Goal: Information Seeking & Learning: Find specific fact

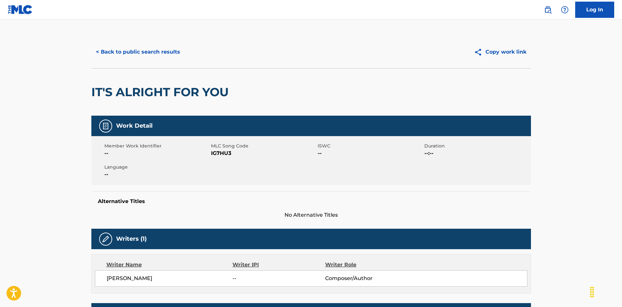
click at [141, 51] on button "< Back to public search results" at bounding box center [137, 52] width 93 height 16
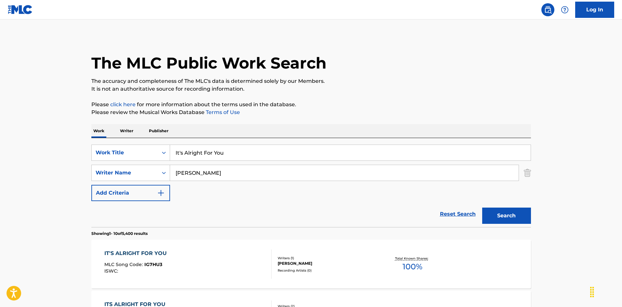
scroll to position [65, 0]
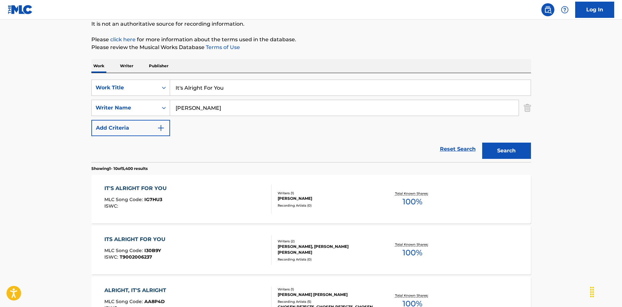
drag, startPoint x: 230, startPoint y: 86, endPoint x: 147, endPoint y: 78, distance: 82.7
click at [147, 78] on div "SearchWithCriteriaec16a890-3cf4-4741-acda-05bc44b2cc6e Work Title It's Alright …" at bounding box center [311, 117] width 440 height 89
paste input "Better To Have It [PERSON_NAME]"
click at [275, 87] on input "It's Better To Have It [PERSON_NAME]" at bounding box center [350, 88] width 361 height 16
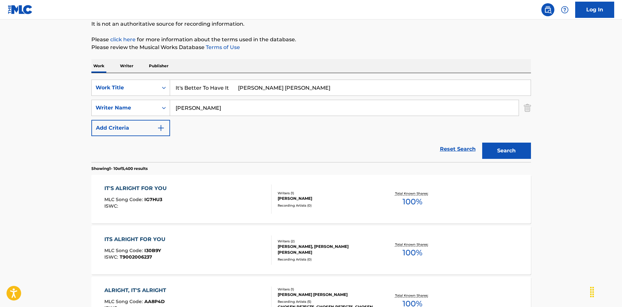
type input "It's Better To Have It [PERSON_NAME] [PERSON_NAME]"
drag, startPoint x: 209, startPoint y: 106, endPoint x: 151, endPoint y: 100, distance: 58.5
click at [151, 100] on div "SearchWithCriteriaa76f2a92-b0f2-4f62-be12-af0a64e7b772 Writer Name [PERSON_NAME]" at bounding box center [311, 108] width 440 height 16
paste input "Ozen"
type input "Ozen"
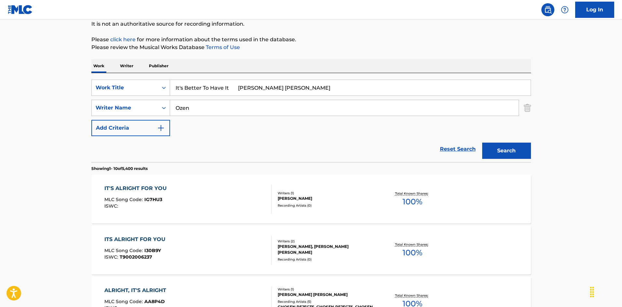
drag, startPoint x: 232, startPoint y: 89, endPoint x: 334, endPoint y: 114, distance: 105.6
click at [333, 114] on div "SearchWithCriteriaec16a890-3cf4-4741-acda-05bc44b2cc6e Work Title It's Better T…" at bounding box center [311, 108] width 440 height 57
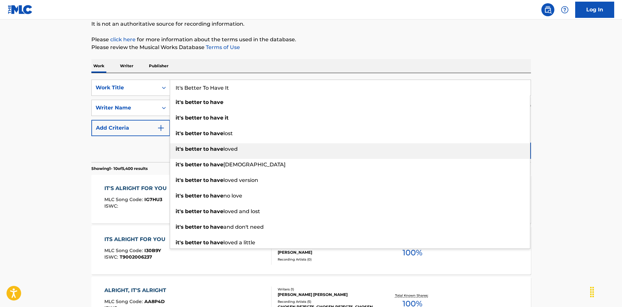
click at [518, 154] on div "it's better to have loved" at bounding box center [350, 149] width 360 height 12
type input "it's better to have loved"
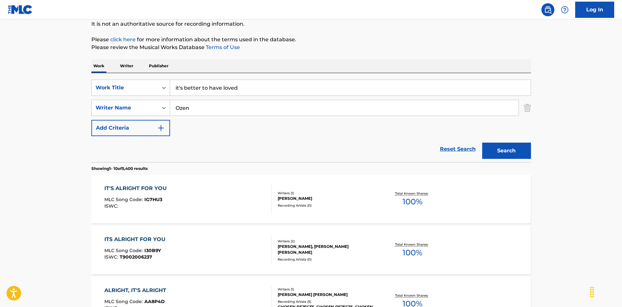
scroll to position [98, 0]
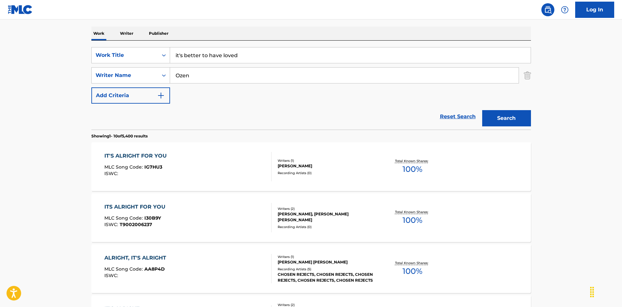
click at [524, 122] on button "Search" at bounding box center [506, 118] width 49 height 16
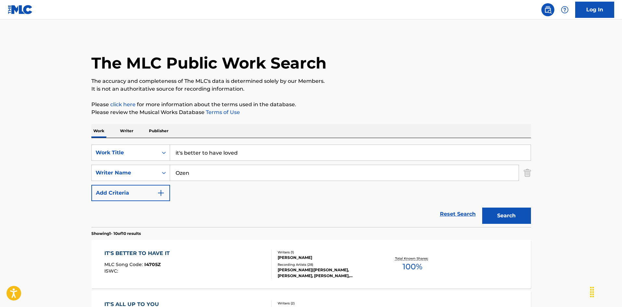
scroll to position [65, 0]
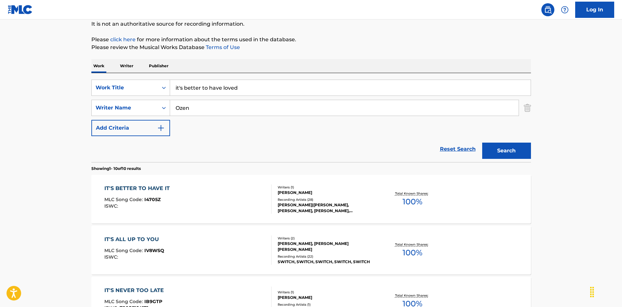
click at [233, 199] on div "IT'S BETTER TO HAVE IT MLC Song Code : I4705Z ISWC :" at bounding box center [187, 199] width 167 height 29
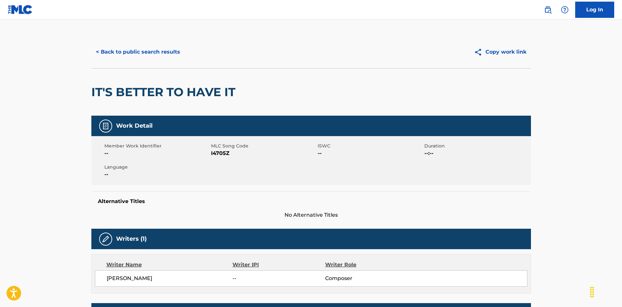
click at [150, 51] on button "< Back to public search results" at bounding box center [137, 52] width 93 height 16
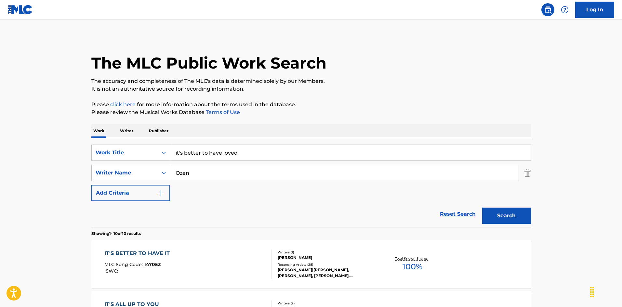
scroll to position [65, 0]
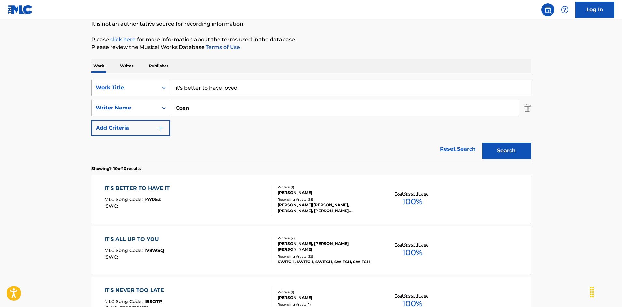
drag, startPoint x: 218, startPoint y: 85, endPoint x: 158, endPoint y: 85, distance: 59.8
click at [112, 73] on div "SearchWithCriteriaec16a890-3cf4-4741-acda-05bc44b2cc6e Work Title it's better t…" at bounding box center [311, 117] width 440 height 89
paste input "It's Hard Times"
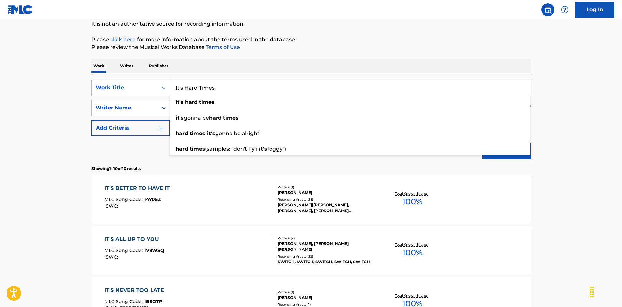
type input "It's Hard Times"
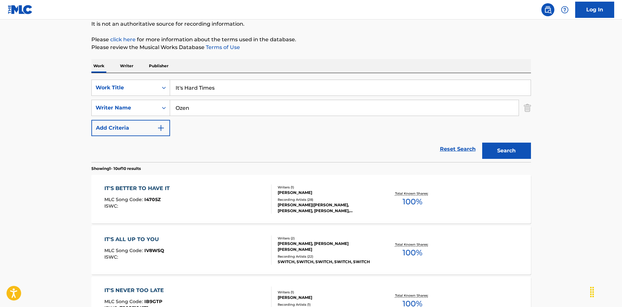
click at [197, 63] on div "Work Writer Publisher" at bounding box center [311, 66] width 440 height 14
click at [141, 101] on div "SearchWithCriteriaa76f2a92-b0f2-4f62-be12-af0a64e7b772 Writer Name [PERSON_NAME]" at bounding box center [311, 108] width 440 height 16
type input "[PERSON_NAME]"
click at [520, 154] on button "Search" at bounding box center [506, 151] width 49 height 16
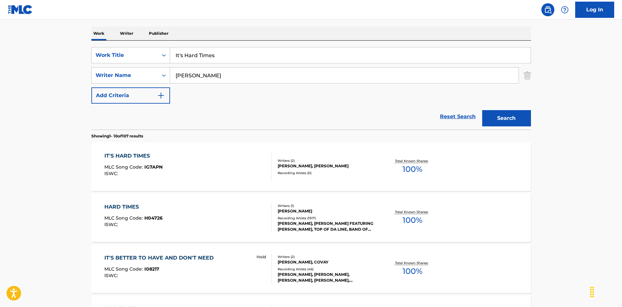
scroll to position [163, 0]
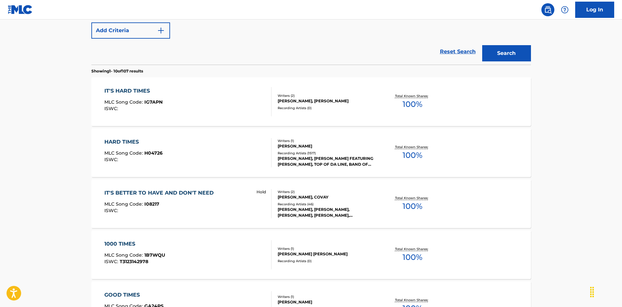
click at [226, 103] on div "IT'S HARD TIMES MLC Song Code : IG7APN ISWC :" at bounding box center [187, 101] width 167 height 29
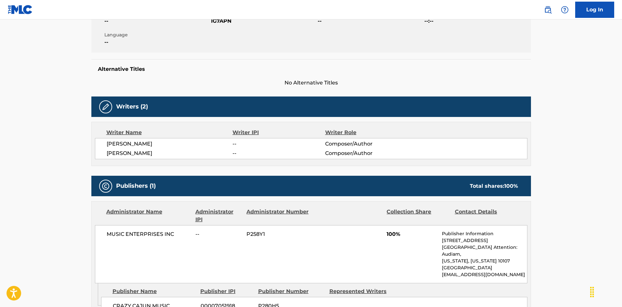
scroll to position [100, 0]
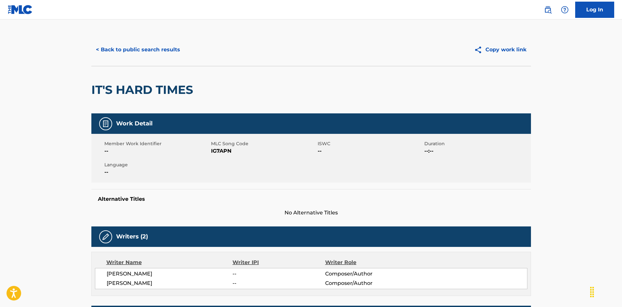
click at [157, 56] on button "< Back to public search results" at bounding box center [137, 50] width 93 height 16
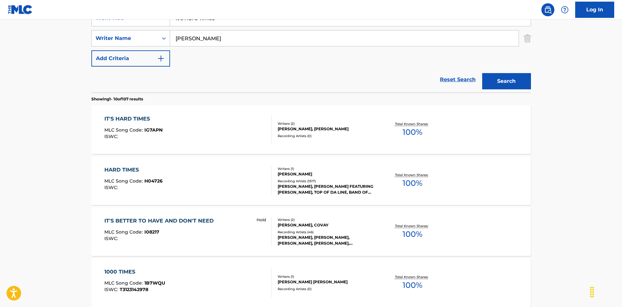
scroll to position [102, 0]
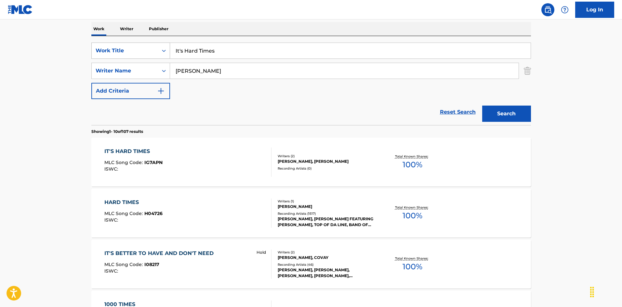
drag, startPoint x: 225, startPoint y: 56, endPoint x: 153, endPoint y: 49, distance: 73.1
click at [151, 49] on div "SearchWithCriteriaec16a890-3cf4-4741-acda-05bc44b2cc6e Work Title It's Hard Tim…" at bounding box center [311, 51] width 440 height 16
paste input "Me [PERSON_NAME]|[PERSON_NAME]"
click at [231, 51] on input "It's Me [PERSON_NAME]|[PERSON_NAME]" at bounding box center [350, 51] width 361 height 16
click at [231, 50] on input "It's Me [PERSON_NAME]|[PERSON_NAME]" at bounding box center [350, 51] width 361 height 16
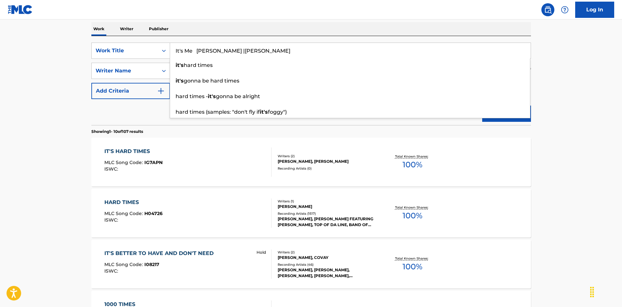
type input "It's Me [PERSON_NAME] |[PERSON_NAME]"
click at [209, 29] on div "Work Writer Publisher" at bounding box center [311, 29] width 440 height 14
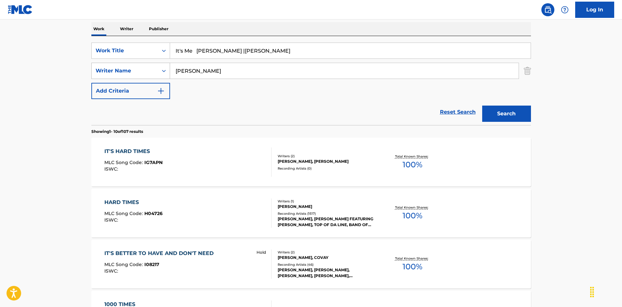
drag, startPoint x: 193, startPoint y: 71, endPoint x: 163, endPoint y: 69, distance: 29.7
click at [163, 69] on div "SearchWithCriteriaa76f2a92-b0f2-4f62-be12-af0a64e7b772 Writer Name [PERSON_NAME]" at bounding box center [311, 71] width 440 height 16
paste input "Channel"
type input "Channel"
drag, startPoint x: 202, startPoint y: 51, endPoint x: 362, endPoint y: 54, distance: 160.7
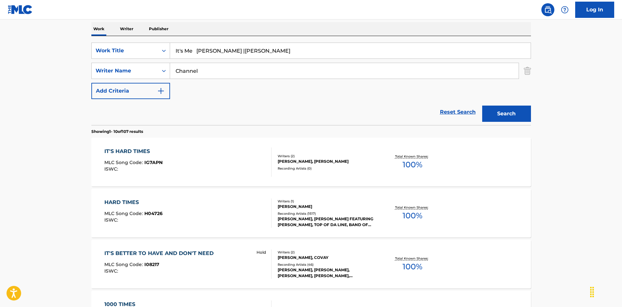
click at [353, 55] on input "It's Me [PERSON_NAME] |[PERSON_NAME]" at bounding box center [350, 51] width 361 height 16
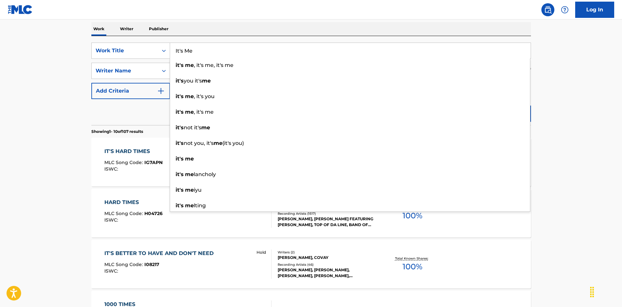
type input "It's Me"
click at [347, 11] on nav "Log In" at bounding box center [311, 10] width 622 height 20
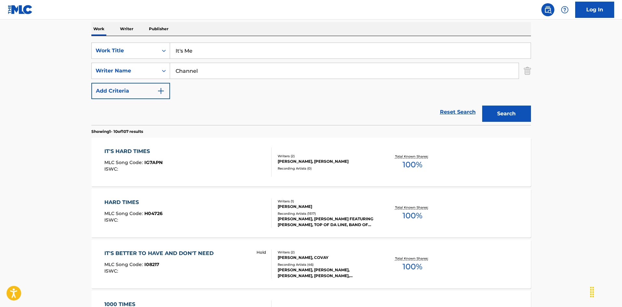
click at [491, 112] on button "Search" at bounding box center [506, 114] width 49 height 16
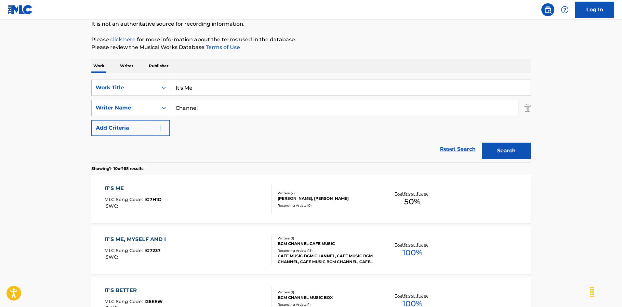
scroll to position [98, 0]
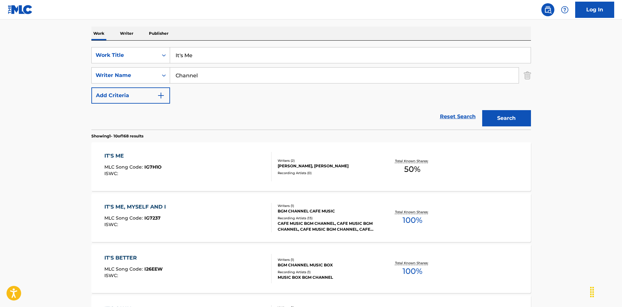
click at [210, 152] on div "IT'S ME MLC Song Code : IG7H1O ISWC :" at bounding box center [187, 166] width 167 height 29
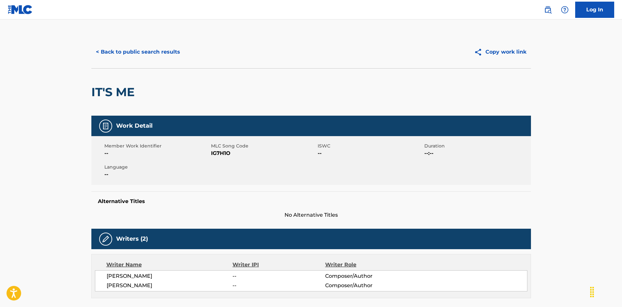
click at [159, 54] on button "< Back to public search results" at bounding box center [137, 52] width 93 height 16
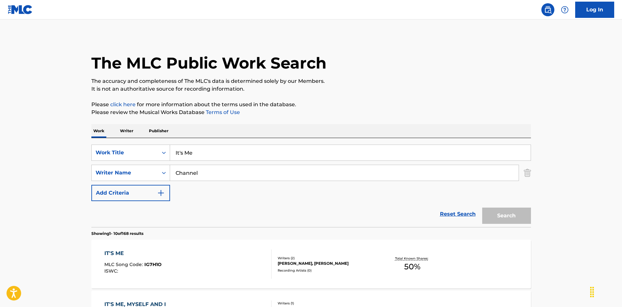
scroll to position [98, 0]
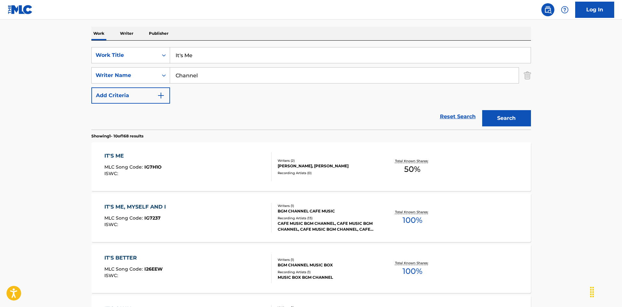
drag, startPoint x: 181, startPoint y: 52, endPoint x: 141, endPoint y: 46, distance: 40.3
click at [141, 46] on div "SearchWithCriteriaec16a890-3cf4-4741-acda-05bc44b2cc6e Work Title It's Me Searc…" at bounding box center [311, 85] width 440 height 89
paste input "y Own Tears (That's Being Wasted) [PERSON_NAME]"
click at [237, 51] on input "It's My Own Tears (That's Being Wasted) [PERSON_NAME]" at bounding box center [350, 55] width 361 height 16
click at [318, 58] on input "It's My Own Tears (That's Being Wasted) [PERSON_NAME]" at bounding box center [350, 55] width 361 height 16
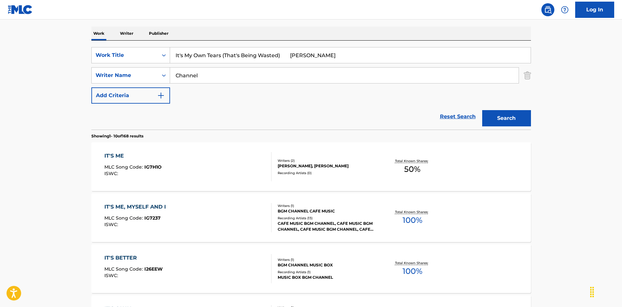
click at [318, 58] on input "It's My Own Tears (That's Being Wasted) [PERSON_NAME]" at bounding box center [350, 55] width 361 height 16
type input "It's My Own Tears (That's Being Wasted) [PERSON_NAME]"
drag, startPoint x: 159, startPoint y: 65, endPoint x: 141, endPoint y: 63, distance: 18.6
click at [138, 63] on div "SearchWithCriteriaec16a890-3cf4-4741-acda-05bc44b2cc6e Work Title It's My Own T…" at bounding box center [311, 75] width 440 height 57
paste input "[PERSON_NAME]"
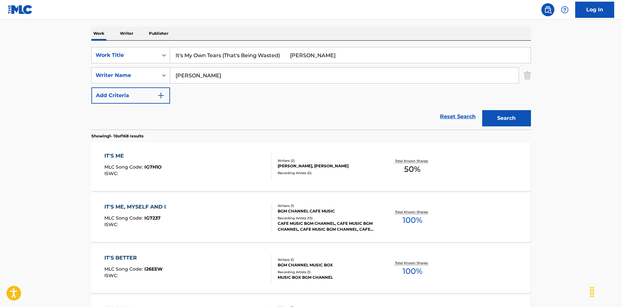
type input "[PERSON_NAME]"
click at [258, 50] on input "It's My Own Tears (That's Being Wasted) [PERSON_NAME]" at bounding box center [350, 55] width 361 height 16
drag, startPoint x: 285, startPoint y: 54, endPoint x: 388, endPoint y: 80, distance: 105.9
click at [382, 76] on div "SearchWithCriteriaec16a890-3cf4-4741-acda-05bc44b2cc6e Work Title It's My Own T…" at bounding box center [311, 75] width 440 height 57
type input "It's My Own Tears (That's Being Wasted)"
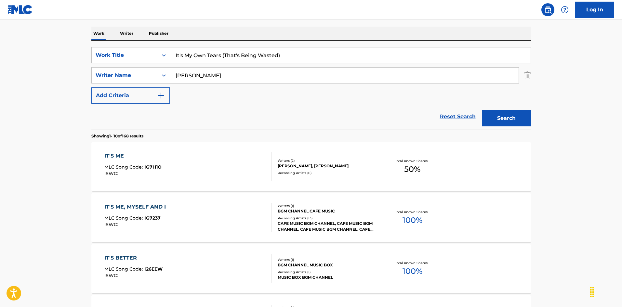
click at [509, 116] on button "Search" at bounding box center [506, 118] width 49 height 16
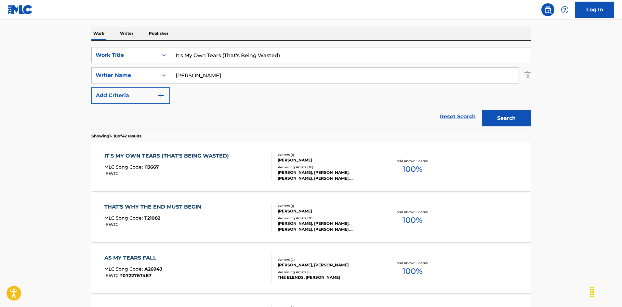
scroll to position [130, 0]
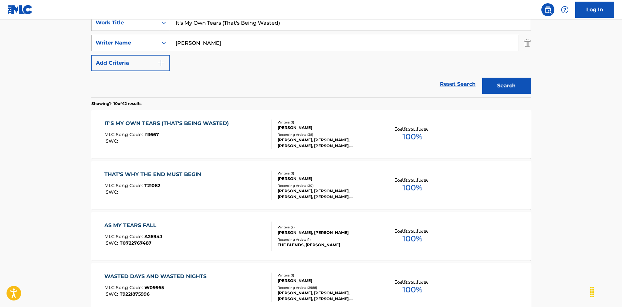
click at [258, 136] on div "IT'S MY OWN TEARS (THAT'S BEING WASTED) MLC Song Code : I13667 ISWC :" at bounding box center [187, 134] width 167 height 29
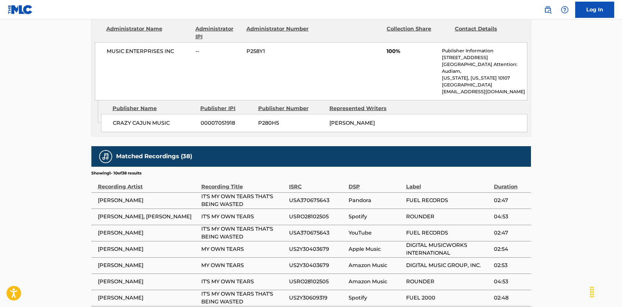
scroll to position [358, 0]
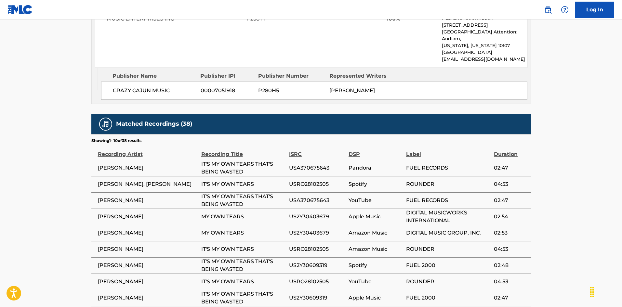
click at [315, 213] on span "US2Y30403679" at bounding box center [317, 217] width 56 height 8
copy span "US2Y30403679"
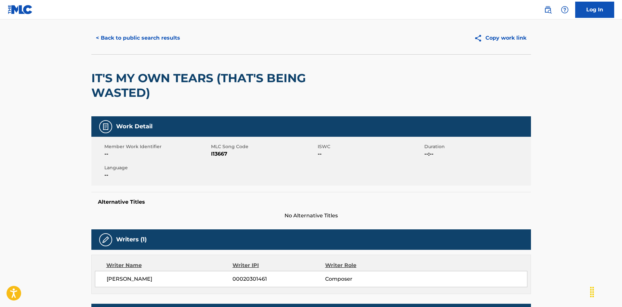
scroll to position [0, 0]
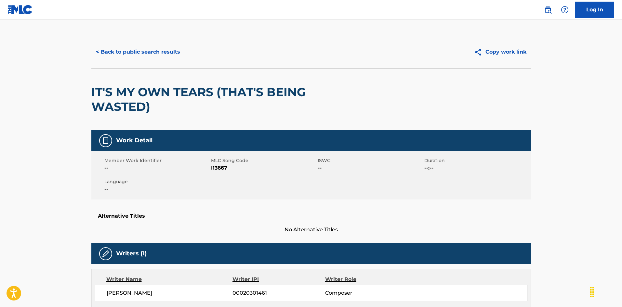
click at [173, 51] on button "< Back to public search results" at bounding box center [137, 52] width 93 height 16
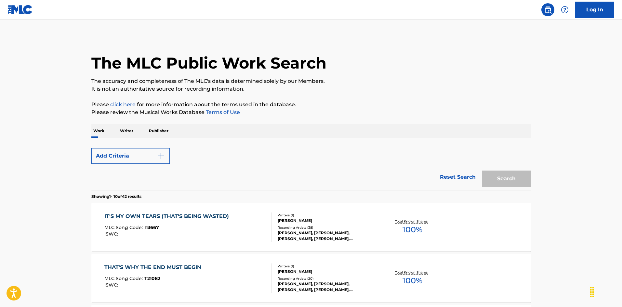
scroll to position [130, 0]
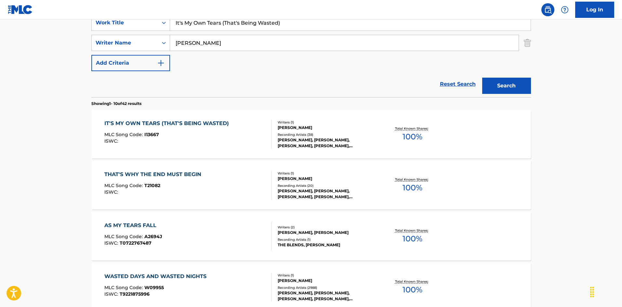
drag, startPoint x: 101, startPoint y: 11, endPoint x: 115, endPoint y: 18, distance: 15.6
click at [101, 12] on div "Log In The MLC Public Work Search The accuracy and completeness of The MLC's da…" at bounding box center [311, 278] width 622 height 816
paste input "Never Too Late [PERSON_NAME]"
click at [265, 22] on input "It's Never Too Late [PERSON_NAME]" at bounding box center [350, 23] width 361 height 16
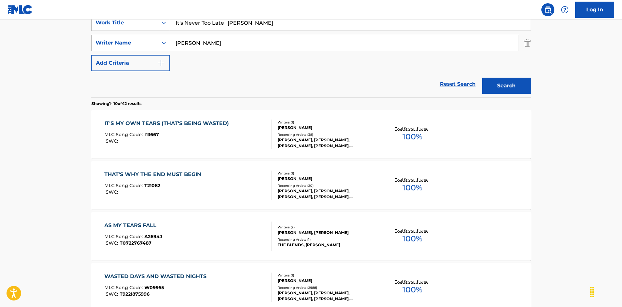
click at [262, 22] on input "It's Never Too Late [PERSON_NAME]" at bounding box center [350, 23] width 361 height 16
type input "It's Never Too Late [PERSON_NAME]"
drag, startPoint x: 163, startPoint y: 37, endPoint x: 200, endPoint y: 32, distance: 37.4
click at [153, 37] on div "SearchWithCriteriaa76f2a92-b0f2-4f62-be12-af0a64e7b772 Writer Name [PERSON_NAME]" at bounding box center [311, 43] width 440 height 16
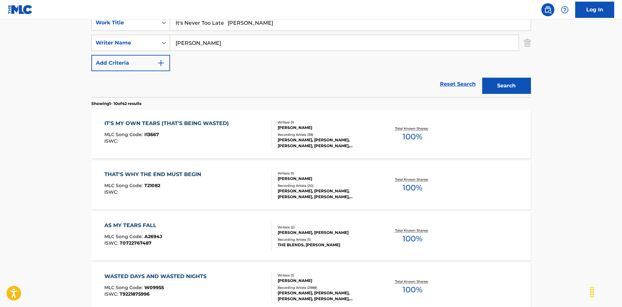
paste input "Fogelsing"
type input "Fogelsing"
click at [241, 22] on input "It's Never Too Late [PERSON_NAME]" at bounding box center [350, 23] width 361 height 16
drag, startPoint x: 229, startPoint y: 22, endPoint x: 311, endPoint y: 37, distance: 83.2
click at [310, 36] on div "SearchWithCriteriaec16a890-3cf4-4741-acda-05bc44b2cc6e Work Title It's Never To…" at bounding box center [311, 43] width 440 height 57
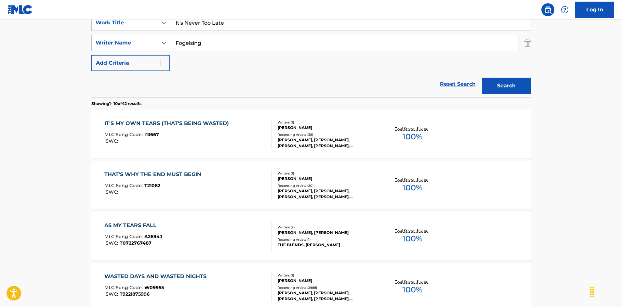
type input "It's Never Too Late"
click at [484, 84] on button "Search" at bounding box center [506, 86] width 49 height 16
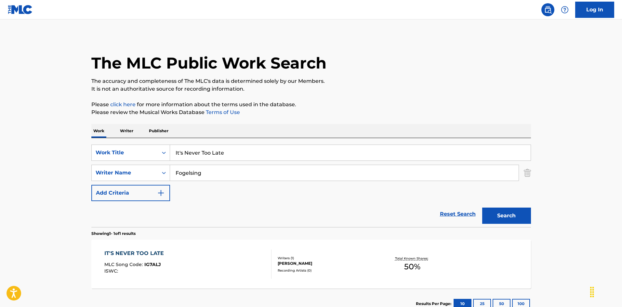
scroll to position [47, 0]
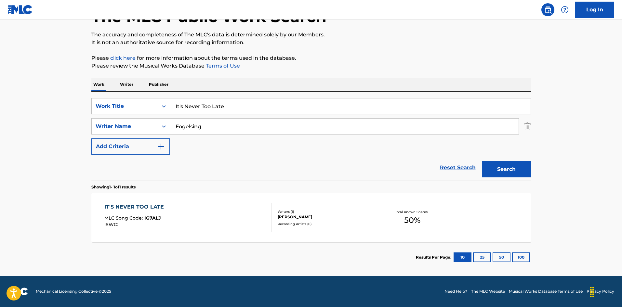
click at [245, 224] on div "IT'S NEVER TOO LATE MLC Song Code : IG7ALJ ISWC :" at bounding box center [187, 217] width 167 height 29
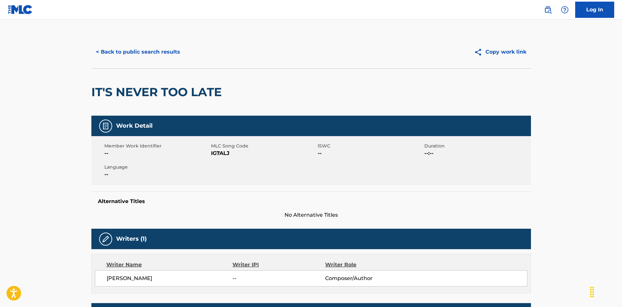
click at [137, 57] on button "< Back to public search results" at bounding box center [137, 52] width 93 height 16
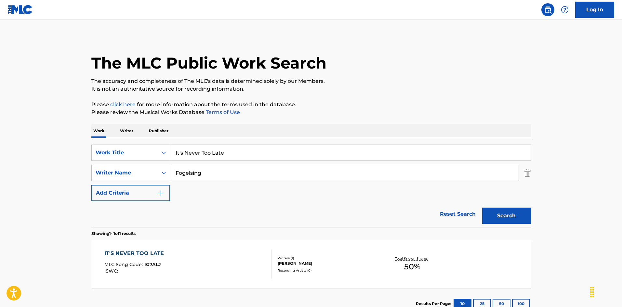
scroll to position [9, 0]
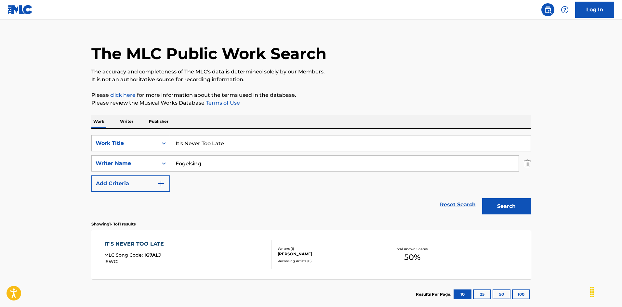
drag, startPoint x: 226, startPoint y: 137, endPoint x: 159, endPoint y: 133, distance: 67.5
click at [159, 133] on div "SearchWithCriteriaec16a890-3cf4-4741-acda-05bc44b2cc6e Work Title It's Never To…" at bounding box center [311, 173] width 440 height 89
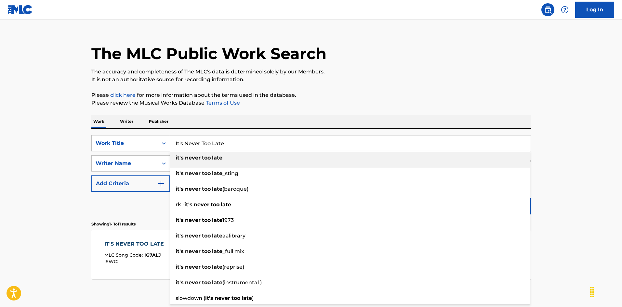
paste input "o Secret [PERSON_NAME]"
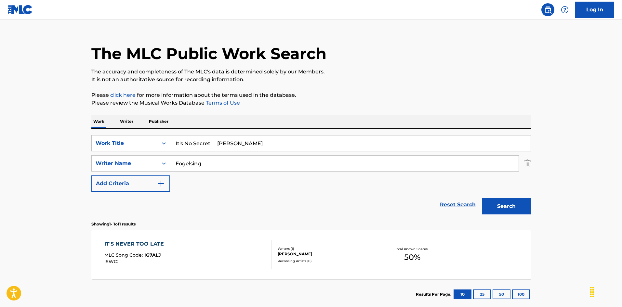
click at [251, 144] on input "It's No Secret [PERSON_NAME]" at bounding box center [350, 144] width 361 height 16
type input "It's No Secret [PERSON_NAME]"
drag, startPoint x: 196, startPoint y: 165, endPoint x: 143, endPoint y: 155, distance: 53.6
click at [142, 154] on div "SearchWithCriteriaec16a890-3cf4-4741-acda-05bc44b2cc6e Work Title It's No Secre…" at bounding box center [311, 163] width 440 height 57
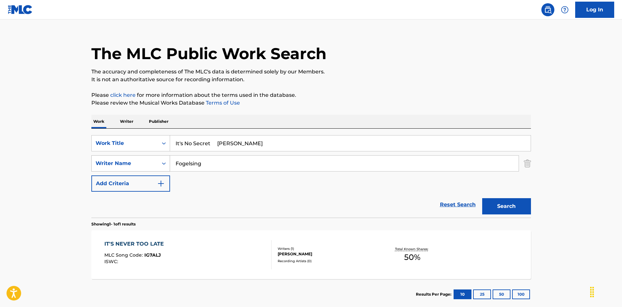
paste input "[PERSON_NAME]"
type input "[PERSON_NAME]"
click at [227, 148] on input "It's No Secret [PERSON_NAME]" at bounding box center [350, 144] width 361 height 16
drag, startPoint x: 218, startPoint y: 146, endPoint x: 317, endPoint y: 164, distance: 100.7
click at [324, 165] on div "SearchWithCriteriaec16a890-3cf4-4741-acda-05bc44b2cc6e Work Title It's No Secre…" at bounding box center [311, 163] width 440 height 57
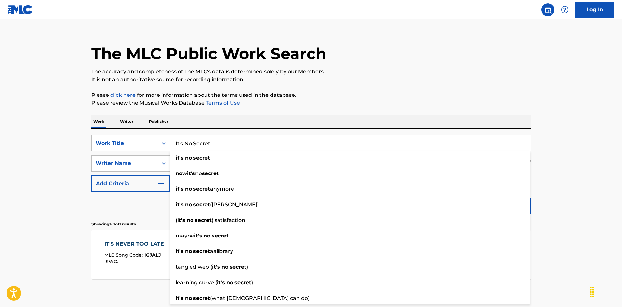
type input "It's No Secret"
click at [413, 84] on div "The MLC Public Work Search The accuracy and completeness of The MLC's data is d…" at bounding box center [311, 168] width 455 height 284
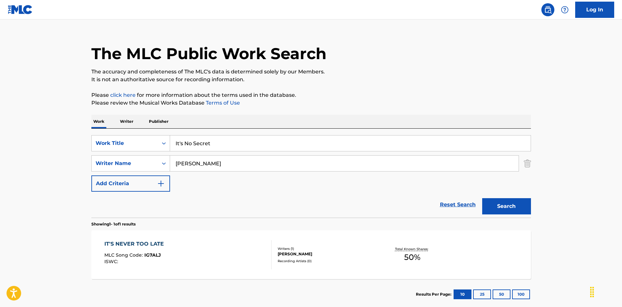
click at [492, 207] on button "Search" at bounding box center [506, 206] width 49 height 16
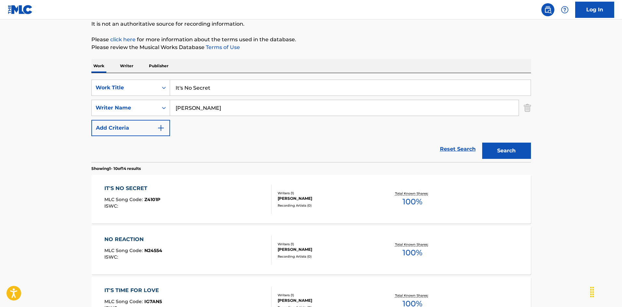
scroll to position [130, 0]
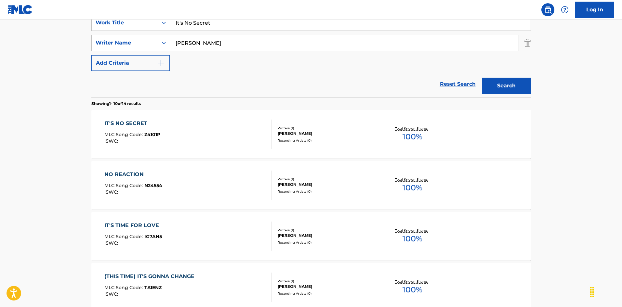
click at [240, 142] on div "IT'S NO SECRET MLC Song Code : Z4101P ISWC :" at bounding box center [187, 134] width 167 height 29
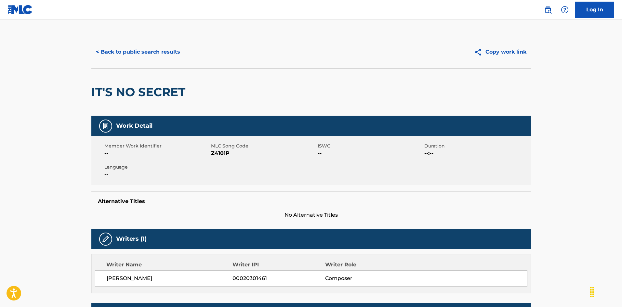
click at [160, 49] on button "< Back to public search results" at bounding box center [137, 52] width 93 height 16
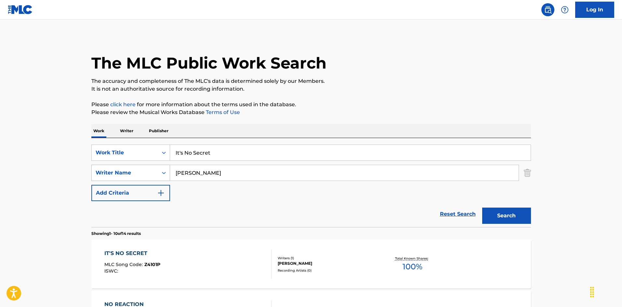
scroll to position [130, 0]
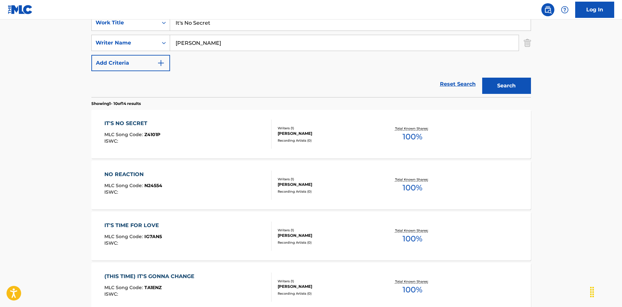
click at [221, 28] on input "It's No Secret" at bounding box center [350, 23] width 361 height 16
drag, startPoint x: 210, startPoint y: 24, endPoint x: 179, endPoint y: 24, distance: 31.6
click at [157, 20] on div "SearchWithCriteriaec16a890-3cf4-4741-acda-05bc44b2cc6e Work Title It's No Secret" at bounding box center [311, 23] width 440 height 16
paste input "Over [PERSON_NAME]"
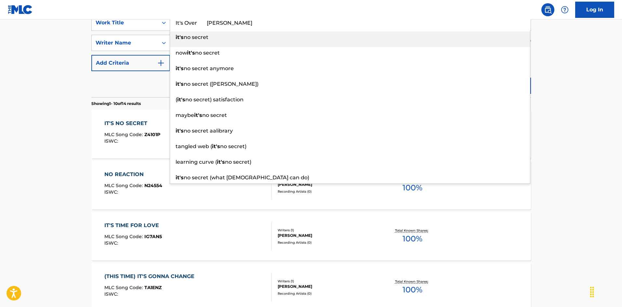
click at [225, 21] on input "It's Over [PERSON_NAME]" at bounding box center [350, 23] width 361 height 16
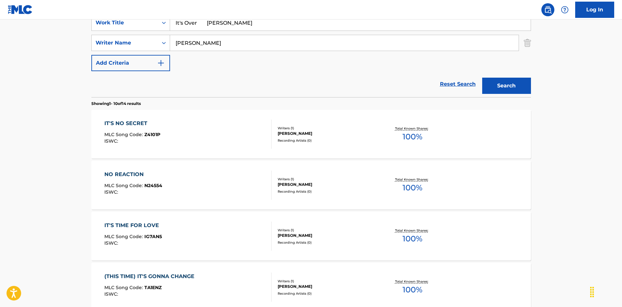
click at [215, 23] on input "It's Over [PERSON_NAME]" at bounding box center [350, 23] width 361 height 16
type input "It's Over"
drag, startPoint x: 167, startPoint y: 42, endPoint x: 161, endPoint y: 43, distance: 5.4
click at [154, 41] on div "SearchWithCriteriaa76f2a92-b0f2-4f62-be12-af0a64e7b772 Writer Name [PERSON_NAME]" at bounding box center [311, 43] width 440 height 16
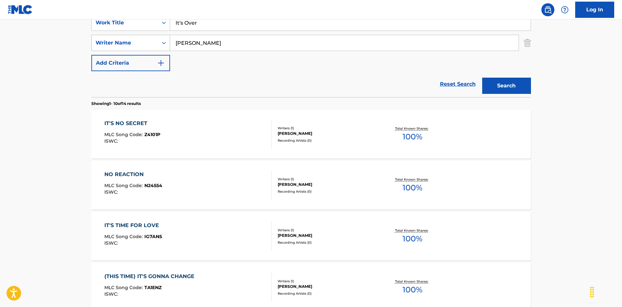
paste input "cclinton"
type input "[PERSON_NAME]"
click at [508, 87] on button "Search" at bounding box center [506, 86] width 49 height 16
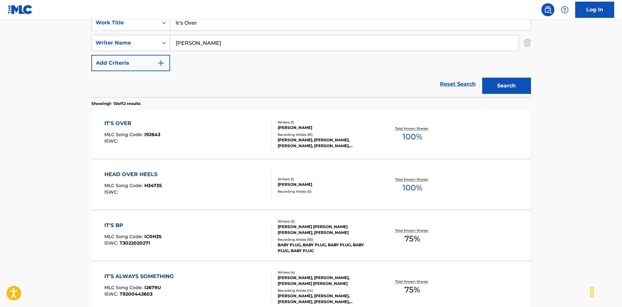
click at [251, 121] on div "IT'S OVER MLC Song Code : I92643 ISWC :" at bounding box center [187, 134] width 167 height 29
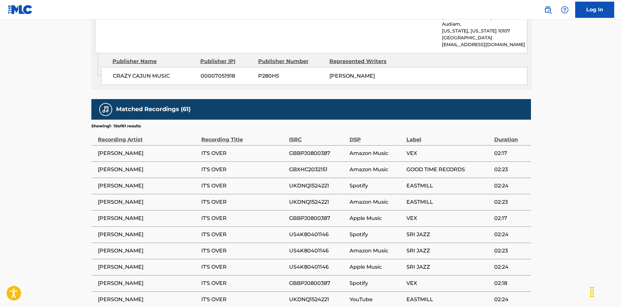
scroll to position [417, 0]
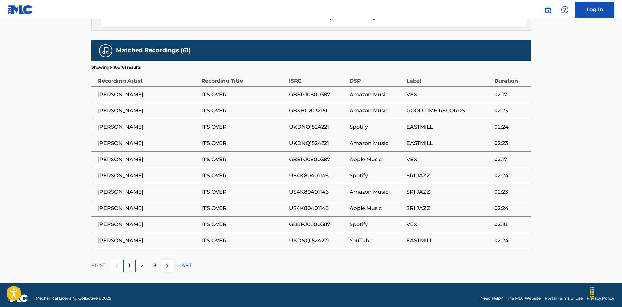
click at [145, 261] on div "2" at bounding box center [142, 266] width 13 height 13
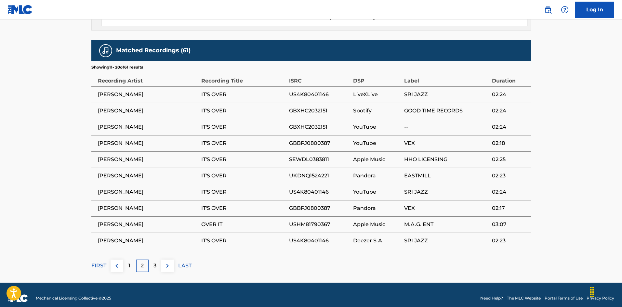
click at [296, 221] on span "USHM81790367" at bounding box center [319, 225] width 61 height 8
copy span "USHM81790367"
click at [155, 262] on p "3" at bounding box center [155, 266] width 3 height 8
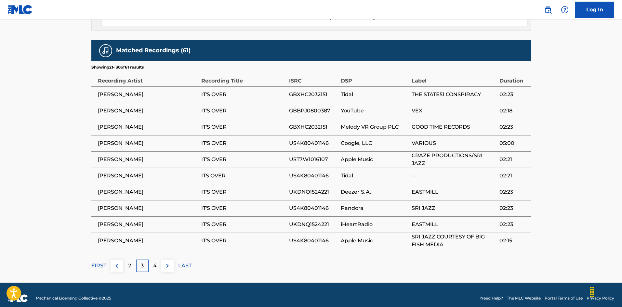
click at [155, 262] on p "4" at bounding box center [155, 266] width 4 height 8
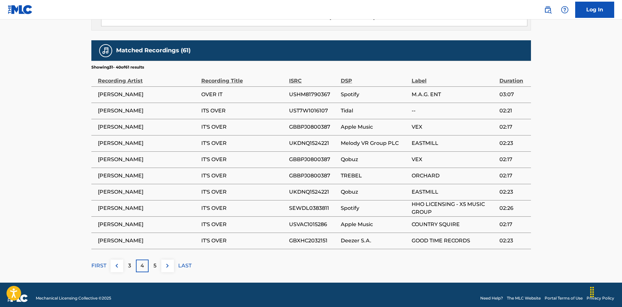
click at [155, 262] on p "5" at bounding box center [155, 266] width 3 height 8
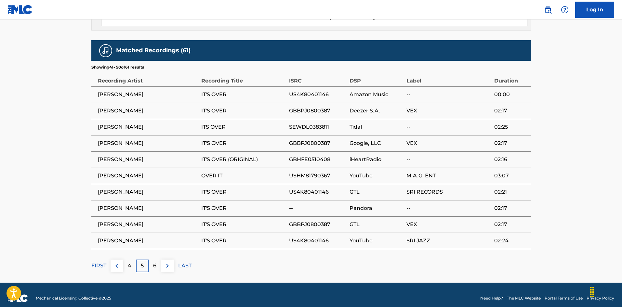
click at [154, 262] on p "6" at bounding box center [154, 266] width 3 height 8
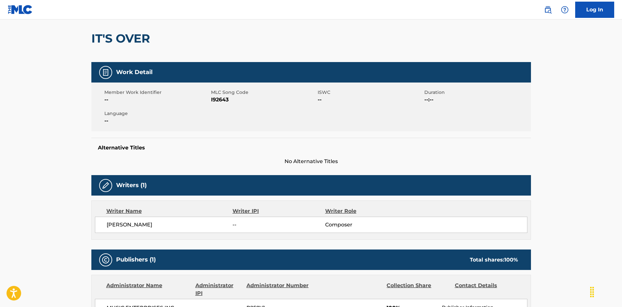
scroll to position [30, 0]
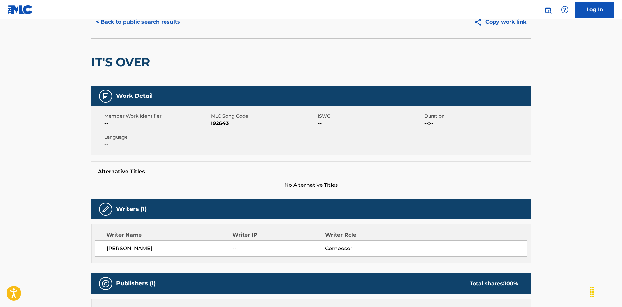
click at [168, 25] on button "< Back to public search results" at bounding box center [137, 22] width 93 height 16
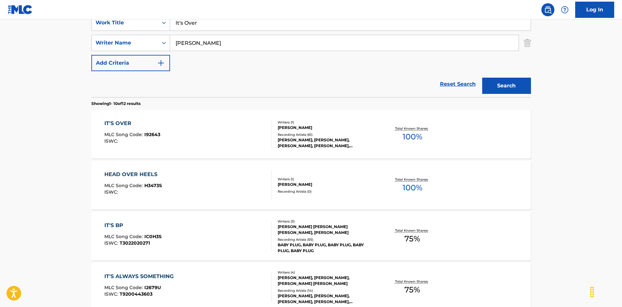
scroll to position [65, 0]
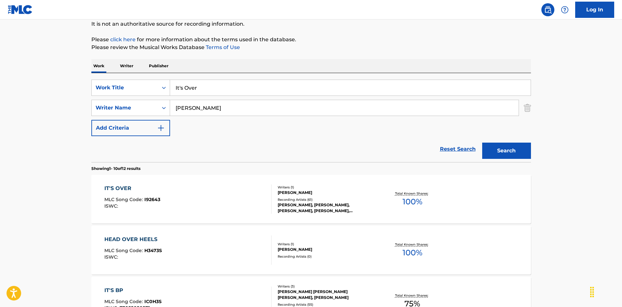
drag, startPoint x: 131, startPoint y: 77, endPoint x: 173, endPoint y: 92, distance: 44.4
click at [125, 76] on div "SearchWithCriteriaec16a890-3cf4-4741-acda-05bc44b2cc6e Work Title It's Over Sea…" at bounding box center [311, 117] width 440 height 89
paste input "The Little Things You Do [PERSON_NAME]"
click at [257, 80] on input "It's The Little Things You Do [PERSON_NAME]" at bounding box center [350, 88] width 361 height 16
drag, startPoint x: 253, startPoint y: 87, endPoint x: 300, endPoint y: 91, distance: 47.0
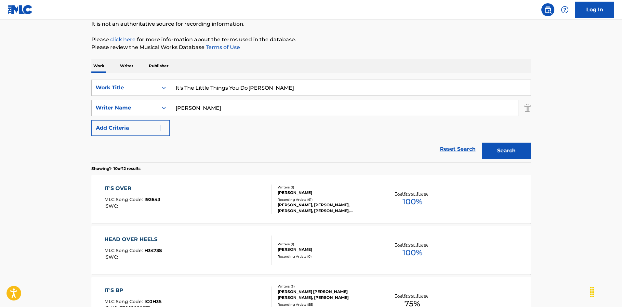
click at [306, 90] on input "It's The Little Things You Do [PERSON_NAME]" at bounding box center [350, 88] width 361 height 16
type input "It's The Little Things You Do"
click at [133, 108] on div "SearchWithCriteriaa76f2a92-b0f2-4f62-be12-af0a64e7b772 Writer Name [PERSON_NAME]" at bounding box center [311, 108] width 440 height 16
paste input "[PERSON_NAME]"
type input "[PERSON_NAME]"
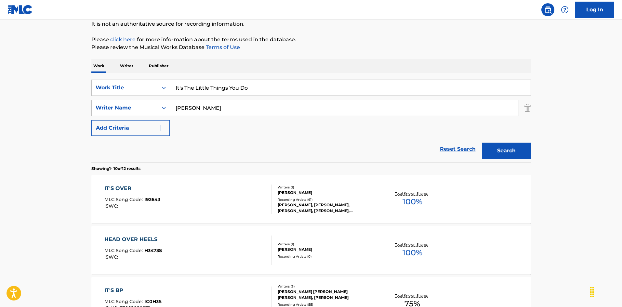
click at [508, 154] on button "Search" at bounding box center [506, 151] width 49 height 16
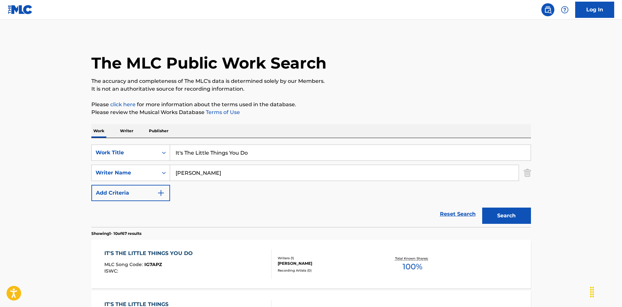
scroll to position [98, 0]
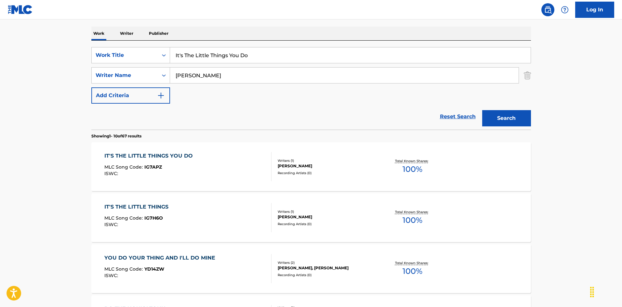
click at [252, 162] on div "IT'S THE LITTLE THINGS YOU DO MLC Song Code : IG7APZ ISWC :" at bounding box center [187, 166] width 167 height 29
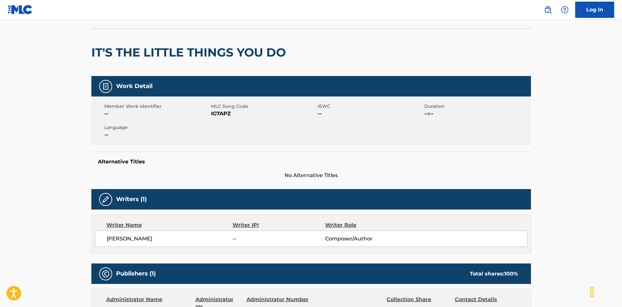
scroll to position [29, 0]
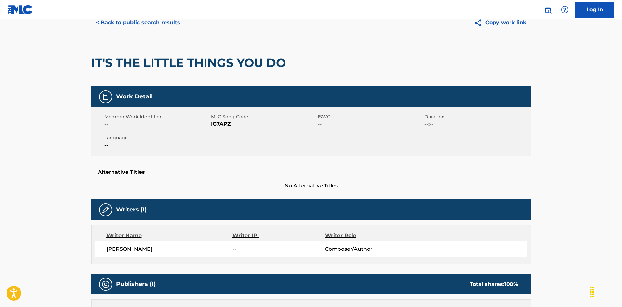
click at [137, 23] on button "< Back to public search results" at bounding box center [137, 23] width 93 height 16
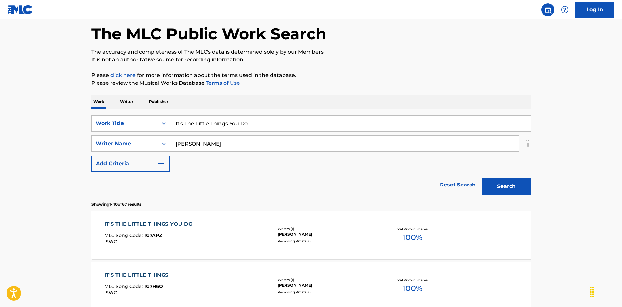
scroll to position [98, 0]
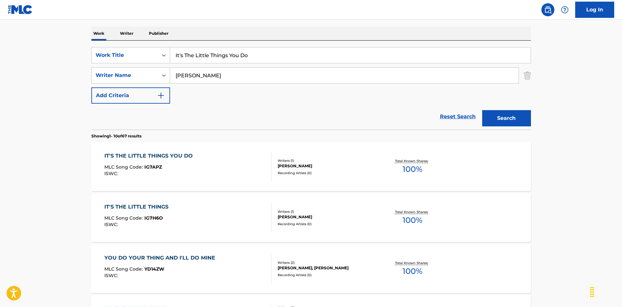
click at [132, 43] on div "SearchWithCriteriaec16a890-3cf4-4741-acda-05bc44b2cc6e Work Title It's The Litt…" at bounding box center [311, 85] width 440 height 89
paste input "Jam #13 [PERSON_NAME]"
click at [225, 51] on input "Jam #13 [PERSON_NAME]" at bounding box center [350, 55] width 361 height 16
click at [222, 55] on input "Jam #13 [PERSON_NAME]" at bounding box center [350, 55] width 361 height 16
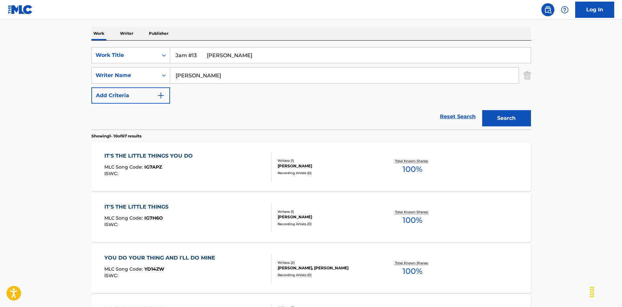
type input "Jam #13 [PERSON_NAME]"
drag, startPoint x: 214, startPoint y: 76, endPoint x: 126, endPoint y: 64, distance: 88.3
click at [126, 64] on div "SearchWithCriteriaec16a890-3cf4-4741-acda-05bc44b2cc6e Work Title Jam #13 [PERS…" at bounding box center [311, 75] width 440 height 57
paste input "Cate"
type input "Cate"
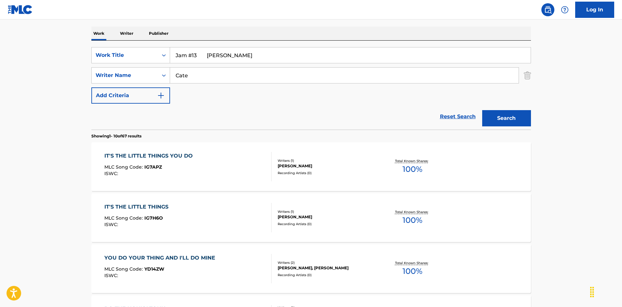
click at [207, 54] on input "Jam #13 [PERSON_NAME]" at bounding box center [350, 55] width 361 height 16
drag, startPoint x: 199, startPoint y: 54, endPoint x: 253, endPoint y: 62, distance: 55.3
click at [252, 59] on input "Jam #13 [PERSON_NAME]" at bounding box center [350, 55] width 361 height 16
type input "Jam #13"
click at [514, 118] on button "Search" at bounding box center [506, 118] width 49 height 16
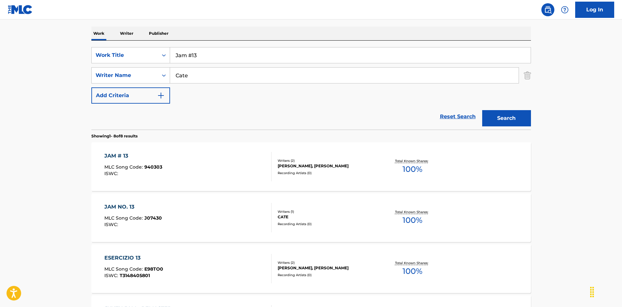
scroll to position [130, 0]
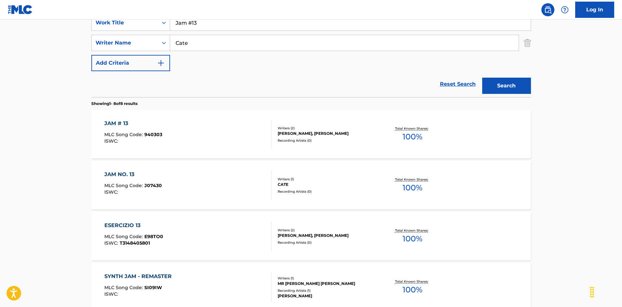
click at [217, 183] on div "JAM NO. 13 MLC Song Code : J07430 ISWC :" at bounding box center [187, 185] width 167 height 29
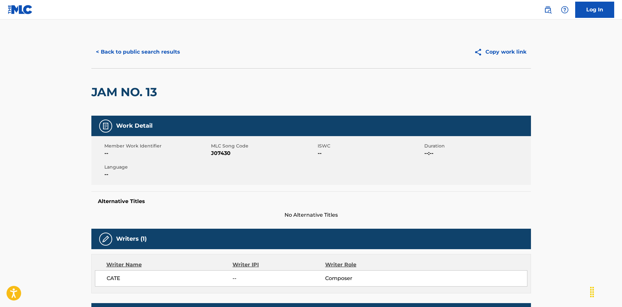
click at [148, 53] on button "< Back to public search results" at bounding box center [137, 52] width 93 height 16
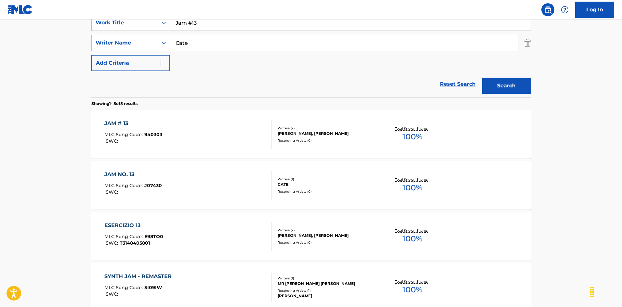
click at [242, 133] on div "JAM # 13 MLC Song Code : 940303 ISWC :" at bounding box center [187, 134] width 167 height 29
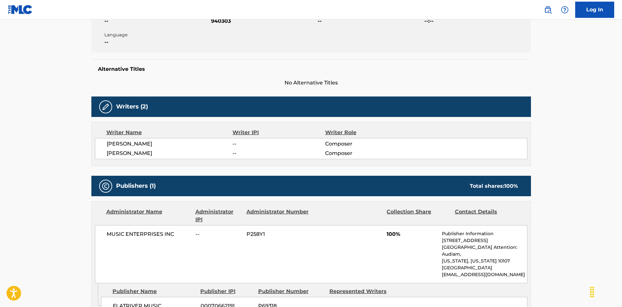
scroll to position [67, 0]
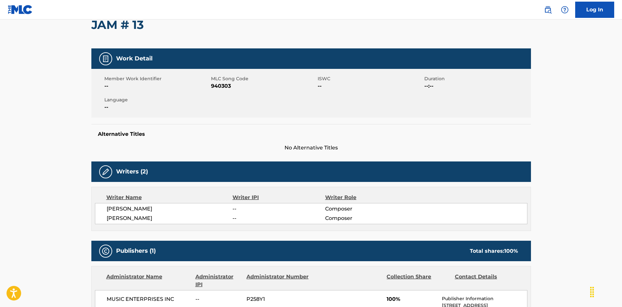
click at [228, 84] on span "940303" at bounding box center [263, 86] width 105 height 8
copy span "940303"
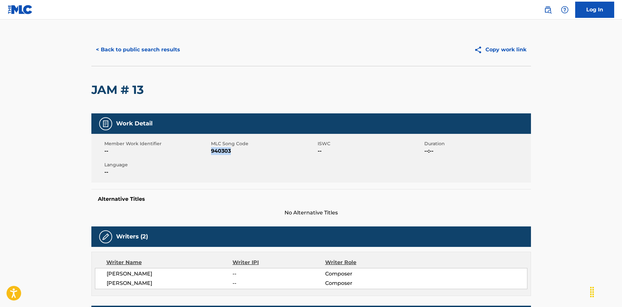
click at [145, 55] on button "< Back to public search results" at bounding box center [137, 50] width 93 height 16
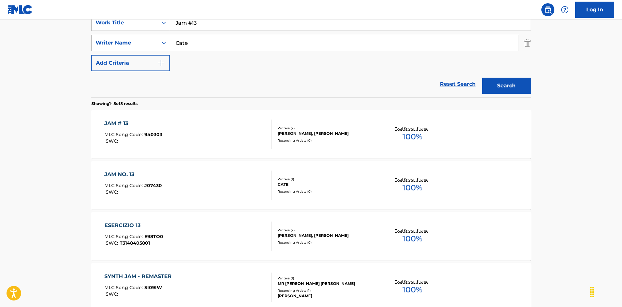
click at [250, 134] on div "JAM # 13 MLC Song Code : 940303 ISWC :" at bounding box center [187, 134] width 167 height 29
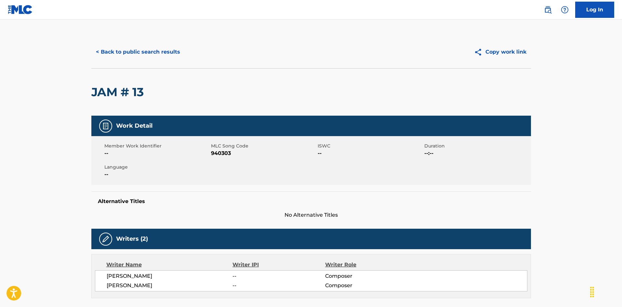
click at [219, 154] on span "940303" at bounding box center [263, 154] width 105 height 8
copy span "940303"
click at [158, 49] on button "< Back to public search results" at bounding box center [137, 52] width 93 height 16
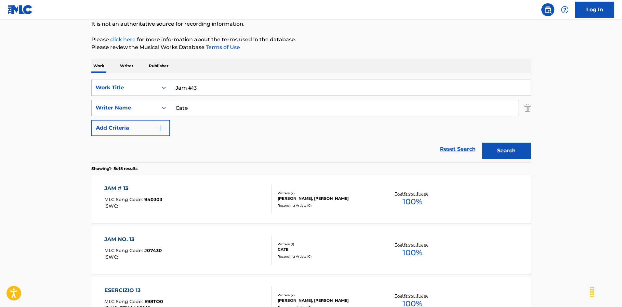
scroll to position [98, 0]
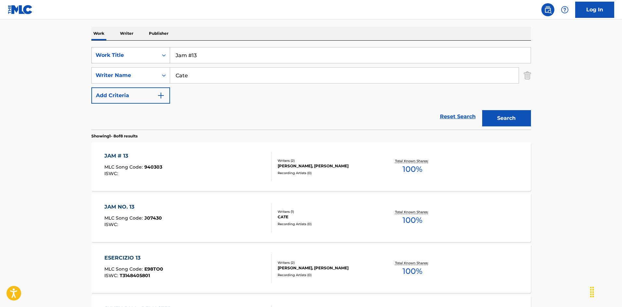
drag, startPoint x: 195, startPoint y: 52, endPoint x: 161, endPoint y: 51, distance: 33.8
click at [161, 51] on div "SearchWithCriteriaec16a890-3cf4-4741-acda-05bc44b2cc6e Work Title Jam #13" at bounding box center [311, 55] width 440 height 16
drag, startPoint x: 169, startPoint y: 53, endPoint x: 167, endPoint y: 50, distance: 3.9
click at [164, 53] on div "SearchWithCriteriaec16a890-3cf4-4741-acda-05bc44b2cc6e Work Title Jam #13" at bounding box center [311, 55] width 440 height 16
paste input "ealous Royal [PERSON_NAME]"
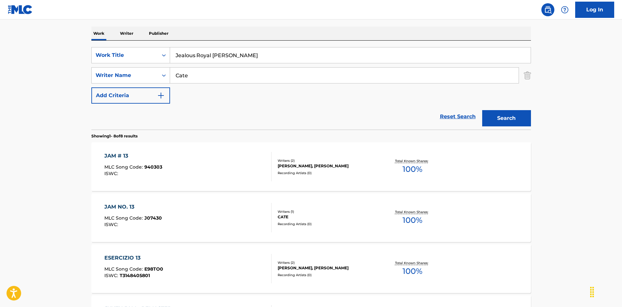
click at [230, 50] on input "Jealous Royal [PERSON_NAME]" at bounding box center [350, 55] width 361 height 16
click at [227, 56] on input "Jealous Royal [PERSON_NAME]" at bounding box center [350, 55] width 361 height 16
type input "Jealous Royal"
drag, startPoint x: 150, startPoint y: 69, endPoint x: 190, endPoint y: 62, distance: 40.9
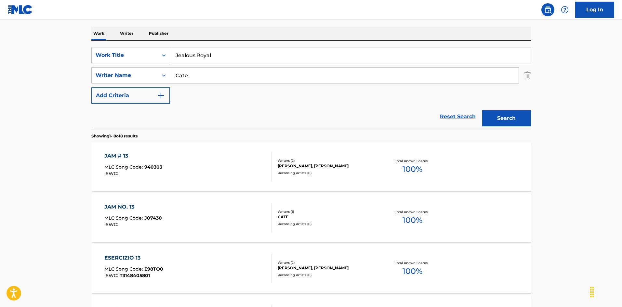
click at [147, 68] on div "SearchWithCriteriaa76f2a92-b0f2-4f62-be12-af0a64e7b772 Writer Name Cate" at bounding box center [311, 75] width 440 height 16
paste input "Torrenc"
type input "[PERSON_NAME]"
click at [196, 57] on input "Jealous Royal" at bounding box center [350, 55] width 361 height 16
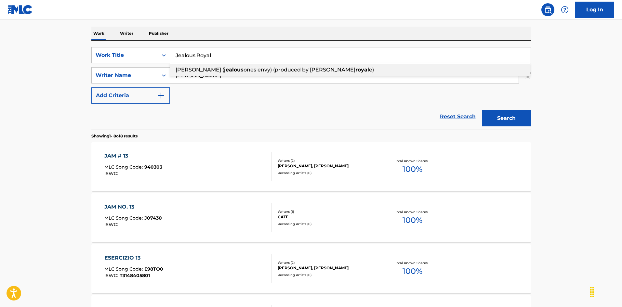
drag, startPoint x: 200, startPoint y: 56, endPoint x: 283, endPoint y: 74, distance: 85.4
click at [286, 63] on div "Jealous Royal [PERSON_NAME] ( jealous ones envy) (produced by [PERSON_NAME] e)" at bounding box center [350, 55] width 361 height 16
type input "Jealous"
click at [296, 46] on div "SearchWithCriteriaec16a890-3cf4-4741-acda-05bc44b2cc6e Work Title Jealous [PERS…" at bounding box center [311, 85] width 440 height 89
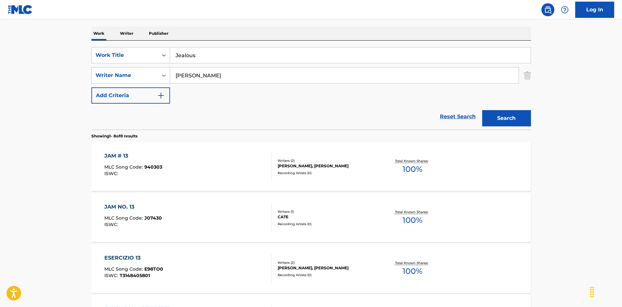
click at [500, 114] on button "Search" at bounding box center [506, 118] width 49 height 16
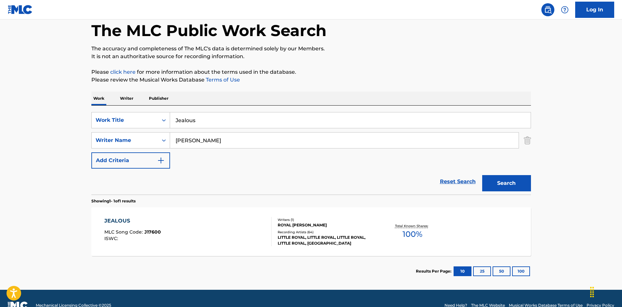
scroll to position [47, 0]
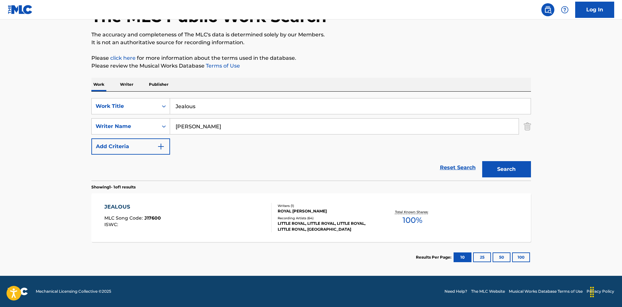
click at [231, 229] on div "JEALOUS MLC Song Code : J17600 ISWC :" at bounding box center [187, 217] width 167 height 29
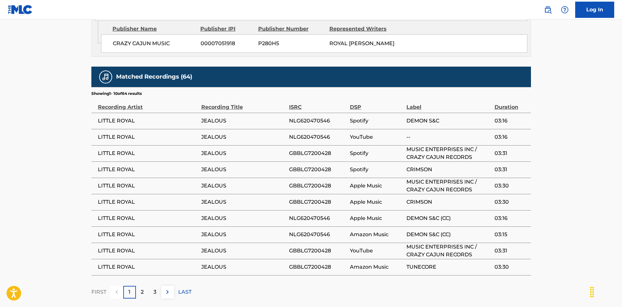
scroll to position [417, 0]
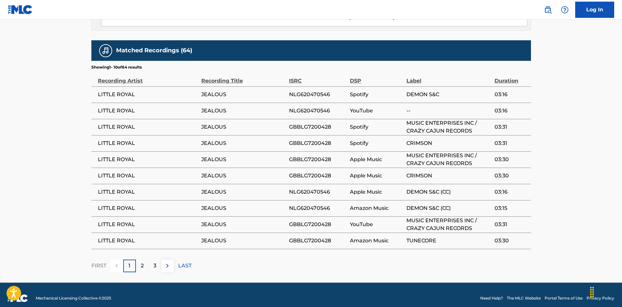
click at [147, 261] on div "2" at bounding box center [142, 266] width 13 height 13
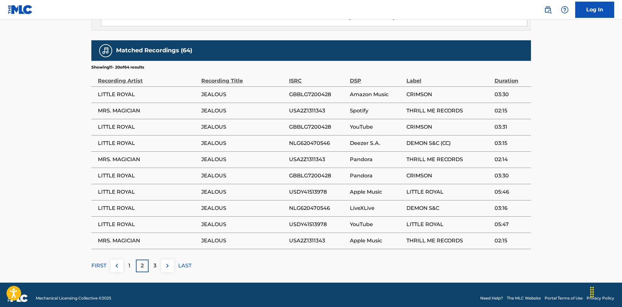
click at [182, 262] on p "LAST" at bounding box center [184, 266] width 13 height 8
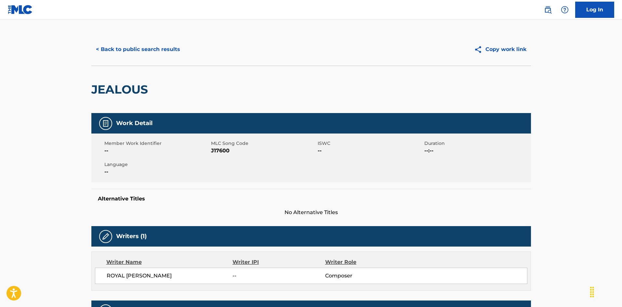
scroll to position [0, 0]
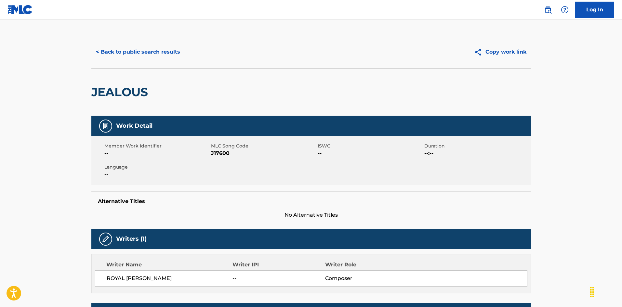
click at [171, 50] on button "< Back to public search results" at bounding box center [137, 52] width 93 height 16
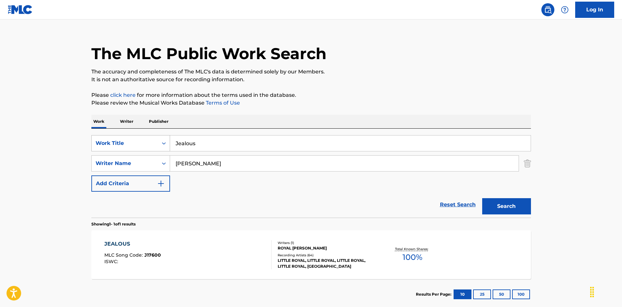
drag, startPoint x: 179, startPoint y: 141, endPoint x: 162, endPoint y: 140, distance: 16.7
click at [162, 139] on div "SearchWithCriteriaec16a890-3cf4-4741-acda-05bc44b2cc6e Work Title Jealous" at bounding box center [311, 143] width 440 height 16
paste input "immedy [PERSON_NAME]"
click at [239, 142] on input "Jimmedy [PERSON_NAME]" at bounding box center [350, 144] width 361 height 16
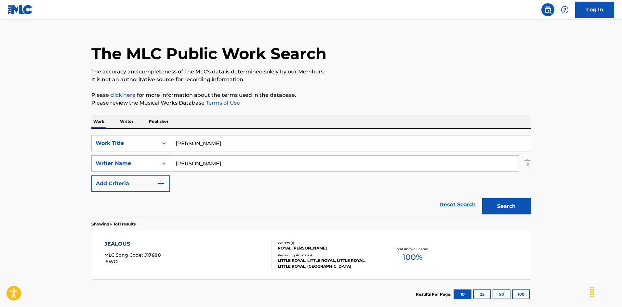
type input "[PERSON_NAME]"
click at [157, 163] on div "SearchWithCriteriaa76f2a92-b0f2-4f62-be12-af0a64e7b772 Writer Name [PERSON_NAME]" at bounding box center [311, 163] width 440 height 16
paste input "[PERSON_NAME]"
type input "[PERSON_NAME]"
drag, startPoint x: 236, startPoint y: 133, endPoint x: 231, endPoint y: 135, distance: 5.5
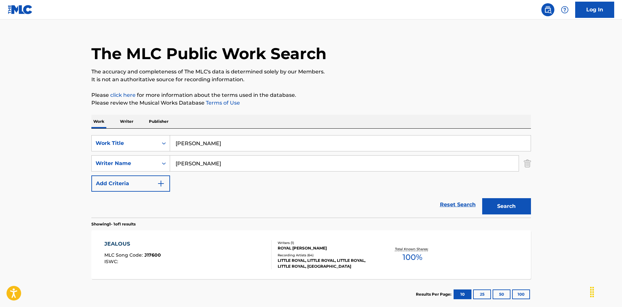
click at [236, 133] on div "SearchWithCriteriaec16a890-3cf4-4741-acda-05bc44b2cc6e Work Title [PERSON_NAME]…" at bounding box center [311, 173] width 440 height 89
drag, startPoint x: 233, startPoint y: 144, endPoint x: 265, endPoint y: 149, distance: 32.9
click at [264, 150] on input "[PERSON_NAME]" at bounding box center [350, 144] width 361 height 16
type input "Jimmedy"
click at [517, 207] on button "Search" at bounding box center [506, 206] width 49 height 16
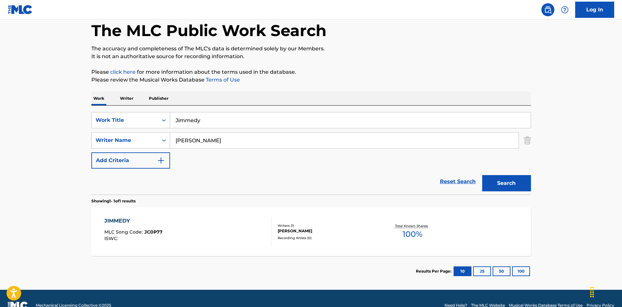
scroll to position [47, 0]
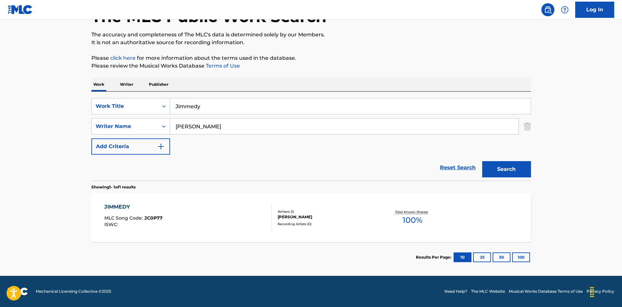
click at [219, 222] on div "JIMMEDY MLC Song Code : JC0P77 ISWC :" at bounding box center [187, 217] width 167 height 29
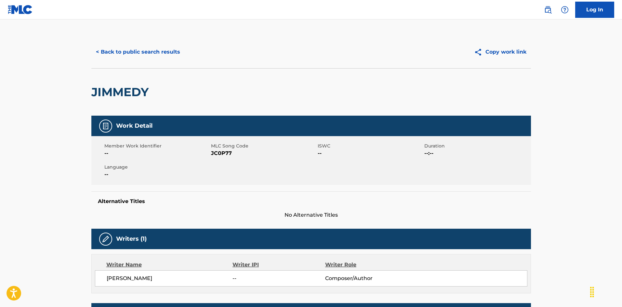
click at [131, 56] on button "< Back to public search results" at bounding box center [137, 52] width 93 height 16
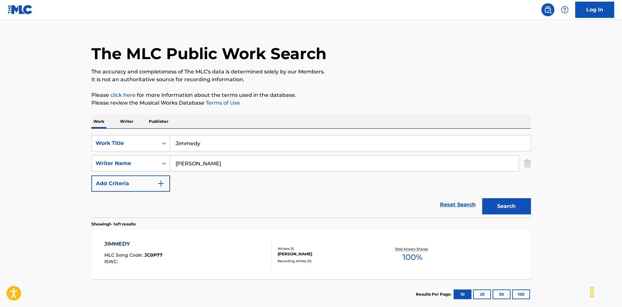
drag, startPoint x: 150, startPoint y: 133, endPoint x: 155, endPoint y: 133, distance: 4.6
click at [149, 133] on div "SearchWithCriteriaec16a890-3cf4-4741-acda-05bc44b2cc6e Work Title Jimmedy Searc…" at bounding box center [311, 173] width 440 height 89
paste input "ust Lay It On The Line [PERSON_NAME]"
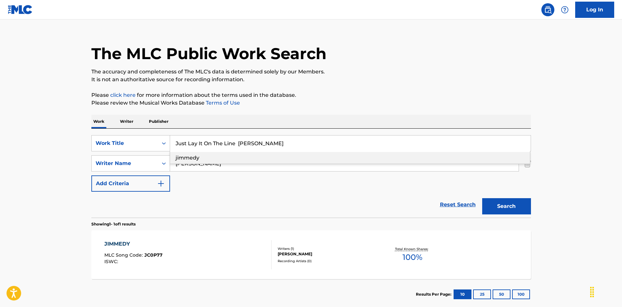
click at [291, 141] on input "Just Lay It On The Line [PERSON_NAME]" at bounding box center [350, 144] width 361 height 16
drag, startPoint x: 291, startPoint y: 141, endPoint x: 268, endPoint y: 150, distance: 24.1
click at [290, 141] on input "Just Lay It On The Line [PERSON_NAME]" at bounding box center [350, 144] width 361 height 16
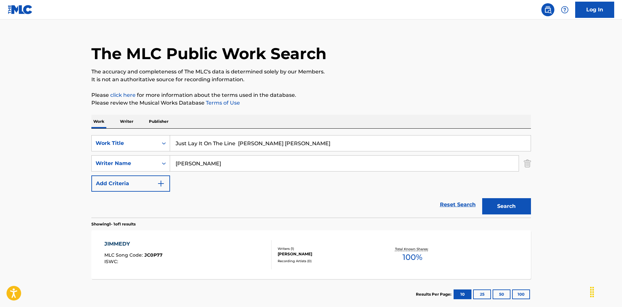
type input "Just Lay It On The Line [PERSON_NAME] [PERSON_NAME]"
drag, startPoint x: 195, startPoint y: 168, endPoint x: 166, endPoint y: 160, distance: 30.5
click at [159, 159] on div "SearchWithCriteriaa76f2a92-b0f2-4f62-be12-af0a64e7b772 Writer Name [PERSON_NAME]" at bounding box center [311, 163] width 440 height 16
paste input "Ozen"
type input "Ozen"
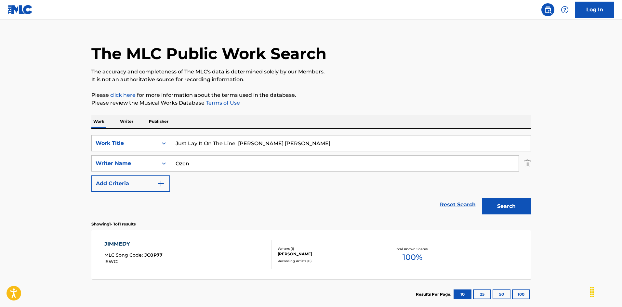
click at [281, 141] on input "Just Lay It On The Line [PERSON_NAME] [PERSON_NAME]" at bounding box center [350, 144] width 361 height 16
drag, startPoint x: 242, startPoint y: 143, endPoint x: 302, endPoint y: 155, distance: 61.4
click at [302, 154] on div "SearchWithCriteriaec16a890-3cf4-4741-acda-05bc44b2cc6e Work Title Just Lay It O…" at bounding box center [311, 163] width 440 height 57
type input "Just Lay It On The Line"
click at [503, 206] on button "Search" at bounding box center [506, 206] width 49 height 16
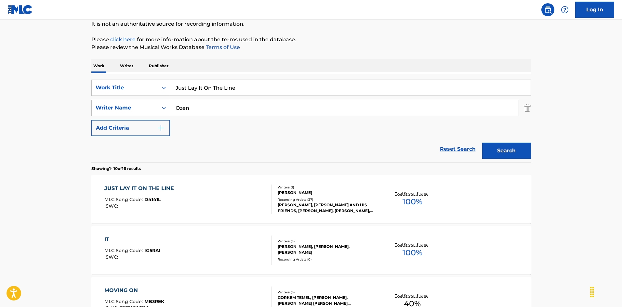
scroll to position [98, 0]
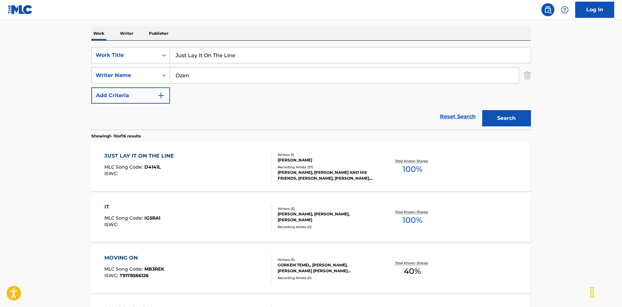
click at [229, 157] on div "JUST LAY IT ON THE LINE MLC Song Code : D4141L ISWC :" at bounding box center [187, 166] width 167 height 29
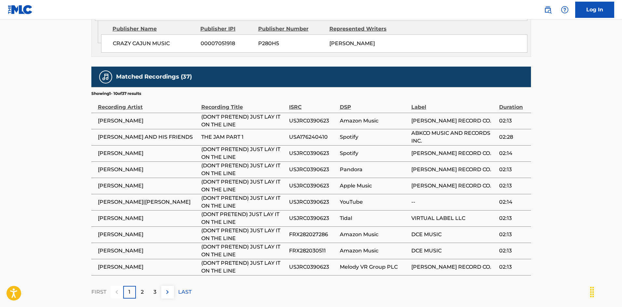
scroll to position [417, 0]
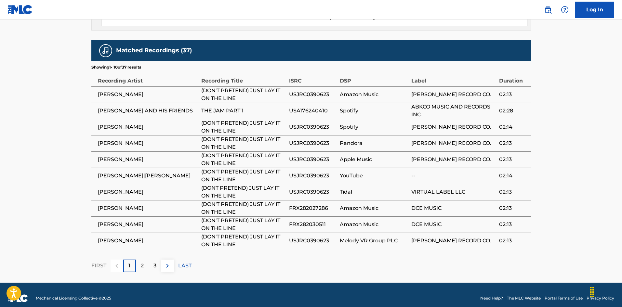
click at [314, 107] on span "USA176240410" at bounding box center [312, 111] width 47 height 8
copy span "USA176240410"
click at [144, 260] on div "2" at bounding box center [142, 266] width 13 height 13
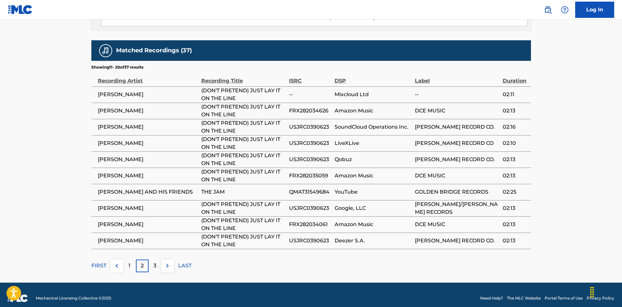
click at [316, 188] on span "QMAT31549684" at bounding box center [310, 192] width 42 height 8
copy span "QMAT31549684"
click at [154, 262] on p "3" at bounding box center [155, 266] width 3 height 8
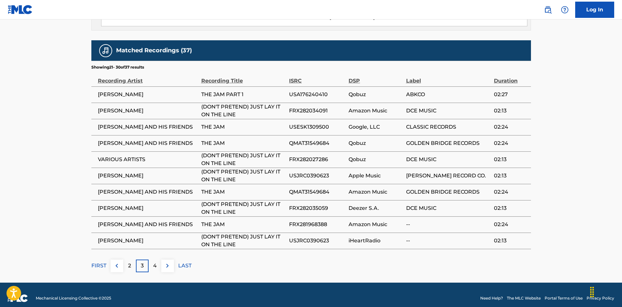
click at [316, 123] on span "USESK1309500" at bounding box center [317, 127] width 56 height 8
copy span "USESK1309500"
drag, startPoint x: 428, startPoint y: 150, endPoint x: 438, endPoint y: 147, distance: 9.9
click at [428, 156] on span "DCE MUSIC" at bounding box center [448, 160] width 85 height 8
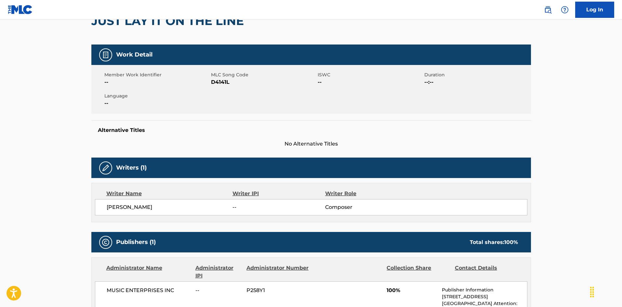
scroll to position [0, 0]
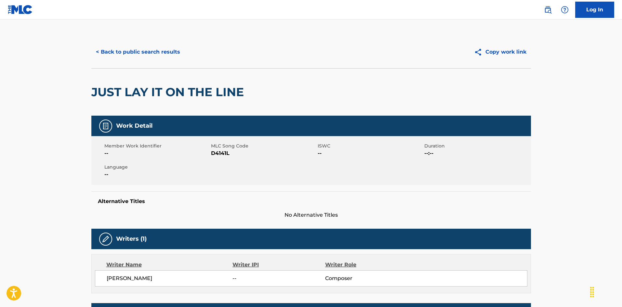
click at [159, 52] on button "< Back to public search results" at bounding box center [137, 52] width 93 height 16
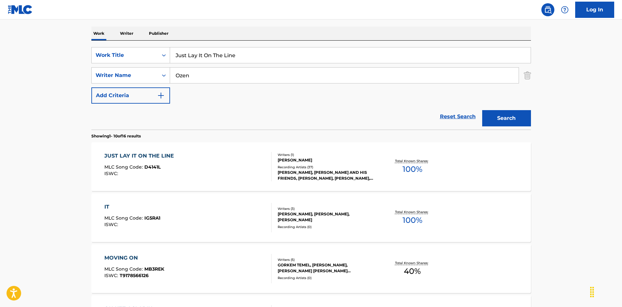
drag, startPoint x: 224, startPoint y: 52, endPoint x: 134, endPoint y: 33, distance: 92.1
paste input "To See You Smile [PERSON_NAME]|[PERSON_NAME]"
click at [311, 53] on input "Just To See You Smile [PERSON_NAME]|[PERSON_NAME]" at bounding box center [350, 55] width 361 height 16
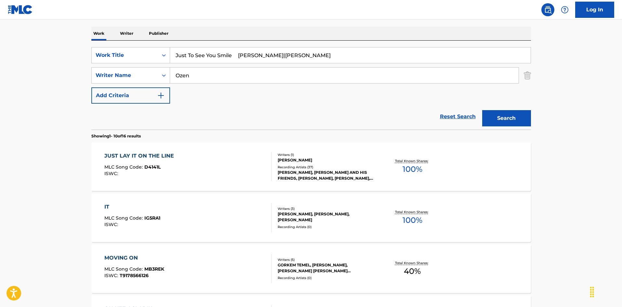
type input "Just To See You Smile [PERSON_NAME]|[PERSON_NAME]"
drag, startPoint x: 196, startPoint y: 74, endPoint x: 129, endPoint y: 68, distance: 67.3
click at [129, 68] on div "SearchWithCriteriaa76f2a92-b0f2-4f62-be12-af0a64e7b772 Writer Name [PERSON_NAME]" at bounding box center [311, 75] width 440 height 16
paste input "Ham"
type input "Ham"
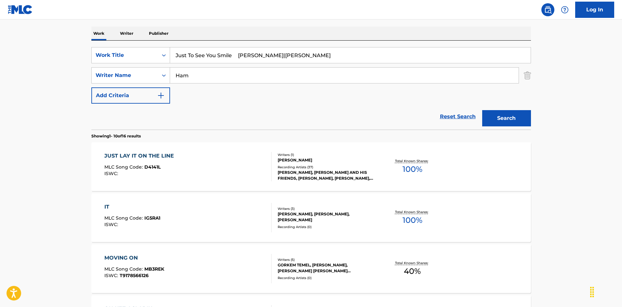
click at [262, 47] on input "Just To See You Smile [PERSON_NAME]|[PERSON_NAME]" at bounding box center [350, 55] width 361 height 16
drag, startPoint x: 243, startPoint y: 51, endPoint x: 351, endPoint y: 69, distance: 109.4
click at [351, 69] on div "SearchWithCriteriaec16a890-3cf4-4741-acda-05bc44b2cc6e Work Title Just To See Y…" at bounding box center [311, 75] width 440 height 57
type input "Just To See You Smile"
click at [510, 116] on button "Search" at bounding box center [506, 118] width 49 height 16
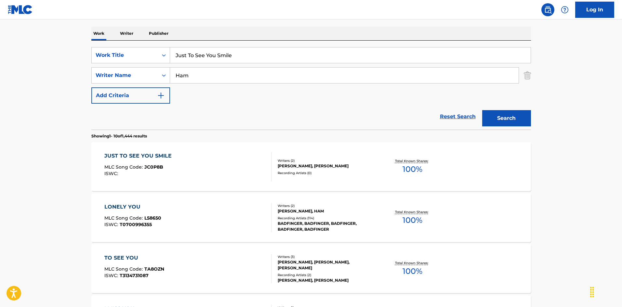
scroll to position [130, 0]
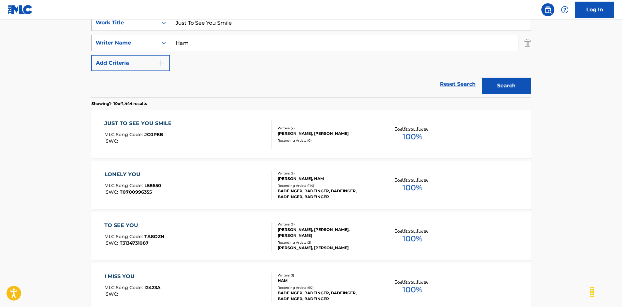
click at [254, 133] on div "JUST TO SEE YOU SMILE MLC Song Code : JC0P8B ISWC :" at bounding box center [187, 134] width 167 height 29
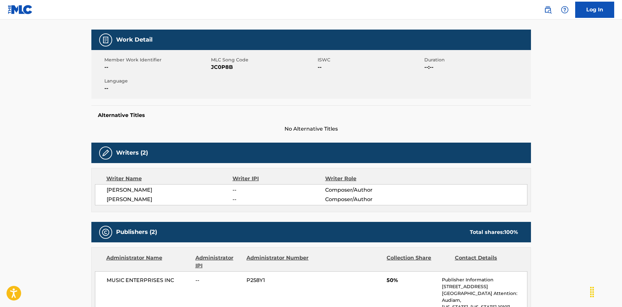
scroll to position [21, 0]
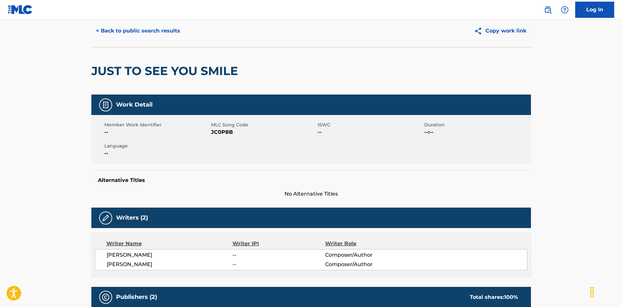
click at [171, 34] on button "< Back to public search results" at bounding box center [137, 31] width 93 height 16
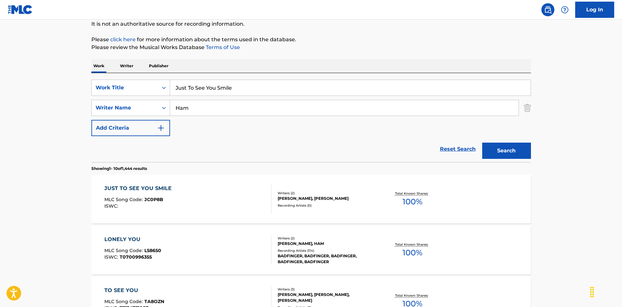
scroll to position [33, 0]
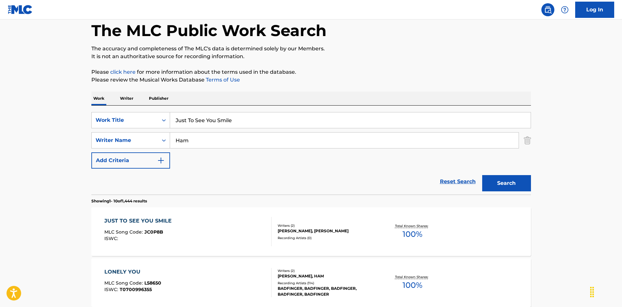
click at [244, 103] on div "Work Writer Publisher" at bounding box center [311, 99] width 440 height 14
drag, startPoint x: 235, startPoint y: 118, endPoint x: 117, endPoint y: 119, distance: 117.4
click at [115, 118] on div "SearchWithCriteriaec16a890-3cf4-4741-acda-05bc44b2cc6e Work Title Just To See Y…" at bounding box center [311, 120] width 440 height 16
paste input "King Of Pain [PERSON_NAME]"
click at [268, 119] on input "King Of Pain [PERSON_NAME]" at bounding box center [350, 121] width 361 height 16
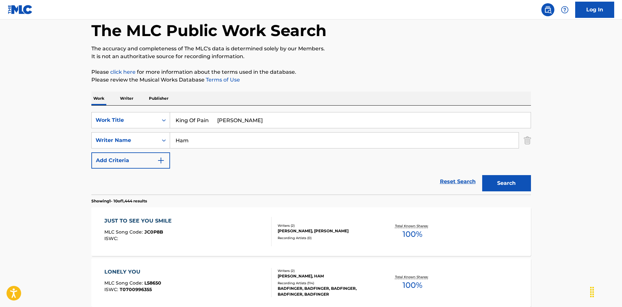
click at [268, 119] on input "King Of Pain [PERSON_NAME]" at bounding box center [350, 121] width 361 height 16
type input "King Of Pain [PERSON_NAME]"
drag, startPoint x: 154, startPoint y: 135, endPoint x: 206, endPoint y: 123, distance: 52.4
click at [134, 133] on div "SearchWithCriteriaa76f2a92-b0f2-4f62-be12-af0a64e7b772 Writer Name [PERSON_NAME]" at bounding box center [311, 140] width 440 height 16
paste input "[PERSON_NAME]"
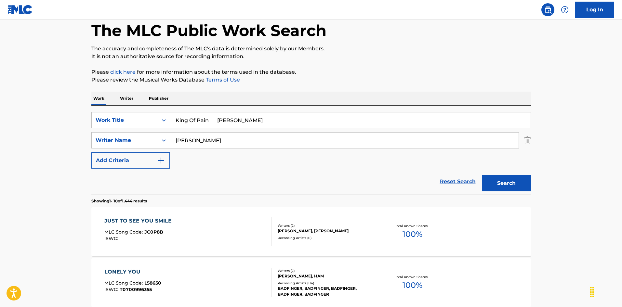
type input "[PERSON_NAME]"
click at [232, 118] on input "King Of Pain [PERSON_NAME]" at bounding box center [350, 121] width 361 height 16
click at [348, 142] on div "SearchWithCriteriaec16a890-3cf4-4741-acda-05bc44b2cc6e Work Title King Of Pain …" at bounding box center [311, 140] width 440 height 57
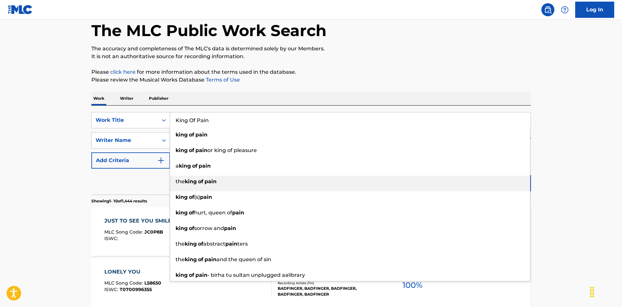
click at [497, 184] on div "the king of pain" at bounding box center [350, 182] width 360 height 12
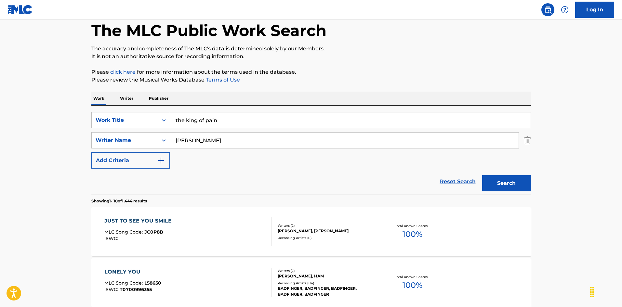
scroll to position [98, 0]
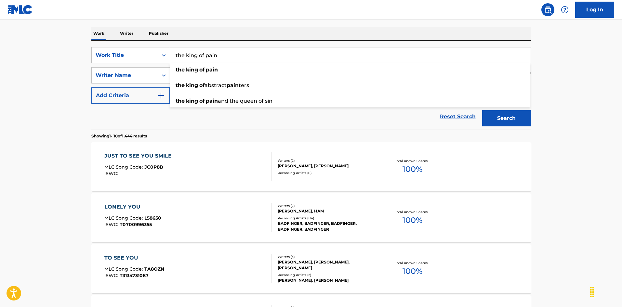
paste input "King Of P"
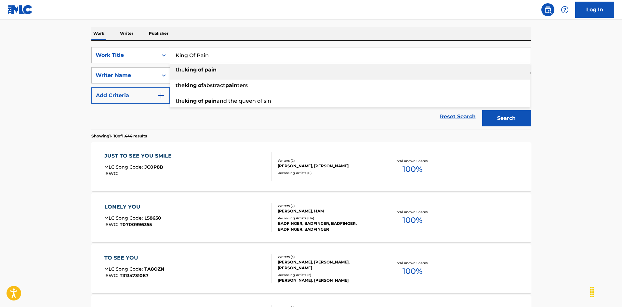
type input "King Of Pain"
click at [230, 24] on div "The MLC Public Work Search The accuracy and completeness of The MLC's data is d…" at bounding box center [311, 311] width 455 height 746
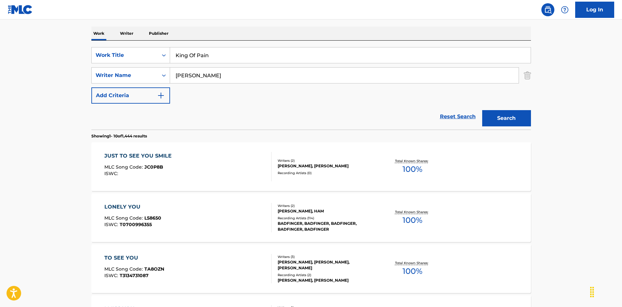
click at [519, 118] on button "Search" at bounding box center [506, 118] width 49 height 16
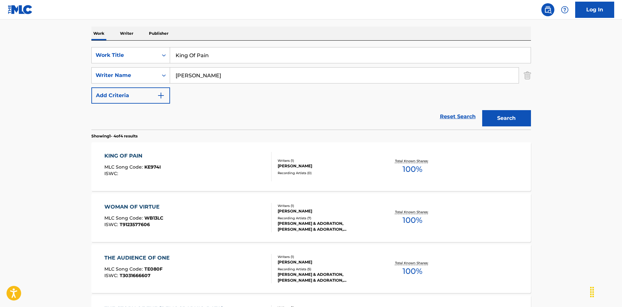
click at [238, 165] on div "KING OF PAIN MLC Song Code : KE974I ISWC :" at bounding box center [187, 166] width 167 height 29
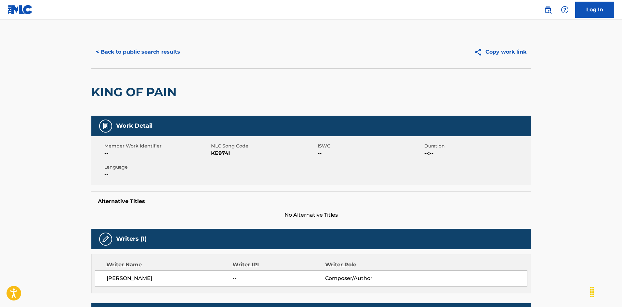
click at [160, 47] on button "< Back to public search results" at bounding box center [137, 52] width 93 height 16
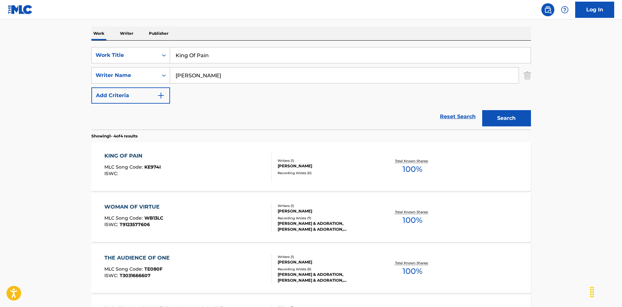
scroll to position [65, 0]
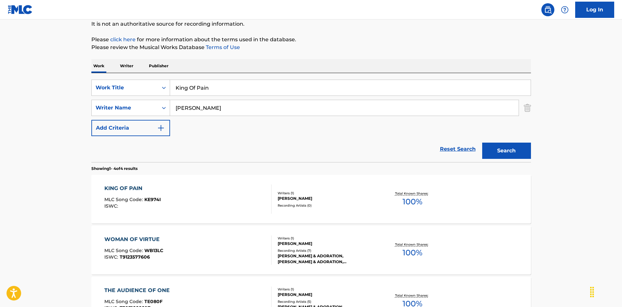
drag, startPoint x: 161, startPoint y: 79, endPoint x: 181, endPoint y: 82, distance: 20.1
click at [159, 79] on div "SearchWithCriteriaec16a890-3cf4-4741-acda-05bc44b2cc6e Work Title King Of Pain …" at bounding box center [311, 117] width 440 height 89
paste input "L.B.J. Blues [PERSON_NAME]"
click at [234, 86] on input "L.B.J. Blues [PERSON_NAME]" at bounding box center [350, 88] width 361 height 16
drag, startPoint x: 234, startPoint y: 86, endPoint x: 226, endPoint y: 91, distance: 8.8
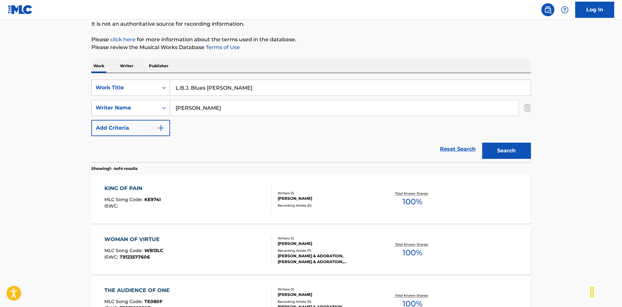
click at [234, 86] on input "L.B.J. Blues [PERSON_NAME]" at bounding box center [350, 88] width 361 height 16
type input "L.B.J. Blues [PERSON_NAME]"
drag, startPoint x: 201, startPoint y: 107, endPoint x: 158, endPoint y: 103, distance: 43.1
click at [149, 102] on div "SearchWithCriteriaa76f2a92-b0f2-4f62-be12-af0a64e7b772 Writer Name [PERSON_NAME]" at bounding box center [311, 108] width 440 height 16
paste input "[PERSON_NAME]"
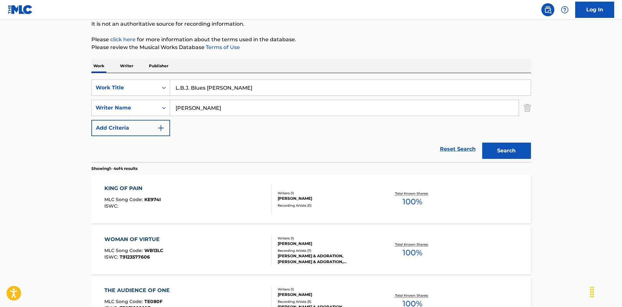
type input "[PERSON_NAME]"
click at [219, 84] on input "L.B.J. Blues [PERSON_NAME]" at bounding box center [350, 88] width 361 height 16
drag, startPoint x: 208, startPoint y: 86, endPoint x: 284, endPoint y: 102, distance: 77.5
click at [289, 102] on div "SearchWithCriteriaec16a890-3cf4-4741-acda-05bc44b2cc6e Work Title L.B.J. Blues …" at bounding box center [311, 108] width 440 height 57
type input "L.B.J. Blues"
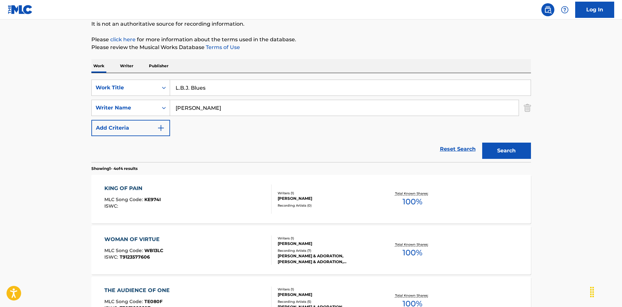
click at [493, 149] on button "Search" at bounding box center [506, 151] width 49 height 16
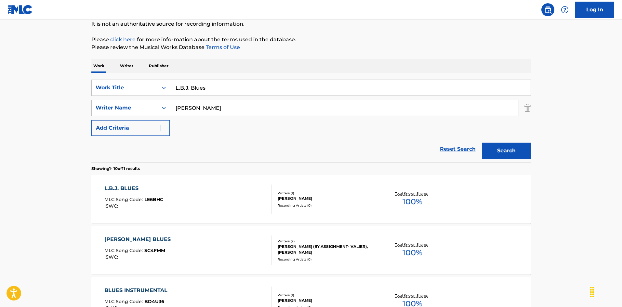
click at [248, 187] on div "L.B.J. BLUES MLC Song Code : LE6BHC ISWC :" at bounding box center [187, 199] width 167 height 29
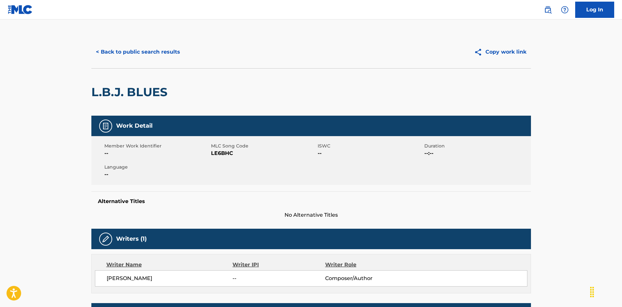
click at [140, 50] on button "< Back to public search results" at bounding box center [137, 52] width 93 height 16
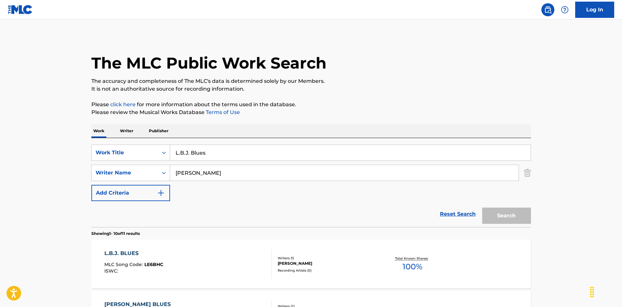
scroll to position [65, 0]
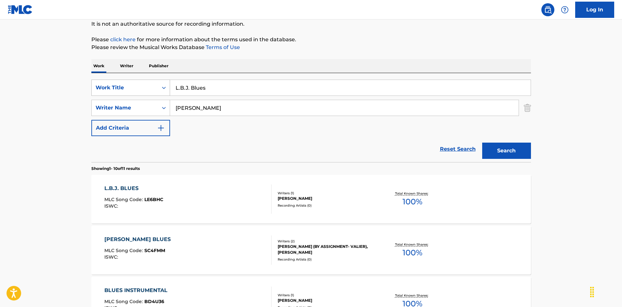
drag, startPoint x: 205, startPoint y: 85, endPoint x: 127, endPoint y: 83, distance: 78.1
click at [115, 81] on div "SearchWithCriteriaec16a890-3cf4-4741-acda-05bc44b2cc6e Work Title L.B.J. Blues" at bounding box center [311, 88] width 440 height 16
paste input "a Coeru De La [US_STATE] [PERSON_NAME]"
click at [281, 84] on input "La Coeru De La [US_STATE] [PERSON_NAME]" at bounding box center [350, 88] width 361 height 16
click at [275, 89] on input "La Coeru De La [US_STATE] [PERSON_NAME]" at bounding box center [350, 88] width 361 height 16
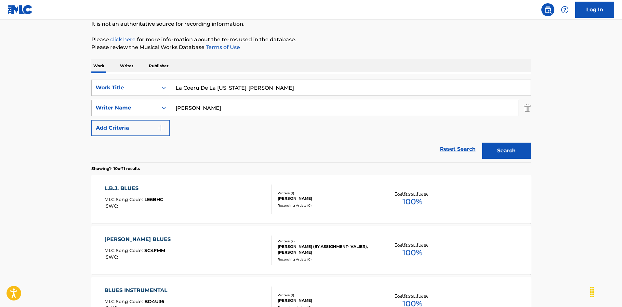
click at [275, 89] on input "La Coeru De La [US_STATE] [PERSON_NAME]" at bounding box center [350, 88] width 361 height 16
type input "La Coeru De La [US_STATE] [PERSON_NAME]"
click at [171, 101] on input "[PERSON_NAME]" at bounding box center [344, 108] width 349 height 16
paste input "[PERSON_NAME]"
type input "[PERSON_NAME]"
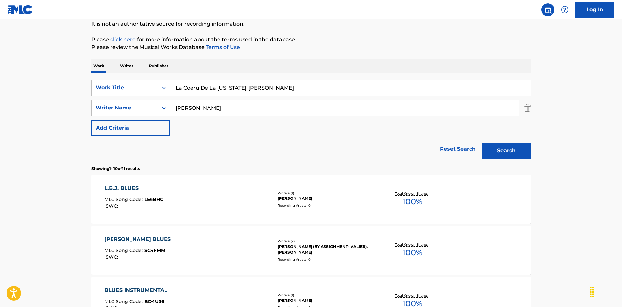
drag, startPoint x: 244, startPoint y: 87, endPoint x: 327, endPoint y: 104, distance: 85.2
click at [329, 105] on div "SearchWithCriteriaec16a890-3cf4-4741-acda-05bc44b2cc6e Work Title La Coeru De […" at bounding box center [311, 108] width 440 height 57
type input "La Coeru De La [US_STATE]"
click at [497, 150] on button "Search" at bounding box center [506, 151] width 49 height 16
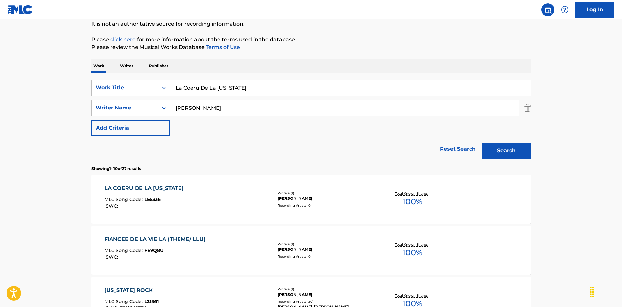
click at [241, 186] on div "LA COERU DE LA [US_STATE] MLC Song Code : LE5336 ISWC :" at bounding box center [187, 199] width 167 height 29
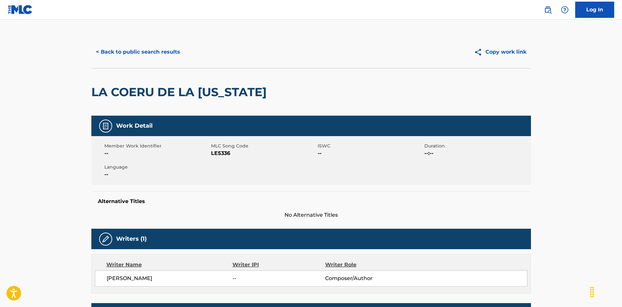
click at [148, 48] on button "< Back to public search results" at bounding box center [137, 52] width 93 height 16
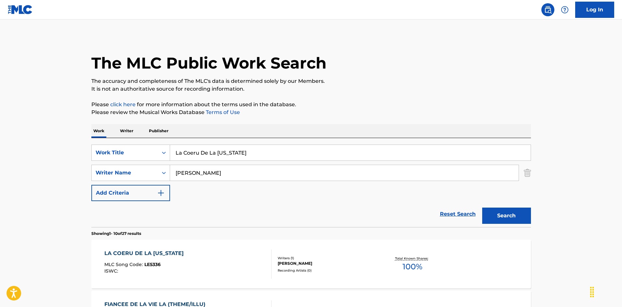
scroll to position [65, 0]
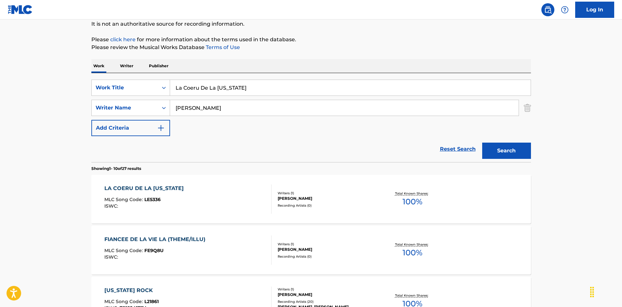
drag, startPoint x: 180, startPoint y: 77, endPoint x: 131, endPoint y: 77, distance: 48.1
click at [130, 77] on div "SearchWithCriteriaec16a890-3cf4-4741-acda-05bc44b2cc6e Work Title La Coeru De L…" at bounding box center [311, 117] width 440 height 89
paste input "Fille Au Jasmien [PERSON_NAME]"
click at [265, 86] on input "La Fille Au Jasmien [PERSON_NAME]" at bounding box center [350, 88] width 361 height 16
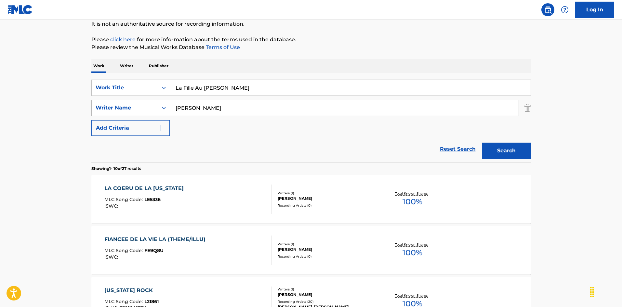
type input "La Fille Au [PERSON_NAME]"
drag, startPoint x: 157, startPoint y: 101, endPoint x: 243, endPoint y: 92, distance: 87.0
click at [150, 101] on div "SearchWithCriteriaa76f2a92-b0f2-4f62-be12-af0a64e7b772 Writer Name [PERSON_NAME]" at bounding box center [311, 108] width 440 height 16
paste input "orm"
type input "[PERSON_NAME]"
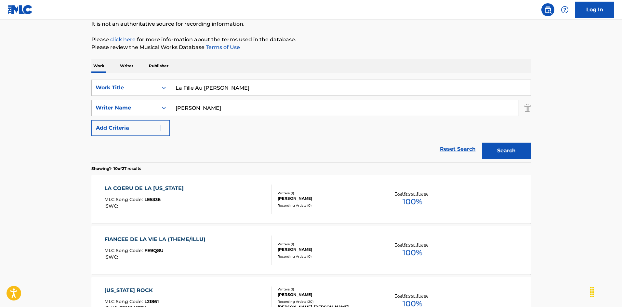
click at [248, 87] on input "La Fille Au [PERSON_NAME]" at bounding box center [350, 88] width 361 height 16
drag, startPoint x: 228, startPoint y: 87, endPoint x: 295, endPoint y: 97, distance: 67.7
click at [293, 97] on div "SearchWithCriteriaec16a890-3cf4-4741-acda-05bc44b2cc6e Work Title La Fille Au […" at bounding box center [311, 108] width 440 height 57
type input "La Fille Au Jasmien"
click at [495, 147] on button "Search" at bounding box center [506, 151] width 49 height 16
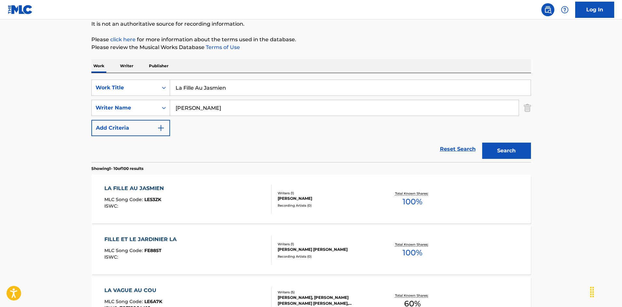
scroll to position [98, 0]
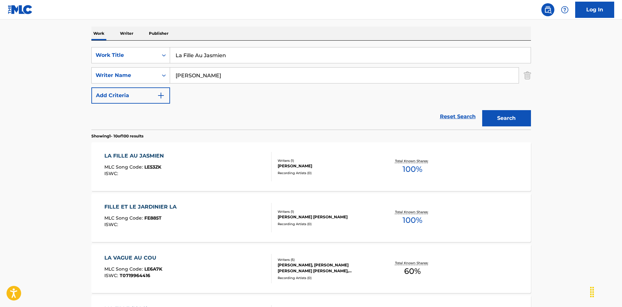
click at [254, 172] on div "LA FILLE AU [PERSON_NAME] MLC Song Code : LE53ZK ISWC :" at bounding box center [187, 166] width 167 height 29
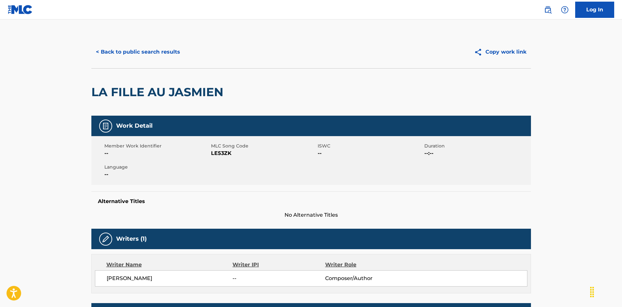
click at [162, 51] on button "< Back to public search results" at bounding box center [137, 52] width 93 height 16
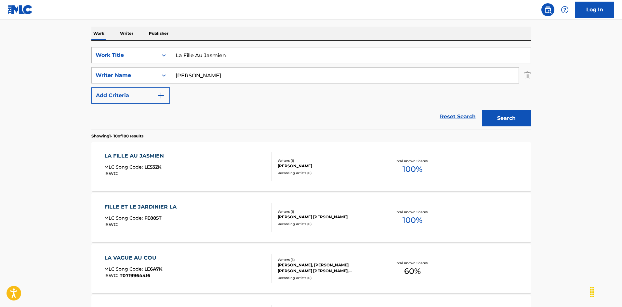
drag, startPoint x: 228, startPoint y: 55, endPoint x: 156, endPoint y: 54, distance: 71.9
click at [147, 50] on div "SearchWithCriteriaec16a890-3cf4-4741-acda-05bc44b2cc6e Work Title La Fille Au J…" at bounding box center [311, 55] width 440 height 16
paste input "Yerba Mala [PERSON_NAME]"
click at [265, 53] on input "La Yerba Mala [PERSON_NAME]" at bounding box center [350, 55] width 361 height 16
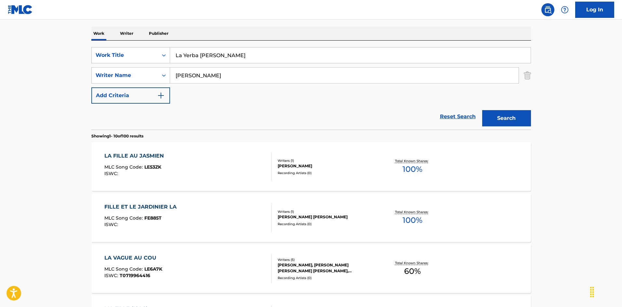
type input "La Yerba [PERSON_NAME]"
drag, startPoint x: 206, startPoint y: 74, endPoint x: 168, endPoint y: 74, distance: 38.7
click at [168, 74] on div "SearchWithCriteriaa76f2a92-b0f2-4f62-be12-af0a64e7b772 Writer Name [PERSON_NAME]" at bounding box center [311, 75] width 440 height 16
paste input "[PERSON_NAME]"
type input "[PERSON_NAME]"
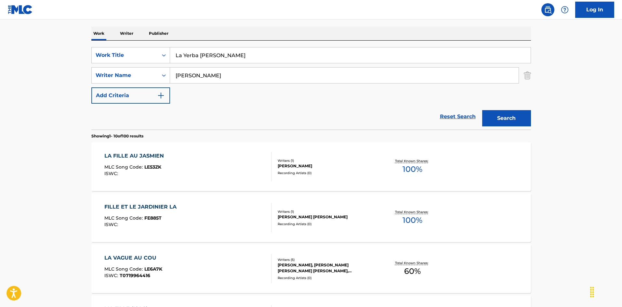
click at [243, 56] on input "La Yerba [PERSON_NAME]" at bounding box center [350, 55] width 361 height 16
drag, startPoint x: 220, startPoint y: 54, endPoint x: 281, endPoint y: 65, distance: 62.8
click at [275, 63] on div "La Yerba [PERSON_NAME]" at bounding box center [350, 55] width 361 height 16
type input "La Yerba Mala"
click at [502, 117] on button "Search" at bounding box center [506, 118] width 49 height 16
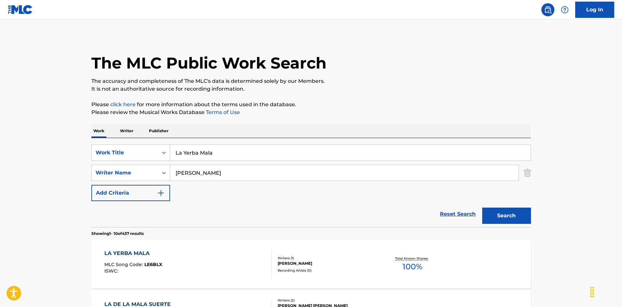
scroll to position [65, 0]
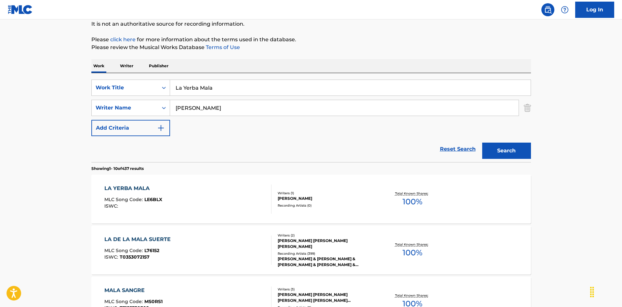
click at [253, 196] on div "LA YERBA MALA MLC Song Code : LE6BLX ISWC :" at bounding box center [187, 199] width 167 height 29
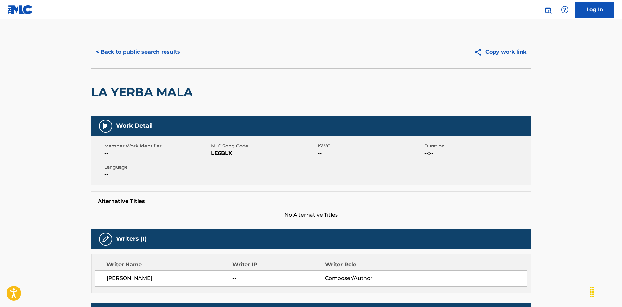
click at [169, 50] on button "< Back to public search results" at bounding box center [137, 52] width 93 height 16
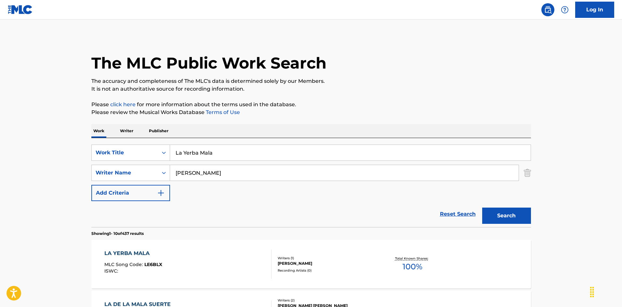
scroll to position [65, 0]
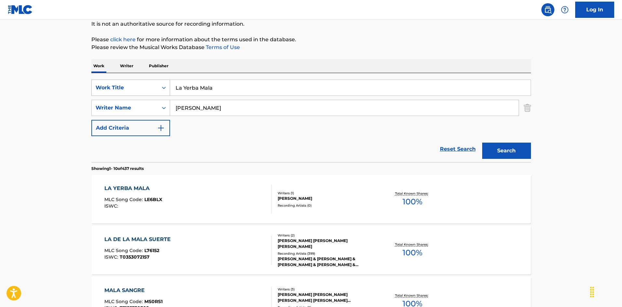
drag, startPoint x: 166, startPoint y: 78, endPoint x: 138, endPoint y: 81, distance: 28.4
click at [117, 77] on div "SearchWithCriteriaec16a890-3cf4-4741-acda-05bc44b2cc6e Work Title La Yerba Mala…" at bounding box center [311, 117] width 440 height 89
paste input "dy Just For You [PERSON_NAME]"
click at [253, 85] on input "[DEMOGRAPHIC_DATA] Just For You [PERSON_NAME]" at bounding box center [350, 88] width 361 height 16
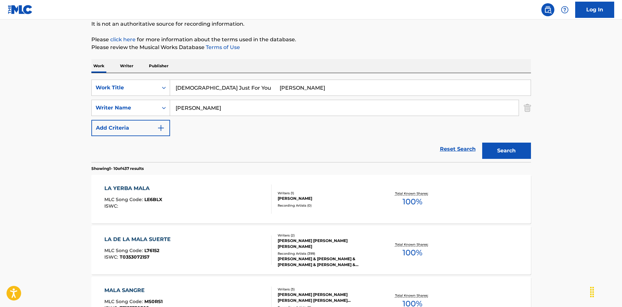
type input "[DEMOGRAPHIC_DATA] Just For You [PERSON_NAME]"
drag, startPoint x: 199, startPoint y: 107, endPoint x: 158, endPoint y: 99, distance: 41.4
click at [136, 98] on div "SearchWithCriteriaec16a890-3cf4-4741-acda-05bc44b2cc6e Work Title [DEMOGRAPHIC_…" at bounding box center [311, 108] width 440 height 57
paste input "Ford"
type input "Ford"
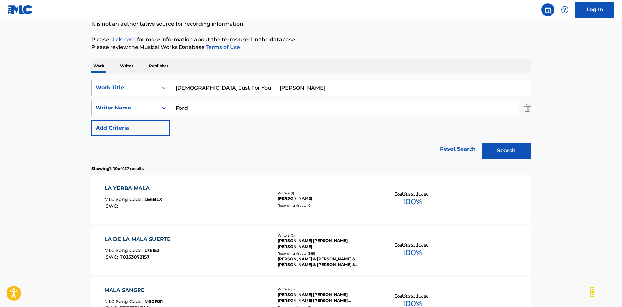
click at [248, 82] on input "[DEMOGRAPHIC_DATA] Just For You [PERSON_NAME]" at bounding box center [350, 88] width 361 height 16
drag, startPoint x: 227, startPoint y: 87, endPoint x: 345, endPoint y: 115, distance: 120.9
click at [340, 113] on div "SearchWithCriteriaec16a890-3cf4-4741-acda-05bc44b2cc6e Work Title [DEMOGRAPHIC_…" at bounding box center [311, 108] width 440 height 57
type input "[DEMOGRAPHIC_DATA] Just For You"
click at [504, 147] on button "Search" at bounding box center [506, 151] width 49 height 16
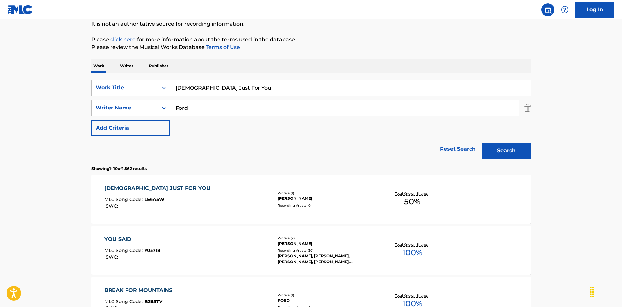
scroll to position [98, 0]
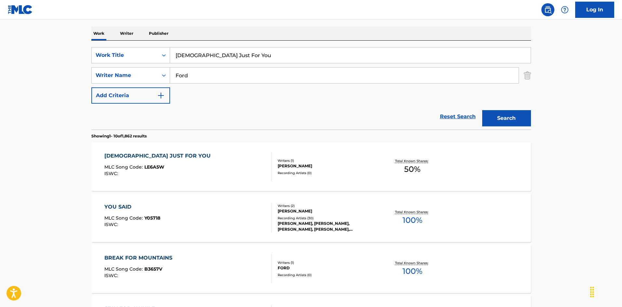
click at [234, 168] on div "[DEMOGRAPHIC_DATA] JUST FOR YOU MLC Song Code : LE6A5W ISWC :" at bounding box center [187, 166] width 167 height 29
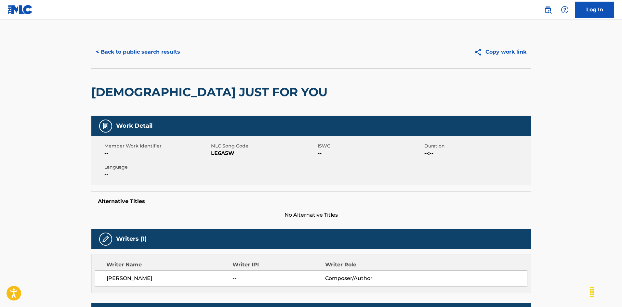
click at [169, 51] on button "< Back to public search results" at bounding box center [137, 52] width 93 height 16
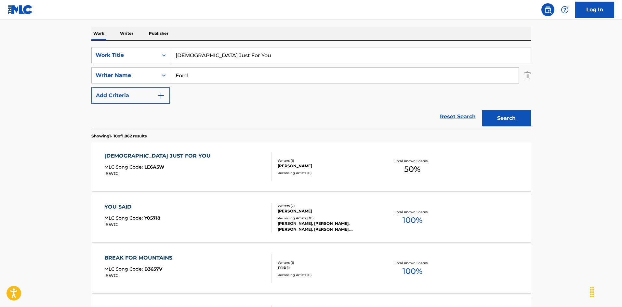
scroll to position [65, 0]
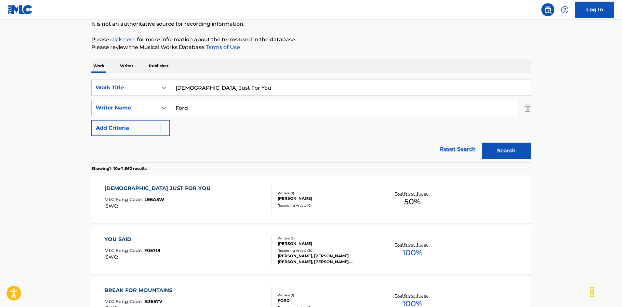
drag, startPoint x: 145, startPoint y: 72, endPoint x: 158, endPoint y: 78, distance: 14.3
paste input "[PERSON_NAME]|[PERSON_NAME]"
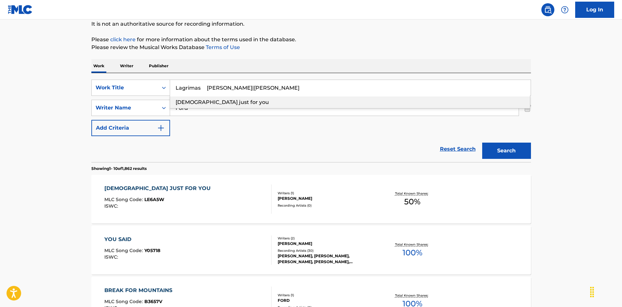
click at [252, 86] on input "Lagrimas [PERSON_NAME]|[PERSON_NAME]" at bounding box center [350, 88] width 361 height 16
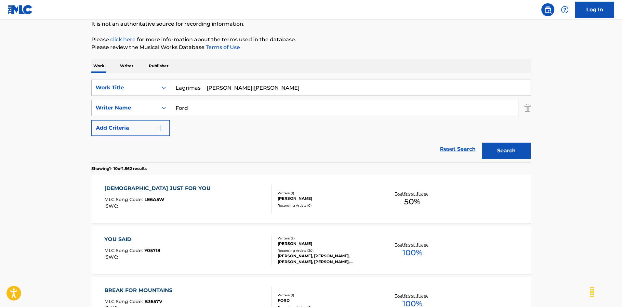
click at [236, 88] on input "Lagrimas [PERSON_NAME]|[PERSON_NAME]" at bounding box center [350, 88] width 361 height 16
type input "[PERSON_NAME] |[PERSON_NAME]"
drag, startPoint x: 202, startPoint y: 110, endPoint x: 149, endPoint y: 106, distance: 52.8
click at [149, 106] on div "SearchWithCriteriaa76f2a92-b0f2-4f62-be12-af0a64e7b772 Writer Name [PERSON_NAME]" at bounding box center [311, 108] width 440 height 16
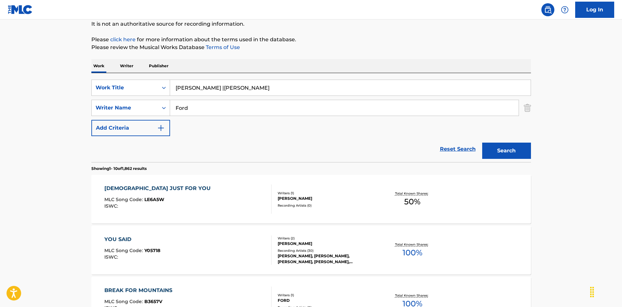
paste input "[PERSON_NAME]"
type input "[PERSON_NAME]"
click at [244, 83] on input "[PERSON_NAME] |[PERSON_NAME]" at bounding box center [350, 88] width 361 height 16
drag, startPoint x: 208, startPoint y: 87, endPoint x: 345, endPoint y: 103, distance: 137.9
click at [345, 103] on div "SearchWithCriteriaec16a890-3cf4-4741-acda-05bc44b2cc6e Work Title [PERSON_NAME]…" at bounding box center [311, 108] width 440 height 57
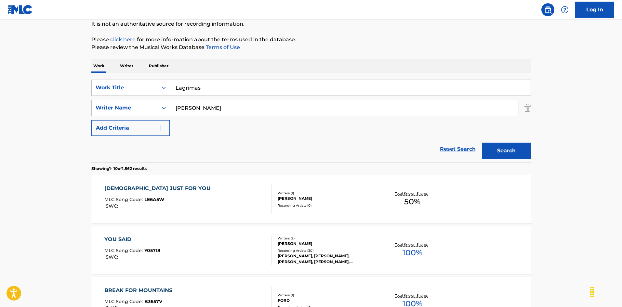
type input "Lagrimas"
click at [498, 147] on button "Search" at bounding box center [506, 151] width 49 height 16
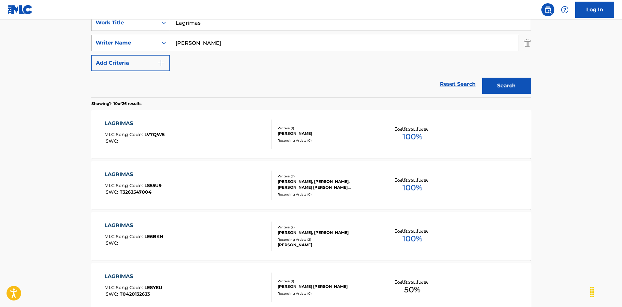
scroll to position [98, 0]
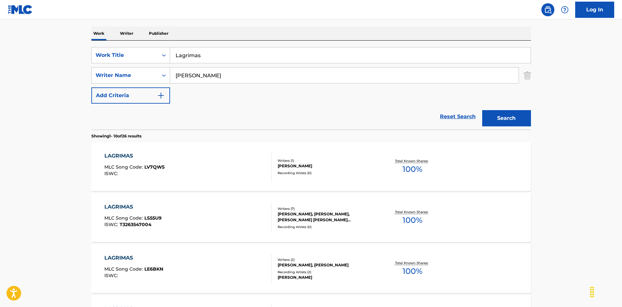
drag, startPoint x: 198, startPoint y: 74, endPoint x: 180, endPoint y: 71, distance: 18.5
click at [168, 69] on div "SearchWithCriteriaa76f2a92-b0f2-4f62-be12-af0a64e7b772 Writer Name [PERSON_NAME]" at bounding box center [311, 75] width 440 height 16
click at [514, 122] on button "Search" at bounding box center [506, 118] width 49 height 16
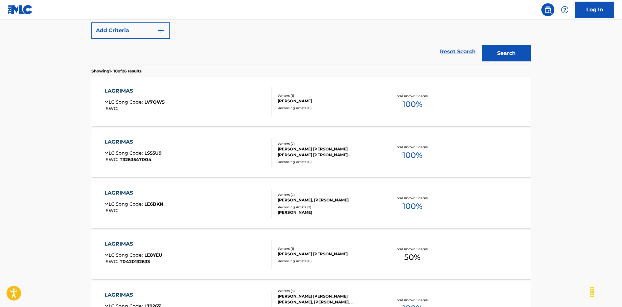
scroll to position [195, 0]
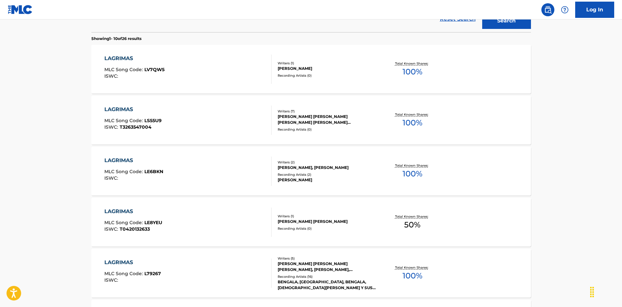
click at [216, 167] on div "LAGRIMAS MLC Song Code : LE6BKN ISWC :" at bounding box center [187, 171] width 167 height 29
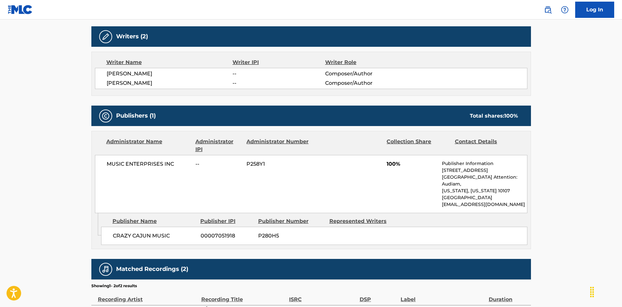
scroll to position [105, 0]
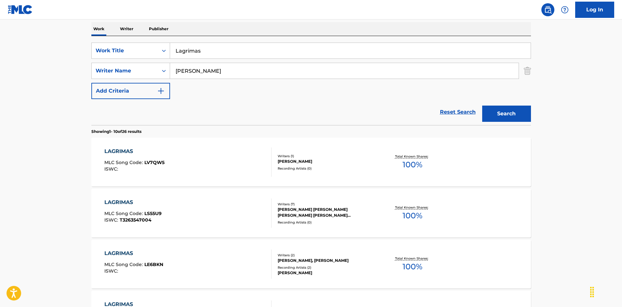
scroll to position [70, 0]
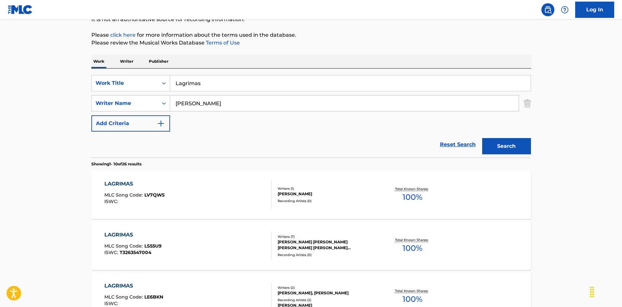
drag, startPoint x: 177, startPoint y: 79, endPoint x: 136, endPoint y: 73, distance: 41.1
click at [136, 73] on div "SearchWithCriteriaec16a890-3cf4-4741-acda-05bc44b2cc6e Work Title Lagrimas Sear…" at bounding box center [311, 113] width 440 height 89
paste input "st Time I Saw My Love, The"
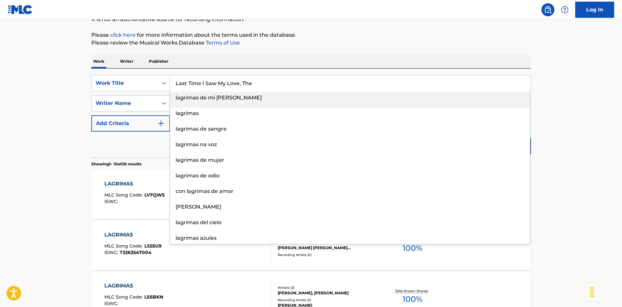
type input "Last Time I Saw My Love, The"
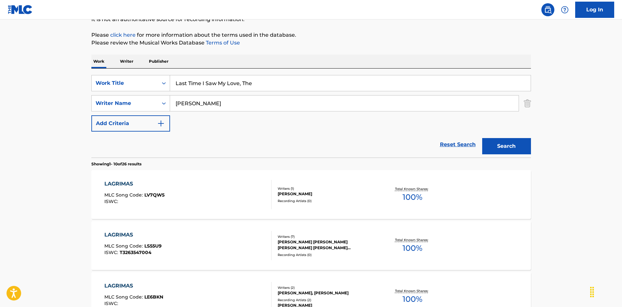
click at [219, 106] on input "[PERSON_NAME]" at bounding box center [344, 104] width 349 height 16
click at [219, 104] on input "[PERSON_NAME]" at bounding box center [344, 104] width 349 height 16
paste input "[PERSON_NAME]"
type input "[PERSON_NAME]"
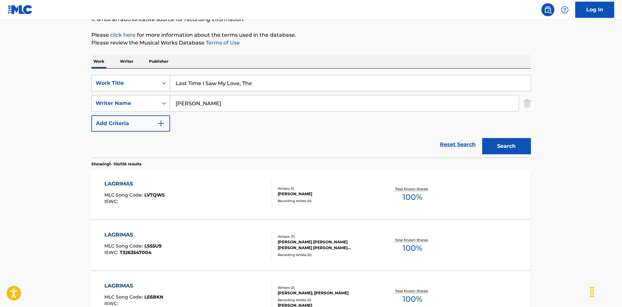
click at [513, 144] on button "Search" at bounding box center [506, 146] width 49 height 16
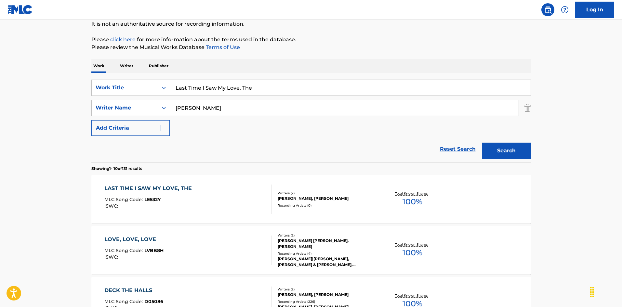
scroll to position [98, 0]
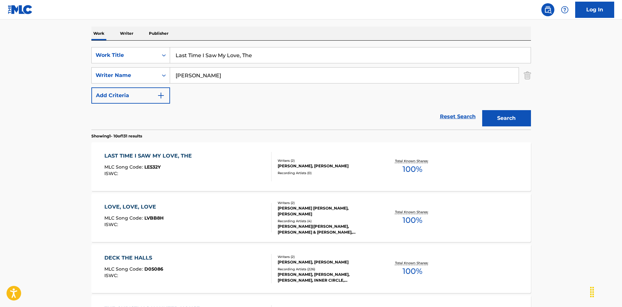
click at [254, 155] on div "LAST TIME I SAW MY LOVE, THE MLC Song Code : LE532Y ISWC :" at bounding box center [187, 166] width 167 height 29
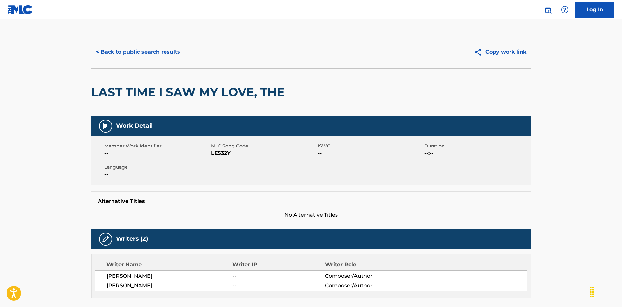
click at [159, 48] on button "< Back to public search results" at bounding box center [137, 52] width 93 height 16
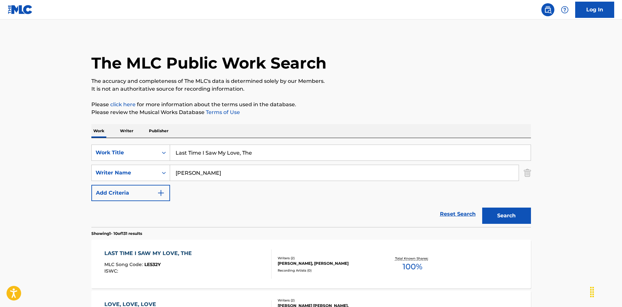
scroll to position [98, 0]
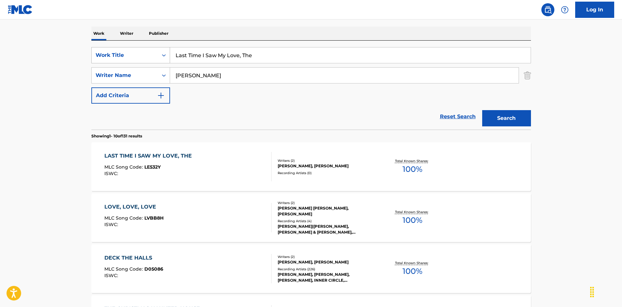
drag, startPoint x: 225, startPoint y: 50, endPoint x: 153, endPoint y: 51, distance: 72.2
click at [153, 51] on div "SearchWithCriteriaec16a890-3cf4-4741-acda-05bc44b2cc6e Work Title Last Time I S…" at bounding box center [311, 55] width 440 height 16
paste input "ughing But Cryin"
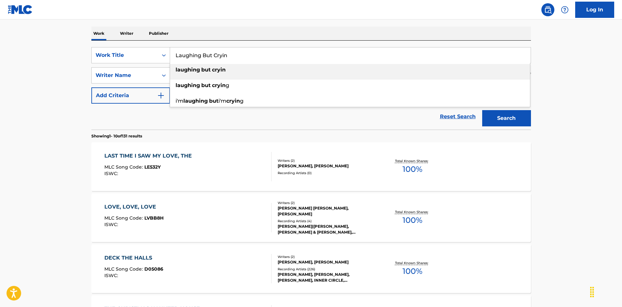
type input "Laughing But Cryin"
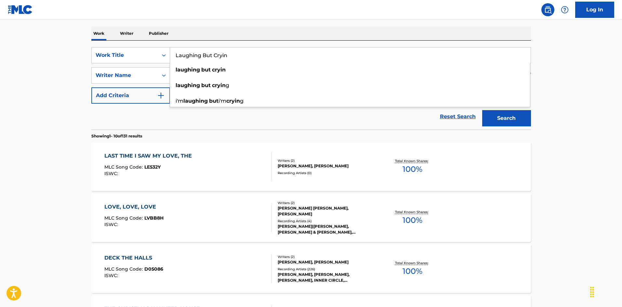
click at [210, 118] on div "Reset Search Search" at bounding box center [311, 117] width 440 height 26
drag, startPoint x: 163, startPoint y: 73, endPoint x: 157, endPoint y: 74, distance: 6.2
click at [159, 74] on div "SearchWithCriteriaa76f2a92-b0f2-4f62-be12-af0a64e7b772 Writer Name [PERSON_NAME]" at bounding box center [311, 75] width 440 height 16
paste input "eaux"
type input "[PERSON_NAME]"
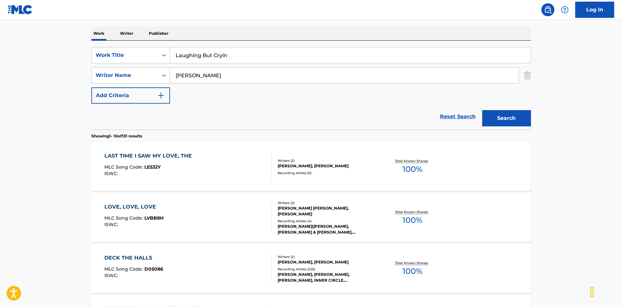
click at [514, 117] on button "Search" at bounding box center [506, 118] width 49 height 16
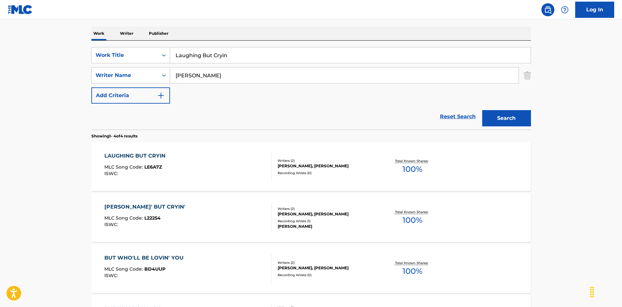
click at [255, 159] on div "LAUGHING BUT CRYIN MLC Song Code : LE6A7Z ISWC :" at bounding box center [187, 166] width 167 height 29
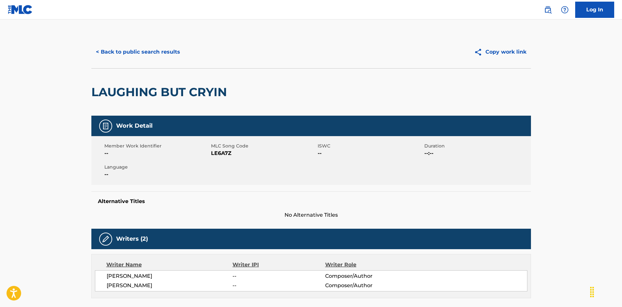
scroll to position [65, 0]
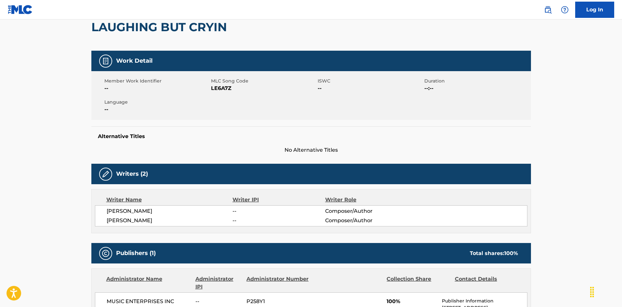
drag, startPoint x: 106, startPoint y: 213, endPoint x: 180, endPoint y: 212, distance: 73.5
click at [180, 212] on div "[PERSON_NAME] -- Composer/Author [PERSON_NAME] -- Composer/Author" at bounding box center [311, 216] width 433 height 21
copy span "[PERSON_NAME]"
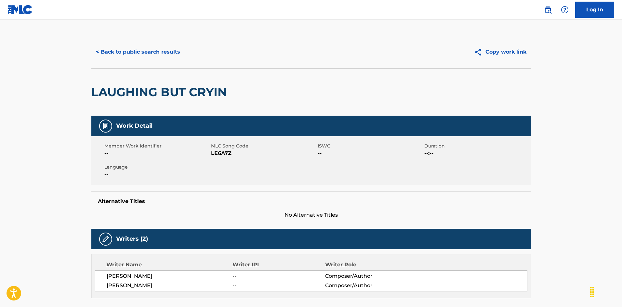
click at [165, 55] on button "< Back to public search results" at bounding box center [137, 52] width 93 height 16
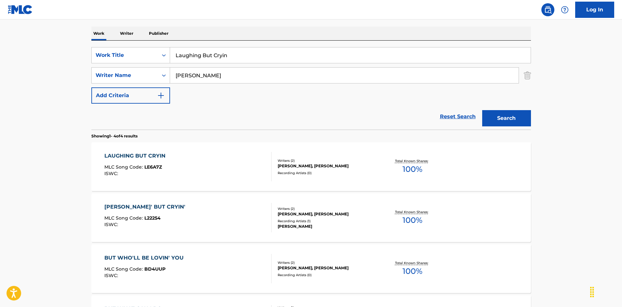
click at [234, 172] on div "LAUGHING BUT CRYIN MLC Song Code : LE6A7Z ISWC :" at bounding box center [187, 166] width 167 height 29
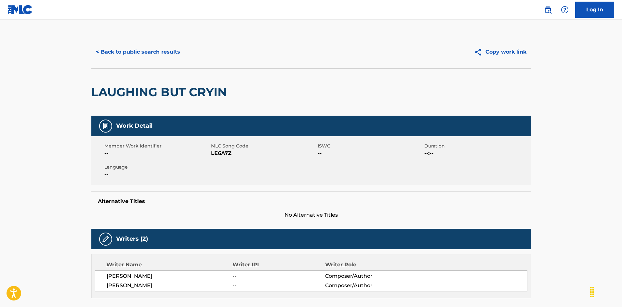
click at [222, 153] on span "LE6A7Z" at bounding box center [263, 154] width 105 height 8
click at [159, 51] on button "< Back to public search results" at bounding box center [137, 52] width 93 height 16
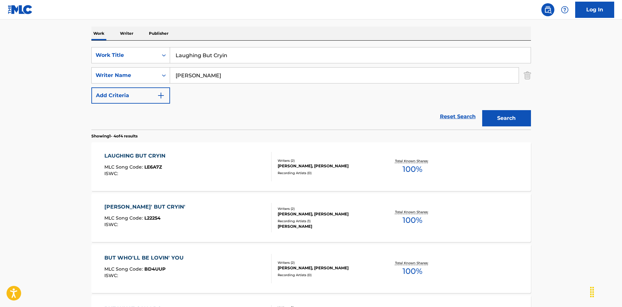
drag, startPoint x: 226, startPoint y: 53, endPoint x: 182, endPoint y: 51, distance: 44.6
click at [165, 52] on div "SearchWithCriteriaec16a890-3cf4-4741-acda-05bc44b2cc6e Work Title Laughing But …" at bounding box center [311, 55] width 440 height 16
paste input "y Closer To Me [PERSON_NAME]"
click at [240, 53] on input "Lay Closer To Me [PERSON_NAME]" at bounding box center [350, 55] width 361 height 16
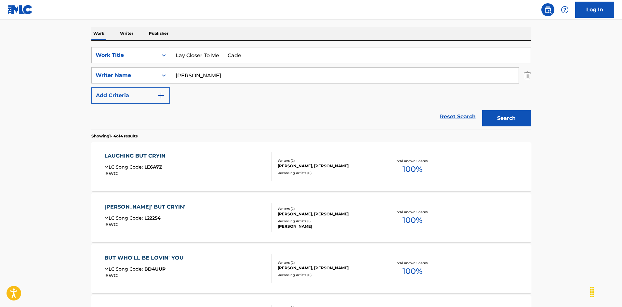
type input "Lay Closer To Me Cade"
drag, startPoint x: 212, startPoint y: 69, endPoint x: 152, endPoint y: 75, distance: 60.8
click at [150, 75] on div "SearchWithCriteriaa76f2a92-b0f2-4f62-be12-af0a64e7b772 Writer Name [PERSON_NAME]" at bounding box center [311, 75] width 440 height 16
paste input "[PERSON_NAME]"
type input "[PERSON_NAME]"
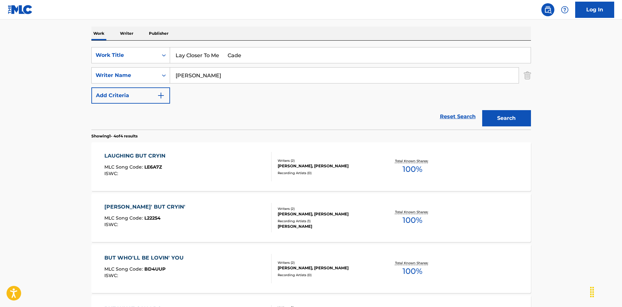
drag, startPoint x: 258, startPoint y: 42, endPoint x: 231, endPoint y: 56, distance: 30.3
click at [258, 42] on div "SearchWithCriteriaec16a890-3cf4-4741-acda-05bc44b2cc6e Work Title Lay Closer To…" at bounding box center [311, 85] width 440 height 89
drag, startPoint x: 220, startPoint y: 53, endPoint x: 258, endPoint y: 57, distance: 38.6
click at [258, 57] on input "Lay Closer To Me Cade" at bounding box center [350, 55] width 361 height 16
type input "Lay Closer To Me"
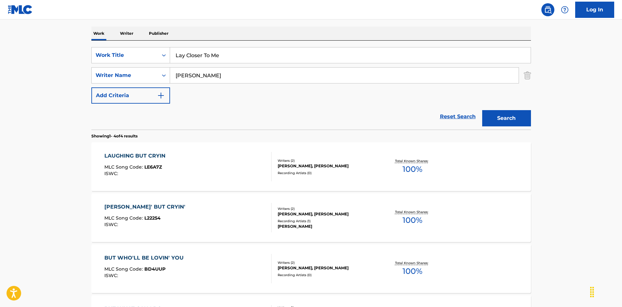
click at [510, 115] on button "Search" at bounding box center [506, 118] width 49 height 16
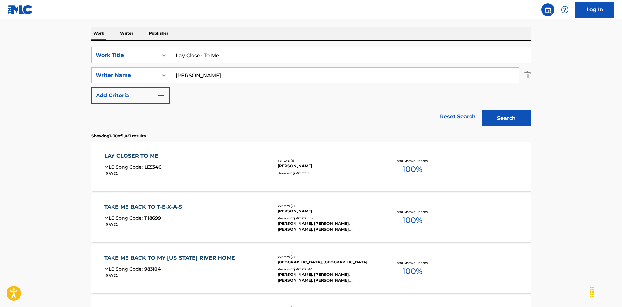
click at [247, 157] on div "LAY CLOSER TO ME MLC Song Code : LE534C ISWC :" at bounding box center [187, 166] width 167 height 29
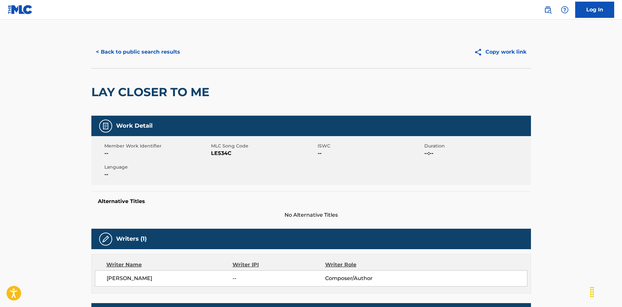
click at [149, 53] on button "< Back to public search results" at bounding box center [137, 52] width 93 height 16
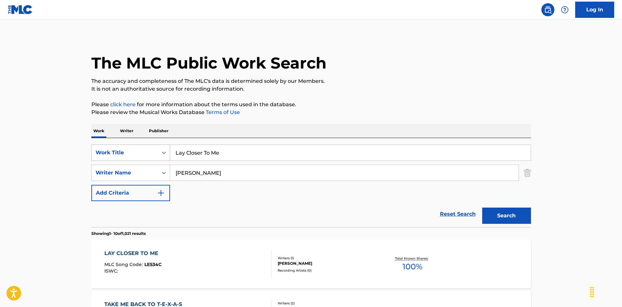
scroll to position [98, 0]
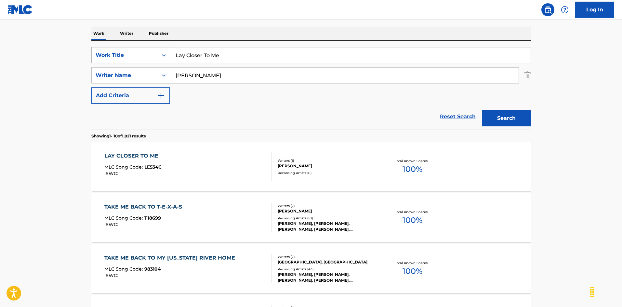
drag, startPoint x: 168, startPoint y: 50, endPoint x: 153, endPoint y: 53, distance: 15.2
click at [143, 51] on div "SearchWithCriteriaec16a890-3cf4-4741-acda-05bc44b2cc6e Work Title Lay Closer To…" at bounding box center [311, 55] width 440 height 16
paste input "zy Boy [PERSON_NAME] Iii"
click at [251, 47] on div "Lazy Boy [PERSON_NAME] Iii" at bounding box center [350, 55] width 361 height 16
drag, startPoint x: 244, startPoint y: 55, endPoint x: 266, endPoint y: 53, distance: 22.2
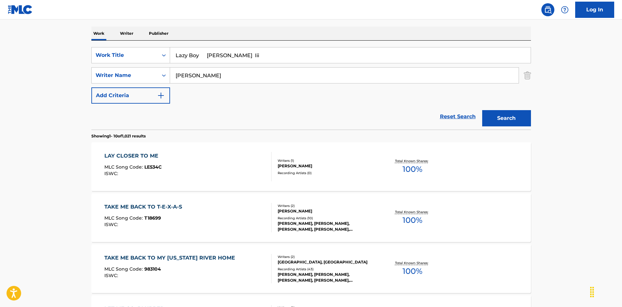
click at [268, 55] on input "Lazy Boy [PERSON_NAME] Iii" at bounding box center [350, 55] width 361 height 16
type input "Lazy Boy [PERSON_NAME] Iii"
drag, startPoint x: 209, startPoint y: 71, endPoint x: 163, endPoint y: 80, distance: 47.1
click at [163, 80] on div "SearchWithCriteriaa76f2a92-b0f2-4f62-be12-af0a64e7b772 Writer Name [PERSON_NAME]" at bounding box center [311, 75] width 440 height 16
paste input "[PERSON_NAME]"
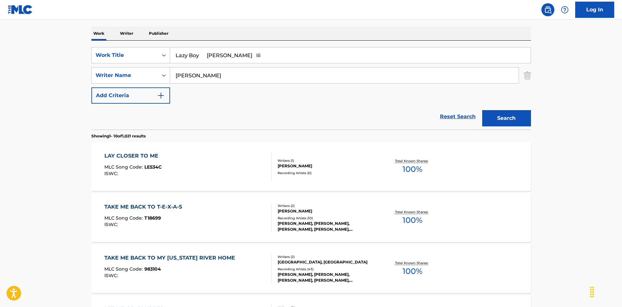
type input "[PERSON_NAME]"
drag, startPoint x: 226, startPoint y: 45, endPoint x: 212, endPoint y: 58, distance: 19.3
click at [226, 45] on div "SearchWithCriteriaec16a890-3cf4-4741-acda-05bc44b2cc6e Work Title Lazy Boy [PER…" at bounding box center [311, 85] width 440 height 89
drag, startPoint x: 209, startPoint y: 54, endPoint x: 306, endPoint y: 61, distance: 97.1
click at [307, 61] on input "Lazy Boy [PERSON_NAME] Iii" at bounding box center [350, 55] width 361 height 16
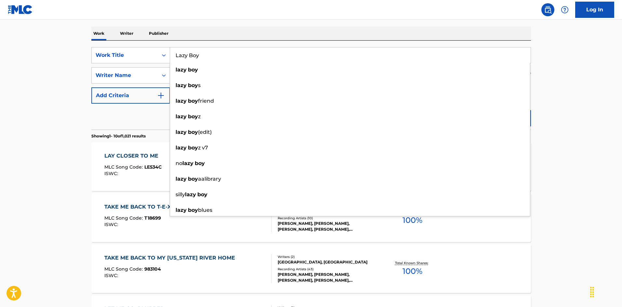
type input "Lazy Boy"
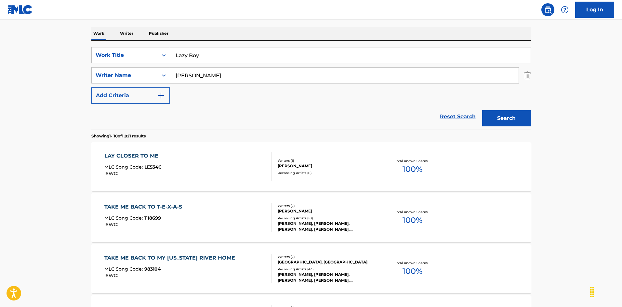
click at [421, 13] on nav "Log In" at bounding box center [311, 10] width 622 height 20
click at [505, 116] on button "Search" at bounding box center [506, 118] width 49 height 16
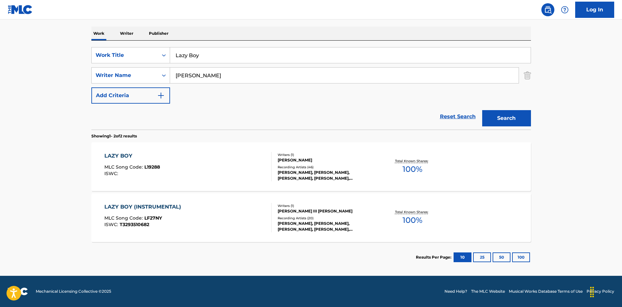
click at [256, 164] on div "LAZY BOY MLC Song Code : L19288 ISWC :" at bounding box center [187, 166] width 167 height 29
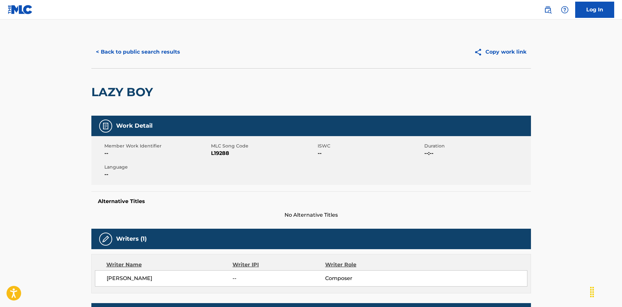
click at [132, 53] on button "< Back to public search results" at bounding box center [137, 52] width 93 height 16
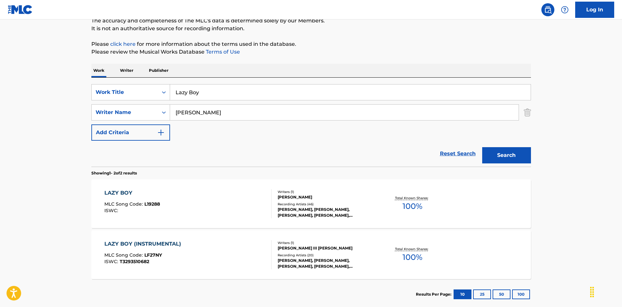
scroll to position [93, 0]
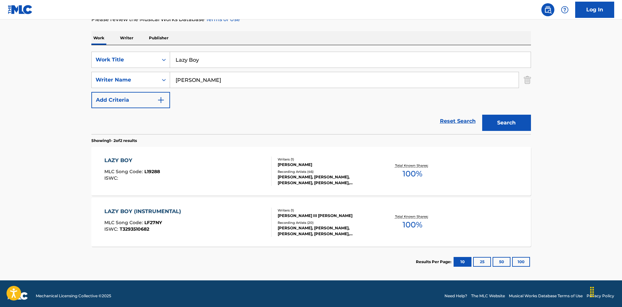
click at [209, 211] on div "LAZY BOY (INSTRUMENTAL) MLC Song Code : LF27NY ISWC : T3293510682" at bounding box center [187, 222] width 167 height 29
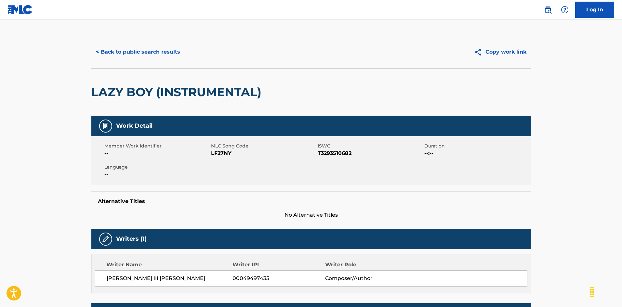
click at [336, 154] on span "T3293510682" at bounding box center [370, 154] width 105 height 8
click at [336, 153] on span "T3293510682" at bounding box center [370, 154] width 105 height 8
click at [160, 51] on button "< Back to public search results" at bounding box center [137, 52] width 93 height 16
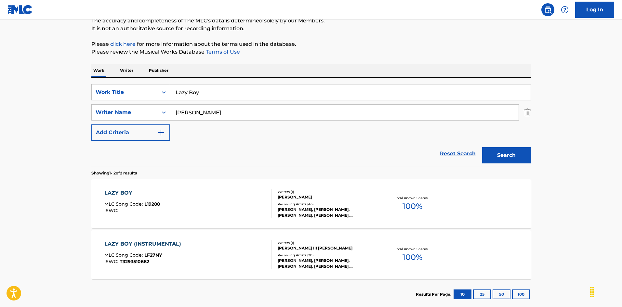
scroll to position [98, 0]
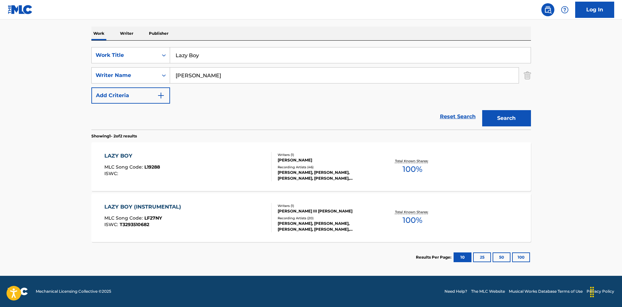
click at [224, 159] on div "LAZY BOY MLC Song Code : L19288 ISWC :" at bounding box center [187, 166] width 167 height 29
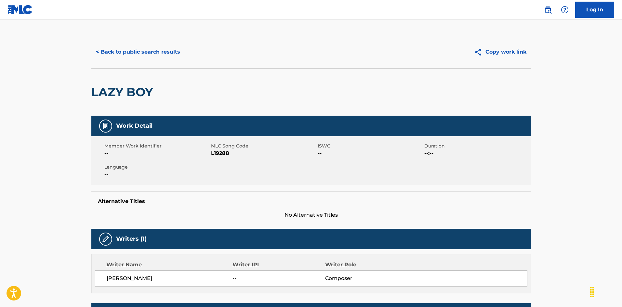
click at [222, 156] on span "L19288" at bounding box center [263, 154] width 105 height 8
click at [164, 50] on button "< Back to public search results" at bounding box center [137, 52] width 93 height 16
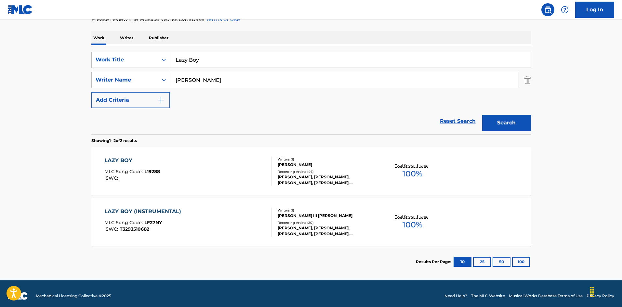
scroll to position [98, 0]
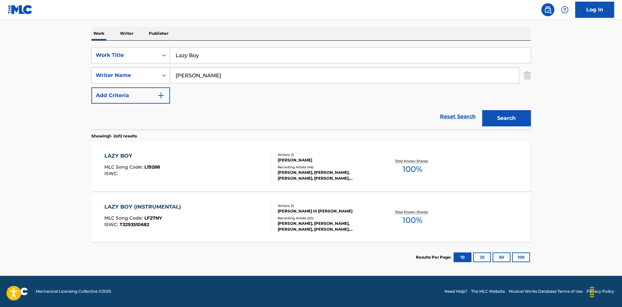
click at [198, 160] on div "LAZY BOY MLC Song Code : L19288 ISWC :" at bounding box center [187, 166] width 167 height 29
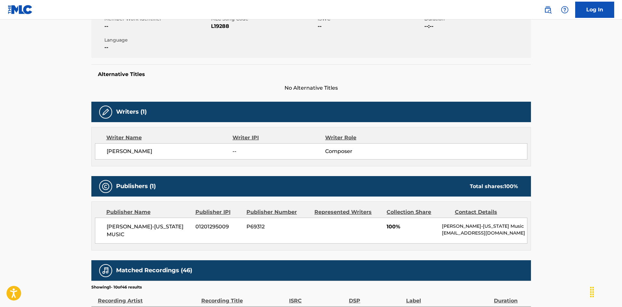
scroll to position [358, 0]
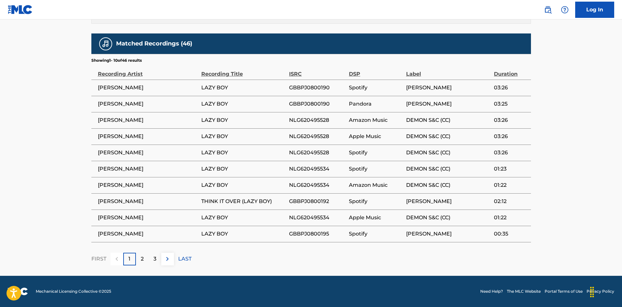
click at [140, 259] on div "2" at bounding box center [142, 259] width 13 height 13
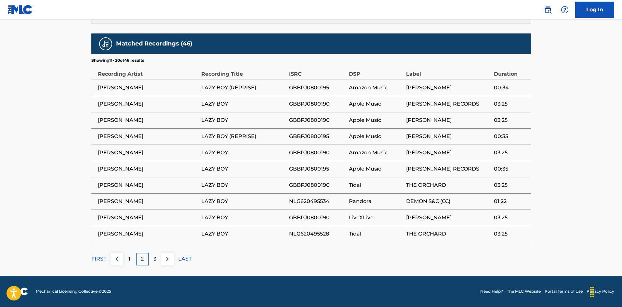
click at [319, 87] on span "GBBPJ0800195" at bounding box center [317, 88] width 57 height 8
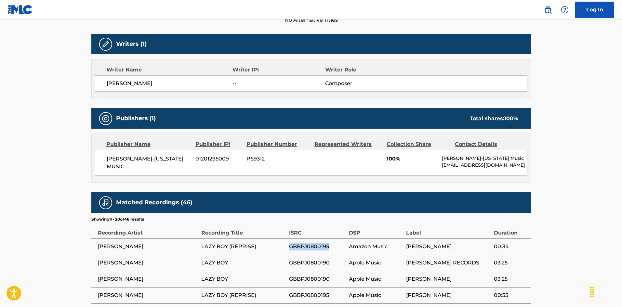
scroll to position [260, 0]
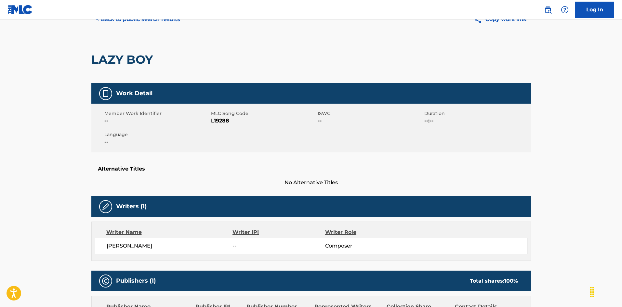
click at [158, 23] on button "< Back to public search results" at bounding box center [137, 19] width 93 height 16
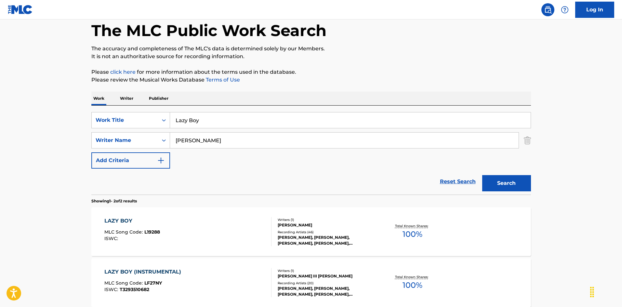
scroll to position [60, 0]
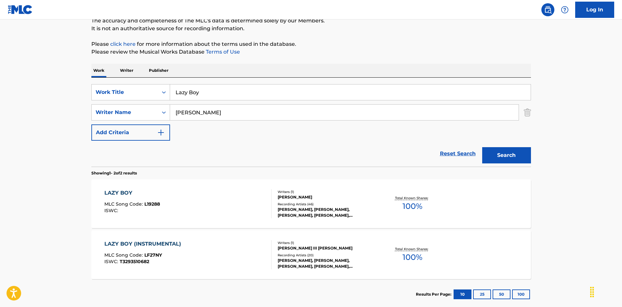
click at [218, 248] on div "LAZY BOY (INSTRUMENTAL) MLC Song Code : LF27NY ISWC : T3293510682" at bounding box center [187, 254] width 167 height 29
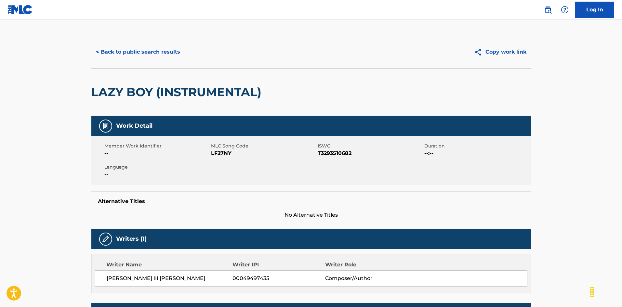
click at [145, 53] on button "< Back to public search results" at bounding box center [137, 52] width 93 height 16
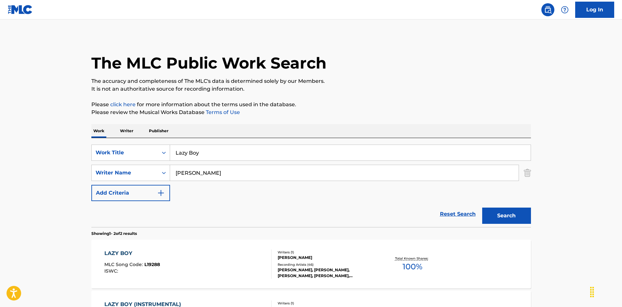
scroll to position [60, 0]
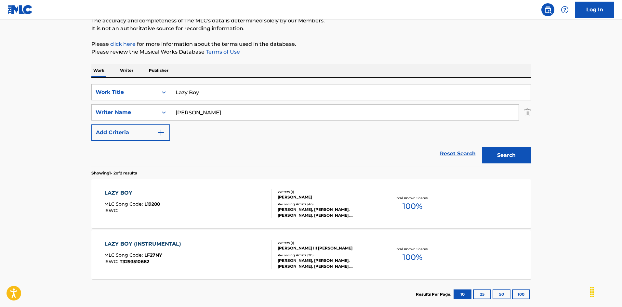
click at [236, 193] on div "LAZY BOY MLC Song Code : L19288 ISWC :" at bounding box center [187, 203] width 167 height 29
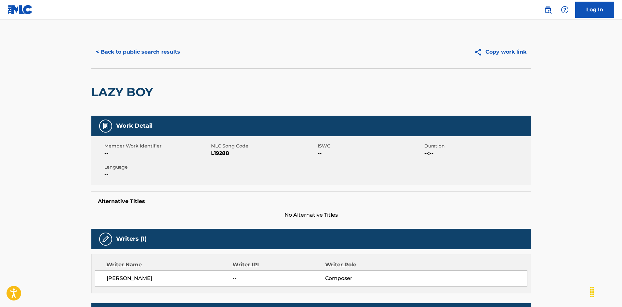
click at [223, 154] on span "L19288" at bounding box center [263, 154] width 105 height 8
click at [132, 52] on button "< Back to public search results" at bounding box center [137, 52] width 93 height 16
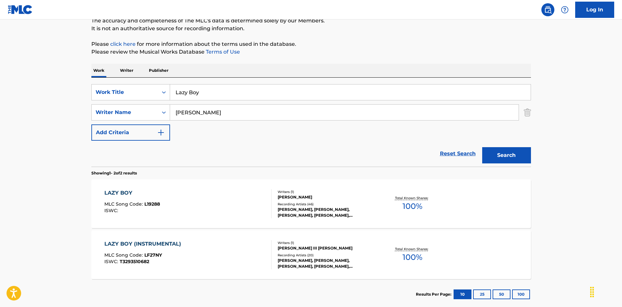
drag, startPoint x: 211, startPoint y: 90, endPoint x: 175, endPoint y: 92, distance: 36.2
click at [123, 76] on div "Work Writer Publisher SearchWithCriteriaec16a890-3cf4-4741-acda-05bc44b2cc6e Wo…" at bounding box center [311, 187] width 440 height 246
paste input "eavin' Blues [PERSON_NAME]|[PERSON_NAME]"
click at [281, 85] on input "Leavin' Blues [PERSON_NAME]|[PERSON_NAME]" at bounding box center [350, 93] width 361 height 16
drag, startPoint x: 280, startPoint y: 91, endPoint x: 285, endPoint y: 94, distance: 6.1
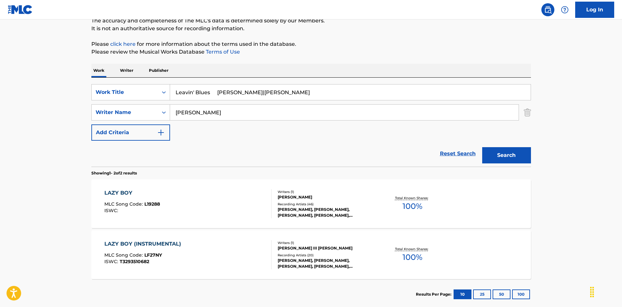
click at [291, 93] on input "Leavin' Blues [PERSON_NAME]|[PERSON_NAME]" at bounding box center [350, 93] width 361 height 16
type input "Leavin' Blues [PERSON_NAME]|D."
drag, startPoint x: 140, startPoint y: 108, endPoint x: 156, endPoint y: 108, distance: 15.6
click at [140, 108] on div "SearchWithCriteriaa76f2a92-b0f2-4f62-be12-af0a64e7b772 Writer Name [PERSON_NAME]" at bounding box center [311, 112] width 440 height 16
paste input "[PERSON_NAME]"
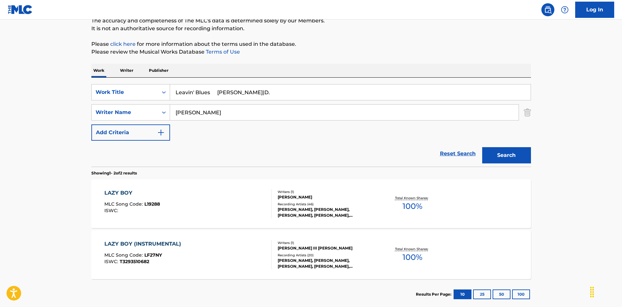
type input "[PERSON_NAME]"
click at [237, 87] on input "Leavin' Blues [PERSON_NAME]|D." at bounding box center [350, 93] width 361 height 16
drag, startPoint x: 215, startPoint y: 92, endPoint x: 339, endPoint y: 103, distance: 123.8
click at [373, 111] on div "SearchWithCriteriaec16a890-3cf4-4741-acda-05bc44b2cc6e Work Title Leavin' Blues…" at bounding box center [311, 112] width 440 height 57
type input "Leavin' Blues"
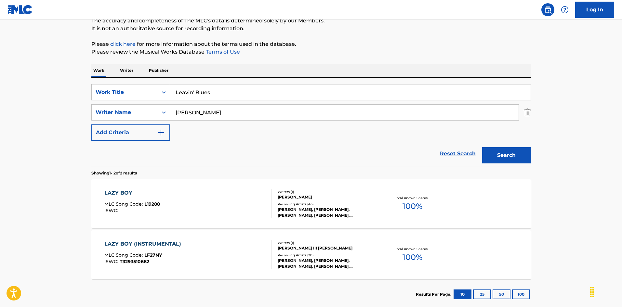
click at [513, 152] on button "Search" at bounding box center [506, 155] width 49 height 16
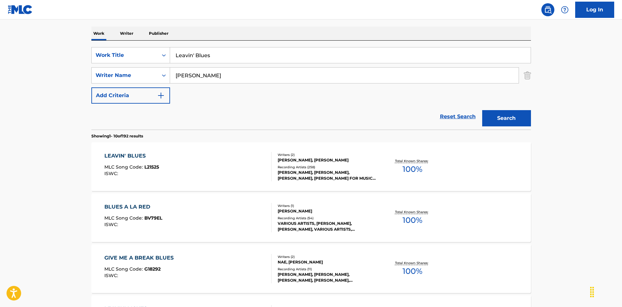
scroll to position [130, 0]
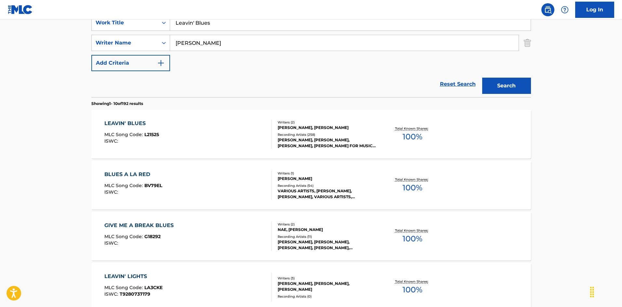
click at [243, 138] on div "LEAVIN' BLUES MLC Song Code : L21525 ISWC :" at bounding box center [187, 134] width 167 height 29
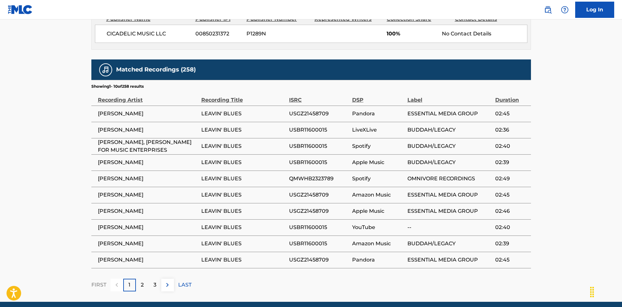
scroll to position [351, 0]
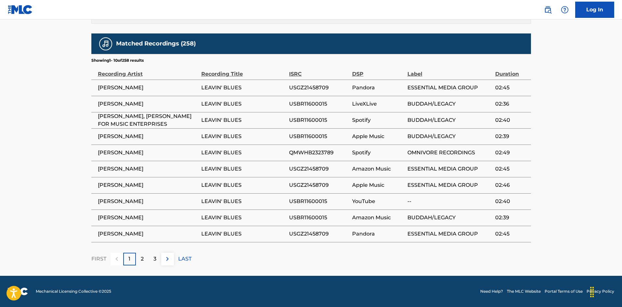
click at [143, 260] on p "2" at bounding box center [142, 259] width 3 height 8
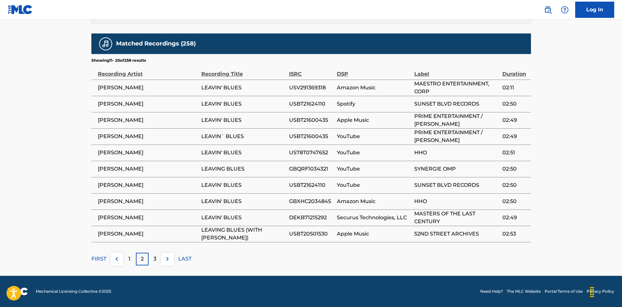
click at [154, 257] on p "3" at bounding box center [155, 259] width 3 height 8
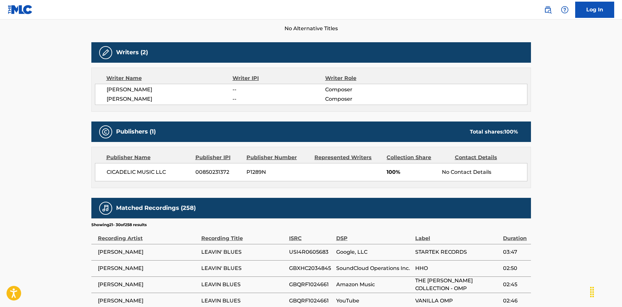
scroll to position [219, 0]
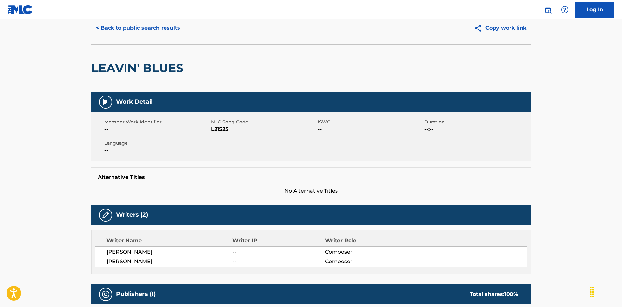
click at [156, 30] on button "< Back to public search results" at bounding box center [137, 28] width 93 height 16
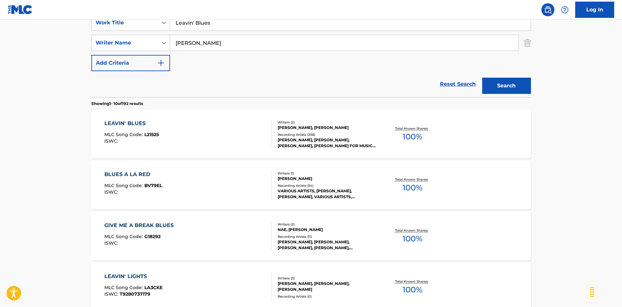
scroll to position [98, 0]
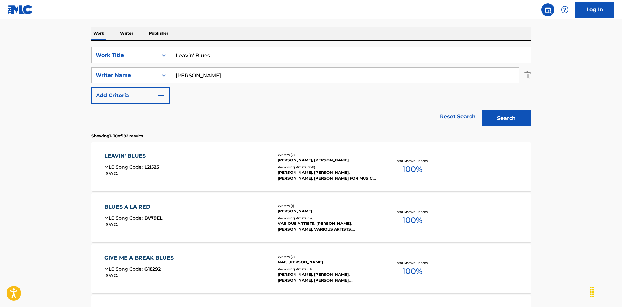
drag, startPoint x: 210, startPoint y: 53, endPoint x: 143, endPoint y: 42, distance: 68.3
paste input "t Her Knock Herself Out [PERSON_NAME]"
click at [292, 54] on input "Let Her Knock Herself Out [PERSON_NAME]" at bounding box center [350, 55] width 361 height 16
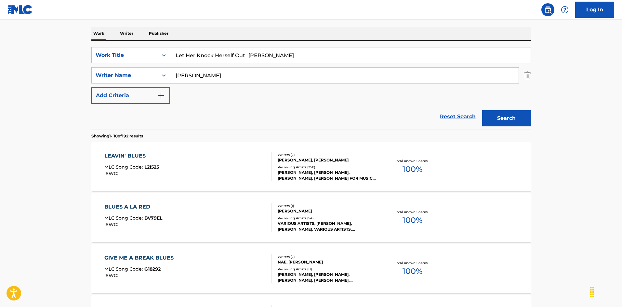
type input "Let Her Knock Herself Out [PERSON_NAME]"
drag, startPoint x: 201, startPoint y: 77, endPoint x: 219, endPoint y: 67, distance: 20.5
click at [161, 74] on div "SearchWithCriteriaa76f2a92-b0f2-4f62-be12-af0a64e7b772 Writer Name [PERSON_NAME]" at bounding box center [311, 75] width 440 height 16
paste input "Ozen"
type input "Ozen"
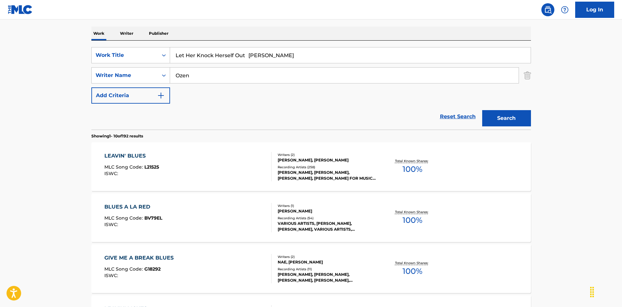
click at [282, 53] on input "Let Her Knock Herself Out [PERSON_NAME]" at bounding box center [350, 55] width 361 height 16
drag, startPoint x: 252, startPoint y: 52, endPoint x: 323, endPoint y: 62, distance: 71.4
click at [320, 62] on input "Let Her Knock Herself Out [PERSON_NAME]" at bounding box center [350, 55] width 361 height 16
type input "Let Her Knock Herself Out"
click at [507, 117] on button "Search" at bounding box center [506, 118] width 49 height 16
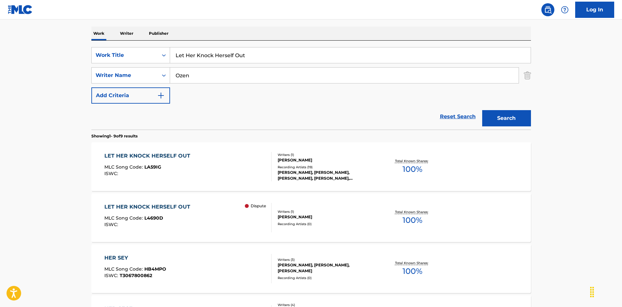
scroll to position [195, 0]
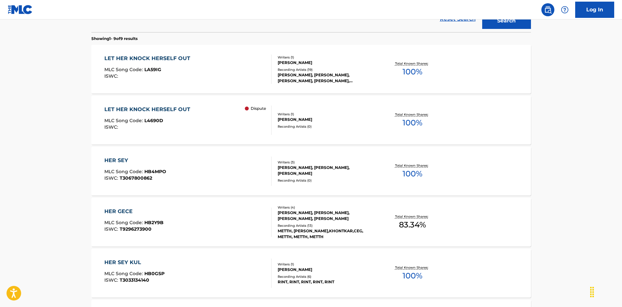
click at [231, 73] on div "LET HER KNOCK HERSELF OUT MLC Song Code : LA59IG ISWC :" at bounding box center [187, 69] width 167 height 29
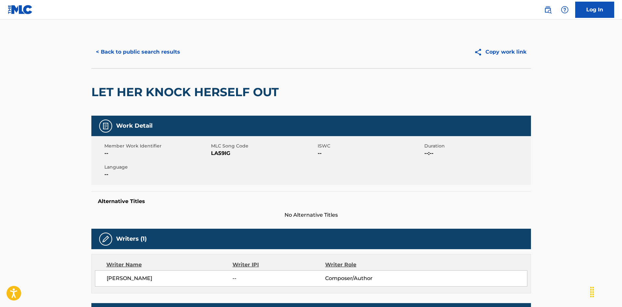
click at [217, 151] on span "LA59IG" at bounding box center [263, 154] width 105 height 8
click at [164, 53] on button "< Back to public search results" at bounding box center [137, 52] width 93 height 16
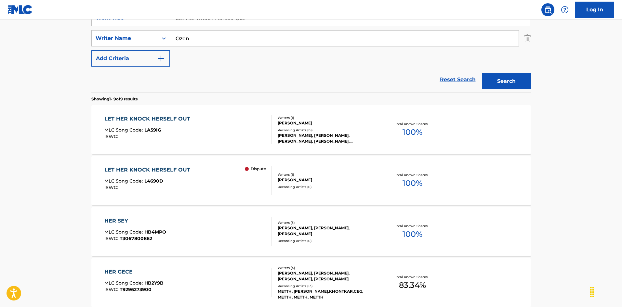
scroll to position [102, 0]
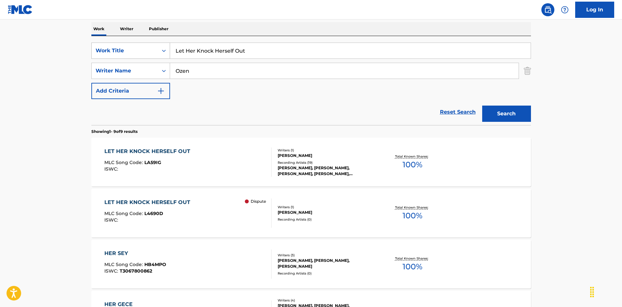
drag, startPoint x: 235, startPoint y: 48, endPoint x: 163, endPoint y: 49, distance: 71.2
click at [127, 48] on div "SearchWithCriteriaec16a890-3cf4-4741-acda-05bc44b2cc6e Work Title Let Her Knock…" at bounding box center [311, 51] width 440 height 16
paste input "Me Be The One To Teach You [PERSON_NAME]|[PERSON_NAME]"
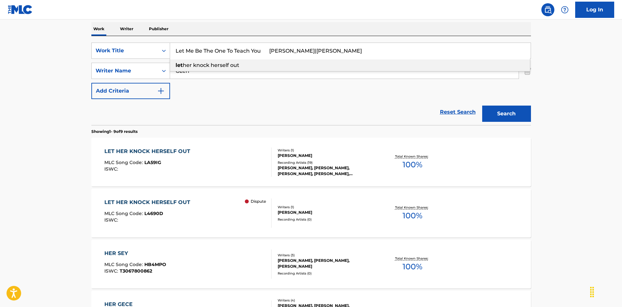
click at [322, 47] on input "Let Me Be The One To Teach You [PERSON_NAME]|[PERSON_NAME]" at bounding box center [350, 51] width 361 height 16
click at [322, 50] on input "Let Me Be The One To Teach You [PERSON_NAME]|[PERSON_NAME]" at bounding box center [350, 51] width 361 height 16
type input "Let Me Be The One To Teach You [PERSON_NAME]|[PERSON_NAME]"
drag, startPoint x: 166, startPoint y: 60, endPoint x: 114, endPoint y: 56, distance: 51.2
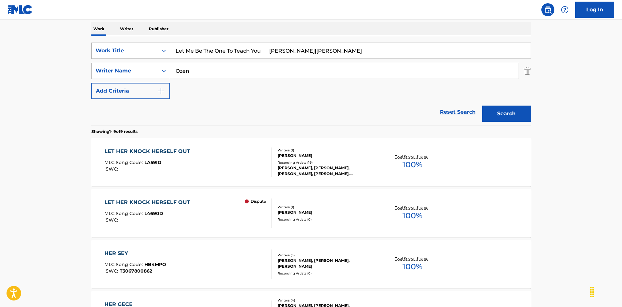
click at [107, 56] on div "SearchWithCriteriaec16a890-3cf4-4741-acda-05bc44b2cc6e Work Title Let Me Be The…" at bounding box center [311, 71] width 440 height 57
paste input "Cate"
type input "Cate"
drag, startPoint x: 291, startPoint y: 50, endPoint x: 285, endPoint y: 50, distance: 5.9
click at [291, 50] on input "Let Me Be The One To Teach You [PERSON_NAME]|[PERSON_NAME]" at bounding box center [350, 51] width 361 height 16
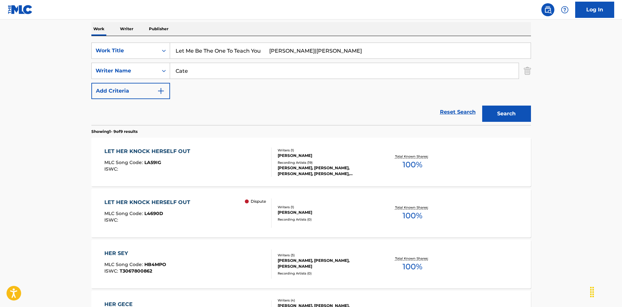
drag, startPoint x: 350, startPoint y: 62, endPoint x: 369, endPoint y: 69, distance: 20.2
click at [372, 67] on div "SearchWithCriteriaec16a890-3cf4-4741-acda-05bc44b2cc6e Work Title Let Me Be The…" at bounding box center [311, 71] width 440 height 57
type input "Let Me Be The One To Teach You"
click at [508, 110] on button "Search" at bounding box center [506, 114] width 49 height 16
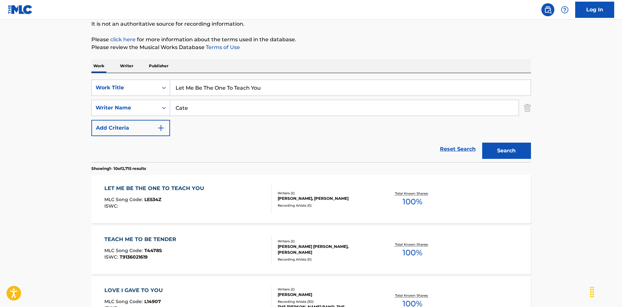
scroll to position [130, 0]
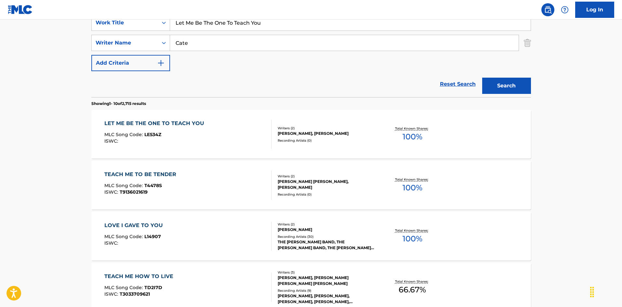
click at [238, 141] on div "LET ME BE THE ONE TO TEACH YOU MLC Song Code : LE534Z ISWC :" at bounding box center [187, 134] width 167 height 29
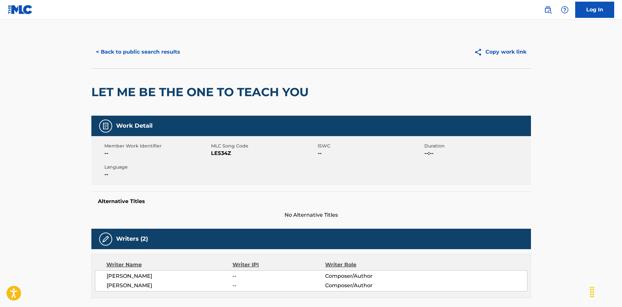
click at [175, 50] on button "< Back to public search results" at bounding box center [137, 52] width 93 height 16
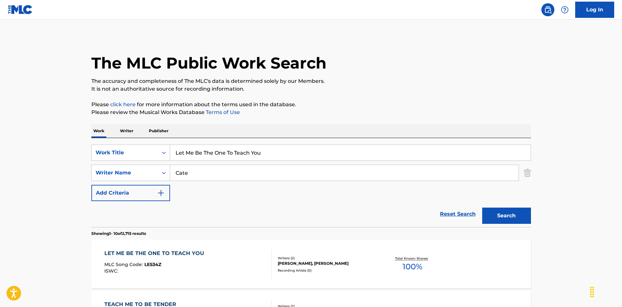
scroll to position [130, 0]
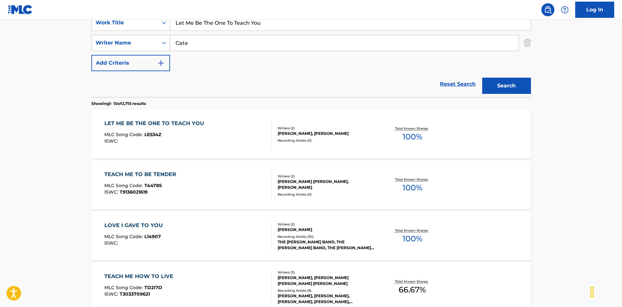
drag, startPoint x: 275, startPoint y: 20, endPoint x: 160, endPoint y: 18, distance: 115.2
click at [139, 16] on div "Log In The MLC Public Work Search The accuracy and completeness of The MLC's da…" at bounding box center [311, 278] width 622 height 816
paste input "Down Easy [PERSON_NAME]"
click at [262, 24] on input "Let Me Down Easy [PERSON_NAME]" at bounding box center [350, 23] width 361 height 16
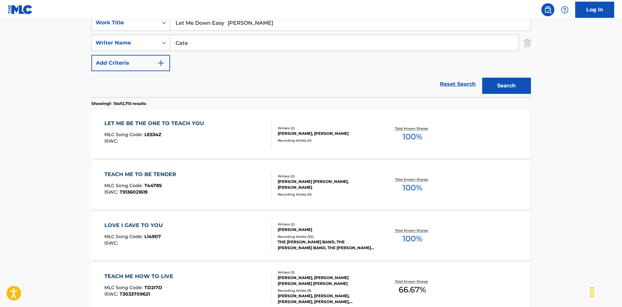
type input "Let Me Down Easy [PERSON_NAME]"
drag, startPoint x: 200, startPoint y: 43, endPoint x: 253, endPoint y: 20, distance: 57.7
click at [136, 34] on div "SearchWithCriteriaec16a890-3cf4-4741-acda-05bc44b2cc6e Work Title Let Me Down E…" at bounding box center [311, 43] width 440 height 57
paste input "[PERSON_NAME]"
type input "[PERSON_NAME]"
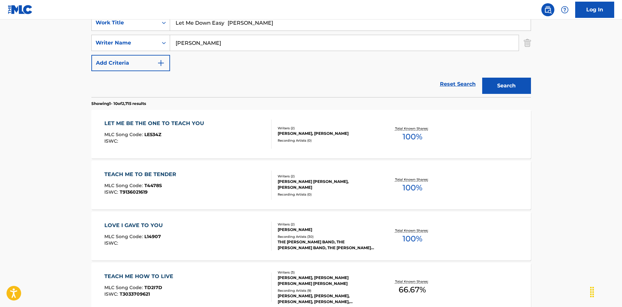
drag, startPoint x: 229, startPoint y: 21, endPoint x: 282, endPoint y: 28, distance: 53.2
click at [282, 28] on input "Let Me Down Easy [PERSON_NAME]" at bounding box center [350, 23] width 361 height 16
type input "Let Me Down Easy"
click at [511, 88] on button "Search" at bounding box center [506, 86] width 49 height 16
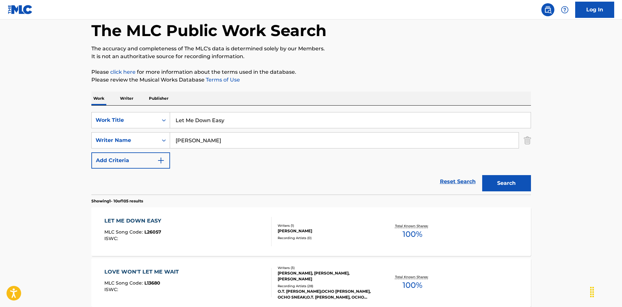
scroll to position [65, 0]
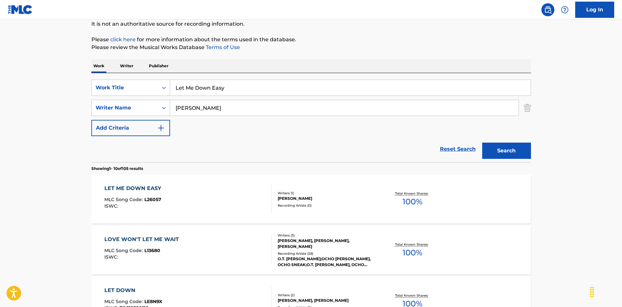
click at [260, 194] on div "LET ME DOWN EASY MLC Song Code : L26057 ISWC :" at bounding box center [187, 199] width 167 height 29
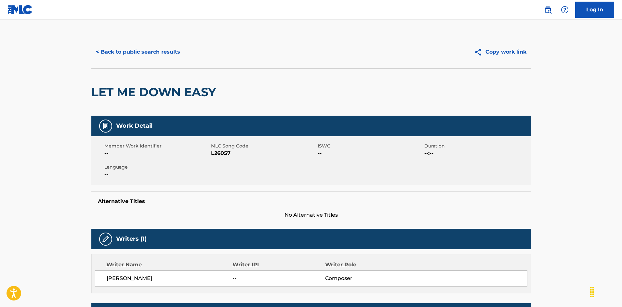
click at [173, 49] on button "< Back to public search results" at bounding box center [137, 52] width 93 height 16
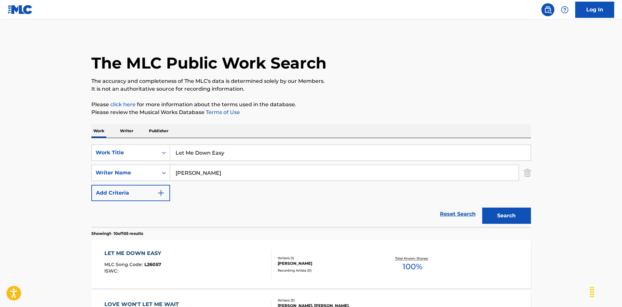
scroll to position [65, 0]
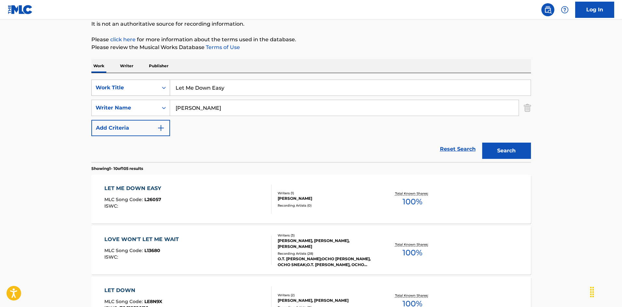
drag, startPoint x: 231, startPoint y: 84, endPoint x: 130, endPoint y: 81, distance: 100.5
click at [130, 81] on div "SearchWithCriteriaec16a890-3cf4-4741-acda-05bc44b2cc6e Work Title Let Me Down E…" at bounding box center [311, 88] width 440 height 16
paste input "Grow Old With You [PERSON_NAME]|[PERSON_NAME]"
click at [286, 84] on input "Let Me Grow Old With You [PERSON_NAME]|[PERSON_NAME]" at bounding box center [350, 88] width 361 height 16
click at [295, 88] on input "Let Me Grow Old With You [PERSON_NAME]|[PERSON_NAME]" at bounding box center [350, 88] width 361 height 16
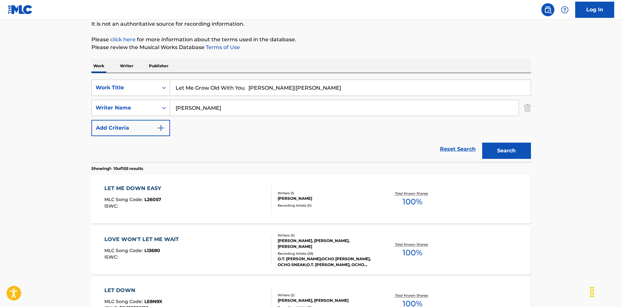
click at [295, 88] on input "Let Me Grow Old With You [PERSON_NAME]|[PERSON_NAME]" at bounding box center [350, 88] width 361 height 16
type input "Let Me Grow Old With You [PERSON_NAME] |[PERSON_NAME]"
drag, startPoint x: 165, startPoint y: 104, endPoint x: 208, endPoint y: 93, distance: 44.1
click at [160, 104] on div "SearchWithCriteriaa76f2a92-b0f2-4f62-be12-af0a64e7b772 Writer Name [PERSON_NAME]" at bounding box center [311, 108] width 440 height 16
paste input "[PERSON_NAME]"
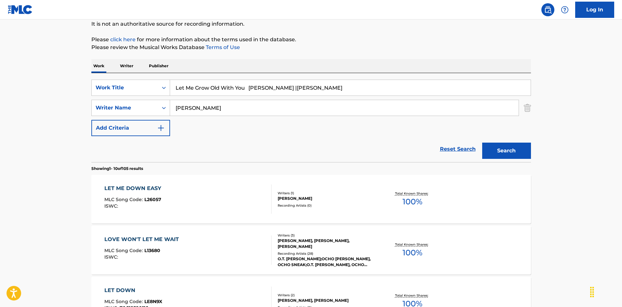
type input "[PERSON_NAME]"
click at [294, 73] on div "SearchWithCriteriaec16a890-3cf4-4741-acda-05bc44b2cc6e Work Title Let Me Grow O…" at bounding box center [311, 117] width 440 height 89
drag, startPoint x: 256, startPoint y: 86, endPoint x: 356, endPoint y: 111, distance: 103.7
click at [357, 101] on div "SearchWithCriteriaec16a890-3cf4-4741-acda-05bc44b2cc6e Work Title Let Me Grow O…" at bounding box center [311, 108] width 440 height 57
type input "Let Me Grow Old With You"
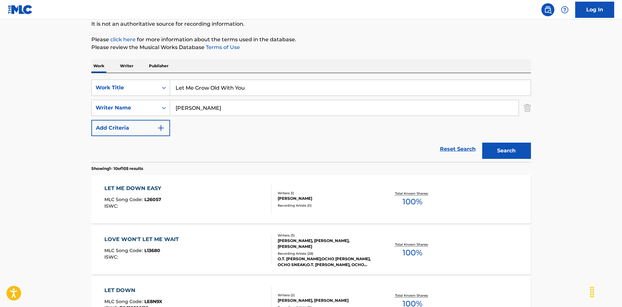
click at [519, 155] on button "Search" at bounding box center [506, 151] width 49 height 16
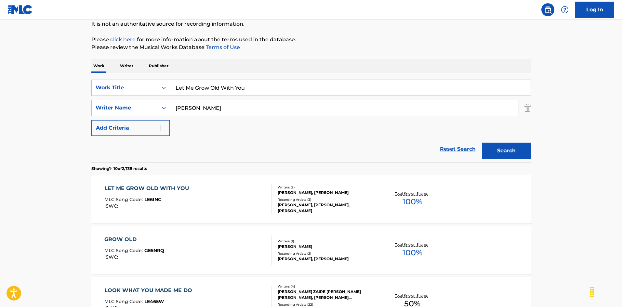
scroll to position [98, 0]
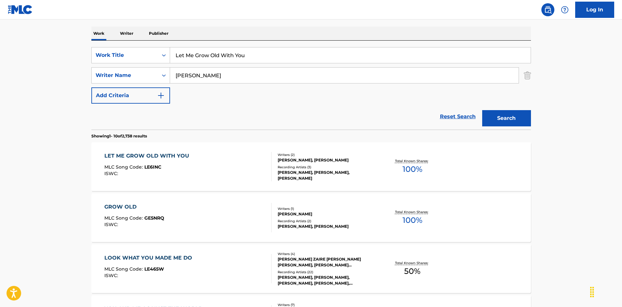
click at [269, 165] on div at bounding box center [268, 166] width 5 height 29
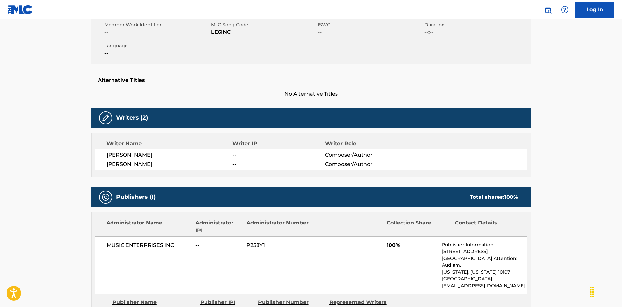
scroll to position [56, 0]
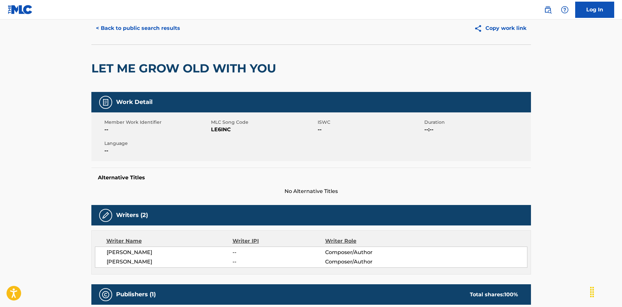
click at [158, 28] on button "< Back to public search results" at bounding box center [137, 28] width 93 height 16
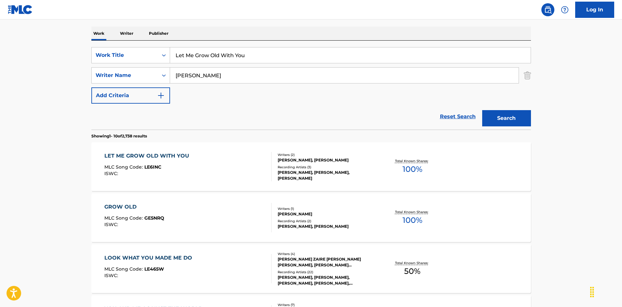
drag, startPoint x: 243, startPoint y: 55, endPoint x: 152, endPoint y: 40, distance: 92.2
drag, startPoint x: 248, startPoint y: 55, endPoint x: 220, endPoint y: 56, distance: 28.0
click at [133, 42] on div "SearchWithCriteriaec16a890-3cf4-4741-acda-05bc44b2cc6e Work Title Let Me Grow O…" at bounding box center [311, 85] width 440 height 89
paste input "Hold You [PERSON_NAME]"
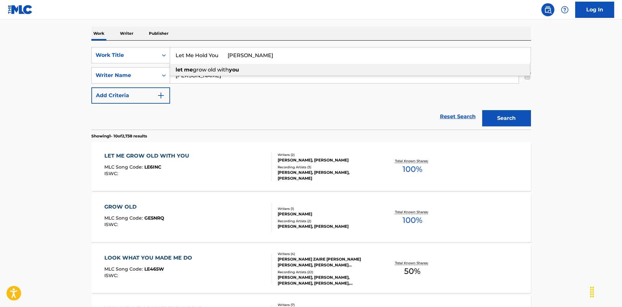
click at [256, 55] on input "Let Me Hold You [PERSON_NAME]" at bounding box center [350, 55] width 361 height 16
type input "Let Me Hold You [PERSON_NAME]"
drag, startPoint x: 181, startPoint y: 75, endPoint x: 169, endPoint y: 72, distance: 12.2
click at [155, 75] on div "SearchWithCriteriaa76f2a92-b0f2-4f62-be12-af0a64e7b772 Writer Name [PERSON_NAME]" at bounding box center [311, 75] width 440 height 16
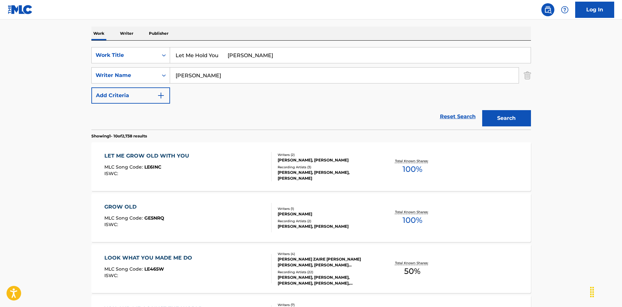
paste input "[PERSON_NAME]"
type input "[PERSON_NAME]"
click at [229, 55] on input "Let Me Hold You [PERSON_NAME]" at bounding box center [350, 55] width 361 height 16
drag, startPoint x: 221, startPoint y: 55, endPoint x: 303, endPoint y: 65, distance: 83.2
click at [273, 64] on div "SearchWithCriteriaec16a890-3cf4-4741-acda-05bc44b2cc6e Work Title Let Me Hold Y…" at bounding box center [311, 75] width 440 height 57
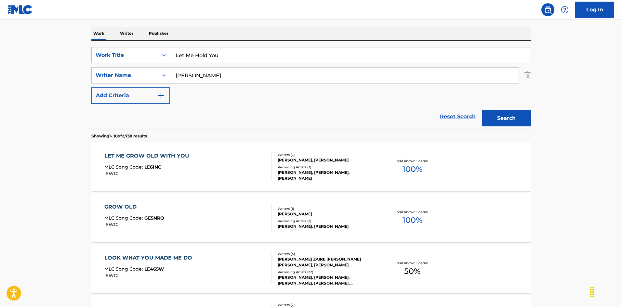
type input "Let Me Hold You"
click at [502, 120] on button "Search" at bounding box center [506, 118] width 49 height 16
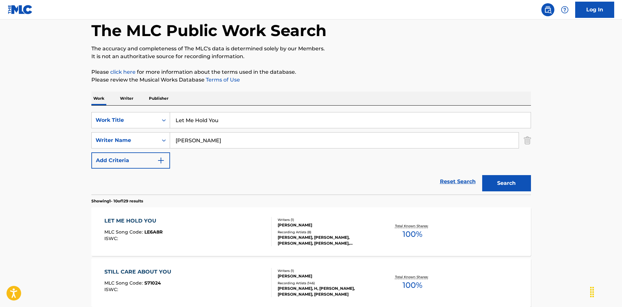
scroll to position [65, 0]
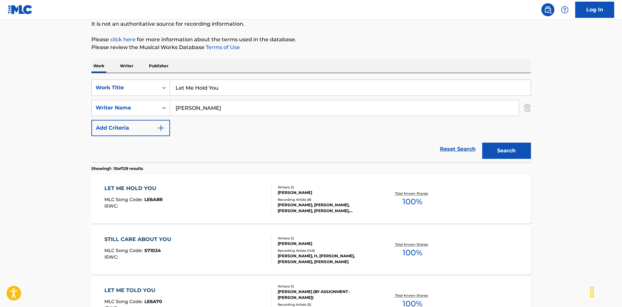
click at [262, 182] on div "LET ME HOLD YOU MLC Song Code : LE6A8R ISWC : Writers ( 1 ) [PERSON_NAME] Recor…" at bounding box center [311, 199] width 440 height 49
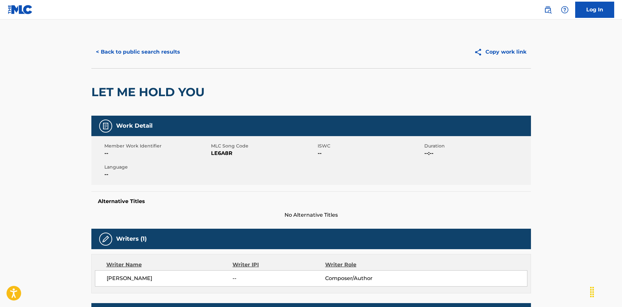
click at [167, 55] on button "< Back to public search results" at bounding box center [137, 52] width 93 height 16
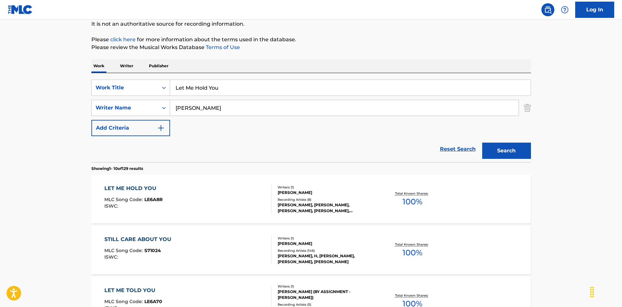
drag, startPoint x: 219, startPoint y: 88, endPoint x: 130, endPoint y: 72, distance: 89.5
paste input "Love You [PERSON_NAME]"
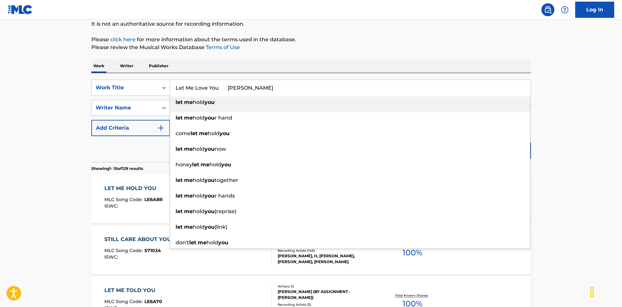
click at [252, 87] on input "Let Me Love You [PERSON_NAME]" at bounding box center [350, 88] width 361 height 16
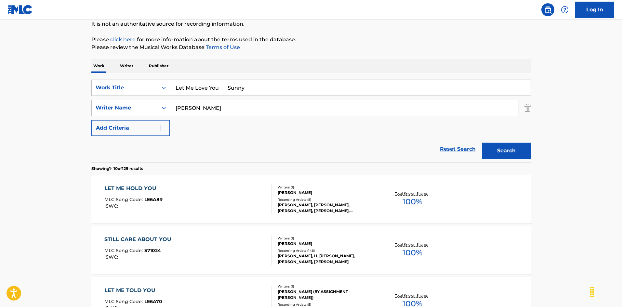
type input "Let Me Love You Sunny"
drag, startPoint x: 173, startPoint y: 103, endPoint x: 182, endPoint y: 103, distance: 8.8
click at [129, 97] on div "SearchWithCriteriaec16a890-3cf4-4741-acda-05bc44b2cc6e Work Title Let Me Love Y…" at bounding box center [311, 108] width 440 height 57
paste input "[PERSON_NAME]"
type input "[PERSON_NAME]"
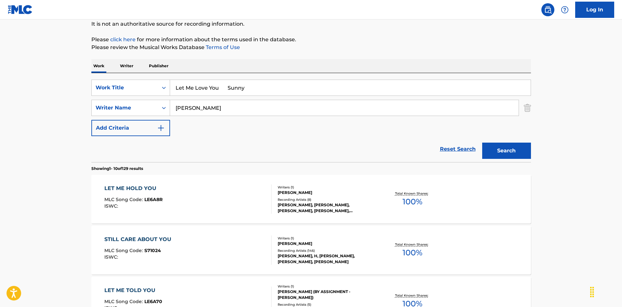
click at [231, 87] on input "Let Me Love You Sunny" at bounding box center [350, 88] width 361 height 16
drag, startPoint x: 221, startPoint y: 87, endPoint x: 315, endPoint y: 103, distance: 96.0
click at [327, 106] on div "SearchWithCriteriaec16a890-3cf4-4741-acda-05bc44b2cc6e Work Title Let Me Love Y…" at bounding box center [311, 108] width 440 height 57
type input "Let Me Love You"
drag, startPoint x: 511, startPoint y: 154, endPoint x: 398, endPoint y: 120, distance: 118.3
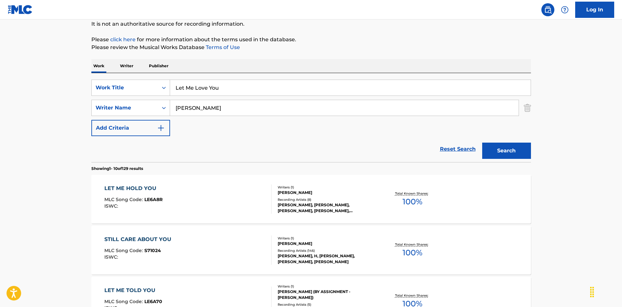
click at [511, 153] on button "Search" at bounding box center [506, 151] width 49 height 16
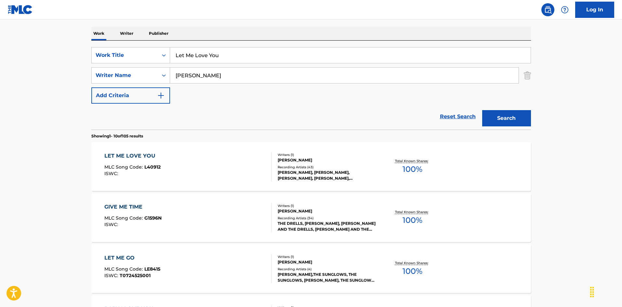
scroll to position [130, 0]
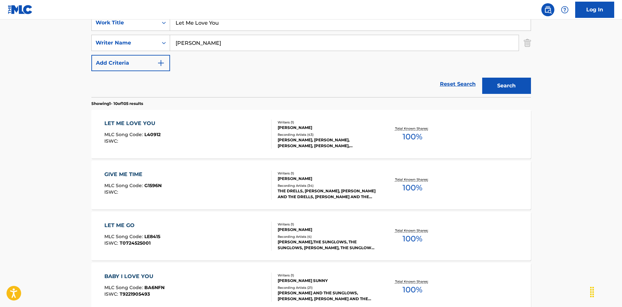
click at [250, 130] on div "LET ME LOVE YOU MLC Song Code : L40912 ISWC :" at bounding box center [187, 134] width 167 height 29
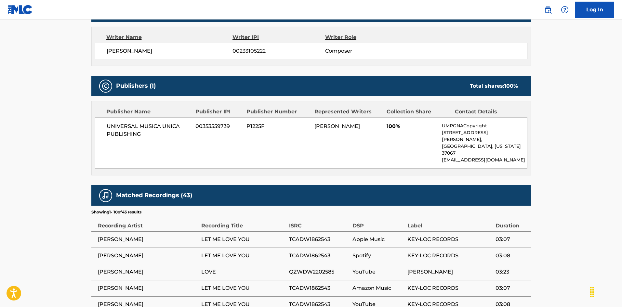
scroll to position [325, 0]
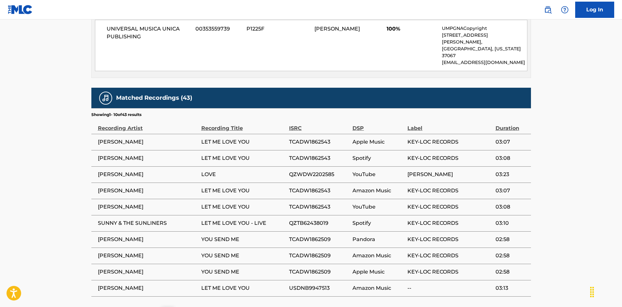
click at [309, 171] on span "QZWDW2202585" at bounding box center [319, 175] width 60 height 8
click at [308, 236] on span "TCADW1862509" at bounding box center [319, 240] width 60 height 8
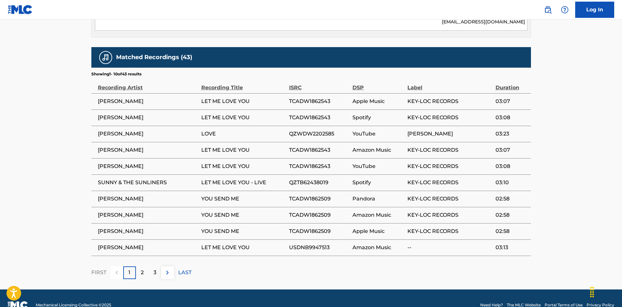
click at [143, 269] on p "2" at bounding box center [142, 273] width 3 height 8
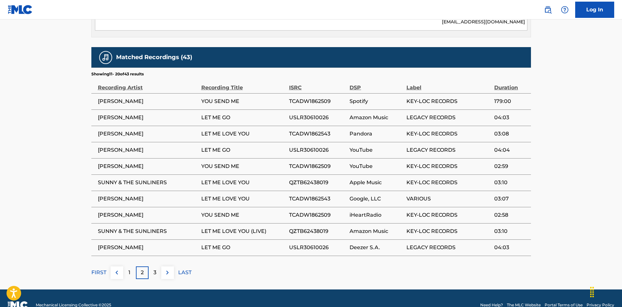
click at [316, 114] on span "USLR30610026" at bounding box center [318, 118] width 58 height 8
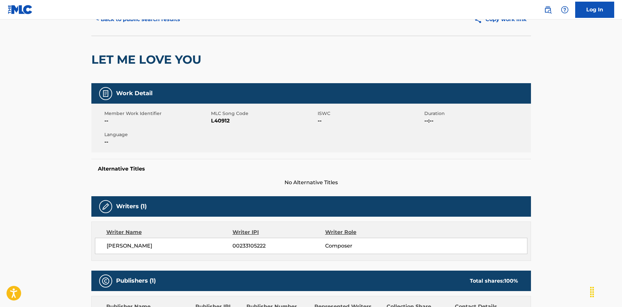
scroll to position [0, 0]
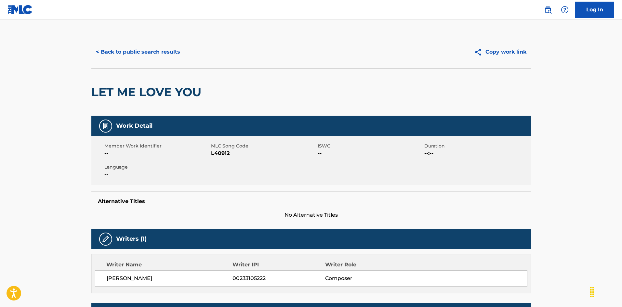
click at [175, 54] on button "< Back to public search results" at bounding box center [137, 52] width 93 height 16
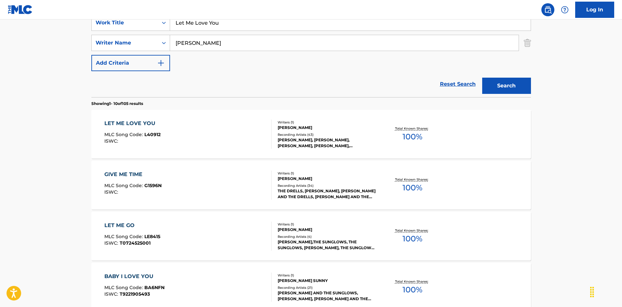
scroll to position [98, 0]
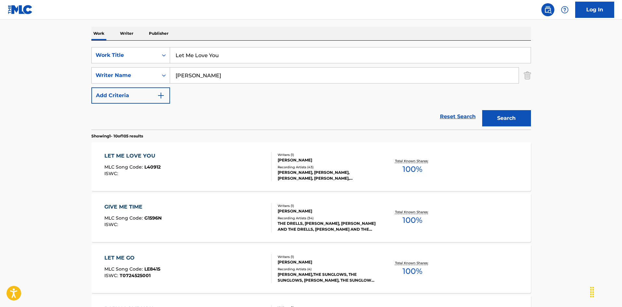
drag, startPoint x: 173, startPoint y: 43, endPoint x: 140, endPoint y: 41, distance: 33.9
click at [131, 41] on div "SearchWithCriteriaec16a890-3cf4-4741-acda-05bc44b2cc6e Work Title Let Me Love Y…" at bounding box center [311, 85] width 440 height 89
paste input "Told You [PERSON_NAME]"
click at [253, 55] on input "Let Me Told You [PERSON_NAME]" at bounding box center [350, 55] width 361 height 16
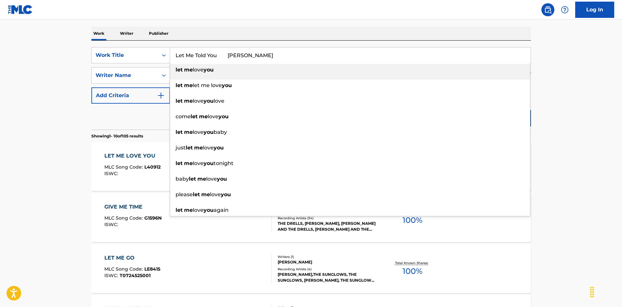
click at [253, 55] on input "Let Me Told You [PERSON_NAME]" at bounding box center [350, 55] width 361 height 16
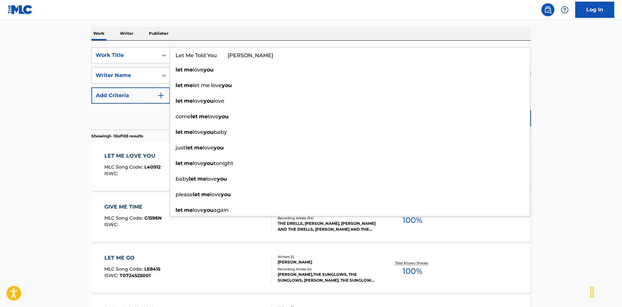
type input "Let Me Told You [PERSON_NAME]"
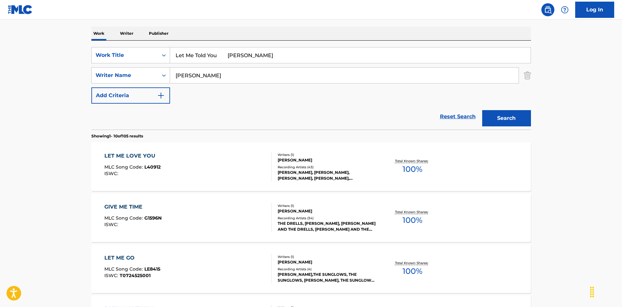
click at [251, 29] on div "Work Writer Publisher" at bounding box center [311, 34] width 440 height 14
drag, startPoint x: 176, startPoint y: 82, endPoint x: 157, endPoint y: 82, distance: 18.9
click at [157, 82] on div "SearchWithCriteriaa76f2a92-b0f2-4f62-be12-af0a64e7b772 Writer Name [PERSON_NAME]" at bounding box center [311, 75] width 440 height 16
paste input "[PERSON_NAME]"
type input "[PERSON_NAME]"
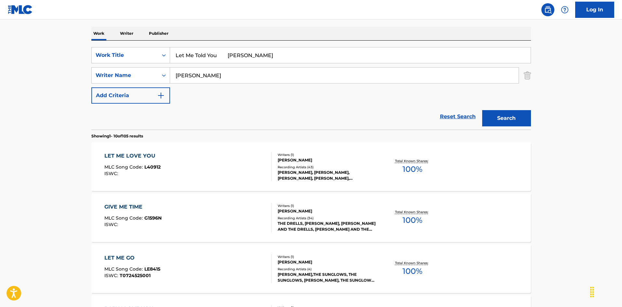
drag, startPoint x: 220, startPoint y: 56, endPoint x: 315, endPoint y: 77, distance: 98.0
click at [315, 76] on div "SearchWithCriteriaec16a890-3cf4-4741-acda-05bc44b2cc6e Work Title Let Me Told Y…" at bounding box center [311, 75] width 440 height 57
type input "Let Me Told You"
click at [509, 115] on button "Search" at bounding box center [506, 118] width 49 height 16
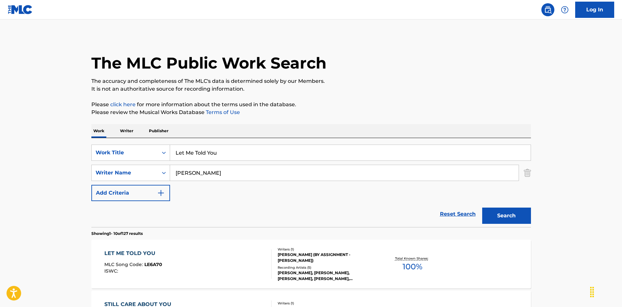
scroll to position [65, 0]
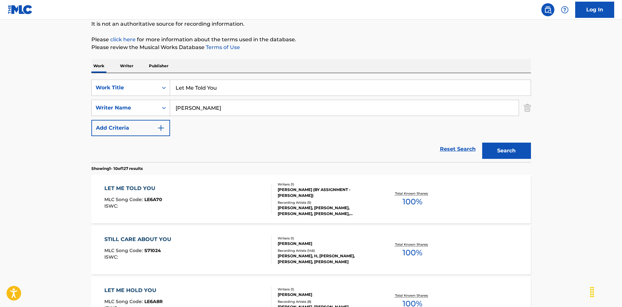
click at [266, 209] on div at bounding box center [268, 199] width 5 height 29
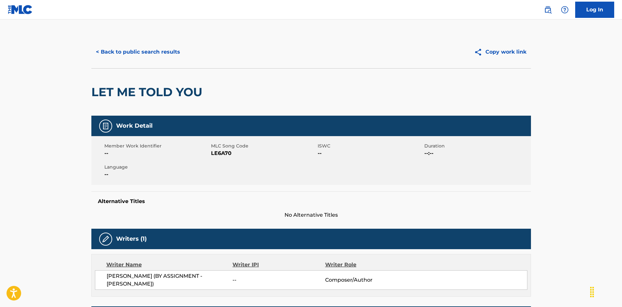
click at [165, 54] on button "< Back to public search results" at bounding box center [137, 52] width 93 height 16
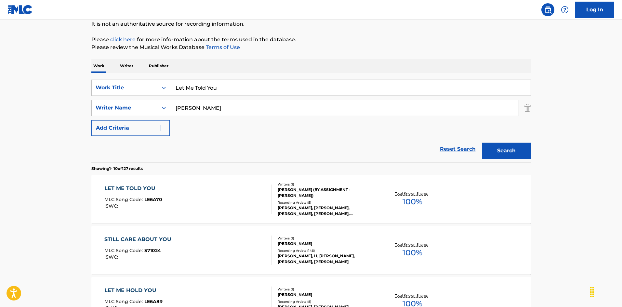
drag, startPoint x: 220, startPoint y: 89, endPoint x: 146, endPoint y: 74, distance: 75.0
click at [146, 74] on div "SearchWithCriteriaec16a890-3cf4-4741-acda-05bc44b2cc6e Work Title Let Me Told Y…" at bounding box center [311, 117] width 440 height 89
paste input "Your Hair Hang Down Baby [PERSON_NAME]"
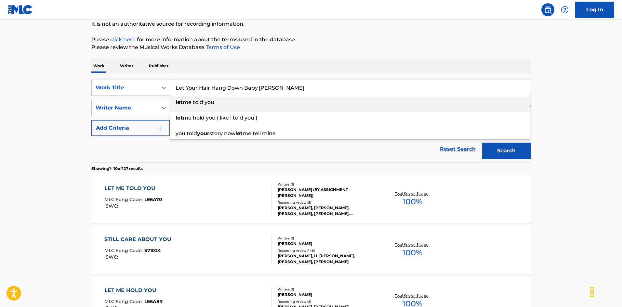
click at [291, 83] on input "Let Your Hair Hang Down Baby [PERSON_NAME]" at bounding box center [350, 88] width 361 height 16
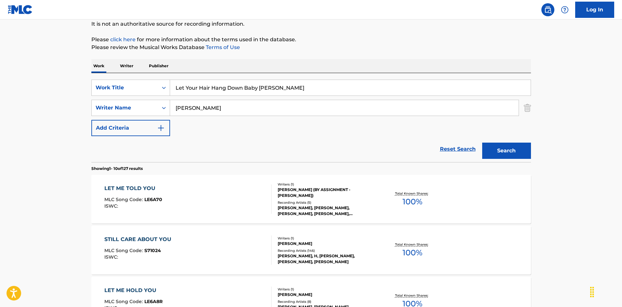
click at [292, 85] on input "Let Your Hair Hang Down Baby [PERSON_NAME]" at bounding box center [350, 88] width 361 height 16
type input "Let Your Hair Hang Down Baby [PERSON_NAME]"
drag, startPoint x: 180, startPoint y: 108, endPoint x: 191, endPoint y: 114, distance: 11.6
click at [160, 104] on div "SearchWithCriteriaa76f2a92-b0f2-4f62-be12-af0a64e7b772 Writer Name [PERSON_NAME]" at bounding box center [311, 108] width 440 height 16
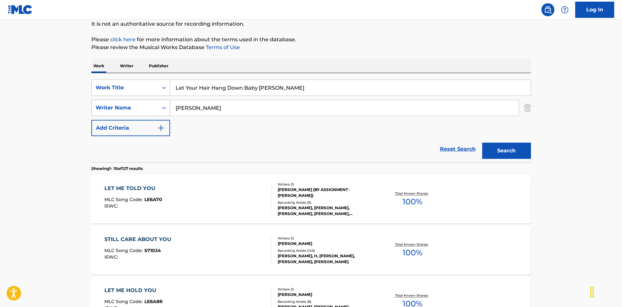
drag, startPoint x: 197, startPoint y: 108, endPoint x: 163, endPoint y: 101, distance: 34.8
click at [144, 101] on div "SearchWithCriteriaa76f2a92-b0f2-4f62-be12-af0a64e7b772 Writer Name [PERSON_NAME]" at bounding box center [311, 108] width 440 height 16
paste input "[PERSON_NAME]"
type input "[PERSON_NAME]"
click at [284, 81] on input "Let Your Hair Hang Down Baby [PERSON_NAME]" at bounding box center [350, 88] width 361 height 16
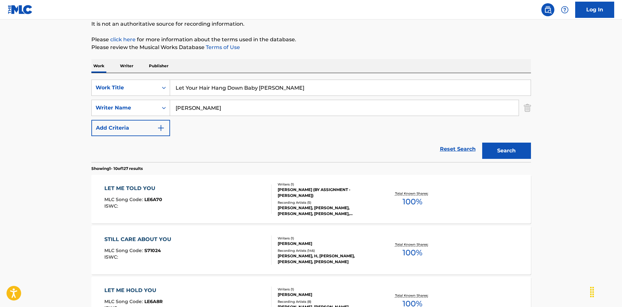
drag, startPoint x: 265, startPoint y: 90, endPoint x: 268, endPoint y: 93, distance: 4.1
click at [345, 96] on div "SearchWithCriteriaec16a890-3cf4-4741-acda-05bc44b2cc6e Work Title Let Your Hair…" at bounding box center [311, 108] width 440 height 57
type input "Let Your Hair Hang Down Baby"
click at [514, 154] on button "Search" at bounding box center [506, 151] width 49 height 16
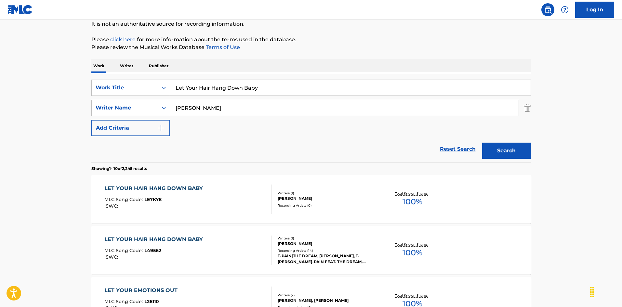
scroll to position [98, 0]
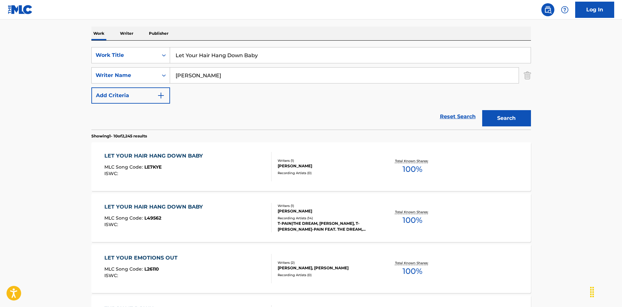
click at [234, 208] on div "LET YOUR HAIR HANG DOWN BABY MLC Song Code : L49562 ISWC :" at bounding box center [187, 217] width 167 height 29
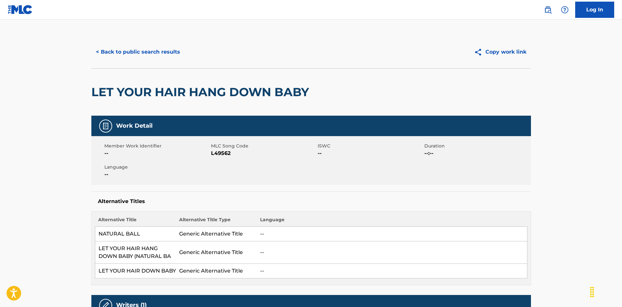
click at [158, 55] on button "< Back to public search results" at bounding box center [137, 52] width 93 height 16
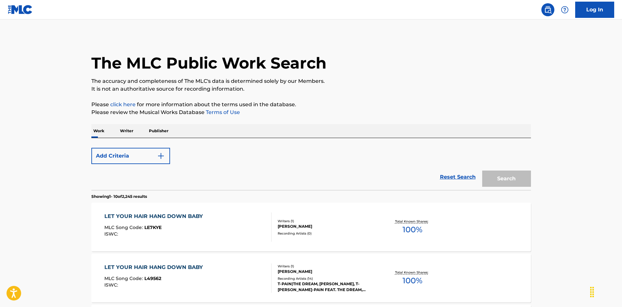
scroll to position [98, 0]
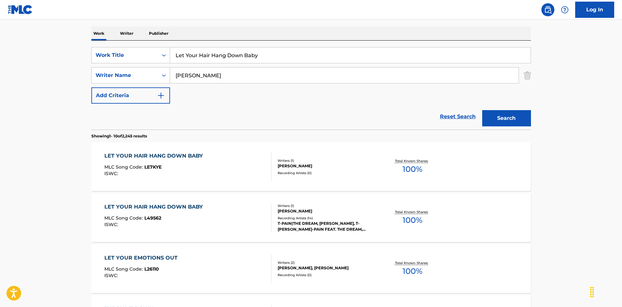
click at [239, 163] on div "LET YOUR HAIR HANG DOWN BABY MLC Song Code : LE7KYE ISWC :" at bounding box center [187, 166] width 167 height 29
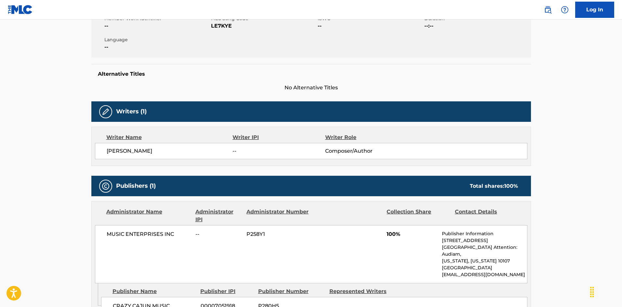
scroll to position [95, 0]
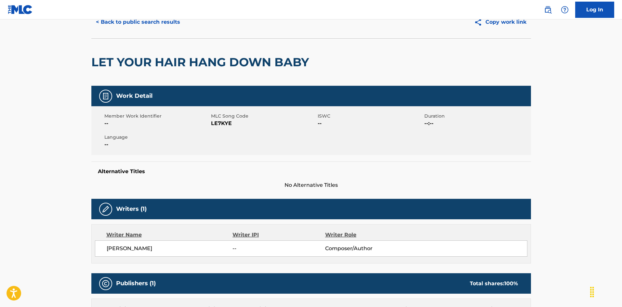
click at [168, 24] on button "< Back to public search results" at bounding box center [137, 22] width 93 height 16
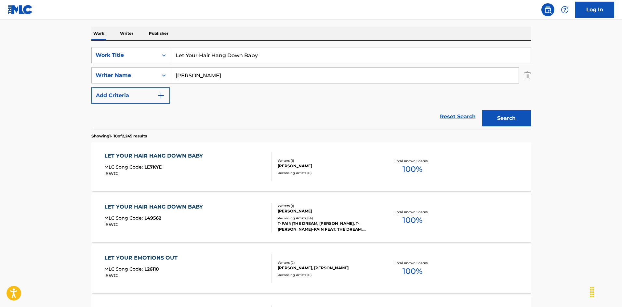
drag, startPoint x: 168, startPoint y: 49, endPoint x: 176, endPoint y: 56, distance: 10.0
click at [163, 50] on div "SearchWithCriteriaec16a890-3cf4-4741-acda-05bc44b2cc6e Work Title Let Your Hair…" at bounding box center [311, 55] width 440 height 16
paste input "'s Start All Over [PERSON_NAME]|[PERSON_NAME]"
click at [283, 54] on input "Let's Start All Over [PERSON_NAME]|[PERSON_NAME]" at bounding box center [350, 55] width 361 height 16
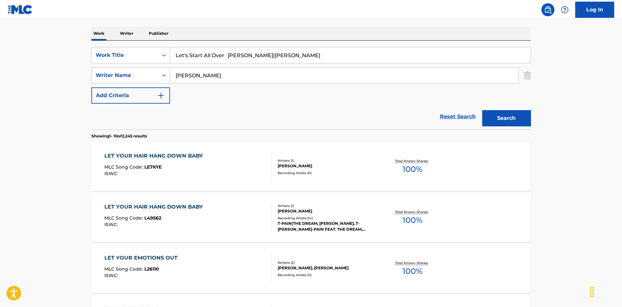
type input "Let's Start All Over [PERSON_NAME]|[PERSON_NAME]"
drag, startPoint x: 174, startPoint y: 74, endPoint x: 237, endPoint y: 67, distance: 63.4
click at [166, 74] on div "SearchWithCriteriaa76f2a92-b0f2-4f62-be12-af0a64e7b772 Writer Name [PERSON_NAME]" at bounding box center [311, 75] width 440 height 16
paste input "Cate"
type input "Cate"
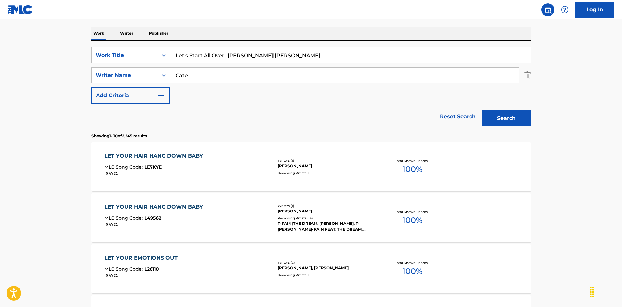
drag, startPoint x: 257, startPoint y: 52, endPoint x: 235, endPoint y: 58, distance: 23.1
click at [257, 52] on input "Let's Start All Over [PERSON_NAME]|[PERSON_NAME]" at bounding box center [350, 55] width 361 height 16
drag, startPoint x: 227, startPoint y: 58, endPoint x: 363, endPoint y: 75, distance: 137.7
click at [363, 74] on div "SearchWithCriteriaec16a890-3cf4-4741-acda-05bc44b2cc6e Work Title Let's Start A…" at bounding box center [311, 75] width 440 height 57
type input "Let's Start All Over"
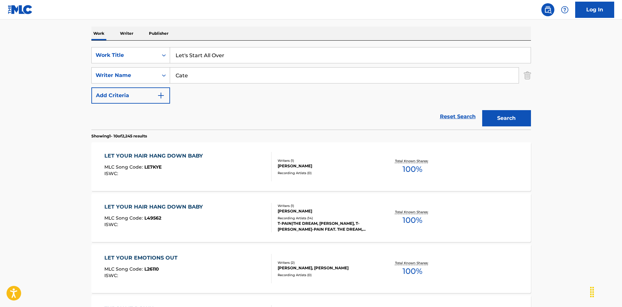
click at [517, 121] on button "Search" at bounding box center [506, 118] width 49 height 16
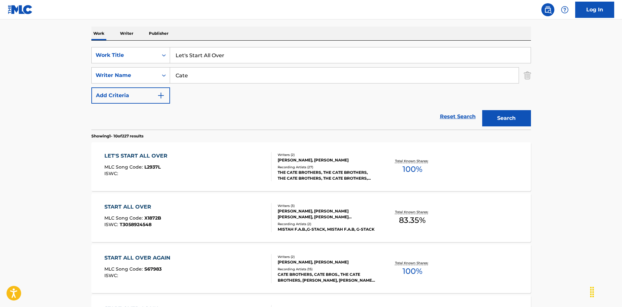
click at [259, 161] on div "LET'S START ALL OVER MLC Song Code : L2937L ISWC :" at bounding box center [187, 166] width 167 height 29
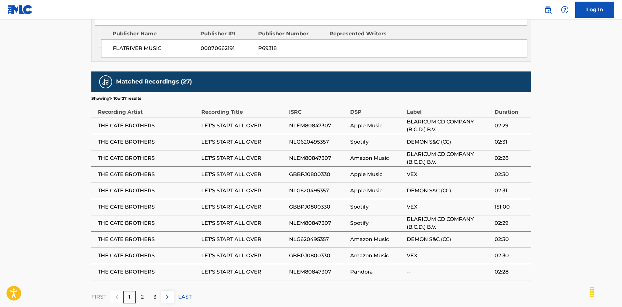
scroll to position [422, 0]
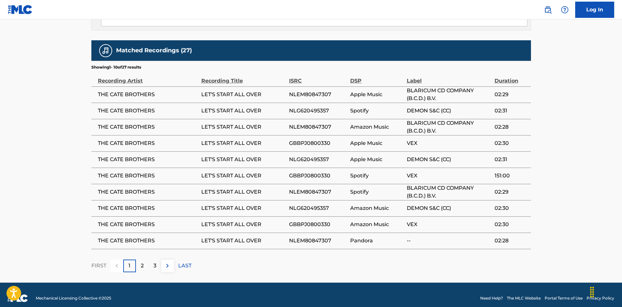
click at [143, 262] on p "2" at bounding box center [142, 266] width 3 height 8
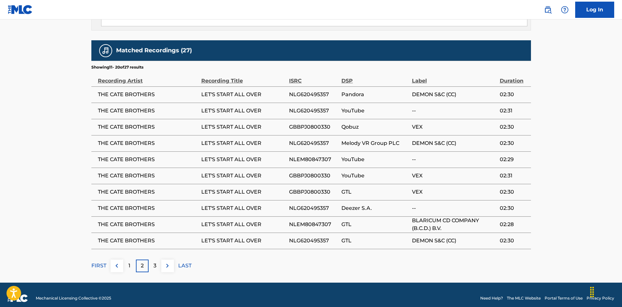
click at [181, 262] on p "LAST" at bounding box center [184, 266] width 13 height 8
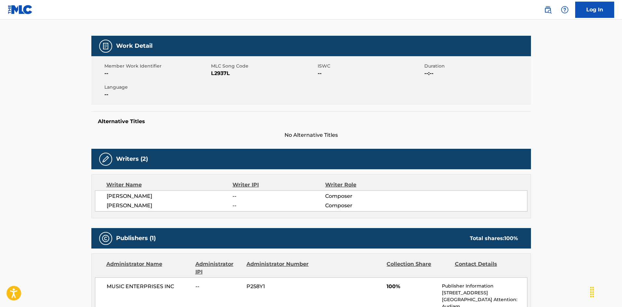
scroll to position [15, 0]
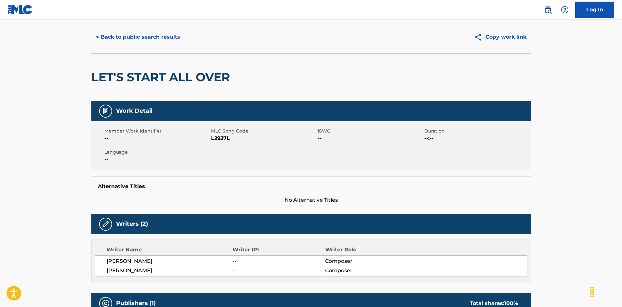
click at [140, 44] on button "< Back to public search results" at bounding box center [137, 37] width 93 height 16
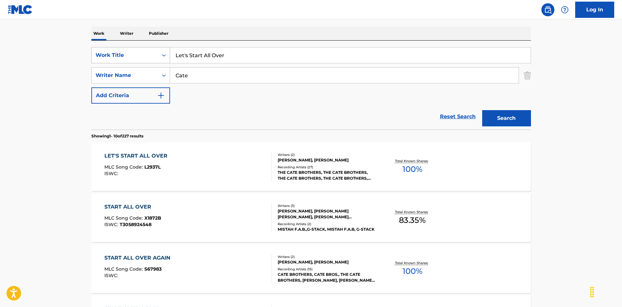
drag, startPoint x: 167, startPoint y: 41, endPoint x: 132, endPoint y: 51, distance: 36.5
paste input "Try Again [PERSON_NAME]|[PERSON_NAME]"
click at [251, 57] on input "Let's Try Again [PERSON_NAME]|[PERSON_NAME]" at bounding box center [350, 55] width 361 height 16
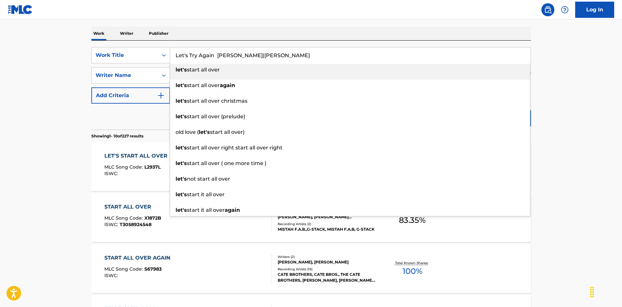
click at [251, 57] on input "Let's Try Again [PERSON_NAME]|[PERSON_NAME]" at bounding box center [350, 55] width 361 height 16
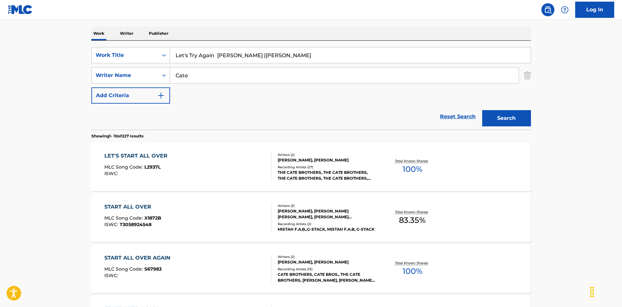
type input "Let's Try Again [PERSON_NAME] |[PERSON_NAME]"
drag, startPoint x: 144, startPoint y: 67, endPoint x: 198, endPoint y: 74, distance: 53.8
click at [136, 67] on div "SearchWithCriteriaec16a890-3cf4-4741-acda-05bc44b2cc6e Work Title Let's Try Aga…" at bounding box center [311, 75] width 440 height 57
paste input "[PERSON_NAME]"
type input "[PERSON_NAME]"
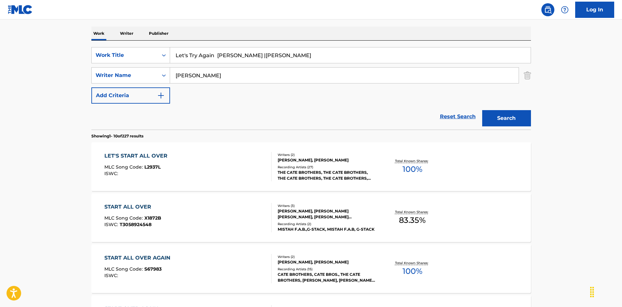
drag, startPoint x: 220, startPoint y: 54, endPoint x: 388, endPoint y: 91, distance: 172.4
click at [382, 90] on div "SearchWithCriteriaec16a890-3cf4-4741-acda-05bc44b2cc6e Work Title Let's Try Aga…" at bounding box center [311, 75] width 440 height 57
type input "Let's Try Again"
click at [512, 116] on button "Search" at bounding box center [506, 118] width 49 height 16
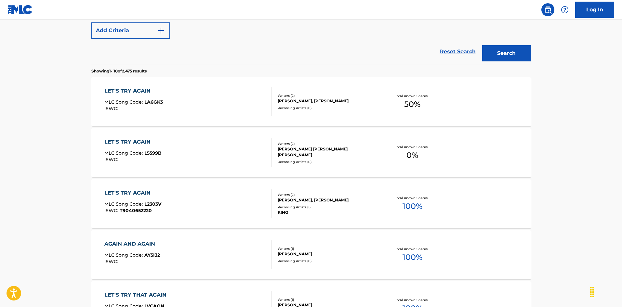
scroll to position [195, 0]
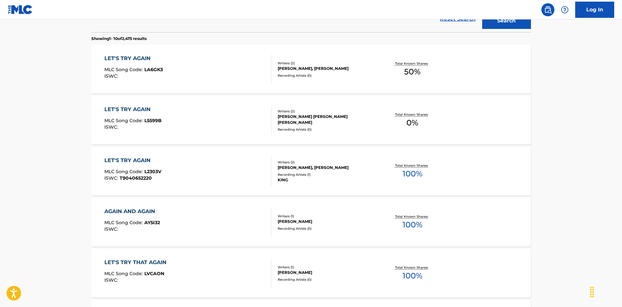
click at [227, 170] on div "LET'S TRY AGAIN MLC Song Code : L2303V ISWC : T9040652220" at bounding box center [187, 171] width 167 height 29
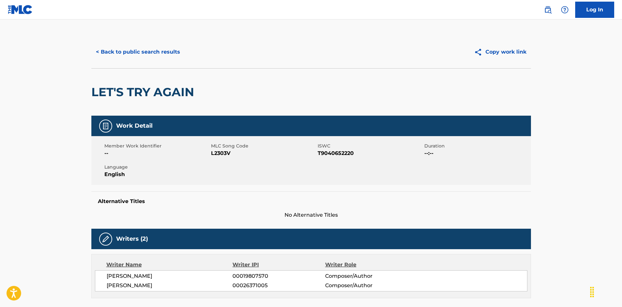
click at [155, 48] on button "< Back to public search results" at bounding box center [137, 52] width 93 height 16
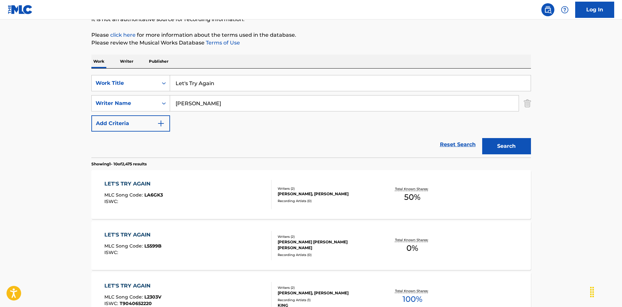
scroll to position [37, 0]
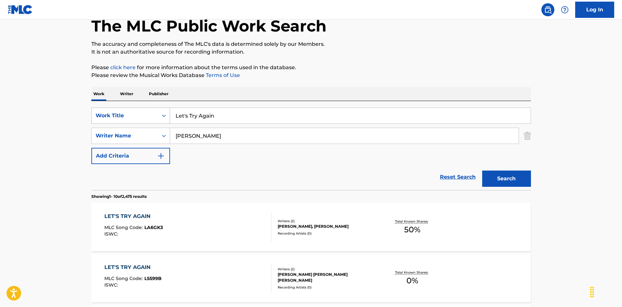
drag, startPoint x: 218, startPoint y: 115, endPoint x: 160, endPoint y: 111, distance: 57.8
click at [160, 111] on div "SearchWithCriteriaec16a890-3cf4-4741-acda-05bc44b2cc6e Work Title Let's Try Aga…" at bounding box center [311, 116] width 440 height 16
paste input "ter To A [PERSON_NAME] [PERSON_NAME]|[PERSON_NAME]"
click at [294, 116] on input "Letter To A [PERSON_NAME] [PERSON_NAME]|[PERSON_NAME]" at bounding box center [350, 116] width 361 height 16
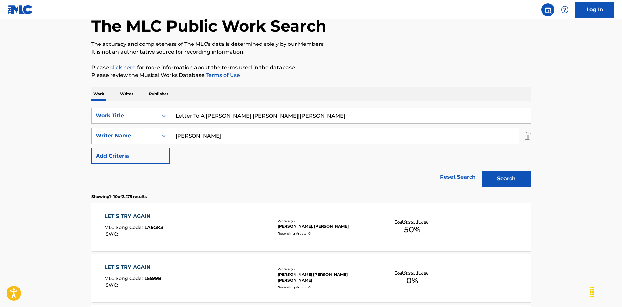
type input "Letter To A [PERSON_NAME] [PERSON_NAME]|[PERSON_NAME]"
drag, startPoint x: 167, startPoint y: 134, endPoint x: 156, endPoint y: 131, distance: 10.6
click at [156, 131] on div "SearchWithCriteriaa76f2a92-b0f2-4f62-be12-af0a64e7b772 Writer Name [PERSON_NAME]" at bounding box center [311, 136] width 440 height 16
paste input "[PERSON_NAME]"
type input "[PERSON_NAME]"
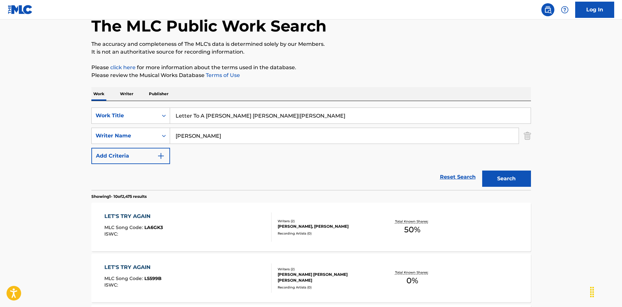
drag, startPoint x: 231, startPoint y: 113, endPoint x: 382, endPoint y: 139, distance: 152.6
click at [384, 136] on div "SearchWithCriteriaec16a890-3cf4-4741-acda-05bc44b2cc6e Work Title Letter To A […" at bounding box center [311, 136] width 440 height 57
type input "Letter To A [PERSON_NAME]"
click at [510, 178] on button "Search" at bounding box center [506, 179] width 49 height 16
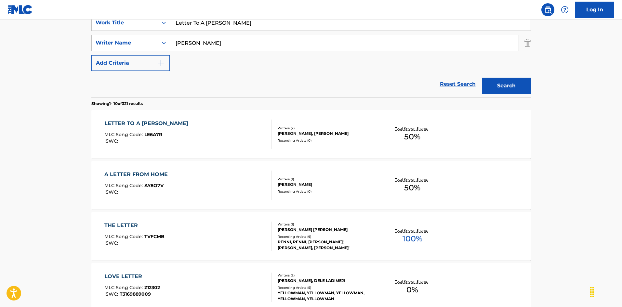
scroll to position [163, 0]
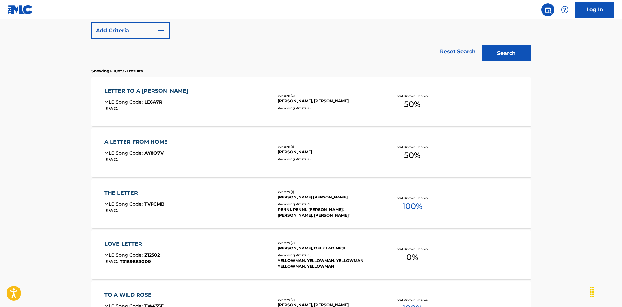
click at [223, 155] on div "A LETTER FROM HOME MLC Song Code : AY8O7V ISWC :" at bounding box center [187, 152] width 167 height 29
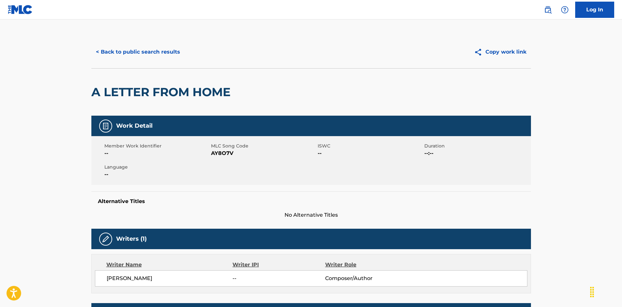
click at [163, 52] on button "< Back to public search results" at bounding box center [137, 52] width 93 height 16
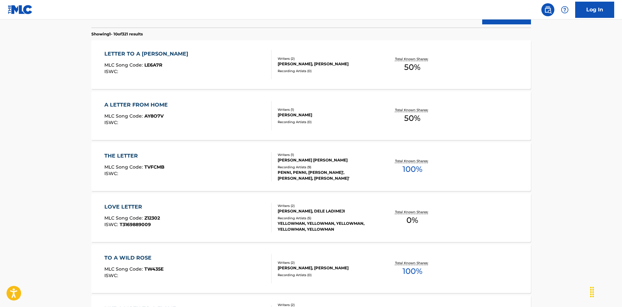
click at [211, 63] on div "LETTER TO A [PERSON_NAME] MLC Song Code : LE6A7R ISWC :" at bounding box center [187, 64] width 167 height 29
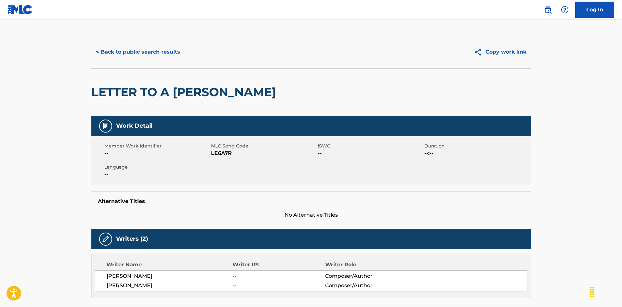
click at [171, 49] on button "< Back to public search results" at bounding box center [137, 52] width 93 height 16
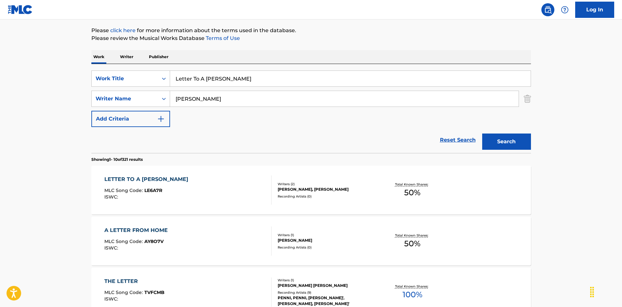
scroll to position [42, 0]
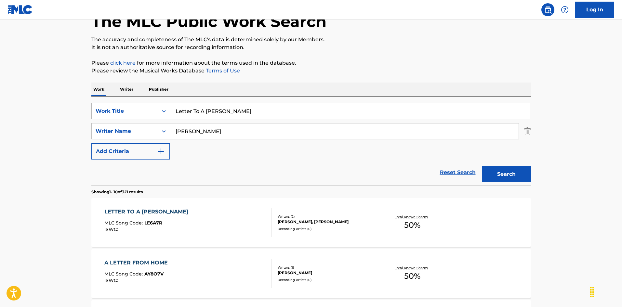
drag, startPoint x: 218, startPoint y: 115, endPoint x: 132, endPoint y: 115, distance: 86.5
click at [129, 115] on div "SearchWithCriteriaec16a890-3cf4-4741-acda-05bc44b2cc6e Work Title Letter To A […" at bounding box center [311, 111] width 440 height 16
paste input "The President [PERSON_NAME]"
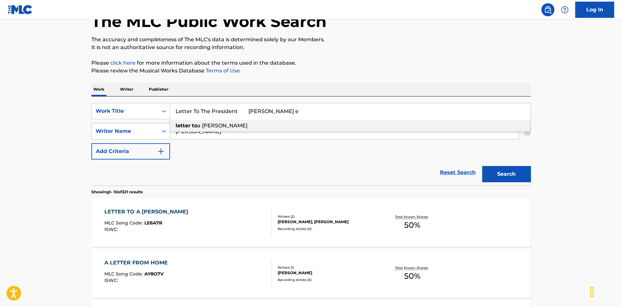
drag, startPoint x: 288, startPoint y: 111, endPoint x: 178, endPoint y: 104, distance: 109.5
click at [168, 100] on div "SearchWithCriteriaec16a890-3cf4-4741-acda-05bc44b2cc6e Work Title Letter To The…" at bounding box center [311, 141] width 440 height 89
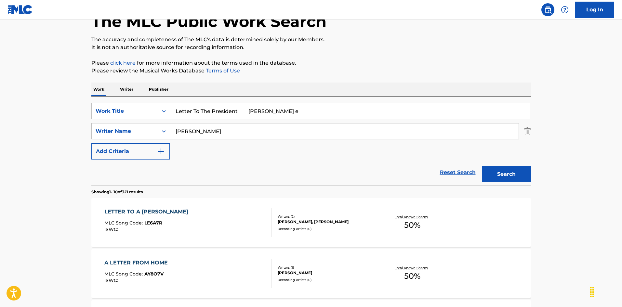
paste input "Search Form"
click at [266, 111] on input "Letter To The President [PERSON_NAME]" at bounding box center [350, 111] width 361 height 16
type input "Letter To The President [PERSON_NAME]"
drag, startPoint x: 185, startPoint y: 131, endPoint x: 162, endPoint y: 130, distance: 23.4
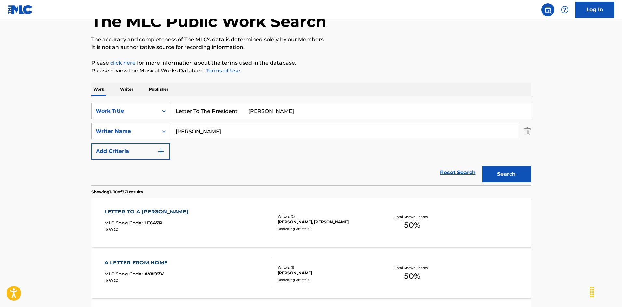
click at [161, 130] on div "SearchWithCriteriaa76f2a92-b0f2-4f62-be12-af0a64e7b772 Writer Name [PERSON_NAME]" at bounding box center [311, 131] width 440 height 16
paste input "Ham"
type input "Ham"
drag, startPoint x: 261, startPoint y: 111, endPoint x: 249, endPoint y: 112, distance: 11.7
click at [260, 111] on input "Letter To The President [PERSON_NAME]" at bounding box center [350, 111] width 361 height 16
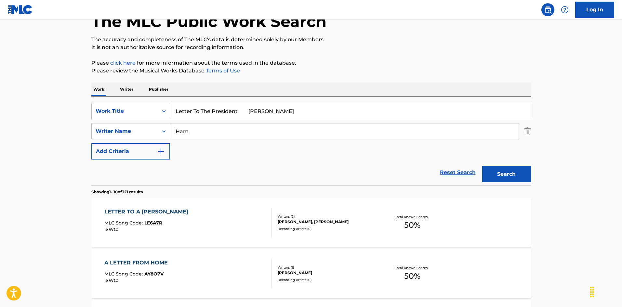
drag, startPoint x: 244, startPoint y: 109, endPoint x: 313, endPoint y: 128, distance: 71.5
click at [325, 126] on div "SearchWithCriteriaec16a890-3cf4-4741-acda-05bc44b2cc6e Work Title Letter To The…" at bounding box center [311, 131] width 440 height 57
type input "Letter To The President"
drag, startPoint x: 525, startPoint y: 176, endPoint x: 426, endPoint y: 160, distance: 100.8
click at [525, 176] on button "Search" at bounding box center [506, 174] width 49 height 16
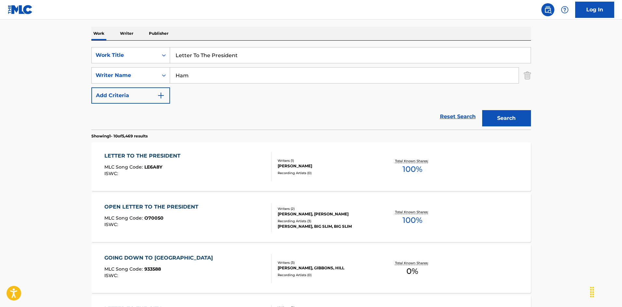
scroll to position [130, 0]
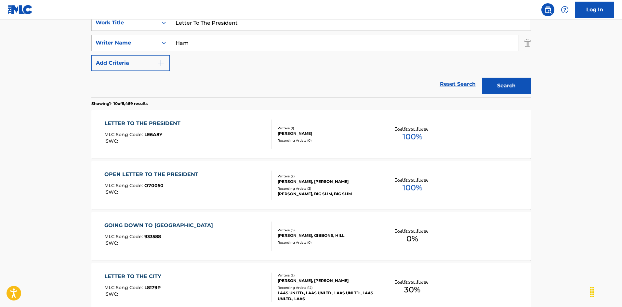
click at [259, 134] on div "LETTER TO THE PRESIDENT MLC Song Code : LE6A8Y ISWC :" at bounding box center [187, 134] width 167 height 29
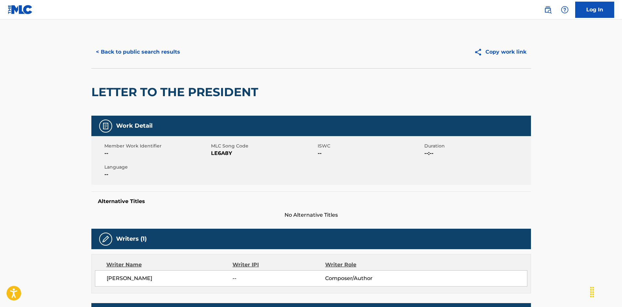
click at [156, 49] on button "< Back to public search results" at bounding box center [137, 52] width 93 height 16
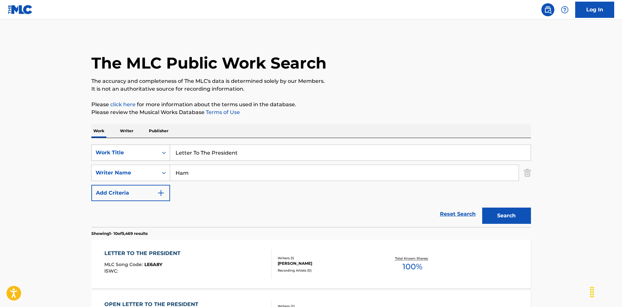
drag, startPoint x: 211, startPoint y: 152, endPoint x: 136, endPoint y: 150, distance: 75.5
click at [99, 140] on div "SearchWithCriteriaec16a890-3cf4-4741-acda-05bc44b2cc6e Work Title Letter To The…" at bounding box center [311, 182] width 440 height 89
paste input "ife Ain't What It Used To Be [PERSON_NAME]"
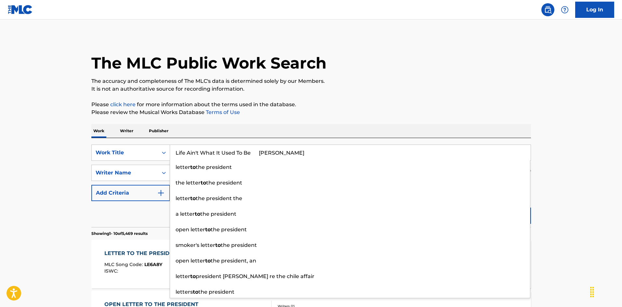
click at [268, 151] on input "Life Ain't What It Used To Be [PERSON_NAME]" at bounding box center [350, 153] width 361 height 16
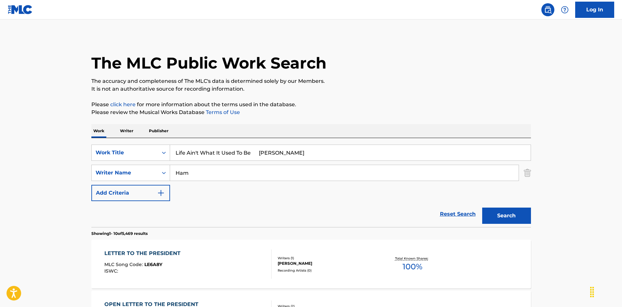
drag, startPoint x: 300, startPoint y: 157, endPoint x: 295, endPoint y: 159, distance: 5.7
click at [314, 156] on input "Life Ain't What It Used To Be [PERSON_NAME]" at bounding box center [350, 153] width 361 height 16
type input "Life Ain't What It Used To Be"
drag, startPoint x: 163, startPoint y: 173, endPoint x: 174, endPoint y: 185, distance: 16.6
click at [161, 173] on div "SearchWithCriteriaa76f2a92-b0f2-4f62-be12-af0a64e7b772 Writer Name [PERSON_NAME]" at bounding box center [311, 173] width 440 height 16
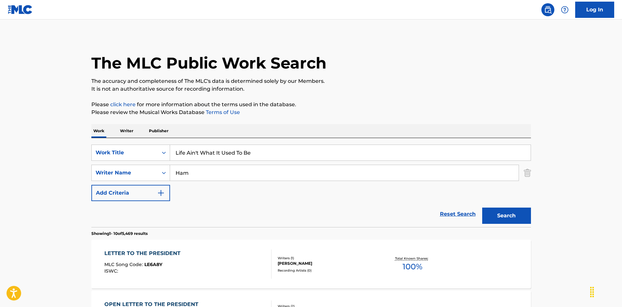
paste input "[PERSON_NAME]"
drag, startPoint x: 188, startPoint y: 174, endPoint x: 151, endPoint y: 170, distance: 37.5
click at [151, 170] on div "SearchWithCriteriaa76f2a92-b0f2-4f62-be12-af0a64e7b772 Writer Name [PERSON_NAME]" at bounding box center [311, 173] width 440 height 16
type input "[PERSON_NAME]"
click at [485, 211] on button "Search" at bounding box center [506, 216] width 49 height 16
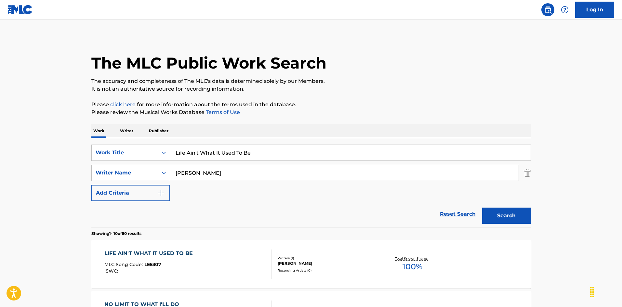
scroll to position [65, 0]
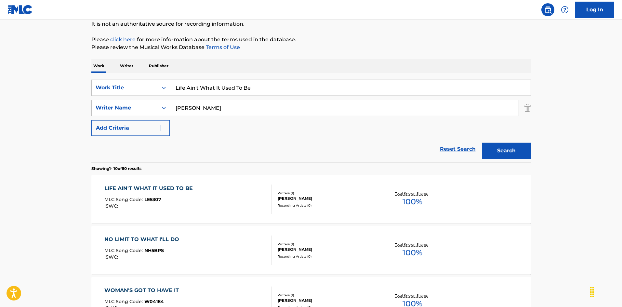
click at [243, 194] on div "LIFE AIN'T WHAT IT USED TO BE MLC Song Code : LE5307 ISWC :" at bounding box center [187, 199] width 167 height 29
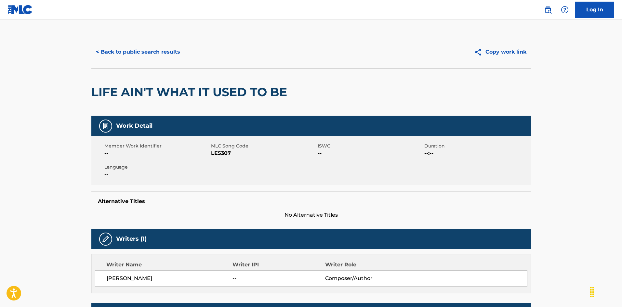
click at [161, 49] on button "< Back to public search results" at bounding box center [137, 52] width 93 height 16
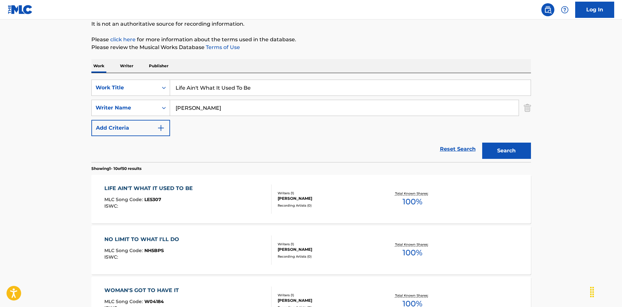
scroll to position [33, 0]
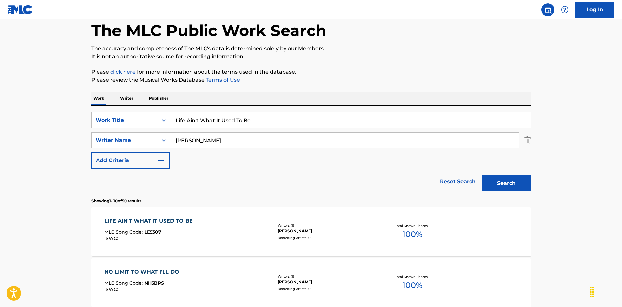
drag, startPoint x: 199, startPoint y: 112, endPoint x: 122, endPoint y: 108, distance: 77.8
click at [119, 106] on div "SearchWithCriteriaec16a890-3cf4-4741-acda-05bc44b2cc6e Work Title Life Ain't Wh…" at bounding box center [311, 150] width 440 height 89
paste input "ttle 2-2 [PERSON_NAME]|[PERSON_NAME]|[PERSON_NAME]|[PERSON_NAME]"
click at [359, 116] on input "Little 2-2 [PERSON_NAME]|[PERSON_NAME]|[PERSON_NAME]|[PERSON_NAME]" at bounding box center [350, 121] width 361 height 16
click at [235, 119] on input "Little 2-2 [PERSON_NAME]|[PERSON_NAME]|[PERSON_NAME]|[PERSON_NAME]" at bounding box center [350, 121] width 361 height 16
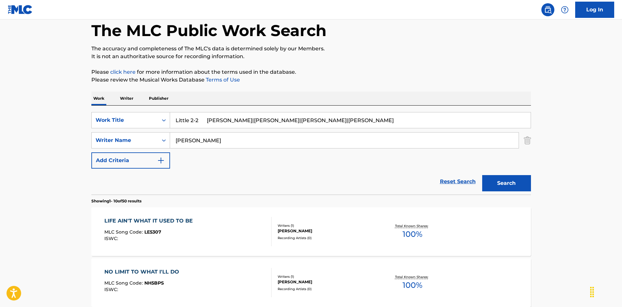
click at [235, 119] on input "Little 2-2 [PERSON_NAME]|[PERSON_NAME]|[PERSON_NAME]|[PERSON_NAME]" at bounding box center [350, 121] width 361 height 16
type input "Little 2-2 [PERSON_NAME] |[PERSON_NAME]|[PERSON_NAME]|[PERSON_NAME]"
drag, startPoint x: 208, startPoint y: 143, endPoint x: 151, endPoint y: 129, distance: 59.6
click at [151, 129] on div "SearchWithCriteriaec16a890-3cf4-4741-acda-05bc44b2cc6e Work Title Little 2-2 [P…" at bounding box center [311, 140] width 440 height 57
paste input "Hunter"
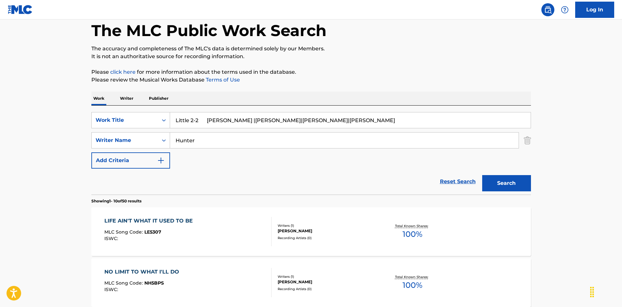
type input "Hunter"
drag, startPoint x: 208, startPoint y: 122, endPoint x: 368, endPoint y: 121, distance: 160.0
click at [366, 120] on input "Little 2-2 [PERSON_NAME] |[PERSON_NAME]|[PERSON_NAME]|[PERSON_NAME]" at bounding box center [350, 121] width 361 height 16
type input "Little 2-2"
drag, startPoint x: 525, startPoint y: 185, endPoint x: 427, endPoint y: 168, distance: 99.8
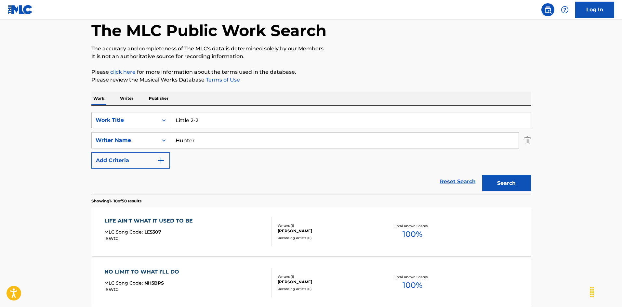
click at [525, 185] on button "Search" at bounding box center [506, 183] width 49 height 16
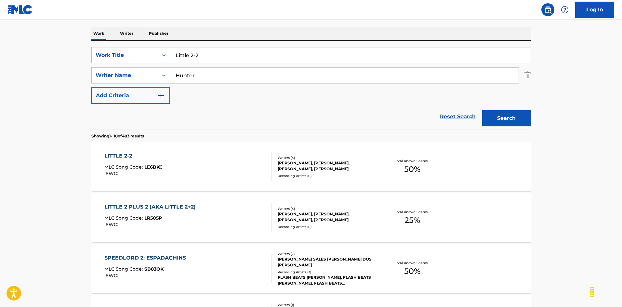
scroll to position [130, 0]
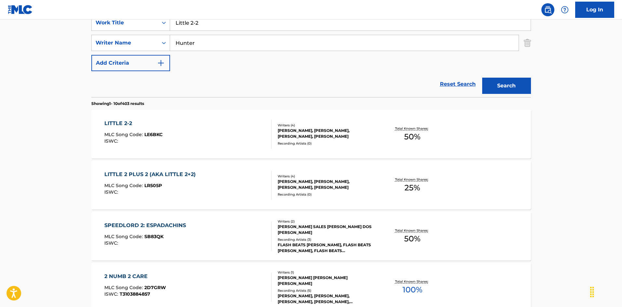
click at [238, 135] on div "LITTLE 2-2 MLC Song Code : LE6BKC ISWC :" at bounding box center [187, 134] width 167 height 29
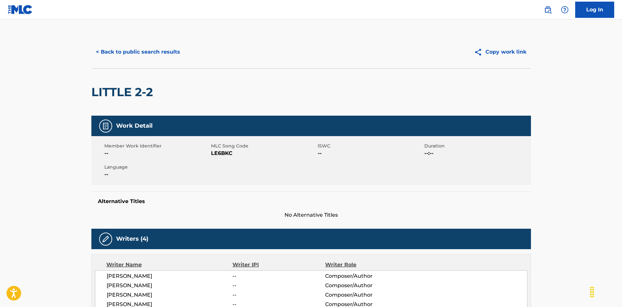
click at [157, 55] on button "< Back to public search results" at bounding box center [137, 52] width 93 height 16
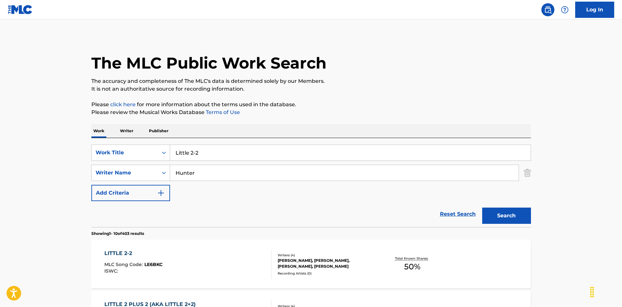
scroll to position [130, 0]
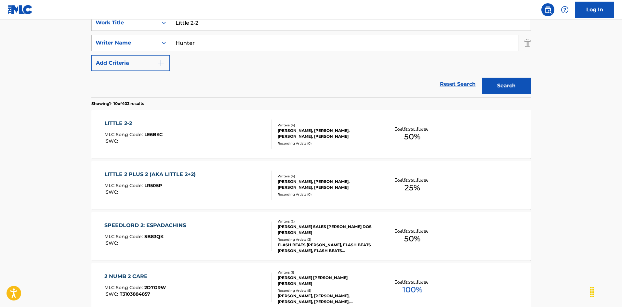
drag, startPoint x: 168, startPoint y: 16, endPoint x: 155, endPoint y: 18, distance: 12.9
click at [149, 14] on div "Log In The MLC Public Work Search The accuracy and completeness of The MLC's da…" at bounding box center [311, 278] width 622 height 816
paste input "Man Pt 1 & 2"
type input "Little Man Pt 1 & 2"
drag, startPoint x: 195, startPoint y: 44, endPoint x: 158, endPoint y: 38, distance: 37.6
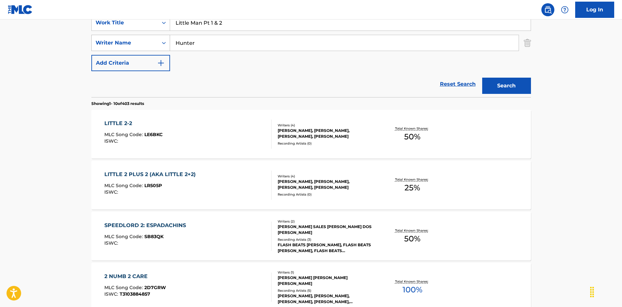
click at [148, 37] on div "SearchWithCriteriaa76f2a92-b0f2-4f62-be12-af0a64e7b772 Writer Name [PERSON_NAME]" at bounding box center [311, 43] width 440 height 16
paste input "[PERSON_NAME]"
type input "[PERSON_NAME]"
drag, startPoint x: 501, startPoint y: 81, endPoint x: 439, endPoint y: 104, distance: 66.2
click at [501, 81] on button "Search" at bounding box center [506, 86] width 49 height 16
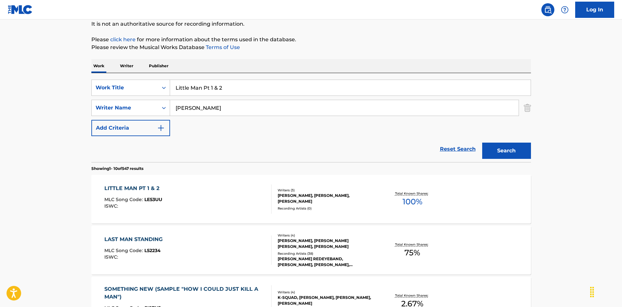
scroll to position [98, 0]
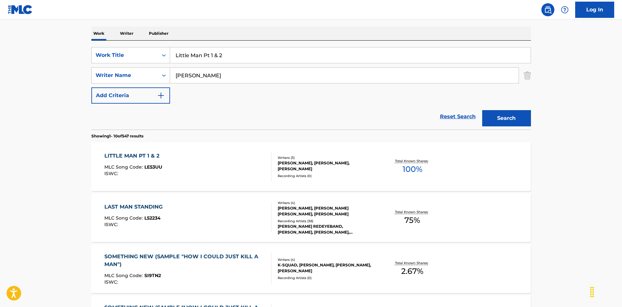
click at [247, 168] on div "LITTLE MAN PT 1 & 2 MLC Song Code : LE53UU ISWC :" at bounding box center [187, 166] width 167 height 29
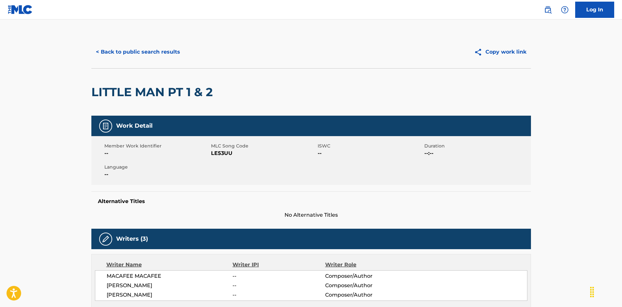
click at [158, 48] on button "< Back to public search results" at bounding box center [137, 52] width 93 height 16
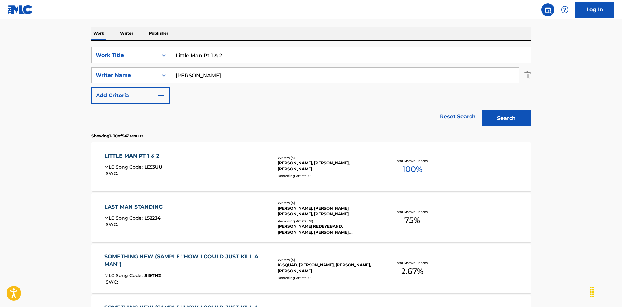
drag, startPoint x: 154, startPoint y: 42, endPoint x: 142, endPoint y: 40, distance: 12.1
paste input "Papoose [PERSON_NAME]|[PERSON_NAME]"
click at [295, 53] on input "Little Papoose [PERSON_NAME]|[PERSON_NAME]" at bounding box center [350, 55] width 361 height 16
drag, startPoint x: 295, startPoint y: 53, endPoint x: 290, endPoint y: 59, distance: 7.4
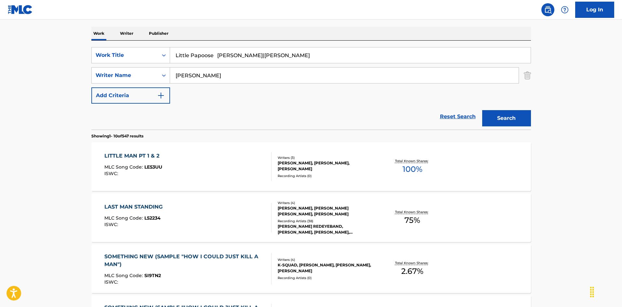
click at [294, 53] on input "Little Papoose [PERSON_NAME]|[PERSON_NAME]" at bounding box center [350, 55] width 361 height 16
type input "Little Papoose [PERSON_NAME]|[PERSON_NAME]"
drag, startPoint x: 191, startPoint y: 75, endPoint x: 166, endPoint y: 68, distance: 26.0
click at [159, 69] on div "SearchWithCriteriaa76f2a92-b0f2-4f62-be12-af0a64e7b772 Writer Name [PERSON_NAME]" at bounding box center [311, 75] width 440 height 16
paste input "[PERSON_NAME]"
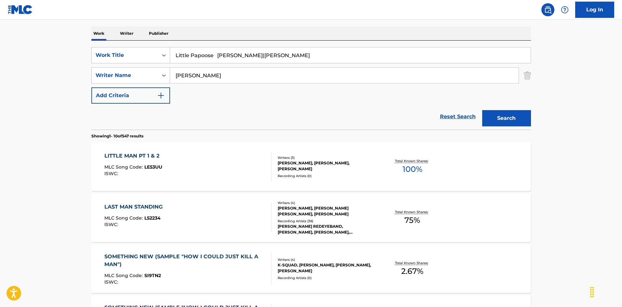
type input "[PERSON_NAME]"
drag, startPoint x: 215, startPoint y: 57, endPoint x: 361, endPoint y: 90, distance: 149.8
click at [359, 87] on div "SearchWithCriteriaec16a890-3cf4-4741-acda-05bc44b2cc6e Work Title Little Papoos…" at bounding box center [311, 75] width 440 height 57
type input "Little Papoose"
click at [519, 120] on button "Search" at bounding box center [506, 118] width 49 height 16
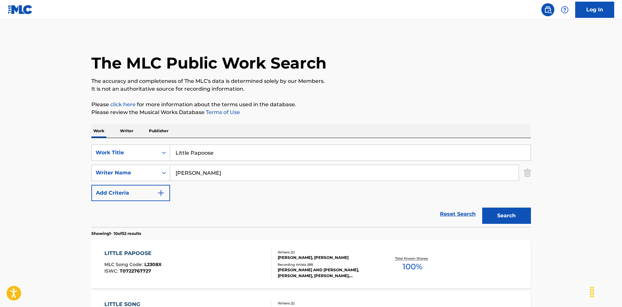
scroll to position [65, 0]
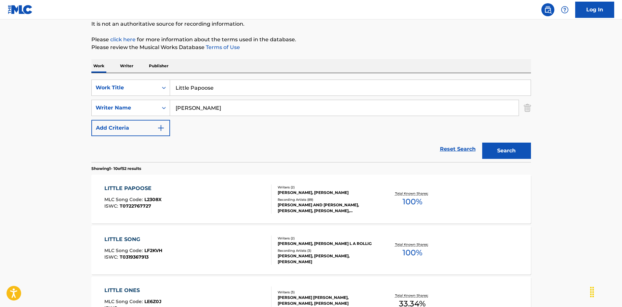
click at [239, 189] on div "LITTLE PAPOOSE MLC Song Code : L2308X ISWC : T0722767727" at bounding box center [187, 199] width 167 height 29
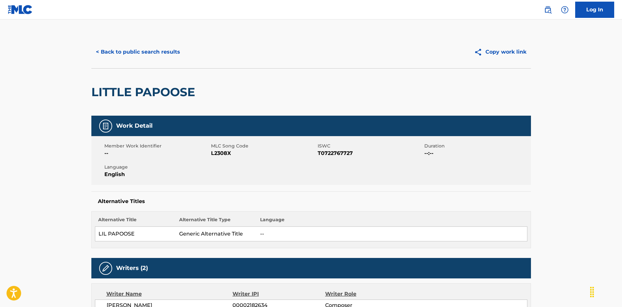
scroll to position [65, 0]
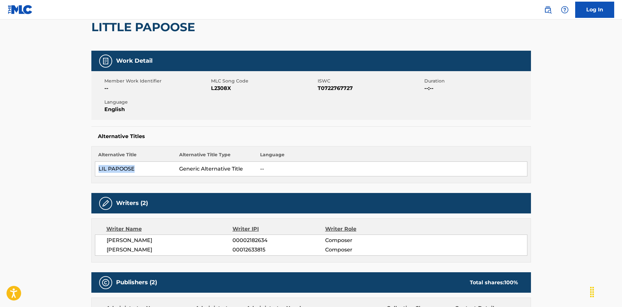
drag, startPoint x: 100, startPoint y: 168, endPoint x: 138, endPoint y: 168, distance: 38.7
click at [138, 168] on td "LIL PAPOOSE" at bounding box center [135, 169] width 81 height 15
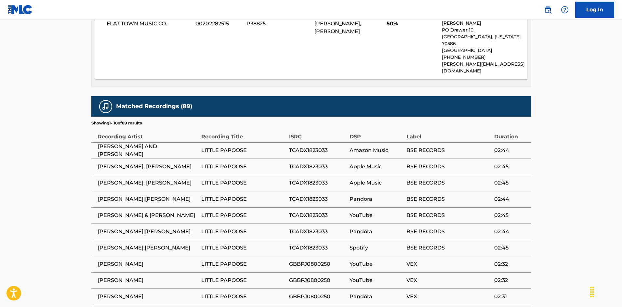
scroll to position [520, 0]
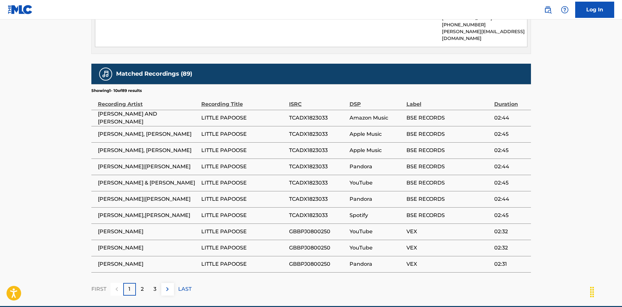
click at [142, 286] on p "2" at bounding box center [142, 290] width 3 height 8
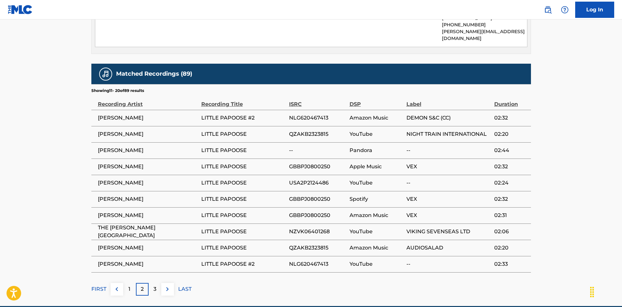
click at [155, 286] on p "3" at bounding box center [155, 290] width 3 height 8
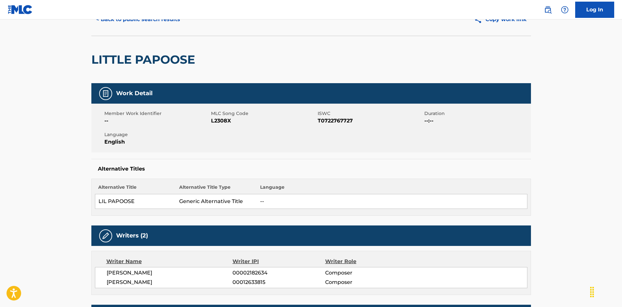
scroll to position [0, 0]
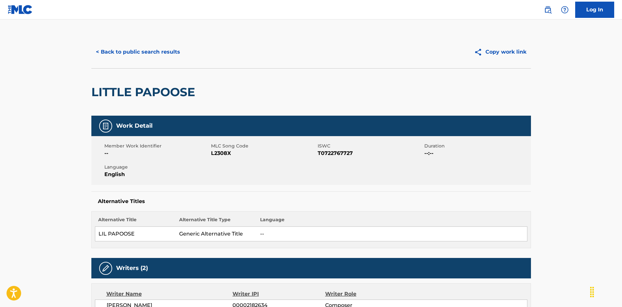
click at [166, 58] on button "< Back to public search results" at bounding box center [137, 52] width 93 height 16
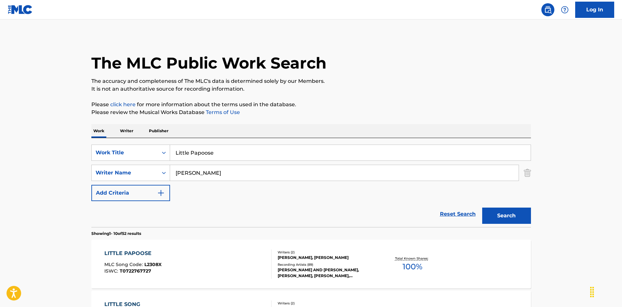
scroll to position [65, 0]
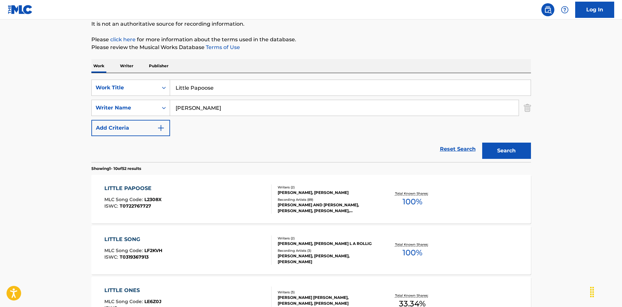
drag, startPoint x: 213, startPoint y: 86, endPoint x: 152, endPoint y: 79, distance: 62.1
click at [149, 79] on div "SearchWithCriteriaec16a890-3cf4-4741-acda-05bc44b2cc6e Work Title Little Papoos…" at bounding box center [311, 117] width 440 height 89
paste input "Red [PERSON_NAME]"
click at [262, 87] on input "Little Red [PERSON_NAME]" at bounding box center [350, 88] width 361 height 16
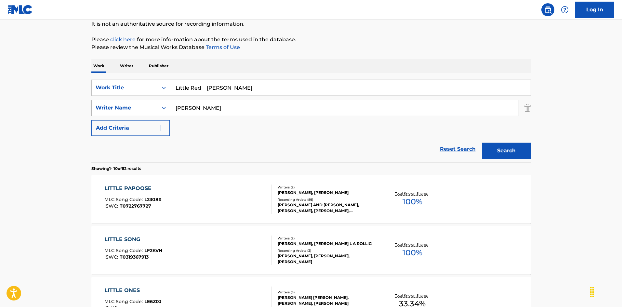
type input "Little Red [PERSON_NAME]"
click at [149, 107] on div "SearchWithCriteriaa76f2a92-b0f2-4f62-be12-af0a64e7b772 Writer Name [PERSON_NAME]" at bounding box center [311, 108] width 440 height 16
paste input "[PERSON_NAME]"
type input "[PERSON_NAME]"
click at [220, 88] on input "Little Red [PERSON_NAME]" at bounding box center [350, 88] width 361 height 16
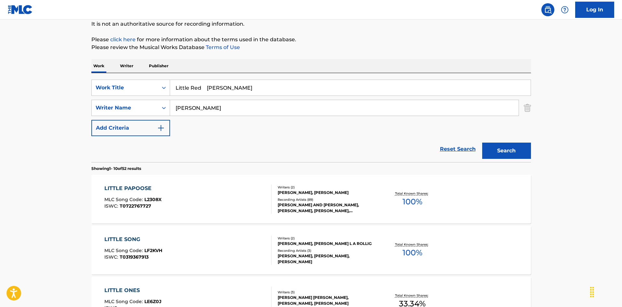
drag, startPoint x: 202, startPoint y: 88, endPoint x: 270, endPoint y: 93, distance: 68.8
click at [270, 93] on input "Little Red [PERSON_NAME]" at bounding box center [350, 88] width 361 height 16
drag, startPoint x: 202, startPoint y: 88, endPoint x: 196, endPoint y: 87, distance: 6.0
click at [165, 83] on div "SearchWithCriteriaec16a890-3cf4-4741-acda-05bc44b2cc6e Work Title Little Red" at bounding box center [311, 88] width 440 height 16
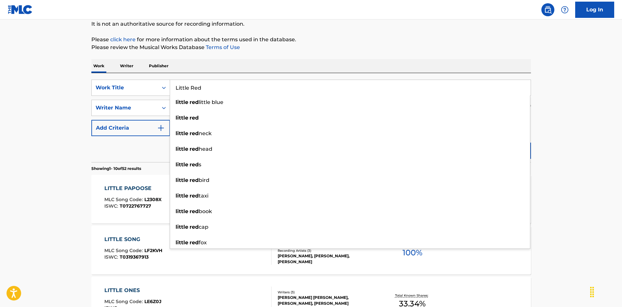
type input "Little Red"
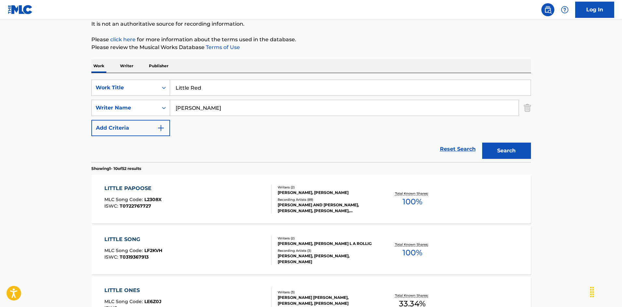
click at [385, 26] on p "It is not an authoritative source for recording information." at bounding box center [311, 24] width 440 height 8
click at [506, 147] on button "Search" at bounding box center [506, 151] width 49 height 16
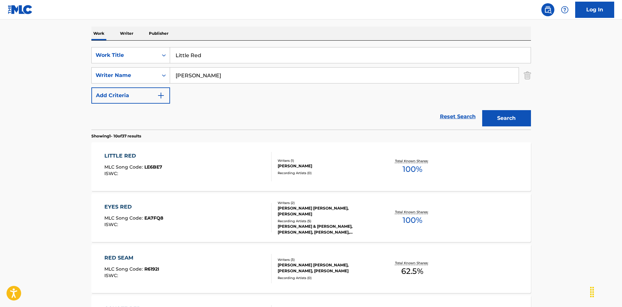
scroll to position [130, 0]
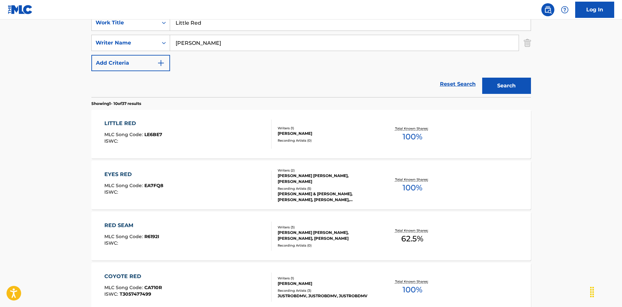
click at [225, 122] on div "LITTLE RED MLC Song Code : LE6BE7 ISWC :" at bounding box center [187, 134] width 167 height 29
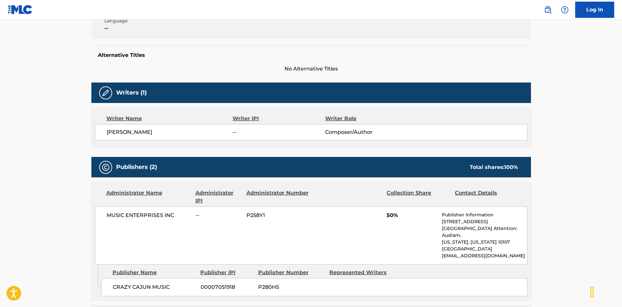
scroll to position [81, 0]
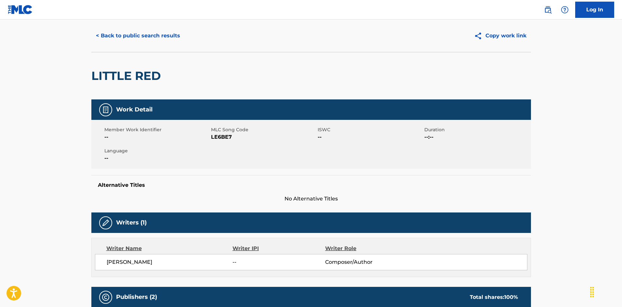
click at [163, 33] on button "< Back to public search results" at bounding box center [137, 36] width 93 height 16
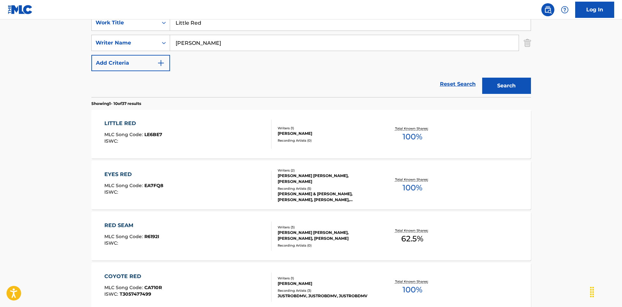
scroll to position [98, 0]
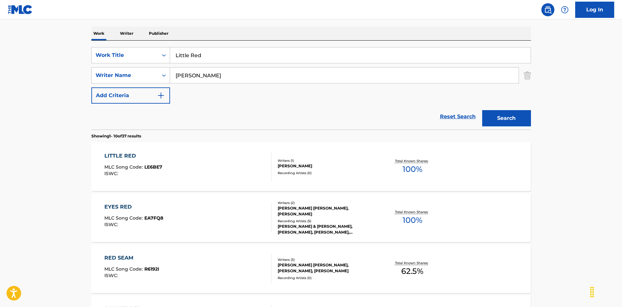
drag, startPoint x: 199, startPoint y: 53, endPoint x: 154, endPoint y: 47, distance: 46.0
click at [154, 47] on div "SearchWithCriteriaec16a890-3cf4-4741-acda-05bc44b2cc6e Work Title Little Red Se…" at bounding box center [311, 85] width 440 height 89
paste input "[PERSON_NAME] [PERSON_NAME]"
click at [261, 56] on input "Little [PERSON_NAME] [PERSON_NAME]" at bounding box center [350, 55] width 361 height 16
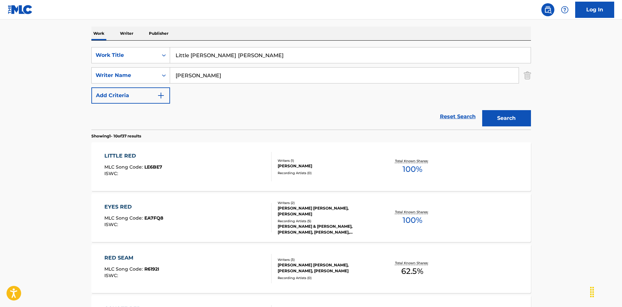
type input "Little [PERSON_NAME] [PERSON_NAME]"
drag, startPoint x: 200, startPoint y: 75, endPoint x: 165, endPoint y: 68, distance: 35.7
click at [160, 68] on div "SearchWithCriteriaa76f2a92-b0f2-4f62-be12-af0a64e7b772 Writer Name [PERSON_NAME]" at bounding box center [311, 75] width 440 height 16
paste input "[PERSON_NAME]"
type input "[PERSON_NAME]"
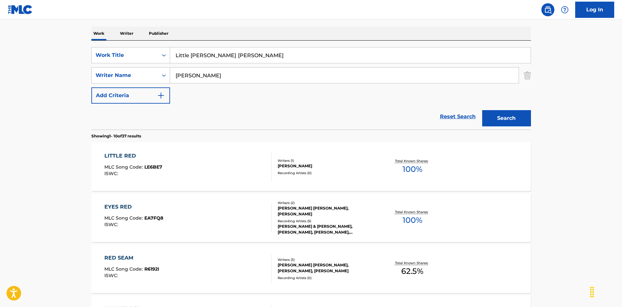
drag, startPoint x: 231, startPoint y: 55, endPoint x: 319, endPoint y: 70, distance: 90.0
click at [320, 69] on div "SearchWithCriteriaec16a890-3cf4-4741-acda-05bc44b2cc6e Work Title Little [PERSO…" at bounding box center [311, 75] width 440 height 57
type input "Little [PERSON_NAME]"
drag, startPoint x: 520, startPoint y: 118, endPoint x: 458, endPoint y: 114, distance: 62.3
click at [520, 118] on button "Search" at bounding box center [506, 118] width 49 height 16
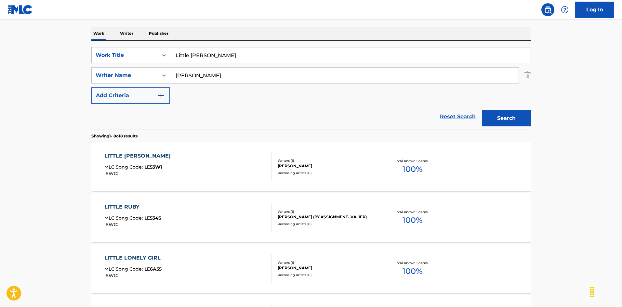
click at [250, 166] on div "LITTLE [PERSON_NAME] MLC Song Code : LE53W1 ISWC :" at bounding box center [187, 166] width 167 height 29
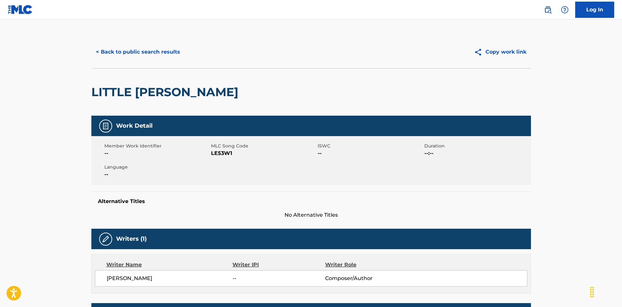
click at [158, 49] on button "< Back to public search results" at bounding box center [137, 52] width 93 height 16
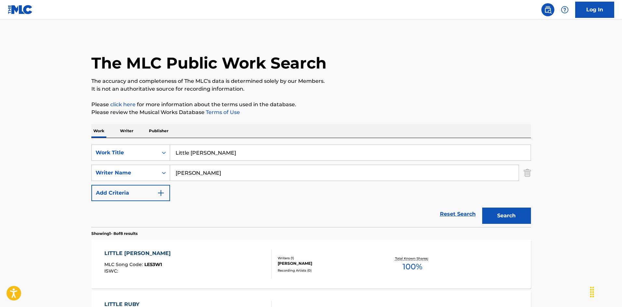
scroll to position [98, 0]
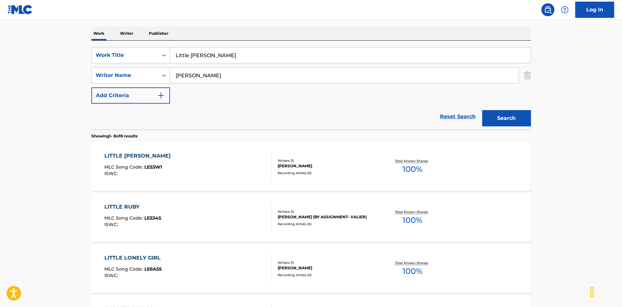
drag, startPoint x: 157, startPoint y: 35, endPoint x: 152, endPoint y: 39, distance: 6.3
click at [144, 35] on div "Work Writer Publisher SearchWithCriteriaec16a890-3cf4-4741-acda-05bc44b2cc6e Wo…" at bounding box center [311, 303] width 440 height 553
paste input "Soul Mama [PERSON_NAME]|[PERSON_NAME]"
click at [318, 54] on input "Little Soul Mama [PERSON_NAME]|[PERSON_NAME]" at bounding box center [350, 55] width 361 height 16
drag, startPoint x: 318, startPoint y: 54, endPoint x: 315, endPoint y: 52, distance: 4.2
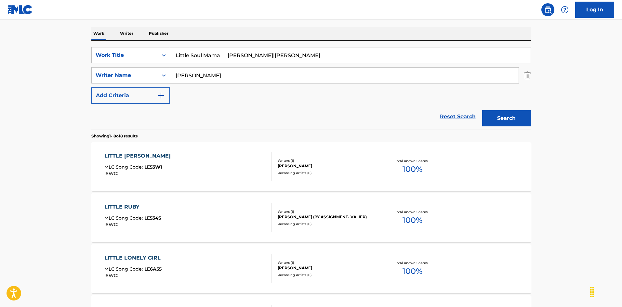
click at [318, 54] on input "Little Soul Mama [PERSON_NAME]|[PERSON_NAME]" at bounding box center [350, 55] width 361 height 16
drag, startPoint x: 165, startPoint y: 72, endPoint x: 216, endPoint y: 83, distance: 53.0
click at [132, 74] on div "SearchWithCriteriaa76f2a92-b0f2-4f62-be12-af0a64e7b772 Writer Name [PERSON_NAME]" at bounding box center [311, 75] width 440 height 16
drag, startPoint x: 287, startPoint y: 57, endPoint x: 352, endPoint y: 73, distance: 67.3
click at [353, 73] on div "SearchWithCriteriaec16a890-3cf4-4741-acda-05bc44b2cc6e Work Title Little Soul M…" at bounding box center [311, 75] width 440 height 57
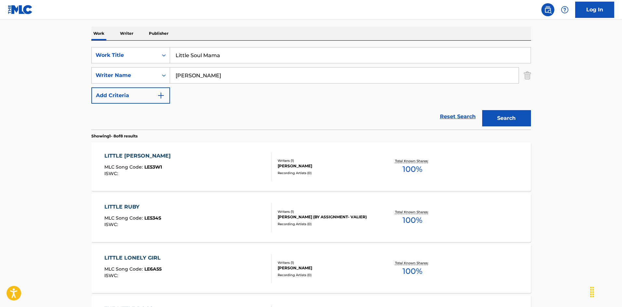
type input "Little Soul Mama"
click at [501, 112] on button "Search" at bounding box center [506, 118] width 49 height 16
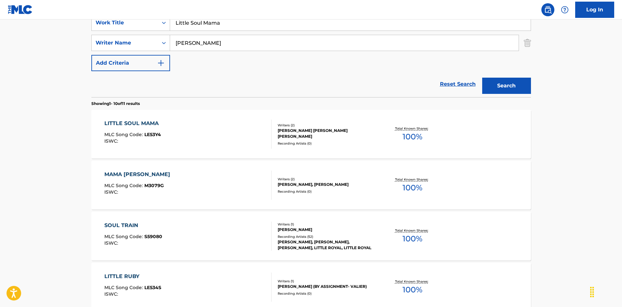
scroll to position [195, 0]
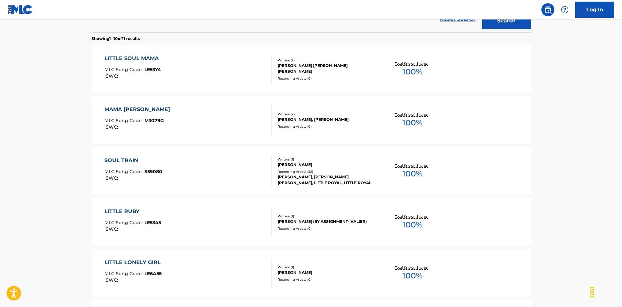
click at [219, 67] on div "LITTLE SOUL MAMA MLC Song Code : LE53Y4 ISWC :" at bounding box center [187, 69] width 167 height 29
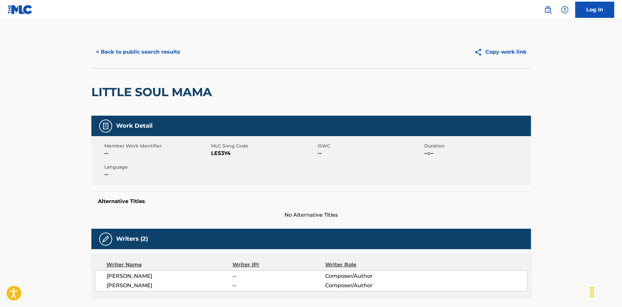
click at [155, 51] on button "< Back to public search results" at bounding box center [137, 52] width 93 height 16
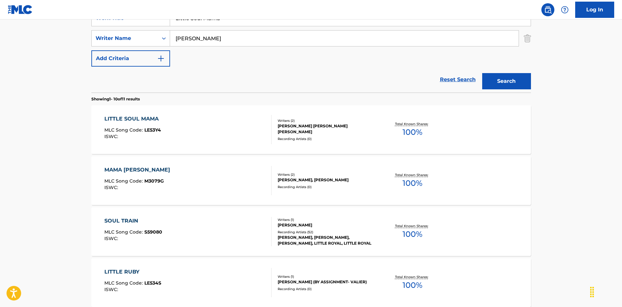
scroll to position [70, 0]
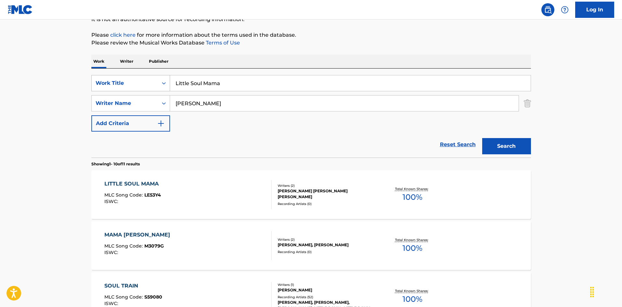
drag, startPoint x: 157, startPoint y: 78, endPoint x: 138, endPoint y: 83, distance: 19.8
click at [137, 82] on div "SearchWithCriteriaec16a890-3cf4-4741-acda-05bc44b2cc6e Work Title Little Soul M…" at bounding box center [311, 83] width 440 height 16
paste input "uzy [PERSON_NAME]|[PERSON_NAME]"
click at [264, 80] on input "[PERSON_NAME] [PERSON_NAME]|[PERSON_NAME]" at bounding box center [350, 83] width 361 height 16
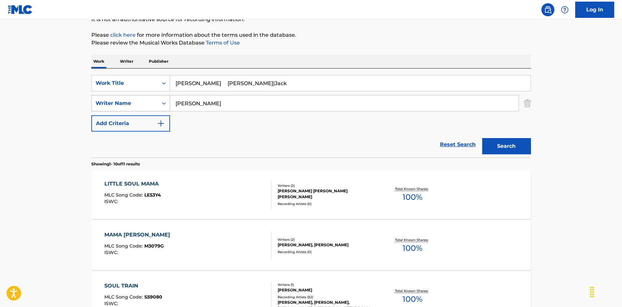
type input "[PERSON_NAME] [PERSON_NAME]|Jack"
click at [163, 100] on div "SearchWithCriteriaa76f2a92-b0f2-4f62-be12-af0a64e7b772 Writer Name [PERSON_NAME]" at bounding box center [311, 103] width 440 height 16
paste input "[PERSON_NAME]"
type input "[PERSON_NAME]"
drag, startPoint x: 210, startPoint y: 84, endPoint x: 327, endPoint y: 106, distance: 119.5
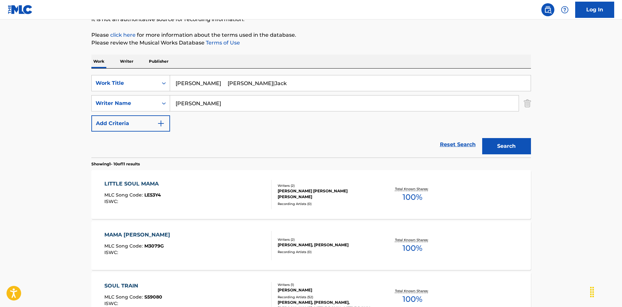
click at [324, 106] on div "SearchWithCriteriaec16a890-3cf4-4741-acda-05bc44b2cc6e Work Title [PERSON_NAME]…" at bounding box center [311, 103] width 440 height 57
type input "Little Suzy"
click at [492, 150] on button "Search" at bounding box center [506, 146] width 49 height 16
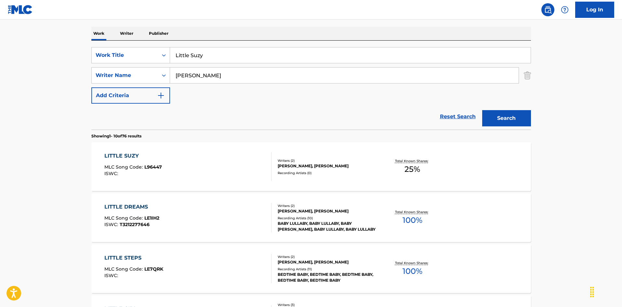
scroll to position [130, 0]
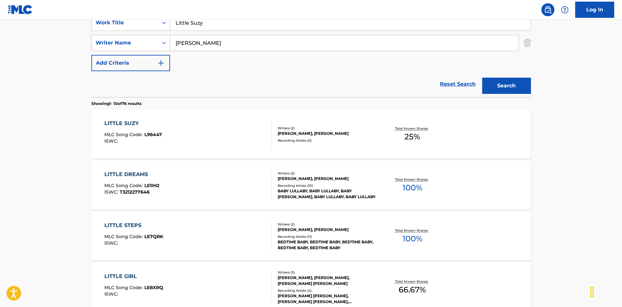
click at [230, 131] on div "LITTLE SUZY MLC Song Code : L96447 ISWC :" at bounding box center [187, 134] width 167 height 29
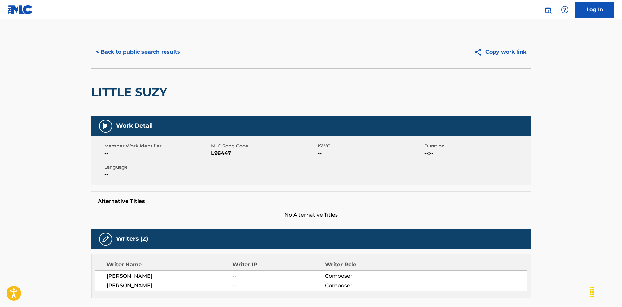
click at [164, 58] on button "< Back to public search results" at bounding box center [137, 52] width 93 height 16
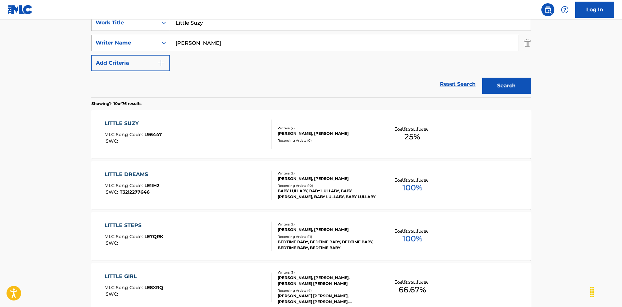
scroll to position [98, 0]
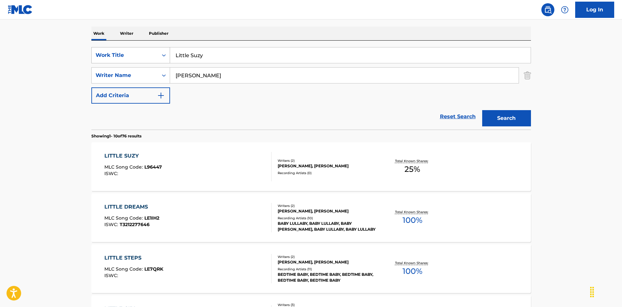
drag, startPoint x: 197, startPoint y: 57, endPoint x: 164, endPoint y: 55, distance: 33.9
click at [164, 55] on div "SearchWithCriteriaec16a890-3cf4-4741-acda-05bc44b2cc6e Work Title Little Suzy" at bounding box center [311, 55] width 440 height 16
paste input "ve And Learn [PERSON_NAME]|[PERSON_NAME]"
click at [271, 58] on input "Live And Learn [PERSON_NAME]|[PERSON_NAME]" at bounding box center [350, 55] width 361 height 16
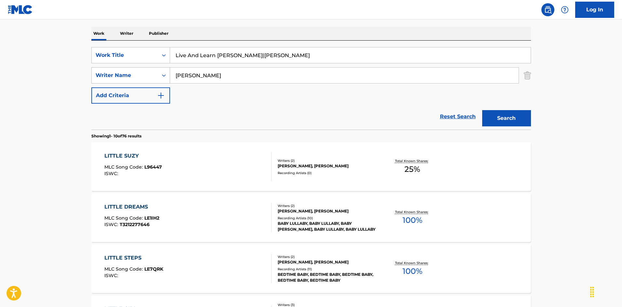
type input "Live And Learn [PERSON_NAME]|[PERSON_NAME]"
click at [166, 73] on div "SearchWithCriteriaa76f2a92-b0f2-4f62-be12-af0a64e7b772 Writer Name [PERSON_NAME]" at bounding box center [311, 75] width 440 height 16
paste input "Cate"
type input "Cate"
click at [243, 52] on input "Live And Learn [PERSON_NAME]|[PERSON_NAME]" at bounding box center [350, 55] width 361 height 16
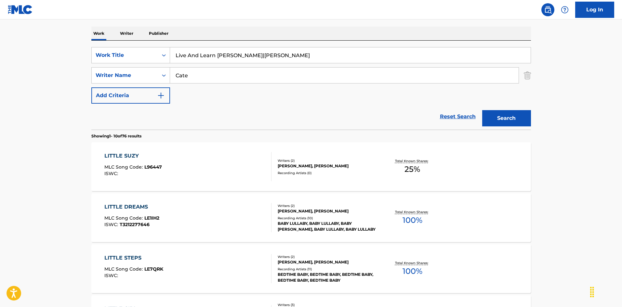
drag, startPoint x: 219, startPoint y: 56, endPoint x: 327, endPoint y: 74, distance: 110.2
click at [327, 74] on div "SearchWithCriteriaec16a890-3cf4-4741-acda-05bc44b2cc6e Work Title Live And Lear…" at bounding box center [311, 75] width 440 height 57
type input "Live And Learn"
click at [501, 121] on button "Search" at bounding box center [506, 118] width 49 height 16
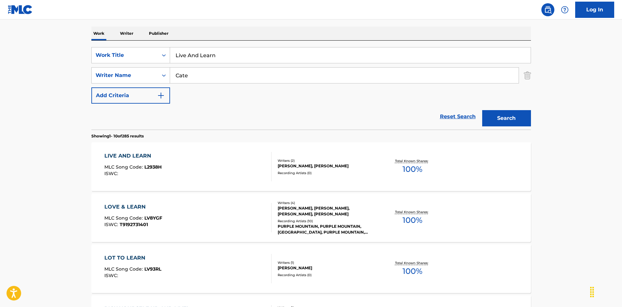
click at [251, 160] on div "LIVE AND LEARN MLC Song Code : L2938H ISWC :" at bounding box center [187, 166] width 167 height 29
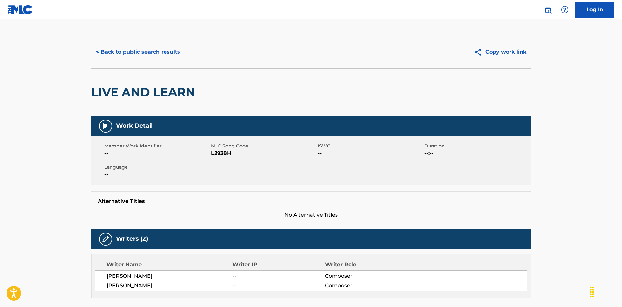
click at [170, 49] on button "< Back to public search results" at bounding box center [137, 52] width 93 height 16
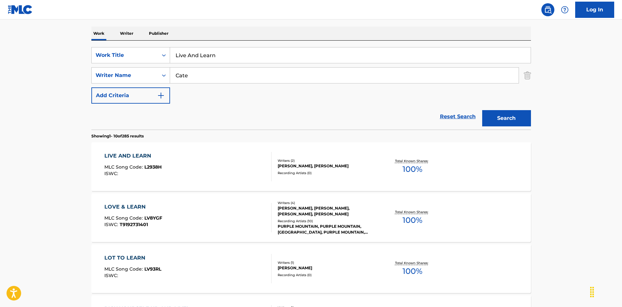
scroll to position [65, 0]
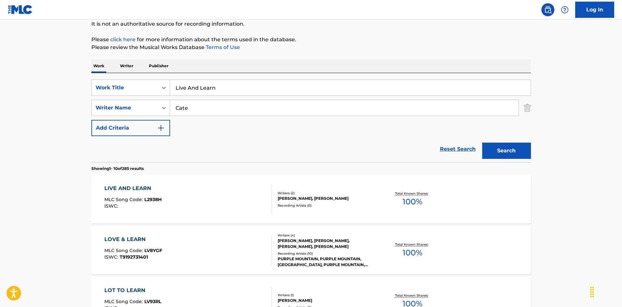
drag, startPoint x: 204, startPoint y: 82, endPoint x: 149, endPoint y: 75, distance: 55.1
paste input "ly One [PERSON_NAME]\[PERSON_NAME]|[PERSON_NAME]|[PERSON_NAME]|[PERSON_NAME]|[P…"
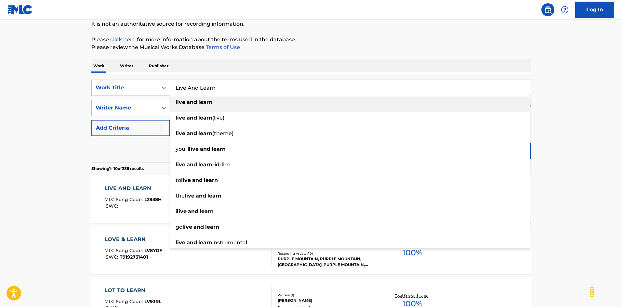
click at [229, 88] on input "Live And Learn" at bounding box center [350, 88] width 361 height 16
drag, startPoint x: 157, startPoint y: 79, endPoint x: 151, endPoint y: 80, distance: 6.5
click at [146, 79] on div "SearchWithCriteriaec16a890-3cf4-4741-acda-05bc44b2cc6e Work Title Live And Lear…" at bounding box center [311, 117] width 440 height 89
paste input "ly One [PERSON_NAME]\[PERSON_NAME]|[PERSON_NAME]|[PERSON_NAME]|[PERSON_NAME]|[P…"
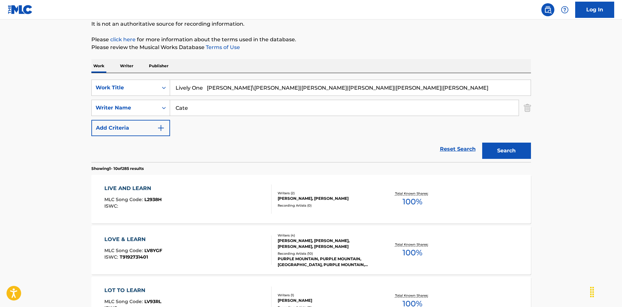
click at [235, 89] on input "Lively One [PERSON_NAME]\[PERSON_NAME]|[PERSON_NAME]|[PERSON_NAME]|[PERSON_NAME…" at bounding box center [350, 88] width 361 height 16
type input "Lively One [PERSON_NAME] \[PERSON_NAME]|[PERSON_NAME]|[PERSON_NAME]|[PERSON_NAM…"
click at [161, 104] on div "SearchWithCriteriaa76f2a92-b0f2-4f62-be12-af0a64e7b772 Writer Name Cate" at bounding box center [311, 108] width 440 height 16
paste input "[PERSON_NAME]"
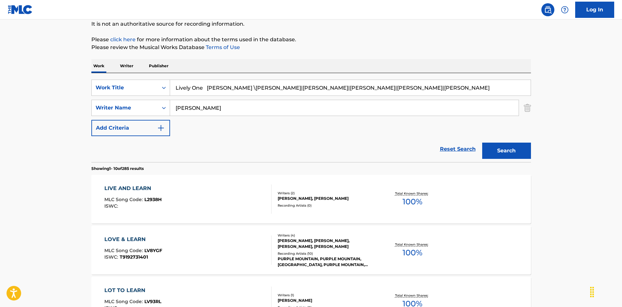
type input "[PERSON_NAME]"
drag, startPoint x: 215, startPoint y: 85, endPoint x: 530, endPoint y: 97, distance: 314.8
click at [530, 97] on div "SearchWithCriteriaec16a890-3cf4-4741-acda-05bc44b2cc6e Work Title Lively One [P…" at bounding box center [311, 108] width 440 height 57
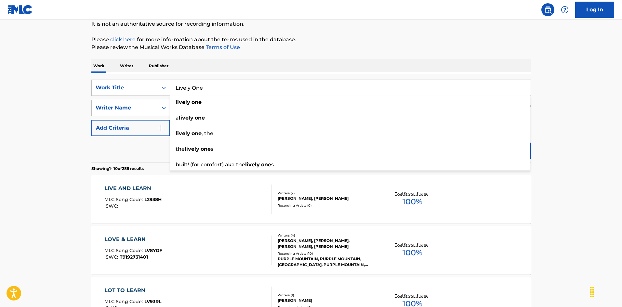
type input "Lively One"
click at [228, 71] on div "Work Writer Publisher" at bounding box center [311, 66] width 440 height 14
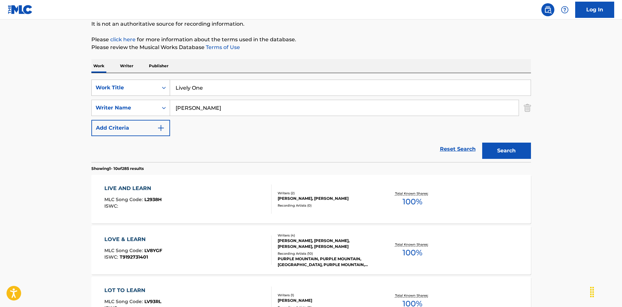
click at [157, 81] on div "SearchWithCriteriaec16a890-3cf4-4741-acda-05bc44b2cc6e Work Title Lively One" at bounding box center [311, 88] width 440 height 16
click at [512, 145] on button "Search" at bounding box center [506, 151] width 49 height 16
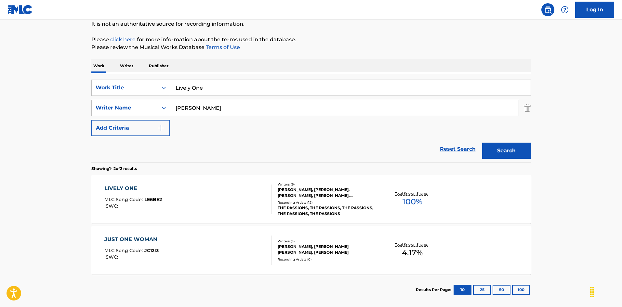
scroll to position [98, 0]
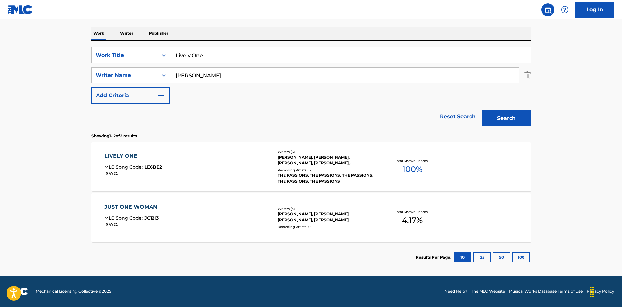
click at [264, 167] on div "LIVELY ONE MLC Song Code : LE6BE2 ISWC :" at bounding box center [187, 166] width 167 height 29
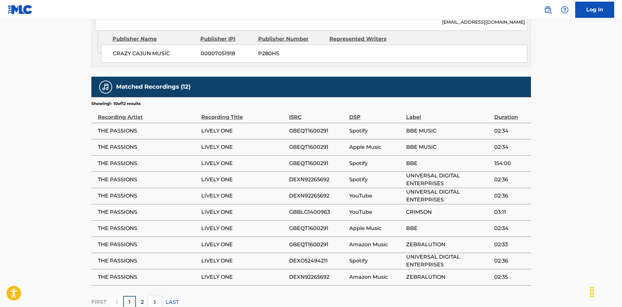
scroll to position [455, 0]
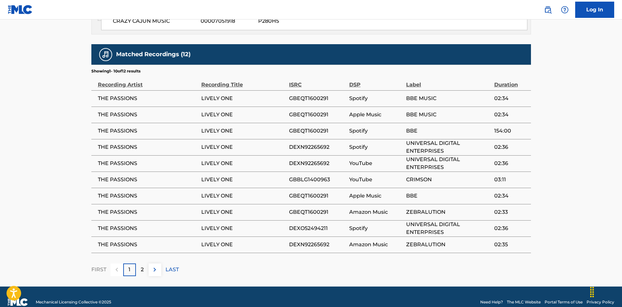
click at [142, 266] on p "2" at bounding box center [142, 270] width 3 height 8
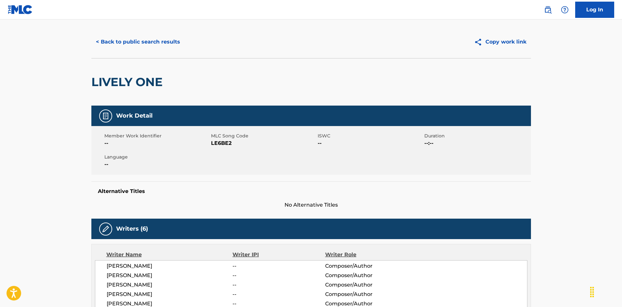
scroll to position [0, 0]
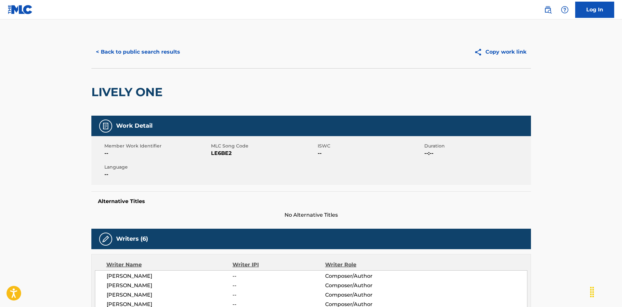
click at [155, 53] on button "< Back to public search results" at bounding box center [137, 52] width 93 height 16
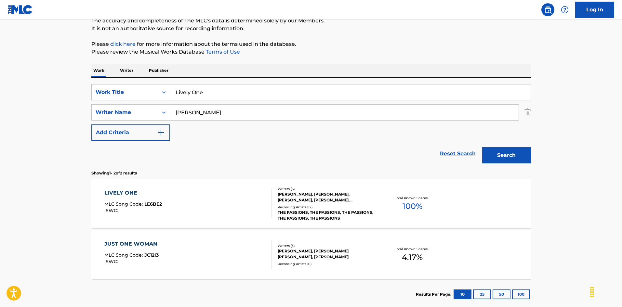
scroll to position [28, 0]
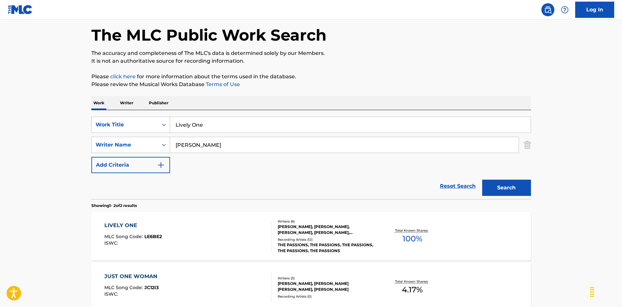
drag, startPoint x: 209, startPoint y: 123, endPoint x: 155, endPoint y: 114, distance: 54.0
click at [155, 114] on div "SearchWithCriteriaec16a890-3cf4-4741-acda-05bc44b2cc6e Work Title Lively One Se…" at bounding box center [311, 154] width 440 height 89
paste input "in' In The Country (Mei Entry) [PERSON_NAME]|[PERSON_NAME]"
click at [288, 97] on div "Work Writer Publisher" at bounding box center [311, 103] width 440 height 14
drag, startPoint x: 260, startPoint y: 124, endPoint x: 141, endPoint y: 114, distance: 119.7
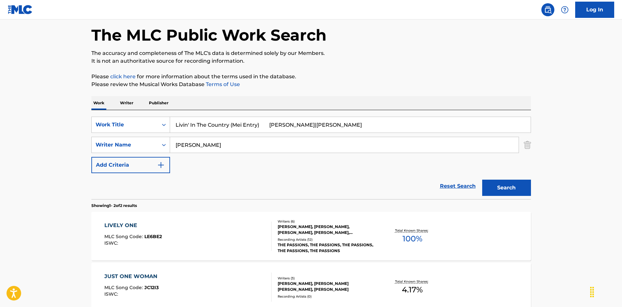
click at [138, 114] on div "SearchWithCriteriaec16a890-3cf4-4741-acda-05bc44b2cc6e Work Title Livin' In The…" at bounding box center [311, 154] width 440 height 89
click at [317, 125] on input "Livin' In The Country (Mei Entry) [PERSON_NAME]|[PERSON_NAME]" at bounding box center [350, 125] width 361 height 16
type input "Livin' In The Country (Mei Entry) [PERSON_NAME]|[PERSON_NAME]"
drag, startPoint x: 211, startPoint y: 148, endPoint x: 219, endPoint y: 133, distance: 17.2
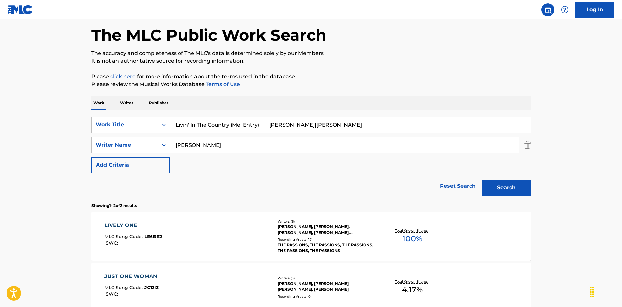
click at [130, 132] on div "SearchWithCriteriaec16a890-3cf4-4741-acda-05bc44b2cc6e Work Title Livin' In The…" at bounding box center [311, 145] width 440 height 57
paste input "Cate"
type input "Cate"
drag, startPoint x: 260, startPoint y: 124, endPoint x: 374, endPoint y: 139, distance: 114.8
click at [374, 139] on div "SearchWithCriteriaec16a890-3cf4-4741-acda-05bc44b2cc6e Work Title Livin' In The…" at bounding box center [311, 145] width 440 height 57
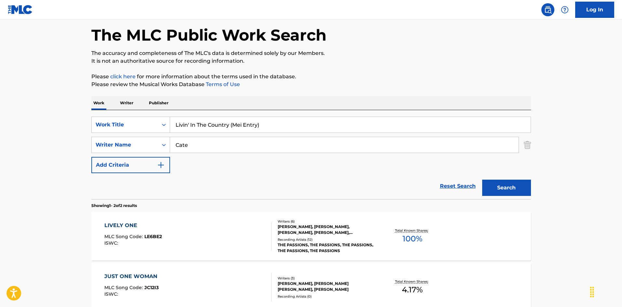
type input "Livin' In The Country (Mei Entry)"
click at [503, 191] on button "Search" at bounding box center [506, 188] width 49 height 16
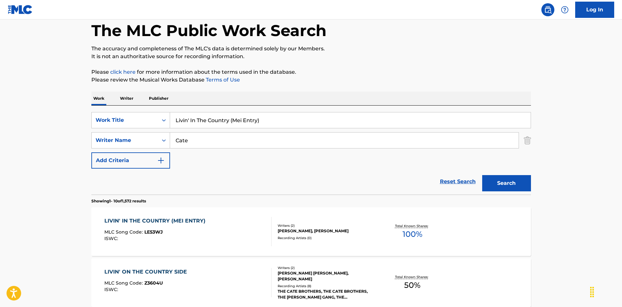
scroll to position [65, 0]
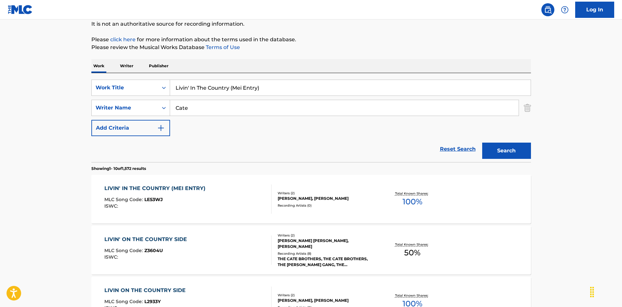
click at [256, 219] on div "LIVIN' IN THE COUNTRY (MEI ENTRY) MLC Song Code : LE53WJ ISWC : Writers ( 2 ) […" at bounding box center [311, 199] width 440 height 49
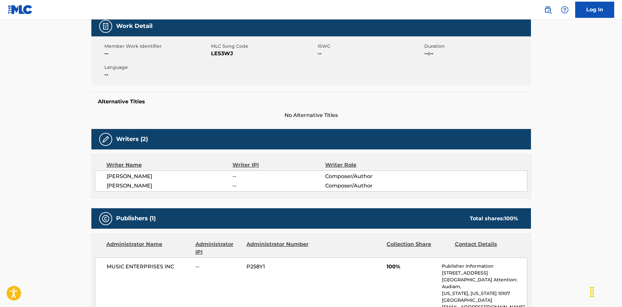
scroll to position [35, 0]
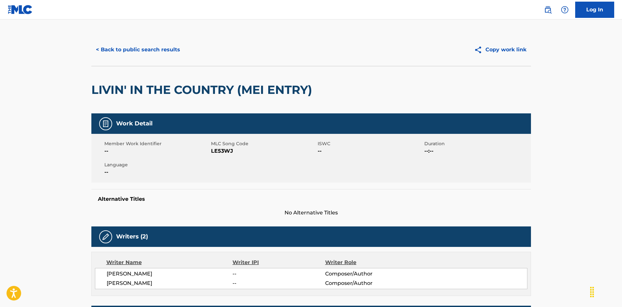
click at [143, 49] on button "< Back to public search results" at bounding box center [137, 50] width 93 height 16
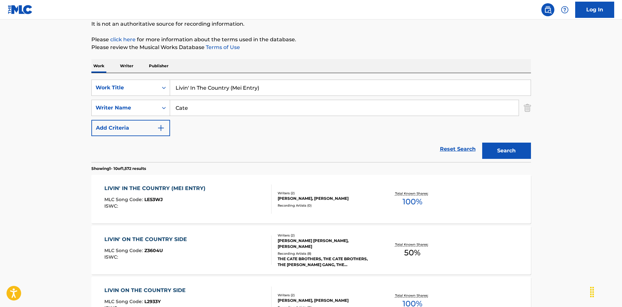
drag, startPoint x: 260, startPoint y: 88, endPoint x: 158, endPoint y: 70, distance: 103.5
paste input "On Dreams [PERSON_NAME]|[PERSON_NAME]"
click at [285, 88] on input "Livin' On Dreams [PERSON_NAME]|[PERSON_NAME]" at bounding box center [350, 88] width 361 height 16
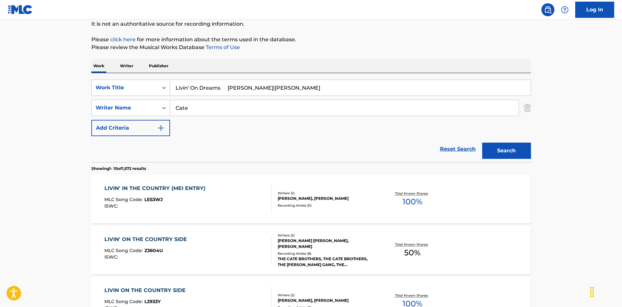
drag, startPoint x: 193, startPoint y: 106, endPoint x: 202, endPoint y: 106, distance: 8.5
click at [144, 113] on div "SearchWithCriteriaa76f2a92-b0f2-4f62-be12-af0a64e7b772 Writer Name Cate" at bounding box center [311, 108] width 440 height 16
drag, startPoint x: 228, startPoint y: 88, endPoint x: 322, endPoint y: 104, distance: 95.7
click at [331, 99] on div "SearchWithCriteriaec16a890-3cf4-4741-acda-05bc44b2cc6e Work Title Livin' On Dre…" at bounding box center [311, 108] width 440 height 57
type input "Livin' On Dreams"
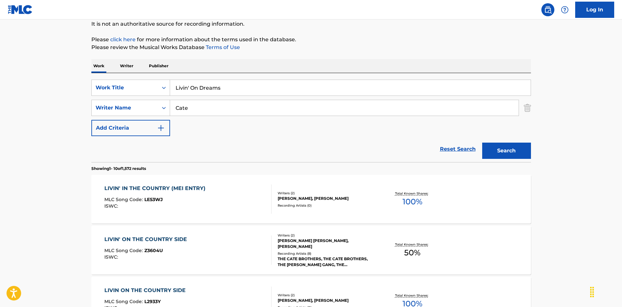
click at [493, 148] on button "Search" at bounding box center [506, 151] width 49 height 16
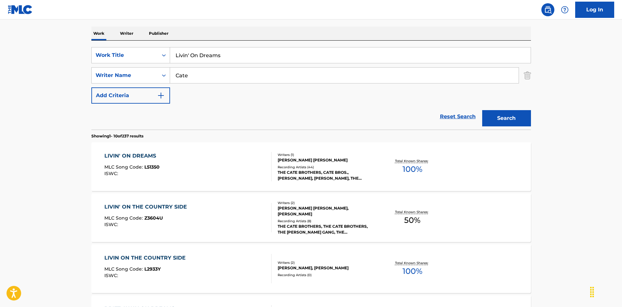
scroll to position [130, 0]
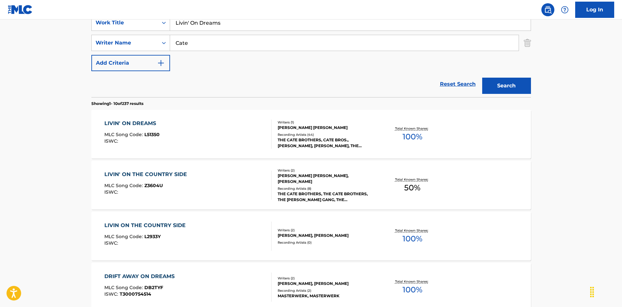
click at [235, 139] on div "LIVIN' ON DREAMS MLC Song Code : L51350 ISWC :" at bounding box center [187, 134] width 167 height 29
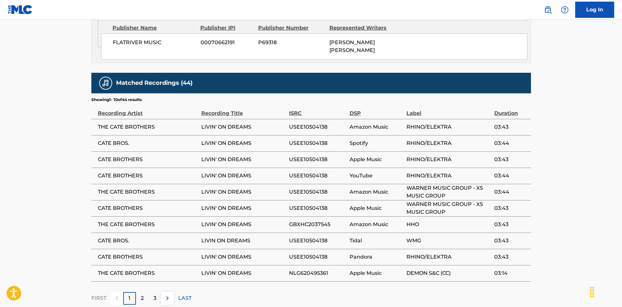
scroll to position [423, 0]
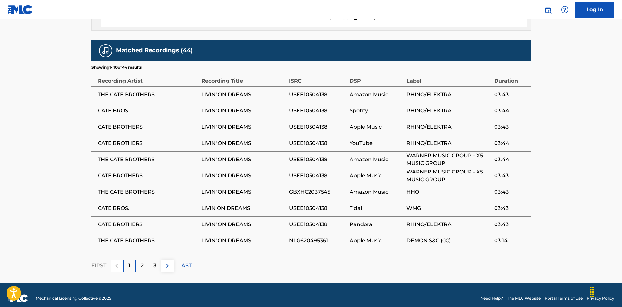
click at [142, 262] on p "2" at bounding box center [142, 266] width 3 height 8
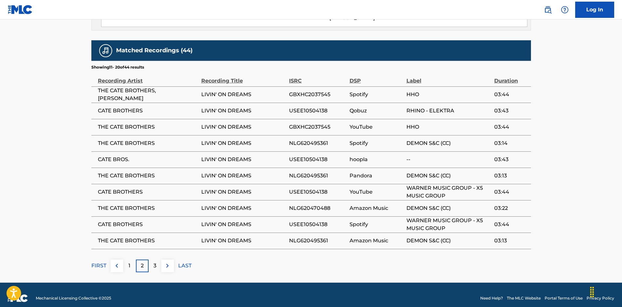
click at [154, 262] on p "3" at bounding box center [155, 266] width 3 height 8
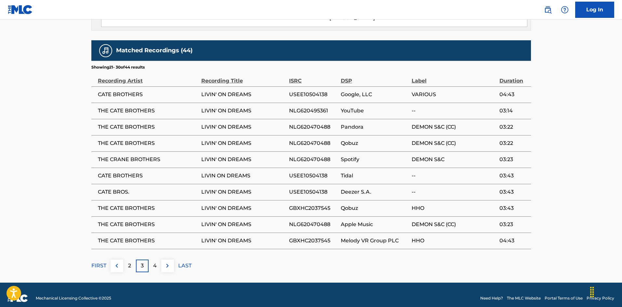
click at [181, 262] on p "LAST" at bounding box center [184, 266] width 13 height 8
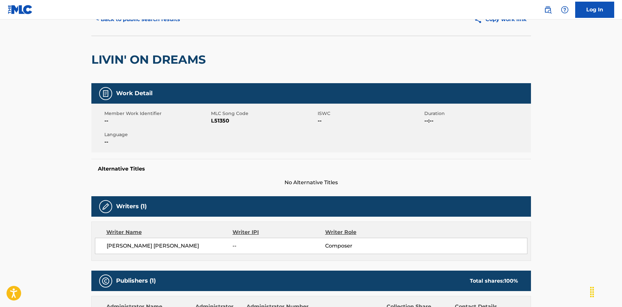
scroll to position [0, 0]
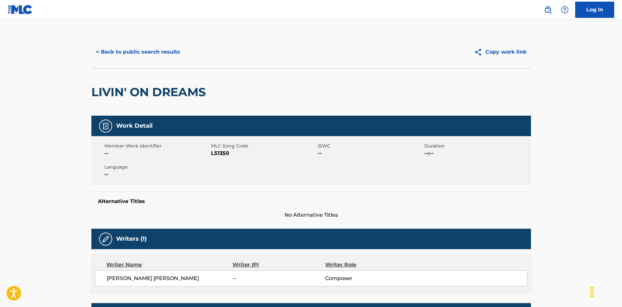
click at [168, 56] on button "< Back to public search results" at bounding box center [137, 52] width 93 height 16
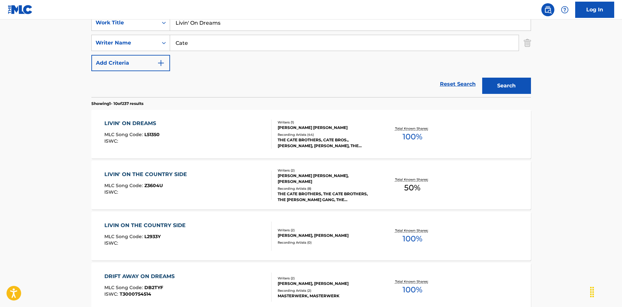
scroll to position [98, 0]
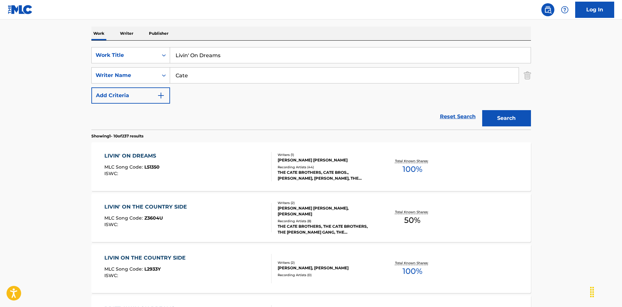
drag, startPoint x: 140, startPoint y: 44, endPoint x: 159, endPoint y: 47, distance: 18.9
click at [135, 44] on div "SearchWithCriteriaec16a890-3cf4-4741-acda-05bc44b2cc6e Work Title Livin' On Dre…" at bounding box center [311, 85] width 440 height 89
paste input "onely Dreamer [PERSON_NAME] [PERSON_NAME]"
click at [255, 54] on input "Lonely Dreamer [PERSON_NAME]" at bounding box center [350, 55] width 361 height 16
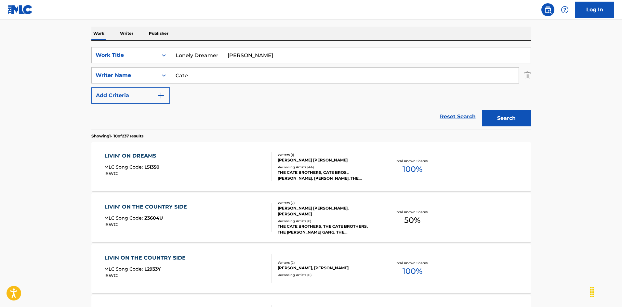
type input "Lonely Dreamer [PERSON_NAME]"
click at [161, 66] on div "SearchWithCriteriaec16a890-3cf4-4741-acda-05bc44b2cc6e Work Title Lonely Dreame…" at bounding box center [311, 75] width 440 height 57
paste input "[PERSON_NAME]"
type input "[PERSON_NAME]"
drag, startPoint x: 220, startPoint y: 57, endPoint x: 284, endPoint y: 67, distance: 64.5
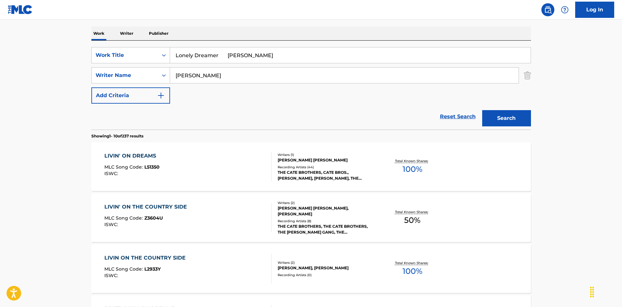
click at [284, 67] on div "SearchWithCriteriaec16a890-3cf4-4741-acda-05bc44b2cc6e Work Title Lonely Dreame…" at bounding box center [311, 75] width 440 height 57
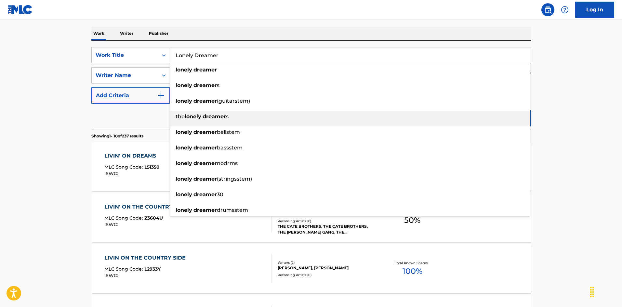
click at [501, 118] on div "the lonely dreamer s" at bounding box center [350, 117] width 360 height 12
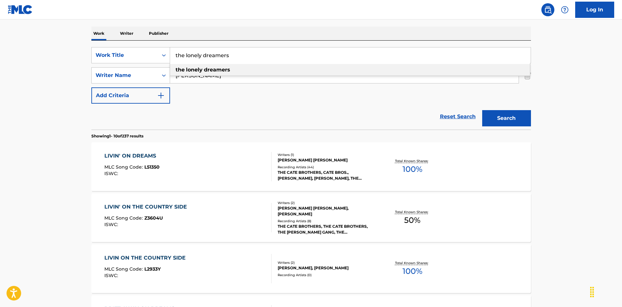
drag, startPoint x: 200, startPoint y: 41, endPoint x: 152, endPoint y: 42, distance: 48.8
paste
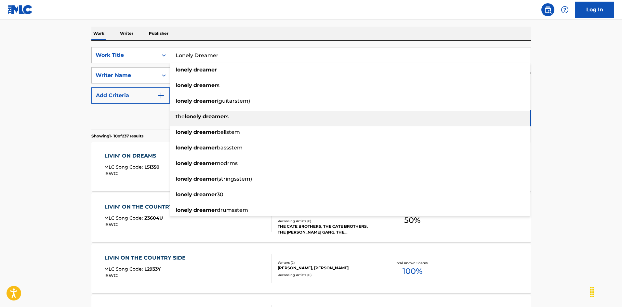
click at [495, 120] on div "the lonely dreamer s" at bounding box center [350, 117] width 360 height 12
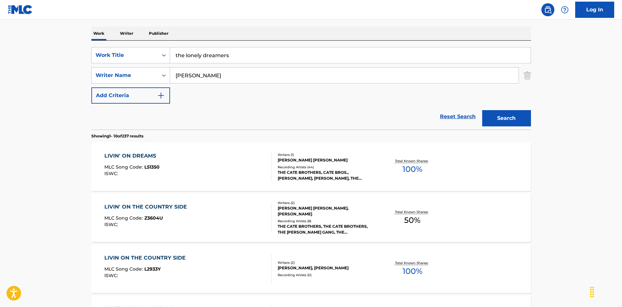
drag, startPoint x: 235, startPoint y: 53, endPoint x: 118, endPoint y: 29, distance: 119.1
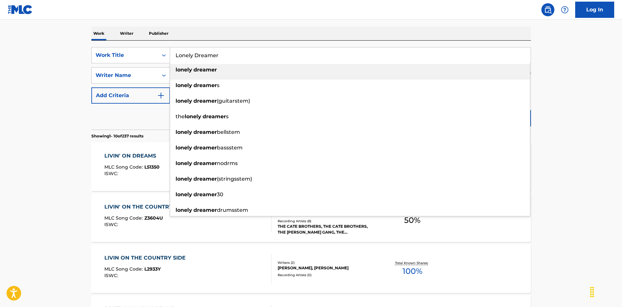
type input "Lonely Dreamer"
click at [154, 26] on div "The MLC Public Work Search The accuracy and completeness of The MLC's data is d…" at bounding box center [311, 311] width 455 height 746
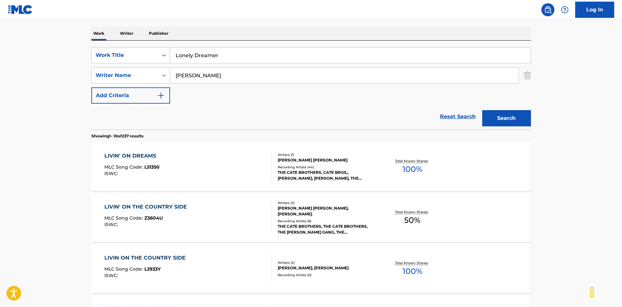
click at [490, 119] on button "Search" at bounding box center [506, 118] width 49 height 16
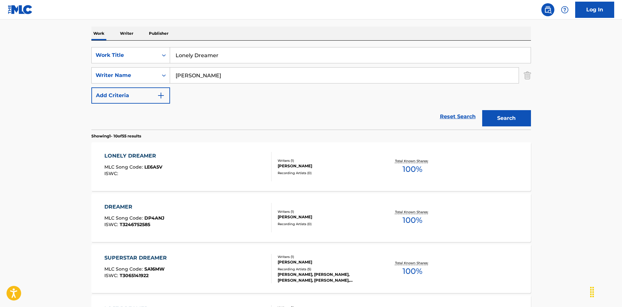
click at [235, 156] on div "LONELY DREAMER MLC Song Code : LE6A5V ISWC :" at bounding box center [187, 166] width 167 height 29
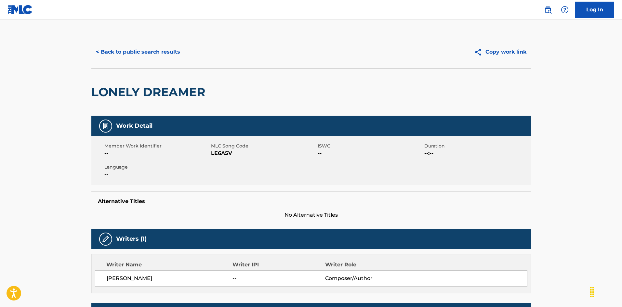
click at [165, 50] on button "< Back to public search results" at bounding box center [137, 52] width 93 height 16
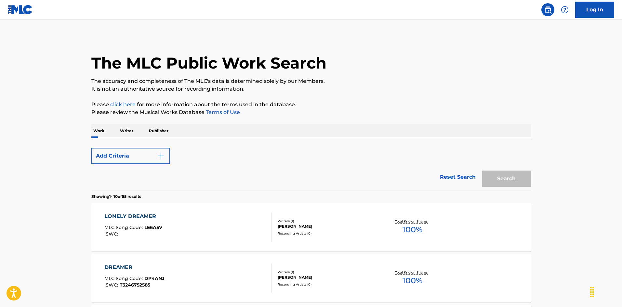
scroll to position [98, 0]
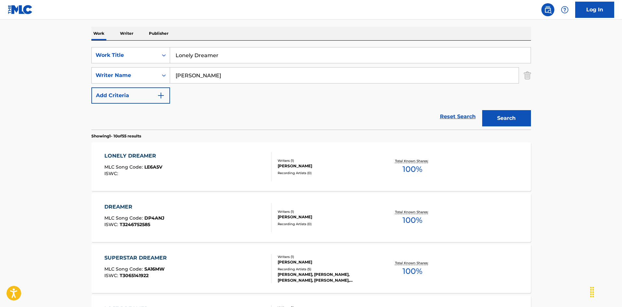
drag, startPoint x: 217, startPoint y: 56, endPoint x: 156, endPoint y: 46, distance: 61.7
click at [156, 46] on div "SearchWithCriteriaec16a890-3cf4-4741-acda-05bc44b2cc6e Work Title Lonely Dreame…" at bounding box center [311, 85] width 440 height 89
drag, startPoint x: 235, startPoint y: 62, endPoint x: 222, endPoint y: 69, distance: 15.0
click at [238, 62] on input "Lonely One [PERSON_NAME]" at bounding box center [350, 55] width 361 height 16
type input "Lonely One [PERSON_NAME]"
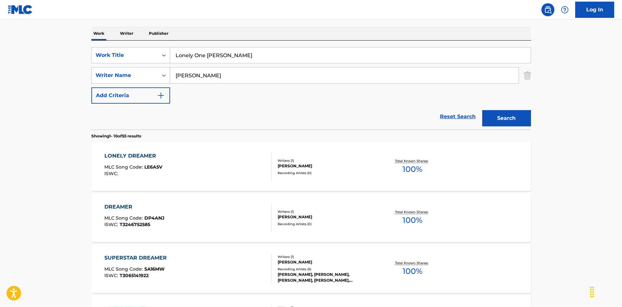
drag, startPoint x: 174, startPoint y: 68, endPoint x: 167, endPoint y: 68, distance: 6.8
click at [167, 68] on div "SearchWithCriteriaa76f2a92-b0f2-4f62-be12-af0a64e7b772 Writer Name [PERSON_NAME]" at bounding box center [311, 75] width 440 height 16
type input "[PERSON_NAME]"
drag, startPoint x: 219, startPoint y: 56, endPoint x: 228, endPoint y: 59, distance: 9.4
click at [240, 61] on input "Lonely One [PERSON_NAME]" at bounding box center [350, 55] width 361 height 16
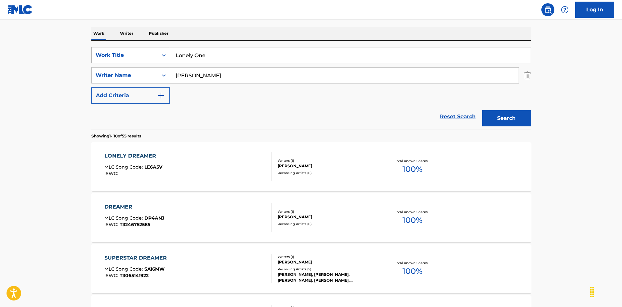
drag, startPoint x: 204, startPoint y: 55, endPoint x: 168, endPoint y: 57, distance: 36.1
click at [168, 56] on div "SearchWithCriteriaec16a890-3cf4-4741-acda-05bc44b2cc6e Work Title Lonely One" at bounding box center [311, 55] width 440 height 16
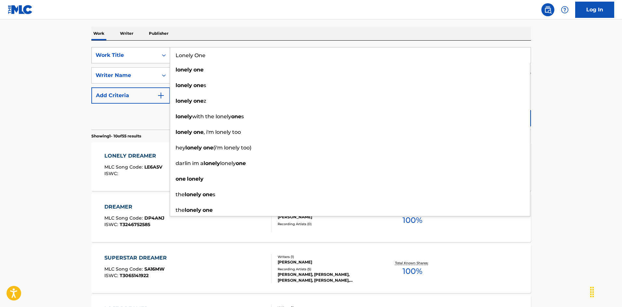
drag, startPoint x: 205, startPoint y: 55, endPoint x: 166, endPoint y: 53, distance: 39.1
click at [166, 53] on div "SearchWithCriteriaec16a890-3cf4-4741-acda-05bc44b2cc6e Work Title Lonely One lo…" at bounding box center [311, 55] width 440 height 16
type input "Lonely One"
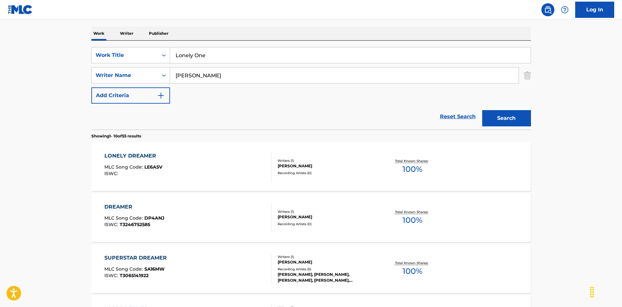
click at [202, 21] on div "The MLC Public Work Search The accuracy and completeness of The MLC's data is d…" at bounding box center [311, 311] width 455 height 746
click at [490, 116] on button "Search" at bounding box center [506, 118] width 49 height 16
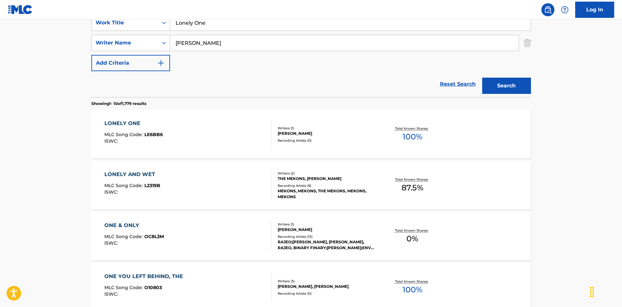
scroll to position [163, 0]
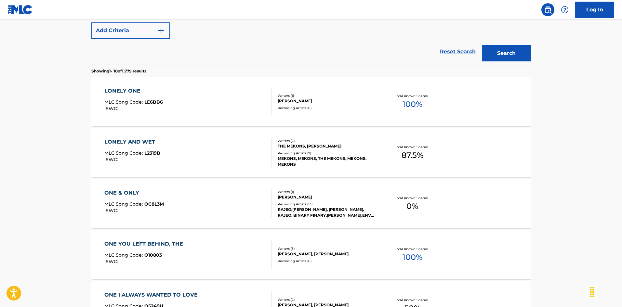
click at [252, 107] on div "LONELY ONE MLC Song Code : LE6BB6 ISWC :" at bounding box center [187, 101] width 167 height 29
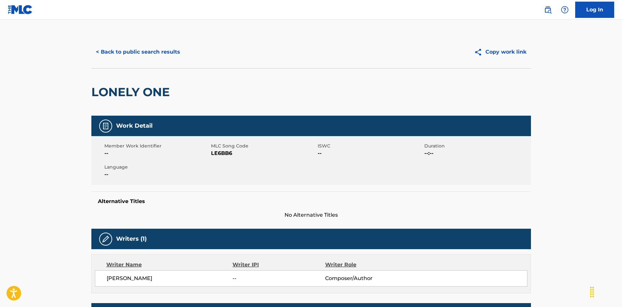
click at [166, 50] on button "< Back to public search results" at bounding box center [137, 52] width 93 height 16
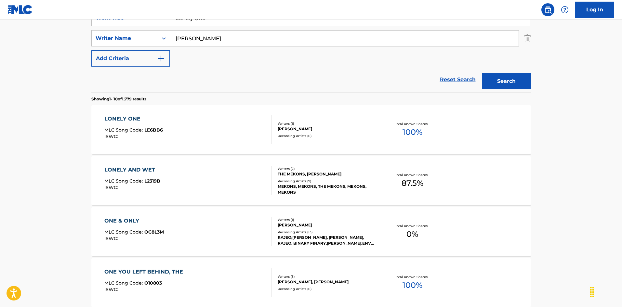
scroll to position [37, 0]
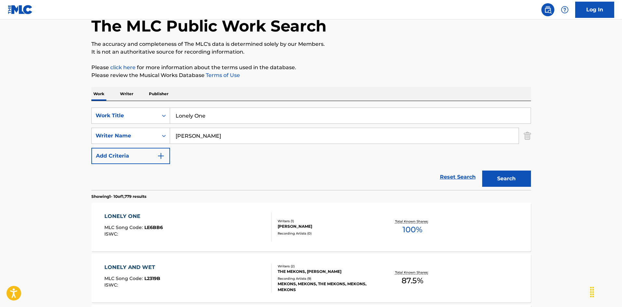
drag, startPoint x: 175, startPoint y: 108, endPoint x: 151, endPoint y: 107, distance: 24.1
click at [151, 107] on div "SearchWithCriteriaec16a890-3cf4-4741-acda-05bc44b2cc6e Work Title Lonely One Se…" at bounding box center [311, 145] width 440 height 89
drag, startPoint x: 271, startPoint y: 113, endPoint x: 296, endPoint y: 114, distance: 25.1
click at [296, 114] on input "Lonely Surfer [PERSON_NAME]|[PERSON_NAME]" at bounding box center [350, 116] width 361 height 16
type input "Lonely Surfer [PERSON_NAME]|[PERSON_NAME]"
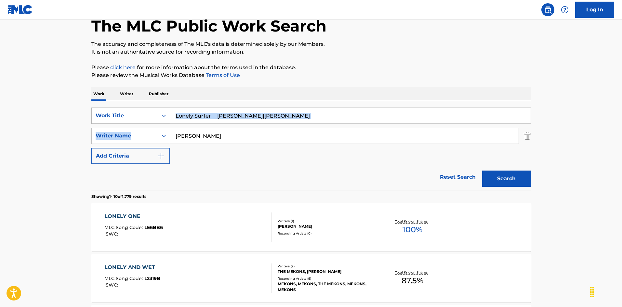
click at [126, 123] on div "SearchWithCriteriaec16a890-3cf4-4741-acda-05bc44b2cc6e Work Title Lonely Surfer…" at bounding box center [311, 136] width 440 height 57
click at [211, 130] on input "[PERSON_NAME]" at bounding box center [344, 136] width 349 height 16
drag, startPoint x: 188, startPoint y: 136, endPoint x: 167, endPoint y: 131, distance: 21.6
click at [160, 132] on div "SearchWithCriteriaa76f2a92-b0f2-4f62-be12-af0a64e7b772 Writer Name [PERSON_NAME]" at bounding box center [311, 136] width 440 height 16
type input "[PERSON_NAME]"
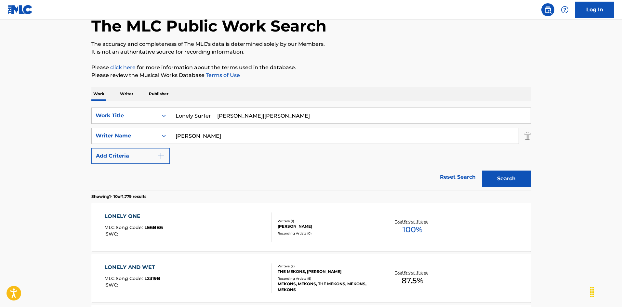
drag, startPoint x: 321, startPoint y: 125, endPoint x: 327, endPoint y: 125, distance: 6.2
click at [327, 125] on div "SearchWithCriteriaec16a890-3cf4-4741-acda-05bc44b2cc6e Work Title Lonely Surfer…" at bounding box center [311, 136] width 440 height 57
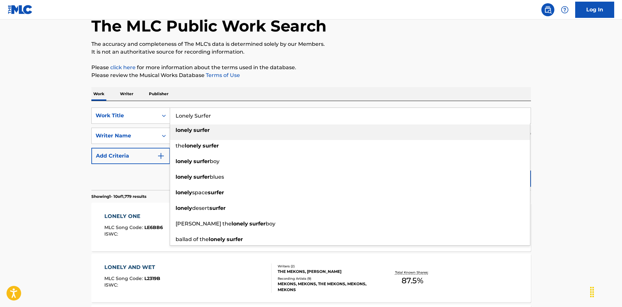
drag, startPoint x: 210, startPoint y: 114, endPoint x: 140, endPoint y: 107, distance: 71.0
click at [136, 106] on div "SearchWithCriteriaec16a890-3cf4-4741-acda-05bc44b2cc6e Work Title Lonely Surfer…" at bounding box center [311, 145] width 440 height 89
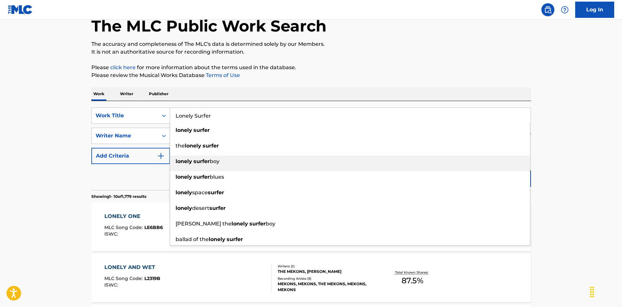
type input "Lonely Surfer"
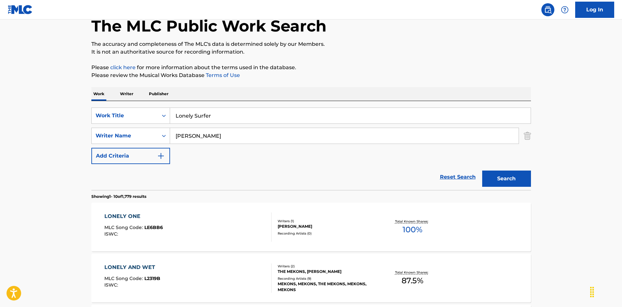
click at [378, 92] on div "Work Writer Publisher" at bounding box center [311, 94] width 440 height 14
click at [490, 179] on button "Search" at bounding box center [506, 179] width 49 height 16
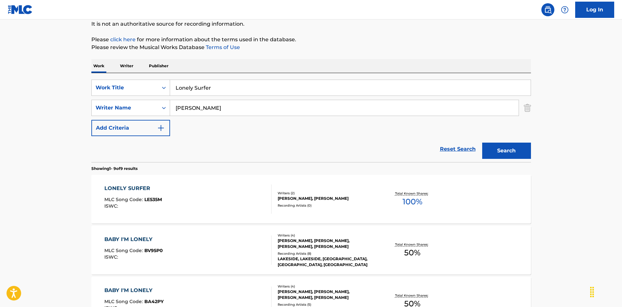
scroll to position [98, 0]
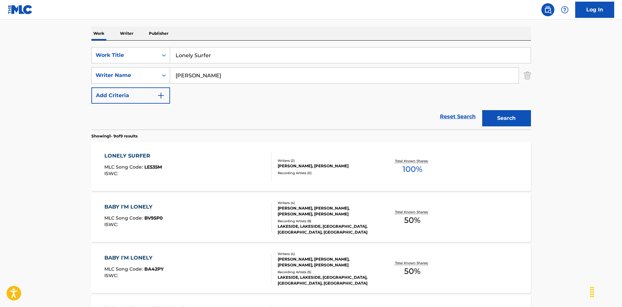
click at [224, 166] on div "LONELY SURFER MLC Song Code : LE535M ISWC :" at bounding box center [187, 166] width 167 height 29
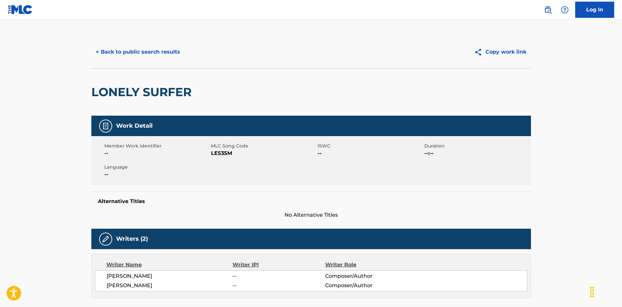
click at [153, 51] on button "< Back to public search results" at bounding box center [137, 52] width 93 height 16
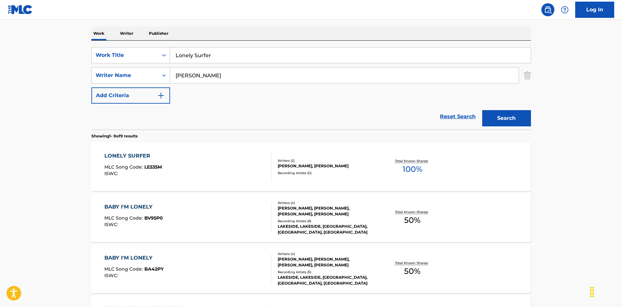
scroll to position [65, 0]
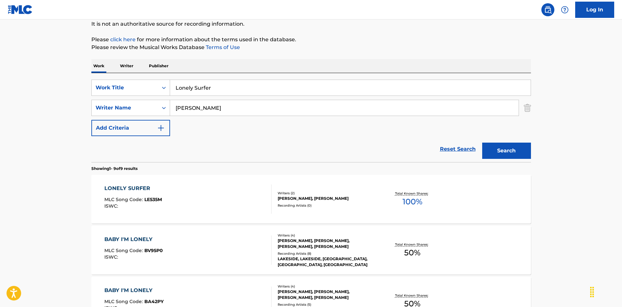
click at [172, 82] on input "Lonely Surfer" at bounding box center [350, 88] width 361 height 16
drag, startPoint x: 228, startPoint y: 87, endPoint x: 252, endPoint y: 87, distance: 24.1
click at [251, 87] on input "Long Long Time [PERSON_NAME]" at bounding box center [350, 88] width 361 height 16
type input "Long Long Time R."
drag, startPoint x: 206, startPoint y: 107, endPoint x: 223, endPoint y: 102, distance: 18.1
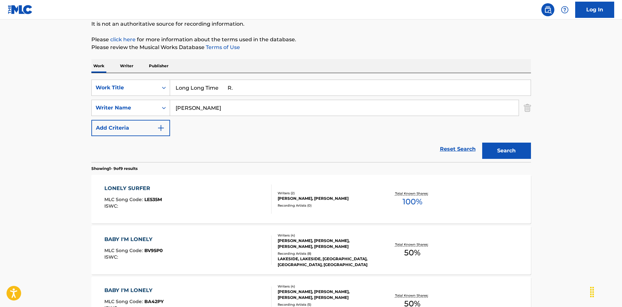
click at [142, 106] on div "SearchWithCriteriaa76f2a92-b0f2-4f62-be12-af0a64e7b772 Writer Name [PERSON_NAME]" at bounding box center [311, 108] width 440 height 16
type input "[PERSON_NAME]"
drag, startPoint x: 219, startPoint y: 86, endPoint x: 306, endPoint y: 112, distance: 90.7
click at [315, 110] on div "SearchWithCriteriaec16a890-3cf4-4741-acda-05bc44b2cc6e Work Title Long Long Tim…" at bounding box center [311, 108] width 440 height 57
type input "Long Long Time"
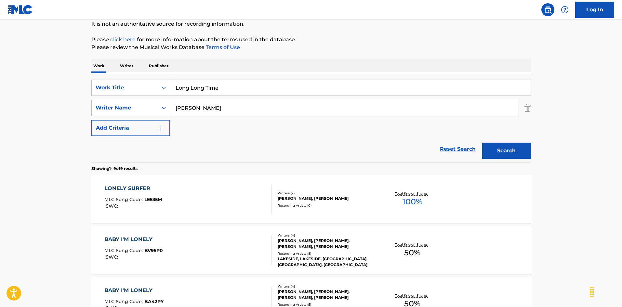
click at [483, 151] on button "Search" at bounding box center [506, 151] width 49 height 16
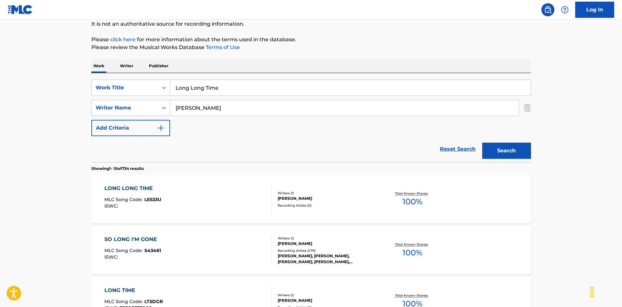
scroll to position [98, 0]
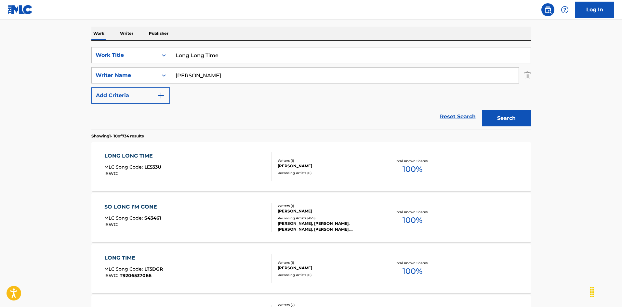
click at [200, 163] on div "LONG LONG TIME MLC Song Code : LE533U ISWC :" at bounding box center [187, 166] width 167 height 29
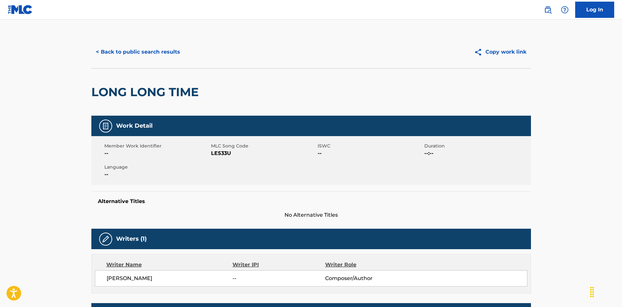
click at [153, 49] on button "< Back to public search results" at bounding box center [137, 52] width 93 height 16
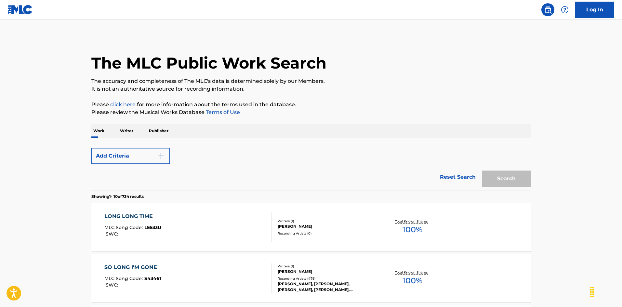
scroll to position [98, 0]
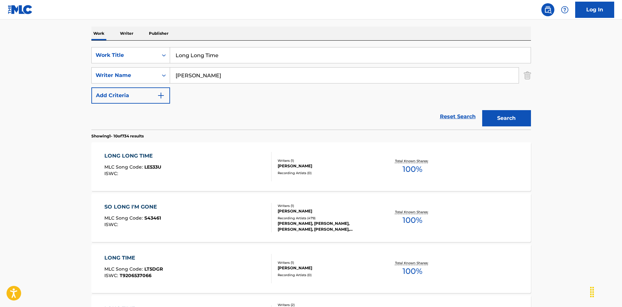
drag, startPoint x: 219, startPoint y: 57, endPoint x: 139, endPoint y: 39, distance: 81.7
click at [277, 52] on input "Long Lost And Worried [PERSON_NAME]" at bounding box center [350, 55] width 361 height 16
type input "Long Lost And Worried Mac"
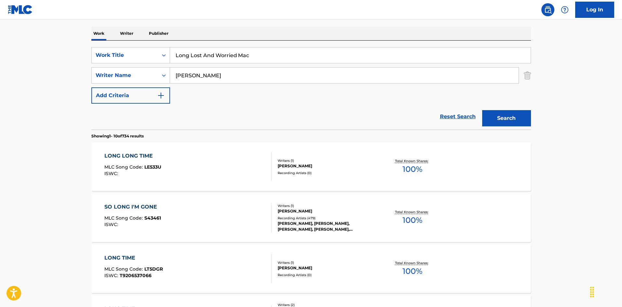
drag, startPoint x: 140, startPoint y: 71, endPoint x: 194, endPoint y: 65, distance: 54.0
click at [140, 69] on div "SearchWithCriteriaa76f2a92-b0f2-4f62-be12-af0a64e7b772 Writer Name [PERSON_NAME]" at bounding box center [311, 75] width 440 height 16
type input "Rebennack"
drag, startPoint x: 245, startPoint y: 59, endPoint x: 286, endPoint y: 67, distance: 42.2
click at [286, 67] on div "SearchWithCriteriaec16a890-3cf4-4741-acda-05bc44b2cc6e Work Title Long Lost And…" at bounding box center [311, 75] width 440 height 57
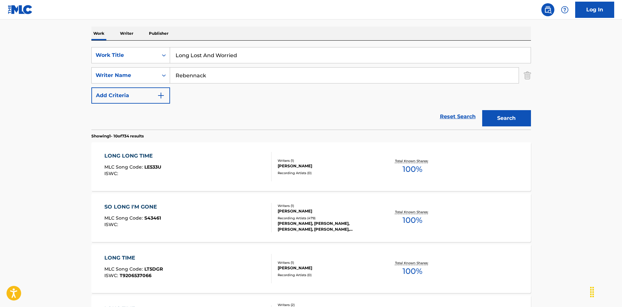
type input "Long Lost And Worried"
click at [510, 117] on button "Search" at bounding box center [506, 118] width 49 height 16
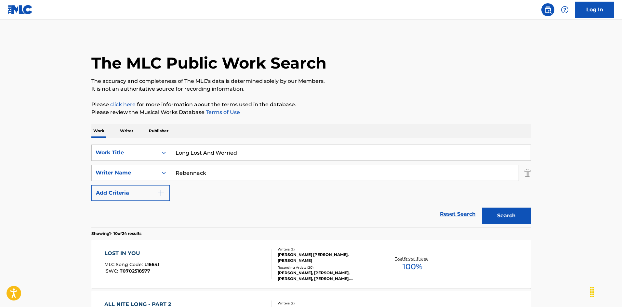
click at [494, 212] on button "Search" at bounding box center [506, 216] width 49 height 16
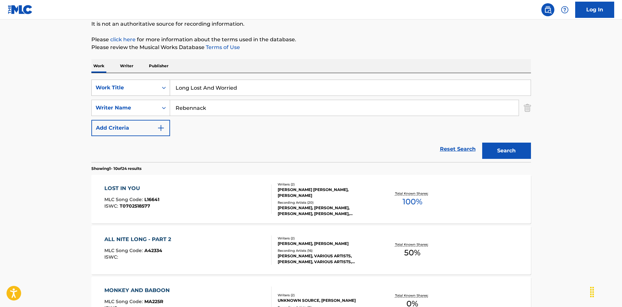
drag, startPoint x: 166, startPoint y: 93, endPoint x: 130, endPoint y: 87, distance: 36.0
click at [130, 87] on div "SearchWithCriteriaec16a890-3cf4-4741-acda-05bc44b2cc6e Work Title Long Lost And…" at bounding box center [311, 108] width 440 height 57
drag, startPoint x: 504, startPoint y: 154, endPoint x: 494, endPoint y: 157, distance: 9.8
click at [503, 154] on button "Search" at bounding box center [506, 151] width 49 height 16
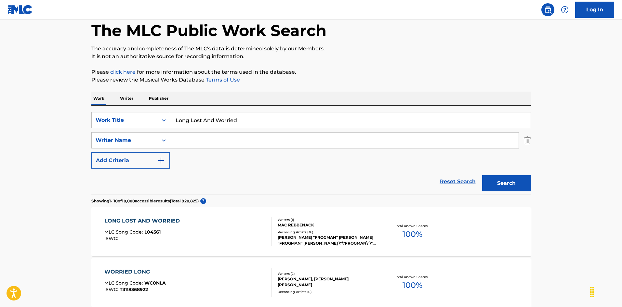
scroll to position [130, 0]
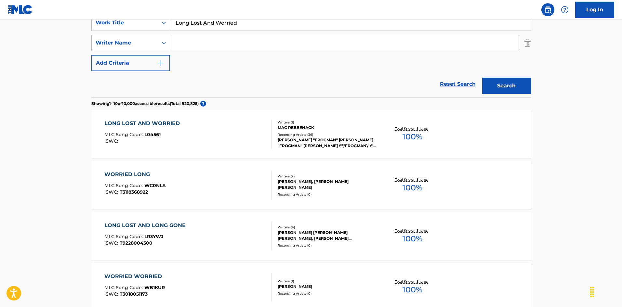
click at [233, 135] on div "LONG LOST AND WORRIED MLC Song Code : L04561 ISWC :" at bounding box center [187, 134] width 167 height 29
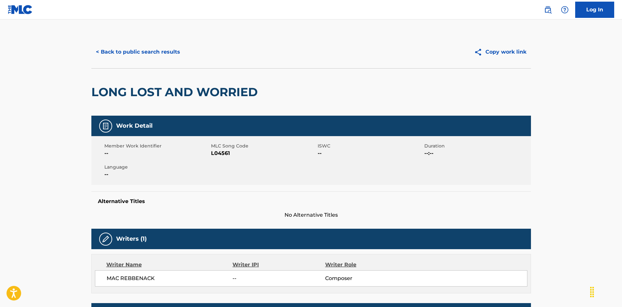
click at [149, 52] on button "< Back to public search results" at bounding box center [137, 52] width 93 height 16
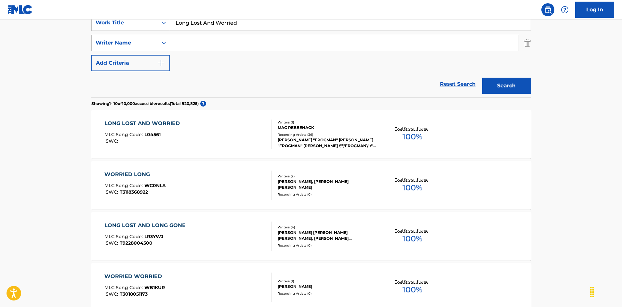
scroll to position [98, 0]
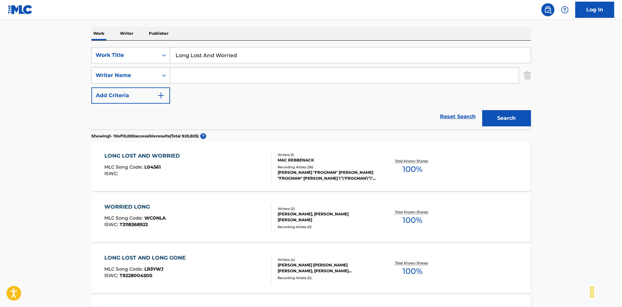
click at [253, 158] on div "LONG LOST AND WORRIED MLC Song Code : L04561 ISWC :" at bounding box center [187, 166] width 167 height 29
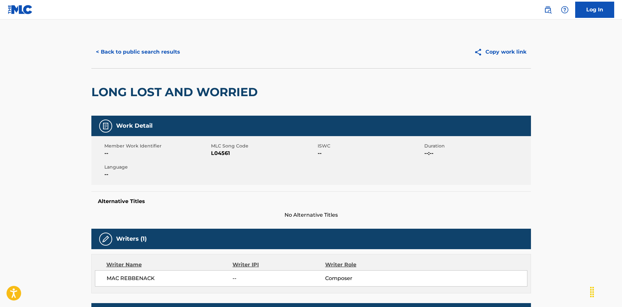
click at [167, 49] on button "< Back to public search results" at bounding box center [137, 52] width 93 height 16
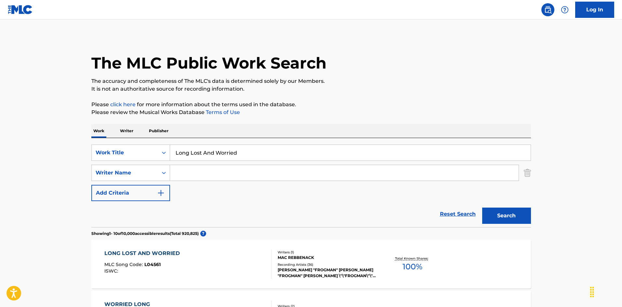
scroll to position [98, 0]
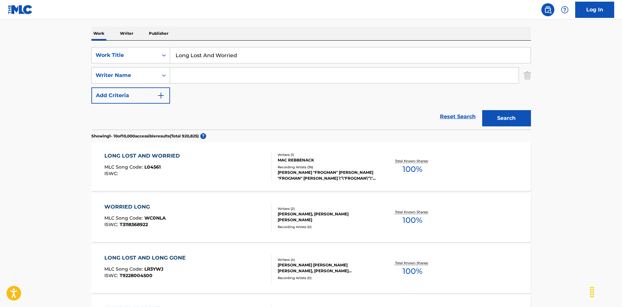
drag, startPoint x: 248, startPoint y: 55, endPoint x: 170, endPoint y: 43, distance: 78.7
click at [171, 43] on div "SearchWithCriteriaec16a890-3cf4-4741-acda-05bc44b2cc6e Work Title Long Lost And…" at bounding box center [311, 85] width 440 height 89
click at [293, 51] on input "Looking For A Good Time [PERSON_NAME] Iii" at bounding box center [350, 55] width 361 height 16
type input "Looking For A Good Time [PERSON_NAME] Iii"
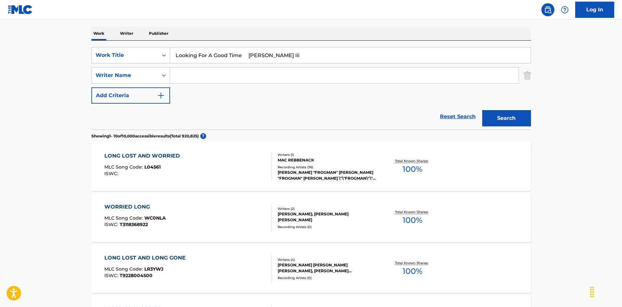
click at [252, 72] on input "Search Form" at bounding box center [344, 76] width 349 height 16
type input "[PERSON_NAME]"
drag, startPoint x: 265, startPoint y: 52, endPoint x: 262, endPoint y: 52, distance: 3.9
click at [266, 51] on input "Looking For A Good Time [PERSON_NAME] Iii" at bounding box center [350, 55] width 361 height 16
drag, startPoint x: 255, startPoint y: 52, endPoint x: 375, endPoint y: 76, distance: 122.7
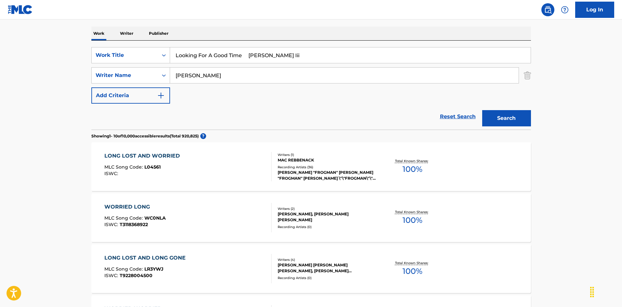
click at [375, 77] on div "SearchWithCriteriaec16a890-3cf4-4741-acda-05bc44b2cc6e Work Title Looking For A…" at bounding box center [311, 75] width 440 height 57
type input "Looking For A Good Time"
drag, startPoint x: 520, startPoint y: 121, endPoint x: 413, endPoint y: 114, distance: 107.6
click at [520, 120] on button "Search" at bounding box center [506, 118] width 49 height 16
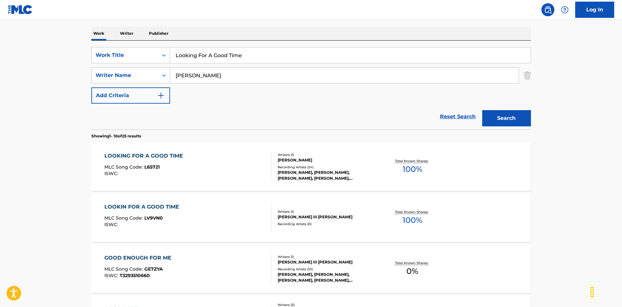
click at [245, 168] on div "LOOKING FOR A GOOD TIME MLC Song Code : L65721 ISWC :" at bounding box center [187, 166] width 167 height 29
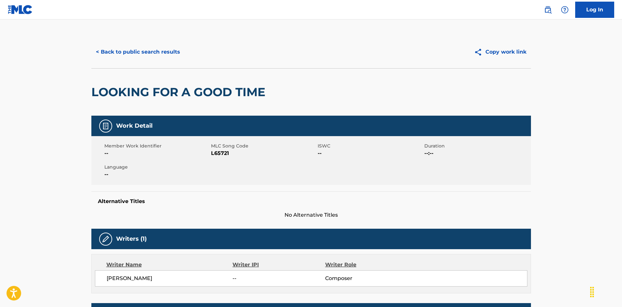
click at [157, 48] on button "< Back to public search results" at bounding box center [137, 52] width 93 height 16
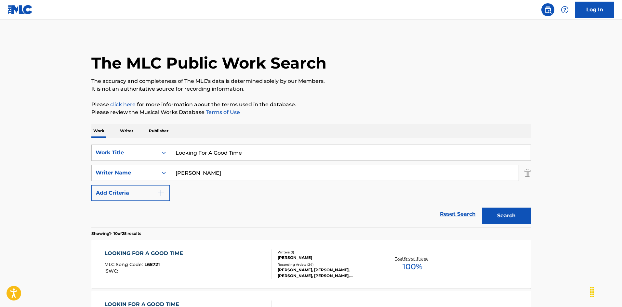
scroll to position [98, 0]
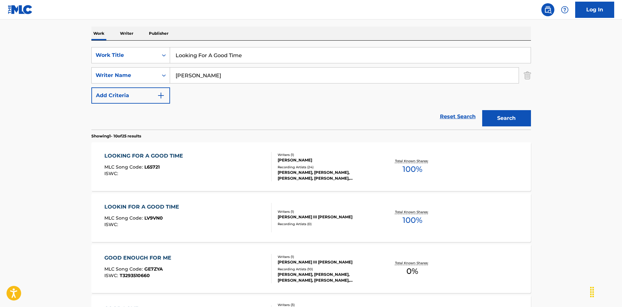
click at [236, 173] on div "LOOKING FOR A GOOD TIME MLC Song Code : L65721 ISWC :" at bounding box center [187, 166] width 167 height 29
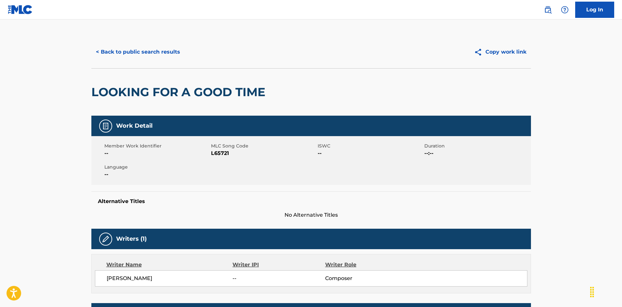
click at [223, 153] on span "L65721" at bounding box center [263, 154] width 105 height 8
click at [123, 55] on button "< Back to public search results" at bounding box center [137, 52] width 93 height 16
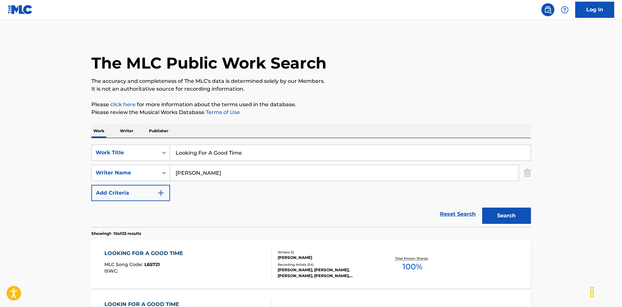
scroll to position [98, 0]
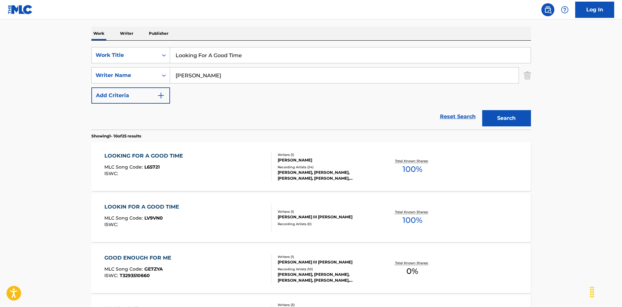
drag, startPoint x: 245, startPoint y: 57, endPoint x: 141, endPoint y: 46, distance: 104.4
click at [141, 46] on div "SearchWithCriteriaec16a890-3cf4-4741-acda-05bc44b2cc6e Work Title Looking For A…" at bounding box center [311, 85] width 440 height 89
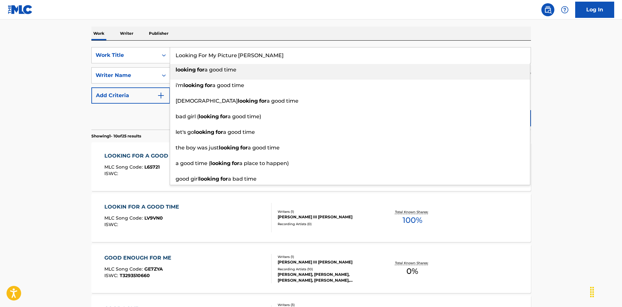
drag, startPoint x: 257, startPoint y: 56, endPoint x: 272, endPoint y: 54, distance: 15.1
click at [272, 54] on input "Looking For My Picture [PERSON_NAME]" at bounding box center [350, 55] width 361 height 16
type input "Looking For My Picture [PERSON_NAME]"
click at [269, 34] on div "Work Writer Publisher" at bounding box center [311, 34] width 440 height 14
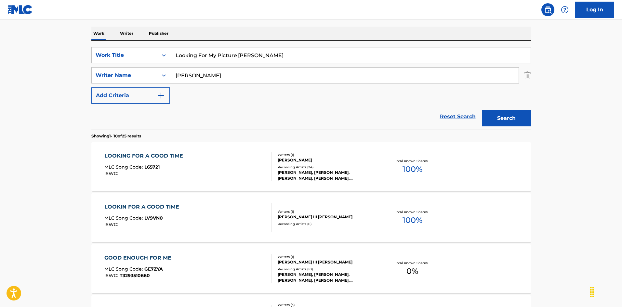
drag, startPoint x: 201, startPoint y: 73, endPoint x: 171, endPoint y: 72, distance: 29.9
click at [169, 73] on div "SearchWithCriteriaa76f2a92-b0f2-4f62-be12-af0a64e7b772 Writer Name [PERSON_NAME]" at bounding box center [311, 75] width 440 height 16
type input "[PERSON_NAME]"
click at [272, 54] on input "Looking For My Picture [PERSON_NAME]" at bounding box center [350, 55] width 361 height 16
drag, startPoint x: 224, startPoint y: 54, endPoint x: 142, endPoint y: 51, distance: 82.0
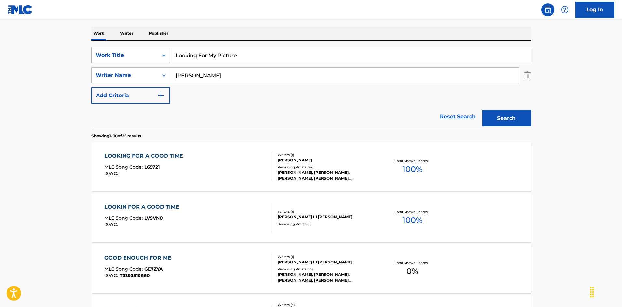
click at [142, 51] on div "SearchWithCriteriaec16a890-3cf4-4741-acda-05bc44b2cc6e Work Title Looking For M…" at bounding box center [311, 55] width 440 height 16
type input "Looking For My Picture"
click at [493, 119] on button "Search" at bounding box center [506, 118] width 49 height 16
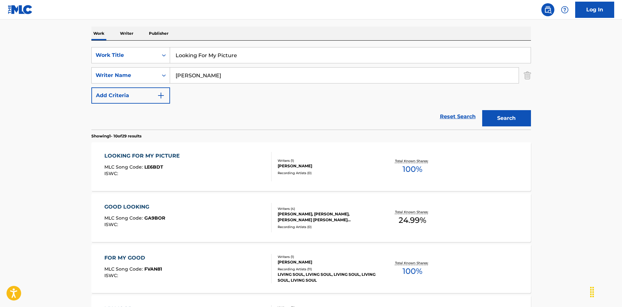
click at [225, 161] on div "LOOKING FOR MY PICTURE MLC Song Code : LE6BDT ISWC :" at bounding box center [187, 166] width 167 height 29
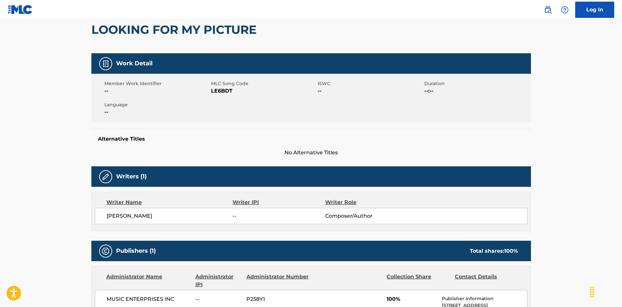
scroll to position [30, 0]
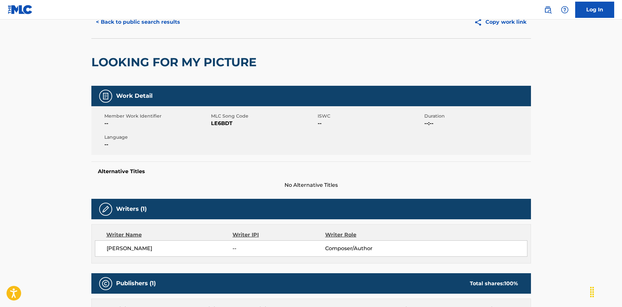
click at [159, 17] on nav "Log In" at bounding box center [311, 10] width 622 height 20
click at [158, 19] on nav "Log In" at bounding box center [311, 10] width 622 height 20
click at [156, 23] on button "< Back to public search results" at bounding box center [137, 22] width 93 height 16
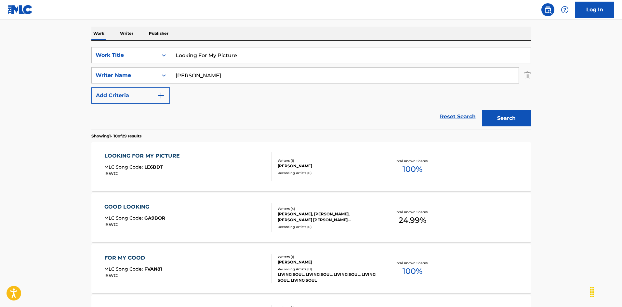
drag, startPoint x: 241, startPoint y: 54, endPoint x: 153, endPoint y: 43, distance: 88.8
click at [257, 53] on input "Lose Your Money [PERSON_NAME]" at bounding box center [350, 55] width 361 height 16
type input "Lose Your Money [PERSON_NAME]"
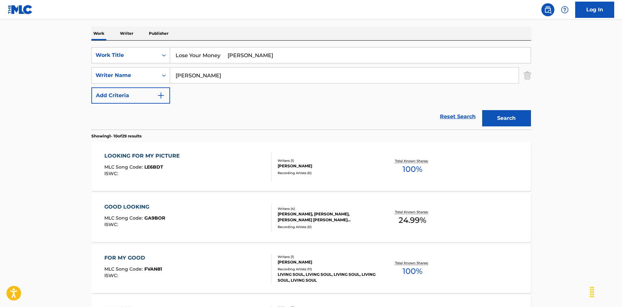
drag, startPoint x: 154, startPoint y: 70, endPoint x: 187, endPoint y: 67, distance: 33.4
click at [153, 70] on div "SearchWithCriteriaa76f2a92-b0f2-4f62-be12-af0a64e7b772 Writer Name [PERSON_NAME]" at bounding box center [311, 75] width 440 height 16
type input "[PERSON_NAME]"
drag, startPoint x: 230, startPoint y: 51, endPoint x: 286, endPoint y: 62, distance: 57.2
click at [283, 61] on input "Lose Your Money [PERSON_NAME]" at bounding box center [350, 55] width 361 height 16
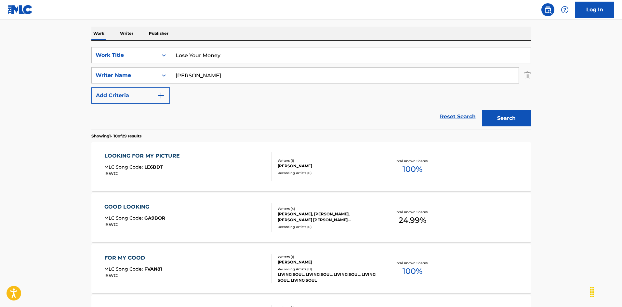
type input "Lose Your Money"
drag, startPoint x: 500, startPoint y: 119, endPoint x: 468, endPoint y: 111, distance: 32.5
click at [499, 119] on button "Search" at bounding box center [506, 118] width 49 height 16
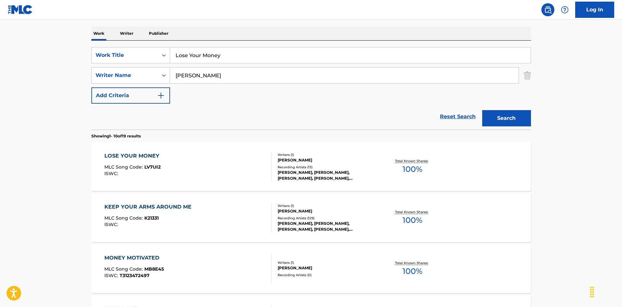
click at [254, 155] on div "LOSE YOUR MONEY MLC Song Code : LV7UI2 ISWC :" at bounding box center [187, 166] width 167 height 29
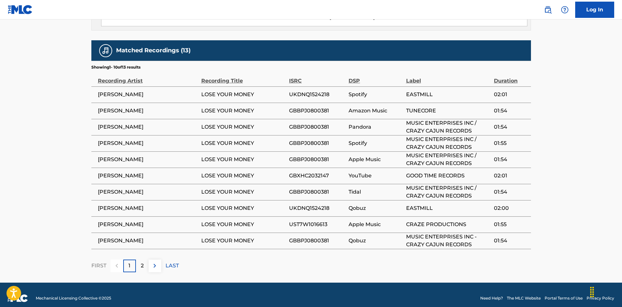
click at [145, 260] on div "2" at bounding box center [142, 266] width 13 height 13
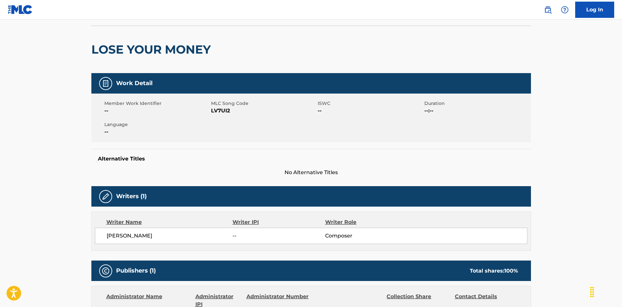
scroll to position [10, 0]
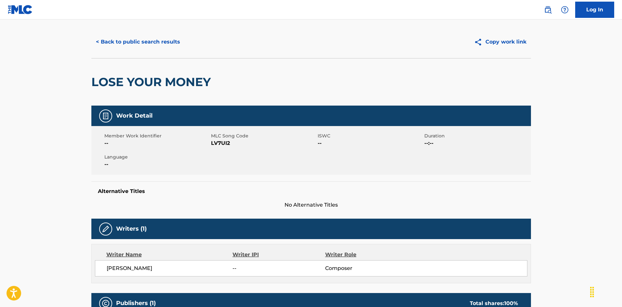
click at [227, 143] on span "LV7UI2" at bounding box center [263, 144] width 105 height 8
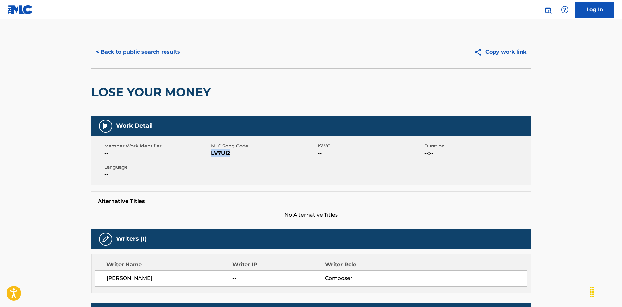
click at [171, 54] on button "< Back to public search results" at bounding box center [137, 52] width 93 height 16
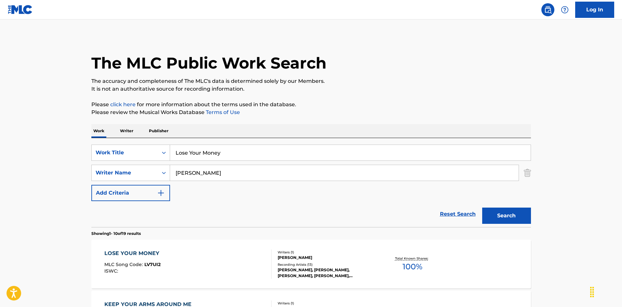
scroll to position [98, 0]
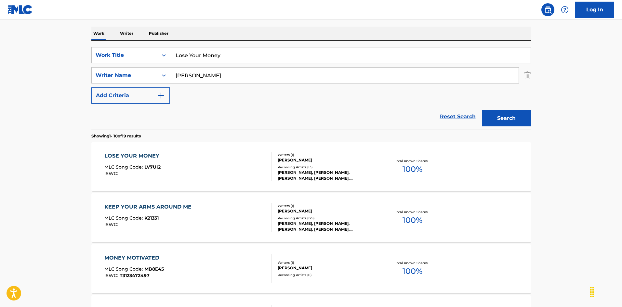
drag, startPoint x: 192, startPoint y: 46, endPoint x: 158, endPoint y: 46, distance: 33.8
click at [158, 45] on div "SearchWithCriteriaec16a890-3cf4-4741-acda-05bc44b2cc6e Work Title Lose Your Mon…" at bounding box center [311, 85] width 440 height 89
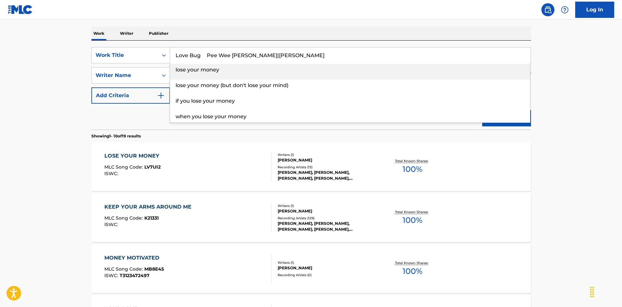
click at [241, 54] on input "Love Bug Pee Wee [PERSON_NAME]|[PERSON_NAME]" at bounding box center [350, 55] width 361 height 16
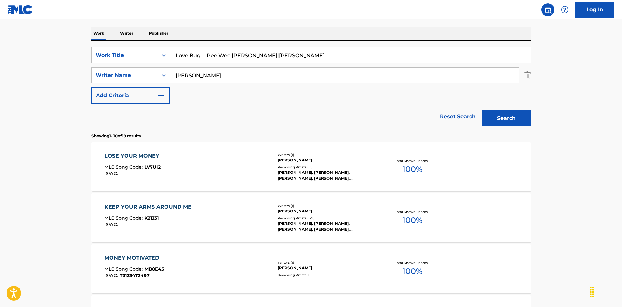
click at [241, 54] on input "Love Bug Pee Wee [PERSON_NAME]|[PERSON_NAME]" at bounding box center [350, 55] width 361 height 16
type input "Love Bug Pee Wee |[PERSON_NAME]"
click at [142, 70] on div "SearchWithCriteriaa76f2a92-b0f2-4f62-be12-af0a64e7b772 Writer Name [PERSON_NAME]" at bounding box center [311, 75] width 440 height 16
type input "[PERSON_NAME]"
click at [216, 54] on input "Love Bug Pee Wee |[PERSON_NAME]" at bounding box center [350, 55] width 361 height 16
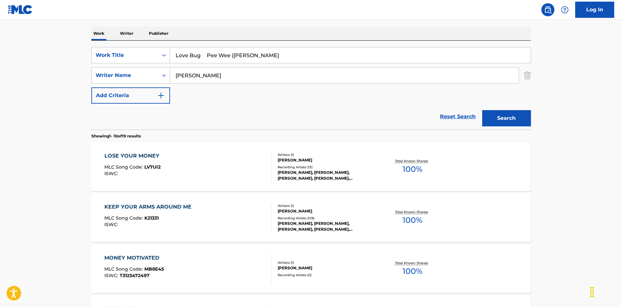
drag, startPoint x: 209, startPoint y: 55, endPoint x: 287, endPoint y: 53, distance: 78.1
click at [287, 53] on input "Love Bug Pee Wee |[PERSON_NAME]" at bounding box center [350, 55] width 361 height 16
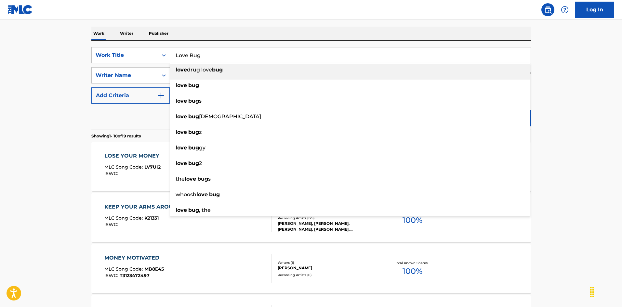
drag, startPoint x: 177, startPoint y: 55, endPoint x: 184, endPoint y: 61, distance: 9.3
click at [154, 53] on div "SearchWithCriteriaec16a890-3cf4-4741-acda-05bc44b2cc6e Work Title Love Bug love…" at bounding box center [311, 55] width 440 height 16
type input "Love Bug"
click at [282, 28] on div "Work Writer Publisher" at bounding box center [311, 34] width 440 height 14
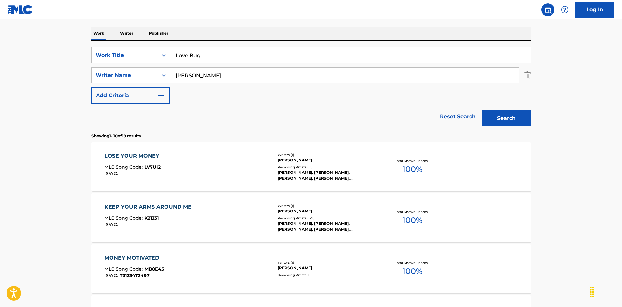
click at [499, 119] on button "Search" at bounding box center [506, 118] width 49 height 16
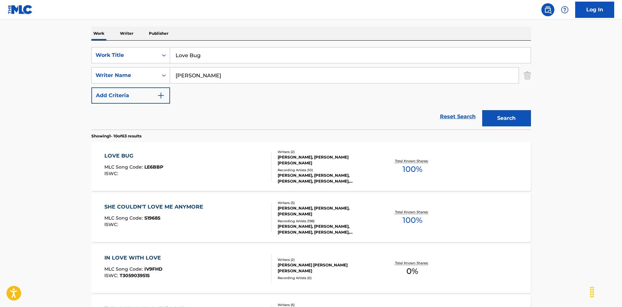
click at [221, 164] on div "LOVE BUG MLC Song Code : LE6BBP ISWC :" at bounding box center [187, 166] width 167 height 29
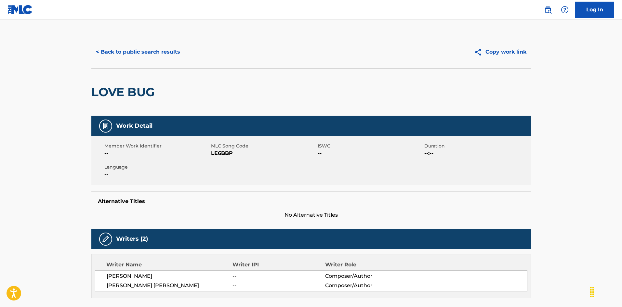
click at [155, 48] on button "< Back to public search results" at bounding box center [137, 52] width 93 height 16
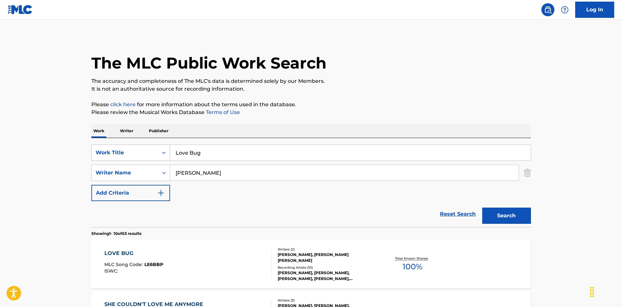
scroll to position [98, 0]
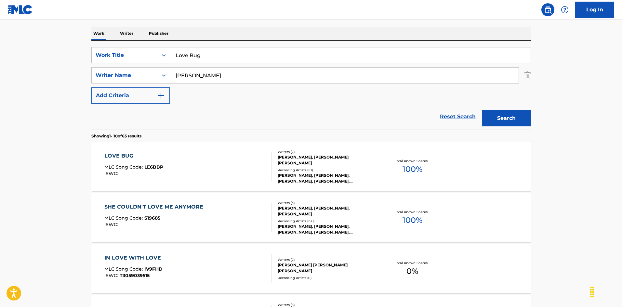
drag, startPoint x: 177, startPoint y: 46, endPoint x: 140, endPoint y: 39, distance: 38.1
click at [268, 52] on input "Love Don't Treat Me Fair [PERSON_NAME]" at bounding box center [350, 55] width 361 height 16
type input "Love Don't Treat Me Fair [PERSON_NAME]"
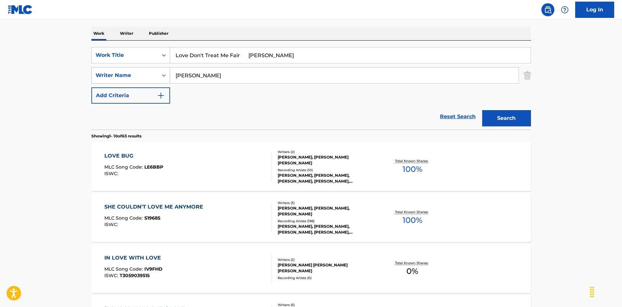
drag, startPoint x: 156, startPoint y: 70, endPoint x: 161, endPoint y: 70, distance: 4.9
click at [157, 70] on div "SearchWithCriteriaa76f2a92-b0f2-4f62-be12-af0a64e7b772 Writer Name [PERSON_NAME]" at bounding box center [311, 75] width 440 height 16
type input "Sahm"
drag, startPoint x: 242, startPoint y: 56, endPoint x: 294, endPoint y: 65, distance: 53.5
click at [290, 63] on div "Love Don't Treat Me Fair [PERSON_NAME]" at bounding box center [350, 55] width 361 height 16
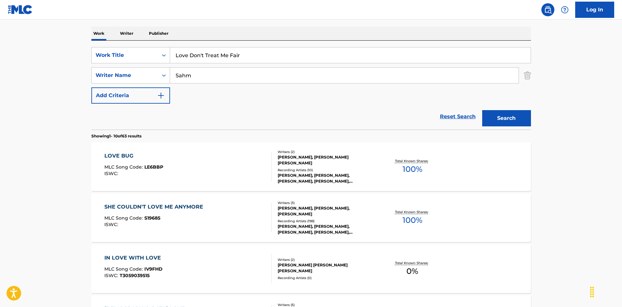
type input "Love Don't Treat Me Fair"
click at [495, 117] on button "Search" at bounding box center [506, 118] width 49 height 16
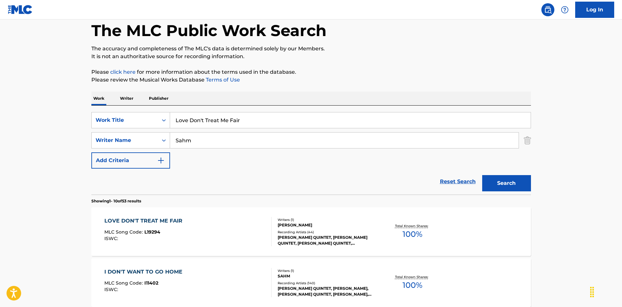
scroll to position [65, 0]
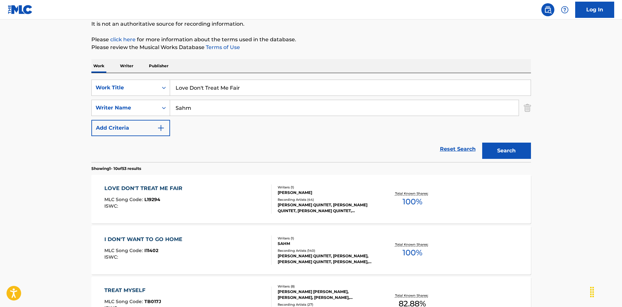
click at [245, 181] on div "LOVE DON'T TREAT ME FAIR MLC Song Code : L19294 ISWC : Writers ( 1 ) [PERSON_NA…" at bounding box center [311, 199] width 440 height 49
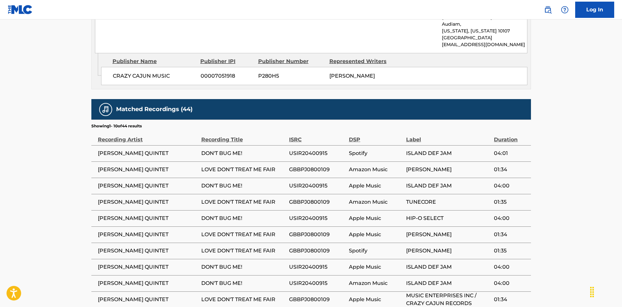
scroll to position [390, 0]
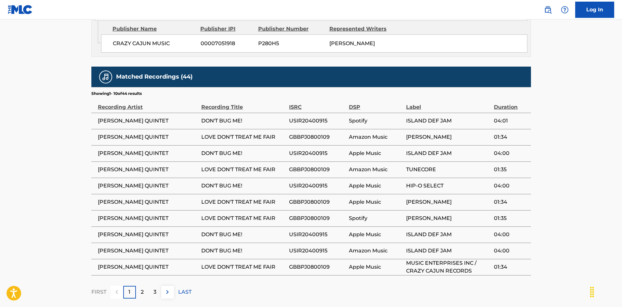
click at [306, 117] on span "USIR20400915" at bounding box center [317, 121] width 57 height 8
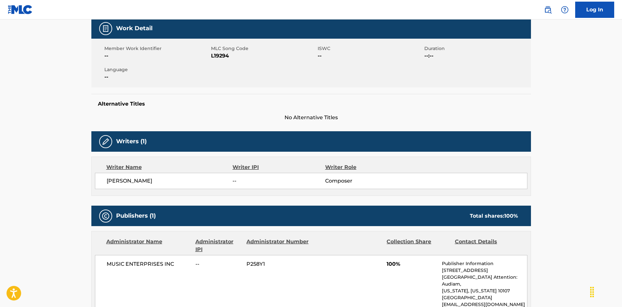
scroll to position [65, 0]
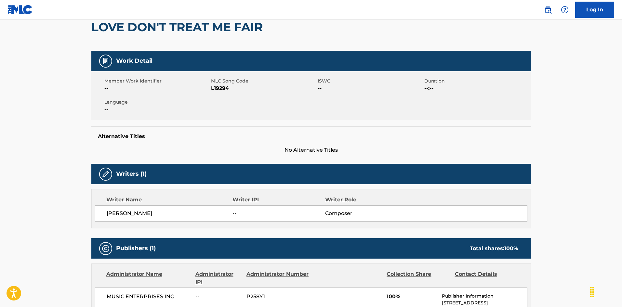
click at [431, 105] on div "Member Work Identifier -- MLC Song Code L19294 ISWC -- Duration --:-- Language …" at bounding box center [311, 95] width 440 height 49
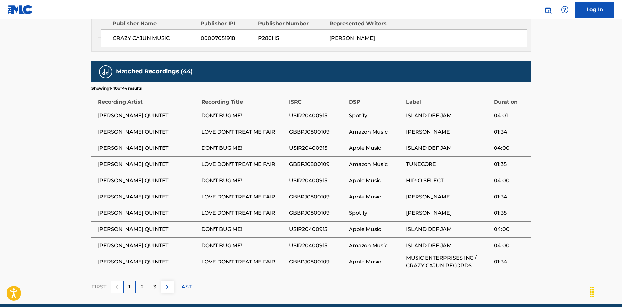
scroll to position [400, 0]
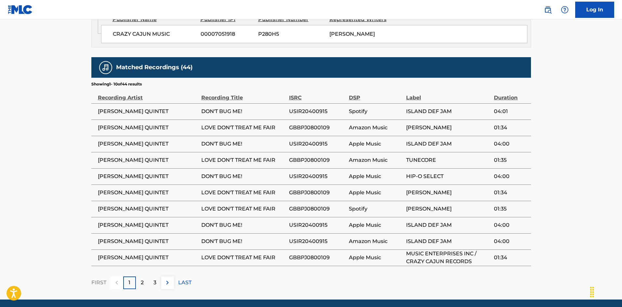
click at [309, 108] on span "USIR20400915" at bounding box center [317, 112] width 57 height 8
click at [141, 279] on p "2" at bounding box center [142, 283] width 3 height 8
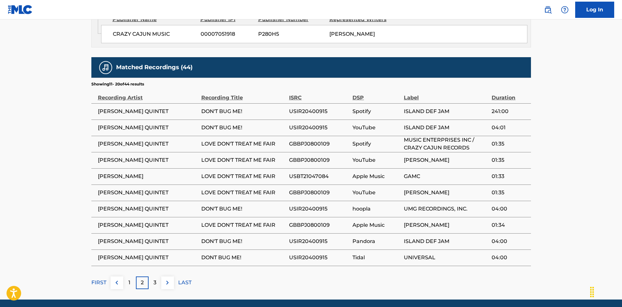
click at [156, 279] on p "3" at bounding box center [155, 283] width 3 height 8
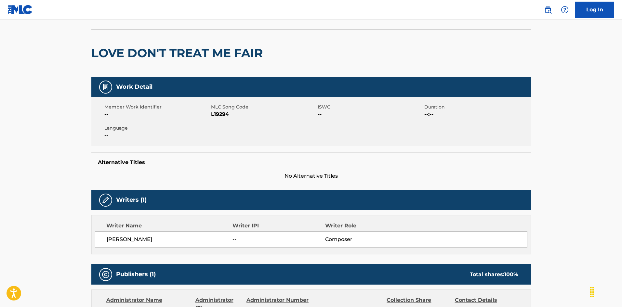
scroll to position [0, 0]
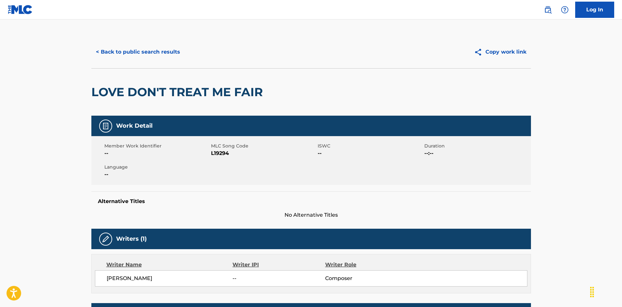
click at [159, 46] on button "< Back to public search results" at bounding box center [137, 52] width 93 height 16
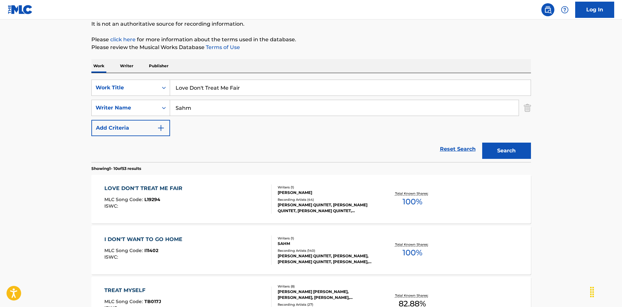
drag, startPoint x: 244, startPoint y: 90, endPoint x: 179, endPoint y: 76, distance: 66.5
drag, startPoint x: 255, startPoint y: 88, endPoint x: 295, endPoint y: 88, distance: 40.3
click at [295, 88] on input "Love Everything About You [PERSON_NAME] [PERSON_NAME]|[PERSON_NAME]" at bounding box center [350, 88] width 361 height 16
type input "Love Everything About You |[PERSON_NAME]"
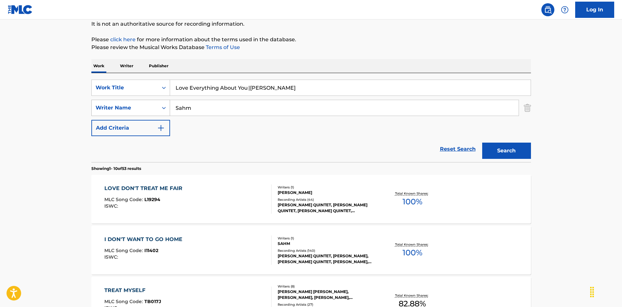
click at [158, 100] on div "SearchWithCriteriaa76f2a92-b0f2-4f62-be12-af0a64e7b772 Writer Name [PERSON_NAME]" at bounding box center [311, 108] width 440 height 16
type input "[PERSON_NAME] [PERSON_NAME]"
drag, startPoint x: 250, startPoint y: 86, endPoint x: 311, endPoint y: 103, distance: 63.8
click at [316, 93] on input "Love Everything About You |[PERSON_NAME]" at bounding box center [350, 88] width 361 height 16
type input "Love Everything About You"
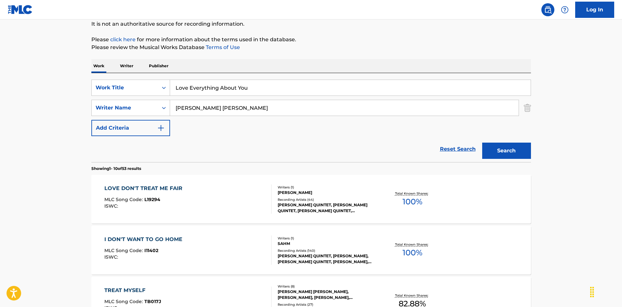
click at [492, 151] on button "Search" at bounding box center [506, 151] width 49 height 16
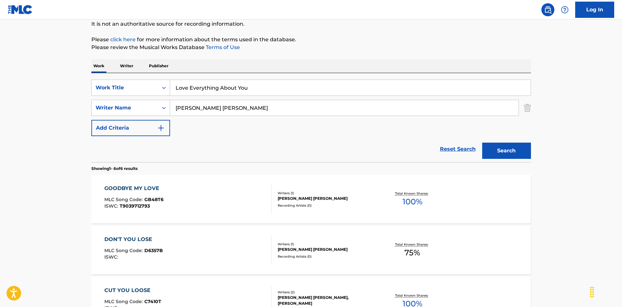
drag, startPoint x: 230, startPoint y: 108, endPoint x: 154, endPoint y: 101, distance: 76.1
click at [149, 99] on div "SearchWithCriteriaec16a890-3cf4-4741-acda-05bc44b2cc6e Work Title Love Everythi…" at bounding box center [311, 108] width 440 height 57
click at [495, 145] on button "Search" at bounding box center [506, 151] width 49 height 16
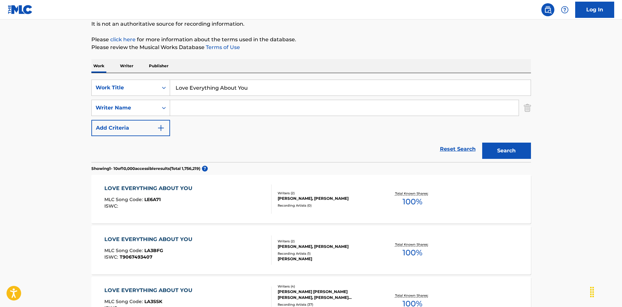
scroll to position [98, 0]
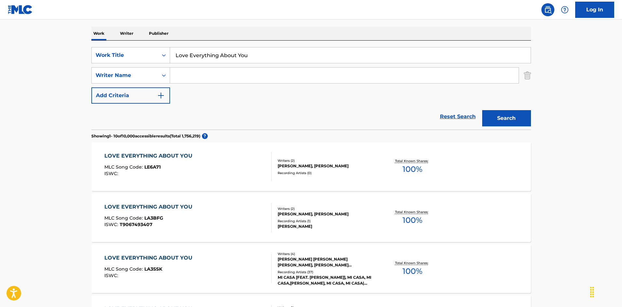
click at [251, 175] on div "LOVE EVERYTHING ABOUT YOU MLC Song Code : LE6A71 ISWC :" at bounding box center [187, 166] width 167 height 29
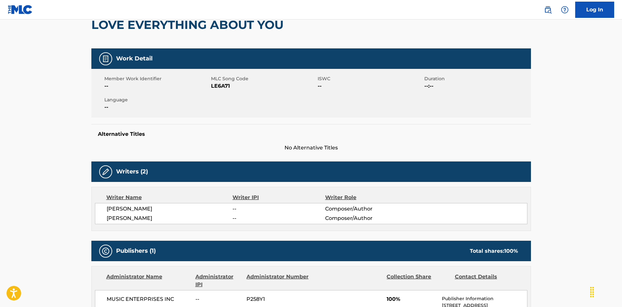
scroll to position [2, 0]
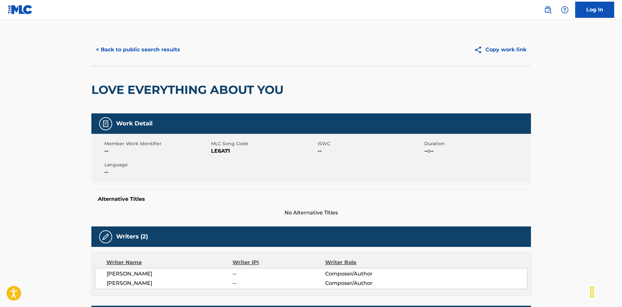
click at [160, 52] on button "< Back to public search results" at bounding box center [137, 50] width 93 height 16
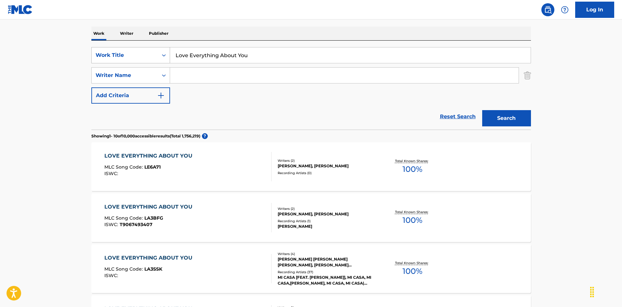
drag, startPoint x: 253, startPoint y: 57, endPoint x: 160, endPoint y: 47, distance: 93.5
click at [160, 47] on div "SearchWithCriteriaec16a890-3cf4-4741-acda-05bc44b2cc6e Work Title Love Everythi…" at bounding box center [311, 55] width 440 height 16
click at [294, 55] on input "Love Is A Merry-Go-Round [PERSON_NAME]|[PERSON_NAME]" at bounding box center [350, 55] width 361 height 16
type input "Love Is A Merry-Go-Round [PERSON_NAME]|[PERSON_NAME]"
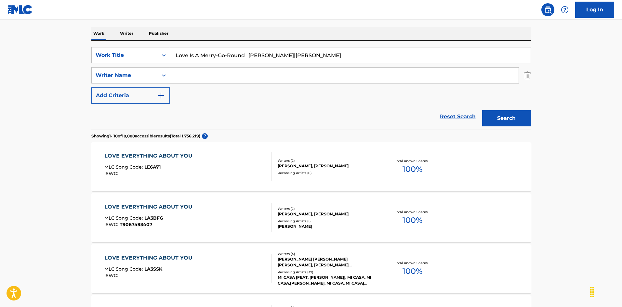
click at [272, 76] on input "Search Form" at bounding box center [344, 76] width 349 height 16
type input "[PERSON_NAME]"
drag, startPoint x: 254, startPoint y: 57, endPoint x: 346, endPoint y: 72, distance: 92.9
click at [346, 72] on div "SearchWithCriteriaec16a890-3cf4-4741-acda-05bc44b2cc6e Work Title Love Is A Mer…" at bounding box center [311, 75] width 440 height 57
type input "Love Is A Merry-Go-Round"
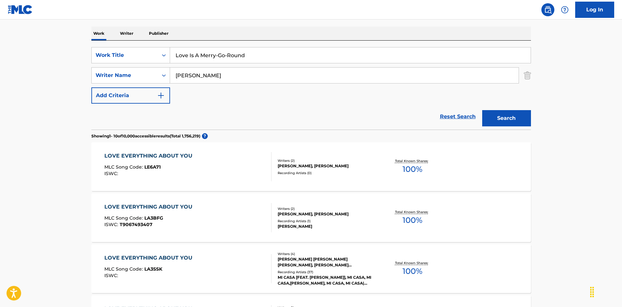
click at [491, 117] on button "Search" at bounding box center [506, 118] width 49 height 16
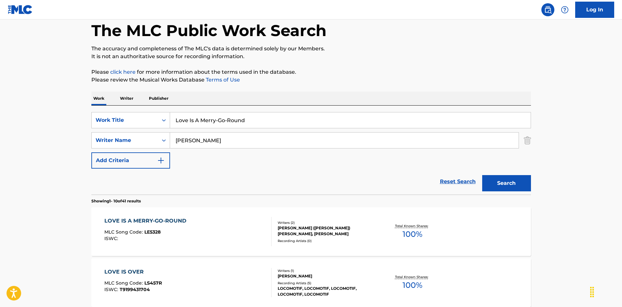
scroll to position [65, 0]
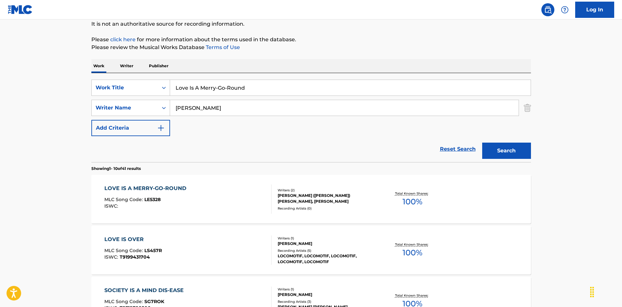
click at [227, 193] on div "LOVE IS A MERRY-GO-ROUND MLC Song Code : LE5328 ISWC :" at bounding box center [187, 199] width 167 height 29
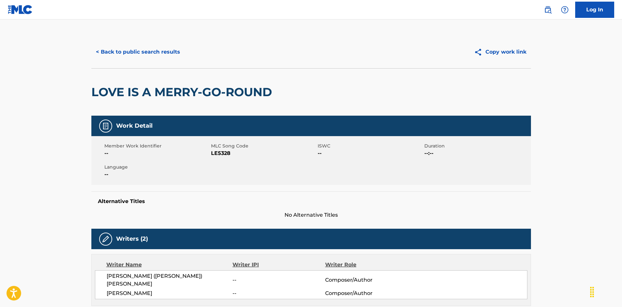
click at [150, 48] on button "< Back to public search results" at bounding box center [137, 52] width 93 height 16
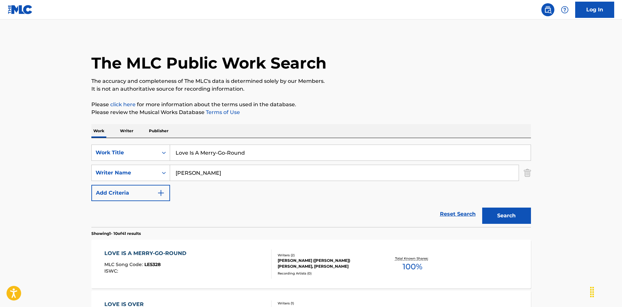
scroll to position [65, 0]
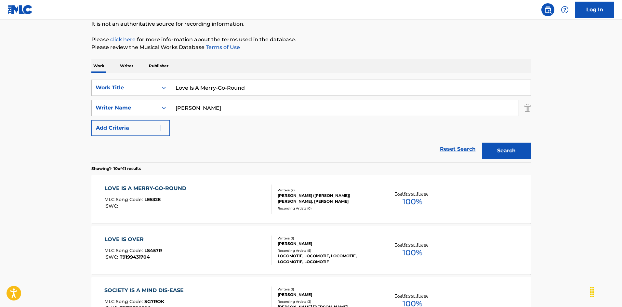
drag, startPoint x: 208, startPoint y: 79, endPoint x: 163, endPoint y: 78, distance: 44.6
click at [157, 74] on div "SearchWithCriteriaec16a890-3cf4-4741-acda-05bc44b2cc6e Work Title Love Is A Mer…" at bounding box center [311, 117] width 440 height 89
click at [259, 87] on input "Love Is Everwhere [PERSON_NAME]|[PERSON_NAME]" at bounding box center [350, 88] width 361 height 16
type input "Love Is Everwhere [PERSON_NAME] |[PERSON_NAME]"
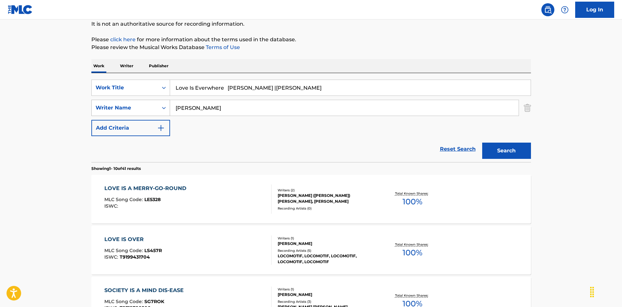
drag, startPoint x: 190, startPoint y: 106, endPoint x: 162, endPoint y: 105, distance: 27.7
click at [162, 105] on div "SearchWithCriteriaa76f2a92-b0f2-4f62-be12-af0a64e7b772 Writer Name [PERSON_NAME]" at bounding box center [311, 108] width 440 height 16
type input "[PERSON_NAME]"
drag, startPoint x: 228, startPoint y: 84, endPoint x: 377, endPoint y: 110, distance: 151.0
click at [348, 108] on div "SearchWithCriteriaec16a890-3cf4-4741-acda-05bc44b2cc6e Work Title Love Is Everw…" at bounding box center [311, 108] width 440 height 57
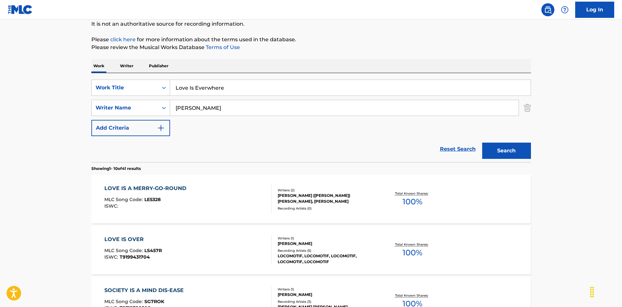
type input "Love Is Everwhere"
click at [490, 149] on button "Search" at bounding box center [506, 151] width 49 height 16
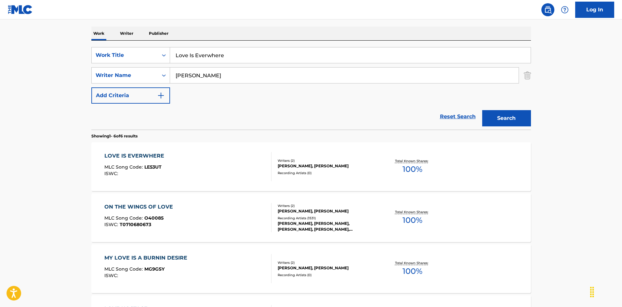
scroll to position [130, 0]
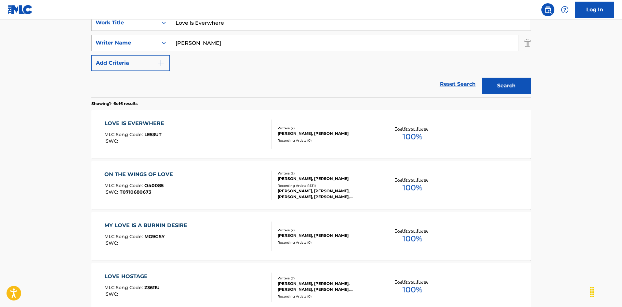
click at [222, 131] on div "LOVE IS EVERWHERE MLC Song Code : LE53UT ISWC :" at bounding box center [187, 134] width 167 height 29
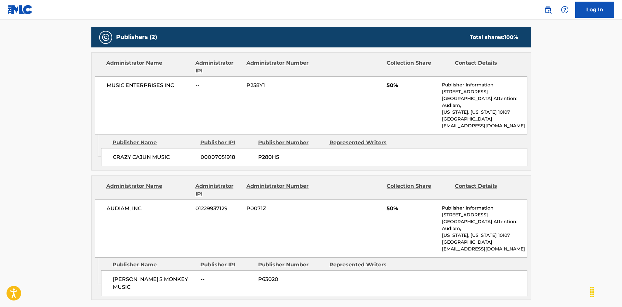
scroll to position [249, 0]
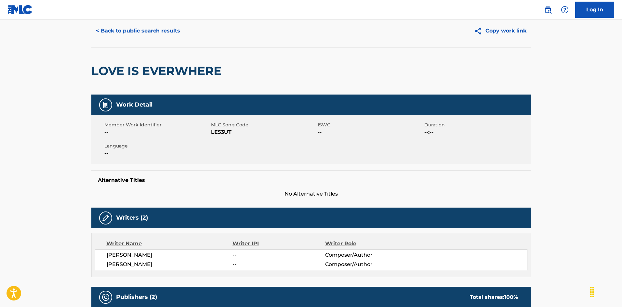
click at [157, 35] on button "< Back to public search results" at bounding box center [137, 31] width 93 height 16
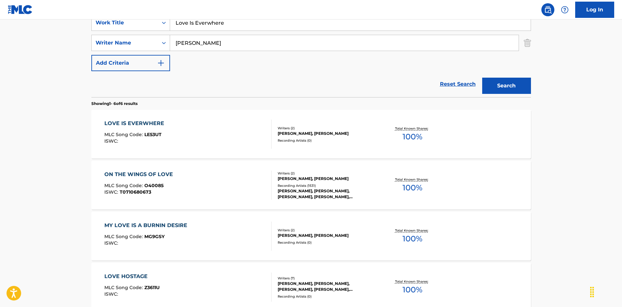
scroll to position [98, 0]
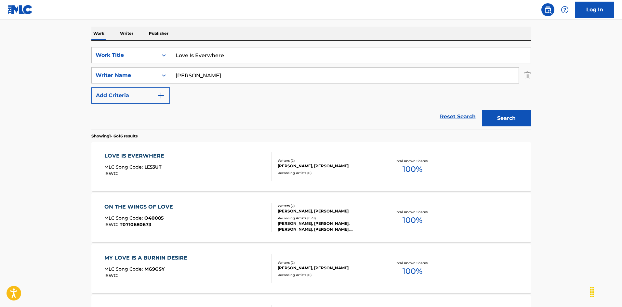
click at [171, 43] on div "SearchWithCriteriaec16a890-3cf4-4741-acda-05bc44b2cc6e Work Title Love Is Everw…" at bounding box center [311, 85] width 440 height 89
click at [246, 58] on input "Love,Love,Love [PERSON_NAME]" at bounding box center [350, 55] width 361 height 16
type input "Love,Love,Love [PERSON_NAME]"
drag, startPoint x: 189, startPoint y: 70, endPoint x: 168, endPoint y: 67, distance: 20.4
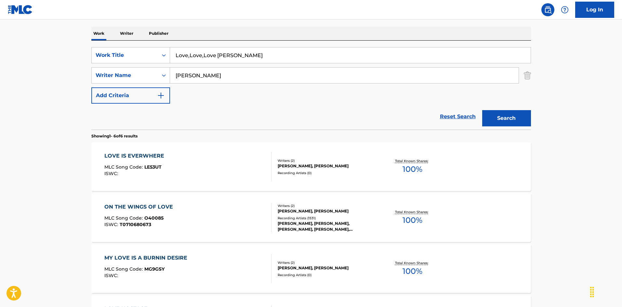
click at [168, 67] on div "SearchWithCriteriaec16a890-3cf4-4741-acda-05bc44b2cc6e Work Title Love,Love,Lov…" at bounding box center [311, 75] width 440 height 57
type input "[PERSON_NAME]"
drag, startPoint x: 220, startPoint y: 58, endPoint x: 274, endPoint y: 67, distance: 55.5
click at [269, 65] on div "SearchWithCriteriaec16a890-3cf4-4741-acda-05bc44b2cc6e Work Title Love,Love,Lov…" at bounding box center [311, 75] width 440 height 57
type input "Love,Love,Love"
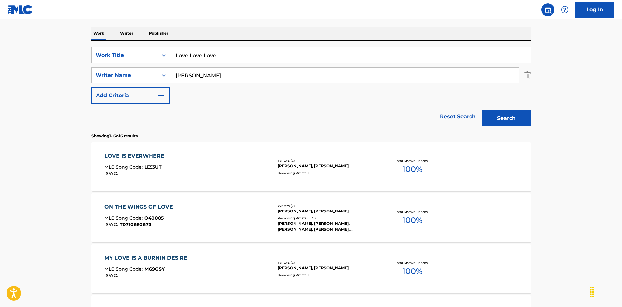
click at [491, 118] on button "Search" at bounding box center [506, 118] width 49 height 16
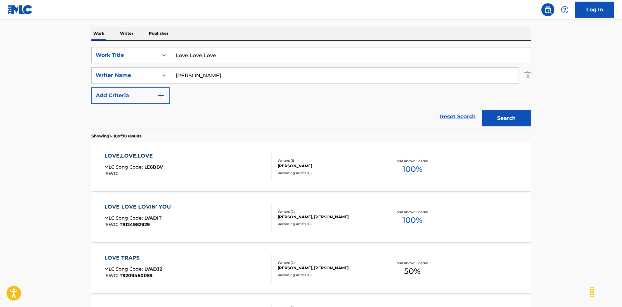
click at [254, 155] on div "LOVE,LOVE,LOVE MLC Song Code : LE6BBV ISWC :" at bounding box center [187, 166] width 167 height 29
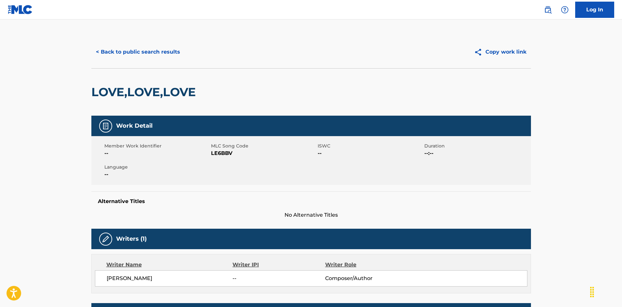
click at [163, 46] on button "< Back to public search results" at bounding box center [137, 52] width 93 height 16
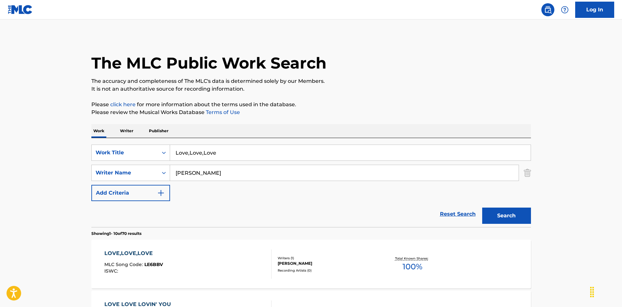
scroll to position [98, 0]
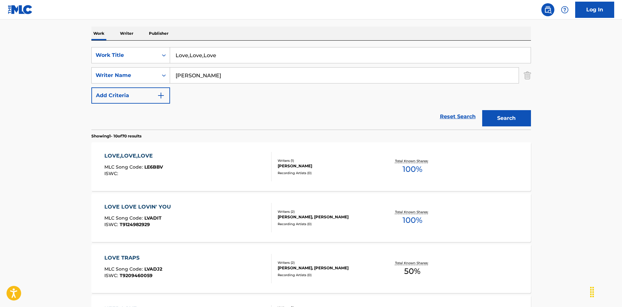
drag, startPoint x: 176, startPoint y: 44, endPoint x: 200, endPoint y: 54, distance: 26.5
drag, startPoint x: 233, startPoint y: 54, endPoint x: 277, endPoint y: 65, distance: 46.4
click at [277, 65] on div "SearchWithCriteriaec16a890-3cf4-4741-acda-05bc44b2cc6e Work Title Lover In Dema…" at bounding box center [311, 75] width 440 height 57
type input "Lover In Demand"
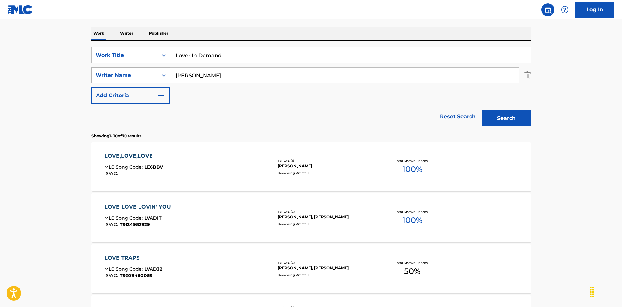
click at [168, 70] on div "SearchWithCriteriaa76f2a92-b0f2-4f62-be12-af0a64e7b772 Writer Name [PERSON_NAME]" at bounding box center [311, 75] width 440 height 16
type input "[PERSON_NAME]"
drag, startPoint x: 521, startPoint y: 119, endPoint x: 447, endPoint y: 133, distance: 74.8
click at [519, 119] on button "Search" at bounding box center [506, 118] width 49 height 16
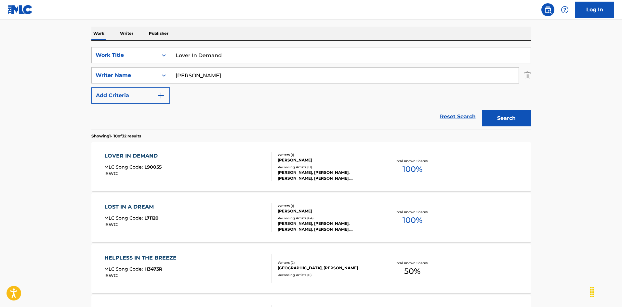
click at [246, 162] on div "LOVER IN DEMAND MLC Song Code : L90055 ISWC :" at bounding box center [187, 166] width 167 height 29
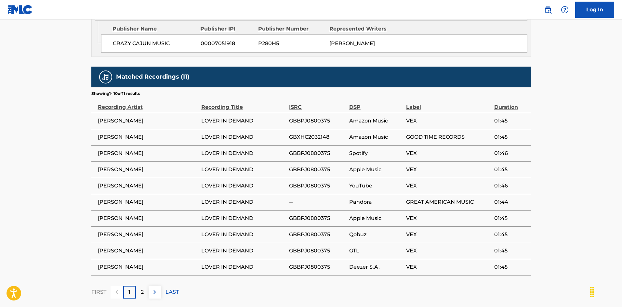
scroll to position [417, 0]
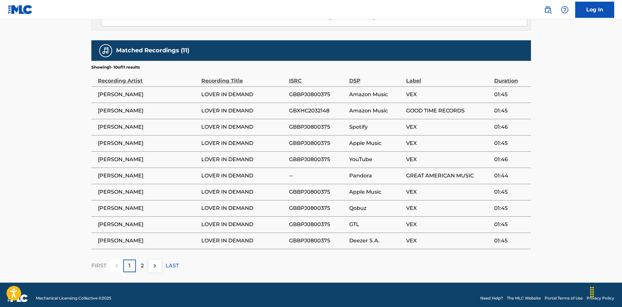
drag, startPoint x: 142, startPoint y: 256, endPoint x: 221, endPoint y: 220, distance: 86.6
click at [142, 262] on p "2" at bounding box center [142, 266] width 3 height 8
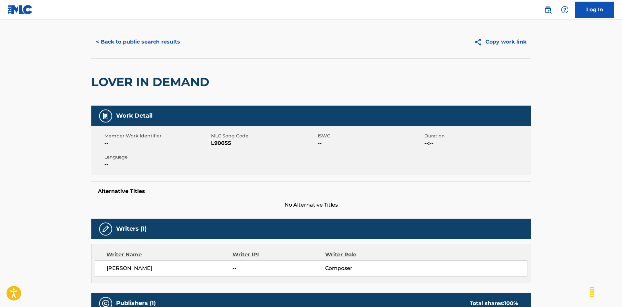
scroll to position [0, 0]
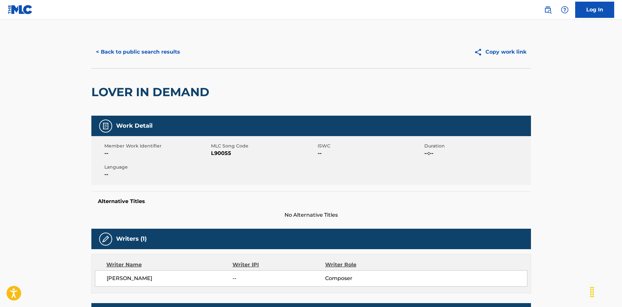
click at [145, 47] on button "< Back to public search results" at bounding box center [137, 52] width 93 height 16
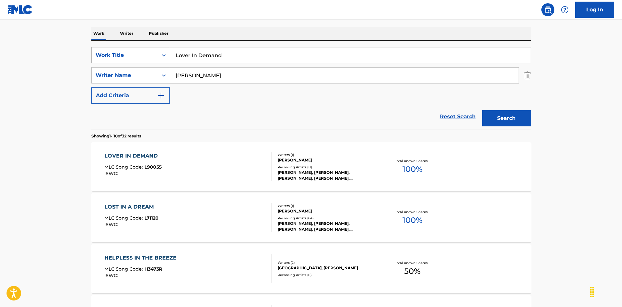
drag, startPoint x: 176, startPoint y: 45, endPoint x: 166, endPoint y: 54, distance: 14.0
click at [156, 45] on div "SearchWithCriteriaec16a890-3cf4-4741-acda-05bc44b2cc6e Work Title Lover In Dema…" at bounding box center [311, 85] width 440 height 89
click at [259, 54] on input "Lover's Hill [PERSON_NAME]|[PERSON_NAME]" at bounding box center [350, 55] width 361 height 16
type input "Lover's Hill [PERSON_NAME]|[PERSON_NAME]"
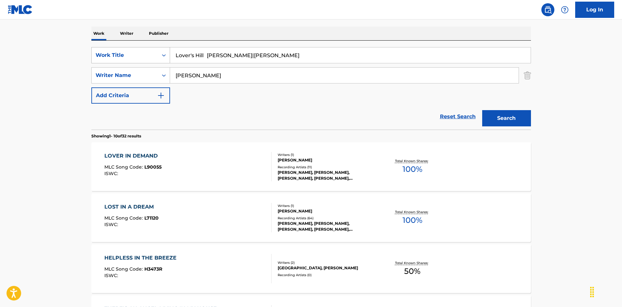
drag, startPoint x: 174, startPoint y: 67, endPoint x: 141, endPoint y: 60, distance: 34.5
click at [141, 60] on div "SearchWithCriteriaec16a890-3cf4-4741-acda-05bc44b2cc6e Work Title Lover's Hill …" at bounding box center [311, 75] width 440 height 57
type input "Domange"
drag, startPoint x: 205, startPoint y: 51, endPoint x: 324, endPoint y: 78, distance: 122.1
click at [323, 78] on div "SearchWithCriteriaec16a890-3cf4-4741-acda-05bc44b2cc6e Work Title Lover's Hill …" at bounding box center [311, 75] width 440 height 57
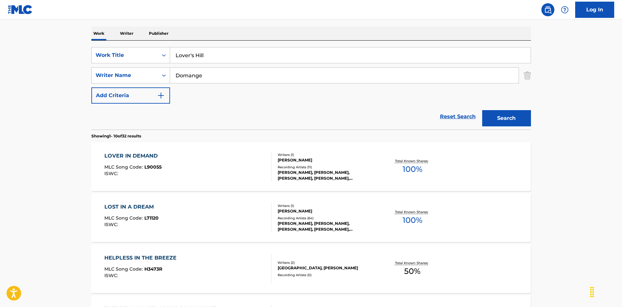
type input "Lover's Hill"
click at [495, 118] on button "Search" at bounding box center [506, 118] width 49 height 16
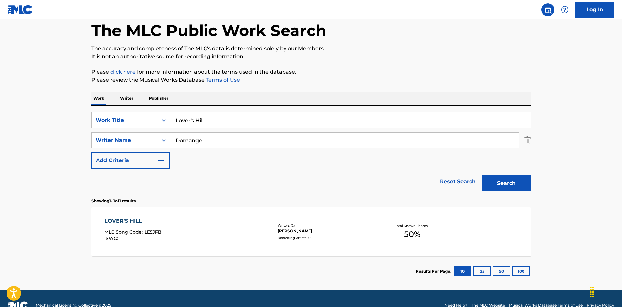
scroll to position [47, 0]
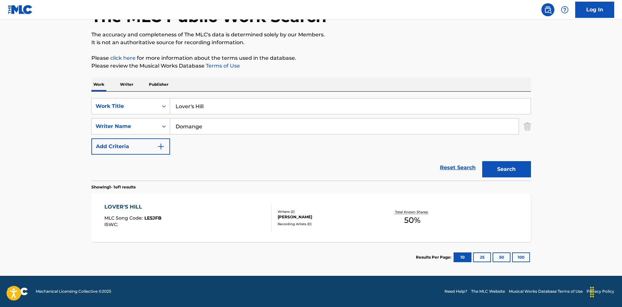
click at [261, 205] on div "LOVER'S HILL MLC Song Code : LE5JFB ISWC :" at bounding box center [187, 217] width 167 height 29
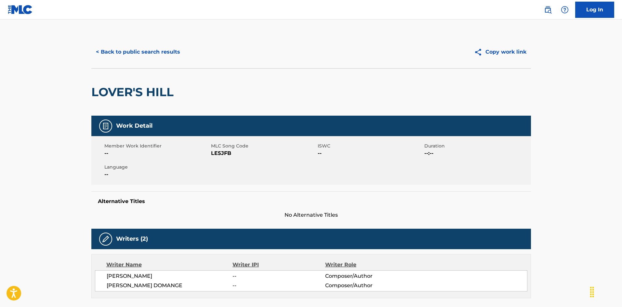
click at [154, 48] on button "< Back to public search results" at bounding box center [137, 52] width 93 height 16
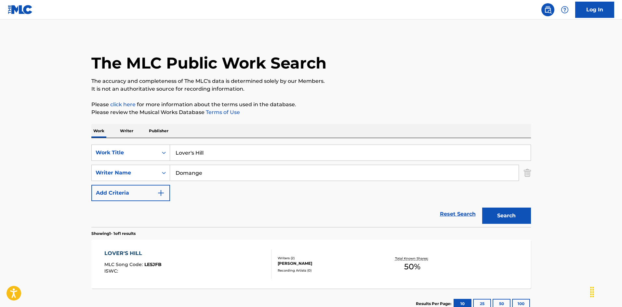
scroll to position [9, 0]
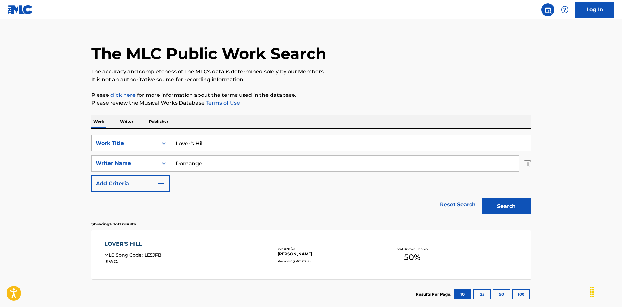
drag, startPoint x: 174, startPoint y: 143, endPoint x: 161, endPoint y: 145, distance: 13.2
click at [160, 145] on div "SearchWithCriteriaec16a890-3cf4-4741-acda-05bc44b2cc6e Work Title Lover's Hill" at bounding box center [311, 143] width 440 height 16
click at [271, 141] on input "Lovin Not Bein Alone [PERSON_NAME]" at bounding box center [350, 144] width 361 height 16
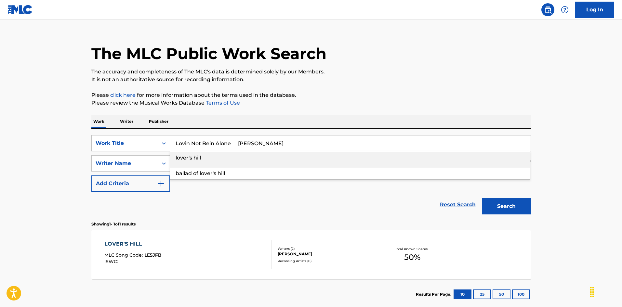
click at [271, 141] on input "Lovin Not Bein Alone [PERSON_NAME]" at bounding box center [350, 144] width 361 height 16
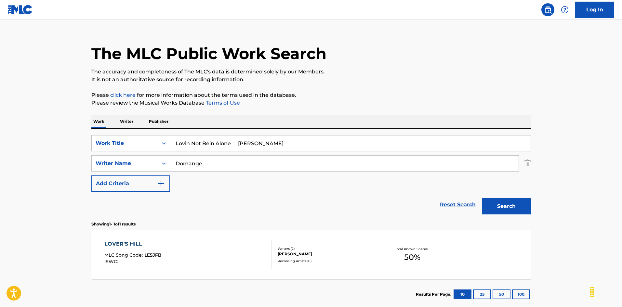
type input "Lovin Not Bein Alone [PERSON_NAME]"
drag, startPoint x: 177, startPoint y: 158, endPoint x: 168, endPoint y: 158, distance: 8.5
click at [168, 158] on div "SearchWithCriteriaa76f2a92-b0f2-4f62-be12-af0a64e7b772 Writer Name Domange" at bounding box center [311, 163] width 440 height 16
type input "[PERSON_NAME]"
drag, startPoint x: 268, startPoint y: 147, endPoint x: 342, endPoint y: 171, distance: 77.9
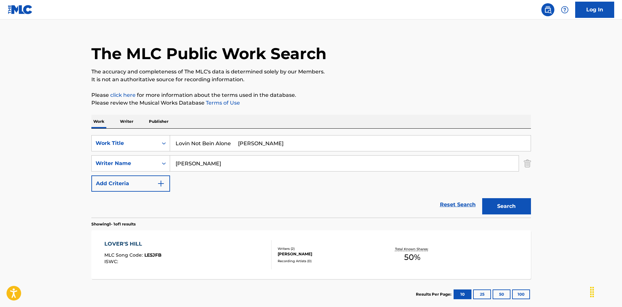
click at [335, 165] on div "SearchWithCriteriaec16a890-3cf4-4741-acda-05bc44b2cc6e Work Title Lovin Not Bei…" at bounding box center [311, 163] width 440 height 57
type input "Lovin Not Bein Alone"
drag, startPoint x: 496, startPoint y: 210, endPoint x: 481, endPoint y: 211, distance: 14.3
click at [496, 210] on button "Search" at bounding box center [506, 206] width 49 height 16
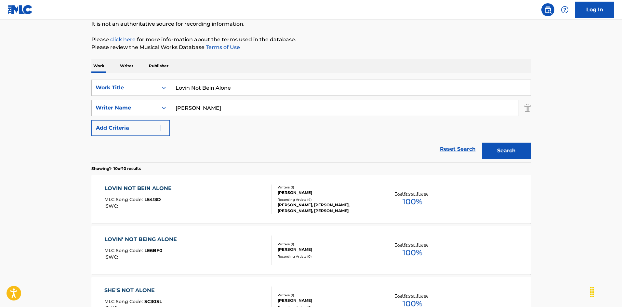
scroll to position [130, 0]
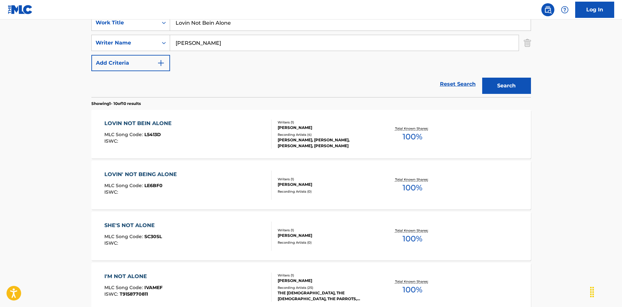
click at [231, 182] on div "LOVIN' NOT BEING ALONE MLC Song Code : LE6BF0 ISWC :" at bounding box center [187, 185] width 167 height 29
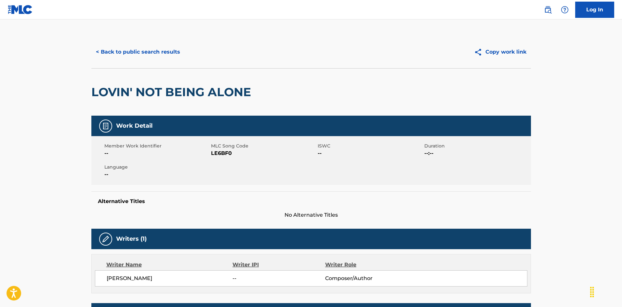
click at [217, 153] on span "LE6BF0" at bounding box center [263, 154] width 105 height 8
click at [158, 53] on button "< Back to public search results" at bounding box center [137, 52] width 93 height 16
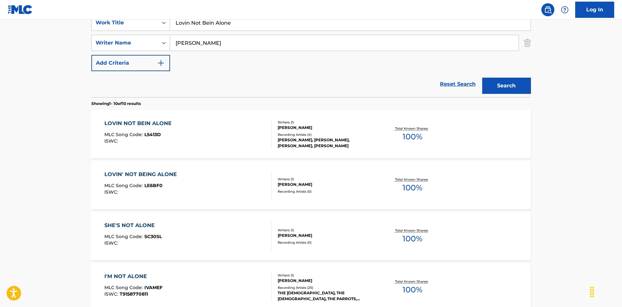
scroll to position [98, 0]
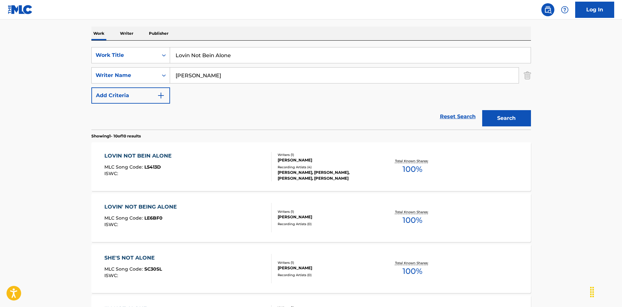
drag, startPoint x: 179, startPoint y: 49, endPoint x: 165, endPoint y: 64, distance: 20.0
click at [130, 54] on div "SearchWithCriteriaec16a890-3cf4-4741-acda-05bc44b2cc6e Work Title Lovin Not Bei…" at bounding box center [311, 55] width 440 height 16
click at [233, 55] on input "Lying Again [PERSON_NAME]" at bounding box center [350, 55] width 361 height 16
type input "Lying Again Buster"
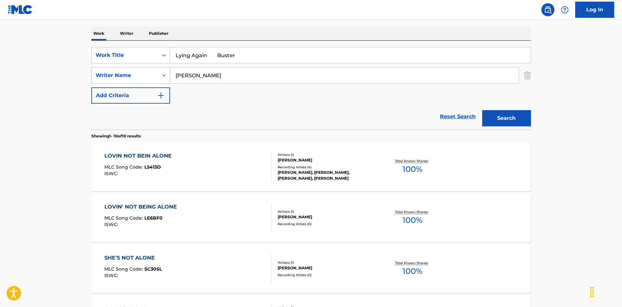
click at [154, 70] on div "SearchWithCriteriaa76f2a92-b0f2-4f62-be12-af0a64e7b772 Writer Name [PERSON_NAME]" at bounding box center [311, 75] width 440 height 16
type input "[PERSON_NAME]"
drag, startPoint x: 208, startPoint y: 53, endPoint x: 342, endPoint y: 95, distance: 141.3
click at [340, 95] on div "SearchWithCriteriaec16a890-3cf4-4741-acda-05bc44b2cc6e Work Title Lying Again B…" at bounding box center [311, 75] width 440 height 57
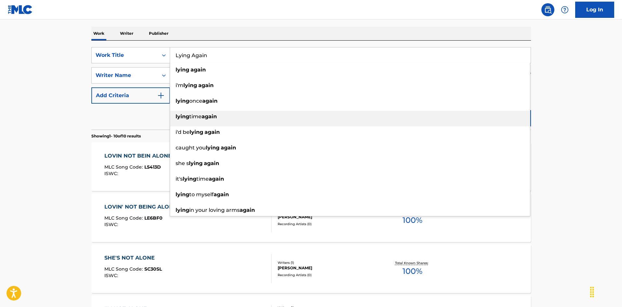
click at [501, 118] on div "lying time again" at bounding box center [350, 117] width 360 height 12
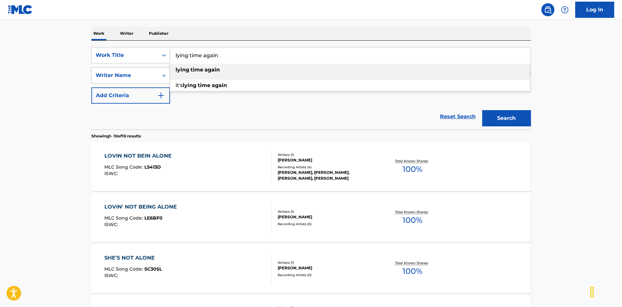
drag, startPoint x: 139, startPoint y: 45, endPoint x: 147, endPoint y: 47, distance: 8.4
click at [140, 46] on div "SearchWithCriteriaec16a890-3cf4-4741-acda-05bc44b2cc6e Work Title lying time ag…" at bounding box center [311, 85] width 440 height 89
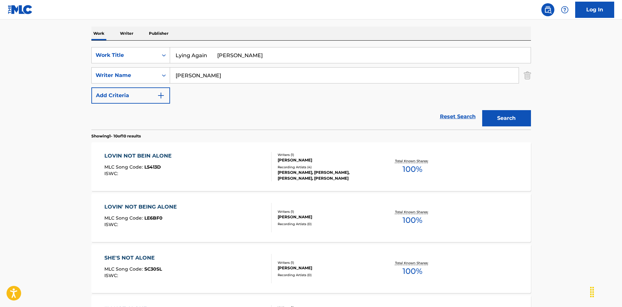
click at [228, 24] on div "The MLC Public Work Search The accuracy and completeness of The MLC's data is d…" at bounding box center [311, 309] width 455 height 743
click at [233, 56] on input "Lying Again [PERSON_NAME]" at bounding box center [350, 55] width 361 height 16
drag, startPoint x: 195, startPoint y: 81, endPoint x: 198, endPoint y: 62, distance: 19.1
click at [148, 74] on div "SearchWithCriteriaa76f2a92-b0f2-4f62-be12-af0a64e7b772 Writer Name [PERSON_NAME]" at bounding box center [311, 75] width 440 height 16
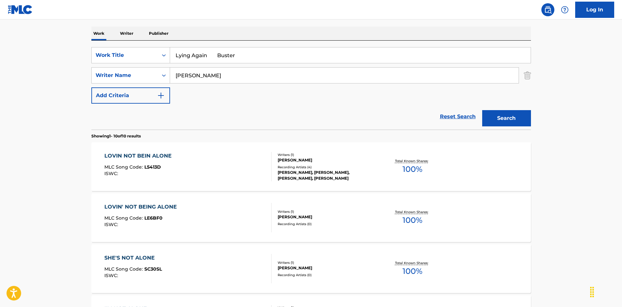
drag, startPoint x: 213, startPoint y: 54, endPoint x: 259, endPoint y: 67, distance: 47.4
click at [254, 64] on div "SearchWithCriteriaec16a890-3cf4-4741-acda-05bc44b2cc6e Work Title Lying Again B…" at bounding box center [311, 75] width 440 height 57
drag, startPoint x: 208, startPoint y: 56, endPoint x: 275, endPoint y: 68, distance: 67.2
click at [275, 69] on div "SearchWithCriteriaec16a890-3cf4-4741-acda-05bc44b2cc6e Work Title Lying Again B…" at bounding box center [311, 75] width 440 height 57
type input "Lying Again"
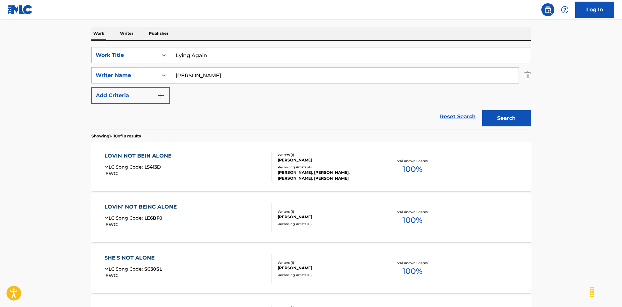
click at [495, 119] on button "Search" at bounding box center [506, 118] width 49 height 16
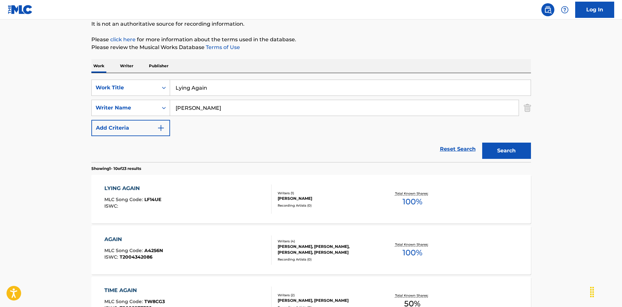
scroll to position [130, 0]
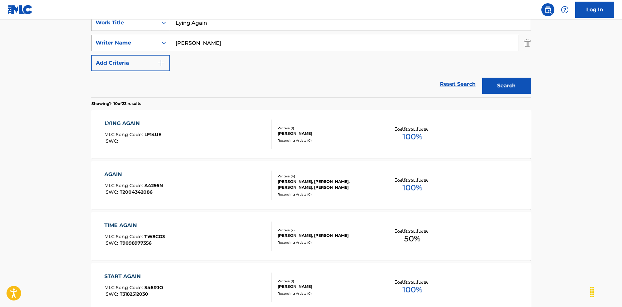
click at [230, 128] on div "LYING AGAIN MLC Song Code : LF14UE ISWC :" at bounding box center [187, 134] width 167 height 29
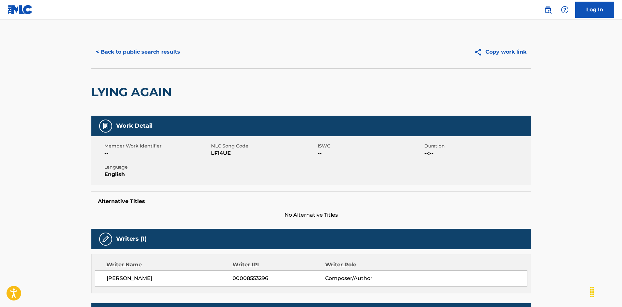
click at [225, 155] on span "LF14UE" at bounding box center [263, 154] width 105 height 8
click at [225, 154] on span "LF14UE" at bounding box center [263, 154] width 105 height 8
click at [140, 57] on button "< Back to public search results" at bounding box center [137, 52] width 93 height 16
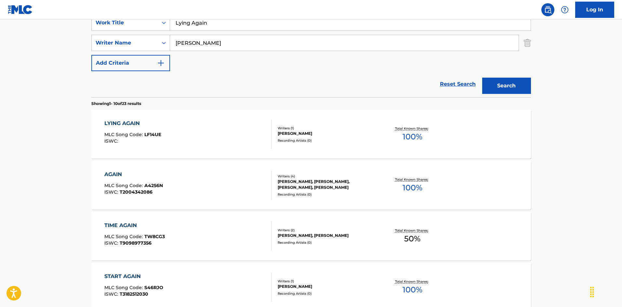
scroll to position [65, 0]
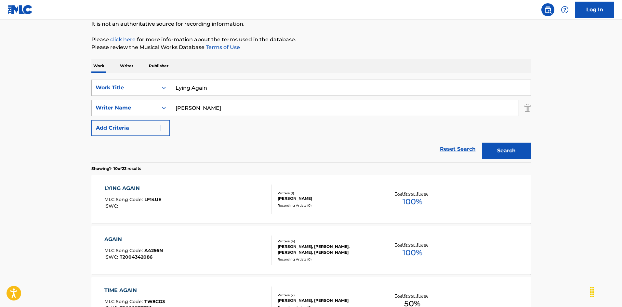
drag, startPoint x: 212, startPoint y: 91, endPoint x: 164, endPoint y: 84, distance: 48.7
click at [164, 84] on div "SearchWithCriteriaec16a890-3cf4-4741-acda-05bc44b2cc6e Work Title Lying Again" at bounding box center [311, 88] width 440 height 16
click at [248, 87] on input "Madresita [PERSON_NAME]" at bounding box center [350, 88] width 361 height 16
type input "Madresita [PERSON_NAME]"
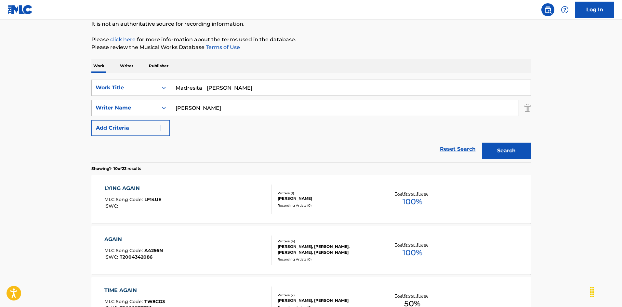
drag, startPoint x: 178, startPoint y: 106, endPoint x: 173, endPoint y: 101, distance: 6.7
click at [154, 107] on div "SearchWithCriteriaa76f2a92-b0f2-4f62-be12-af0a64e7b772 Writer Name [PERSON_NAME]" at bounding box center [311, 108] width 440 height 16
type input "[PERSON_NAME]"
click at [212, 85] on input "Madresita [PERSON_NAME]" at bounding box center [350, 88] width 361 height 16
drag, startPoint x: 207, startPoint y: 86, endPoint x: 311, endPoint y: 112, distance: 106.9
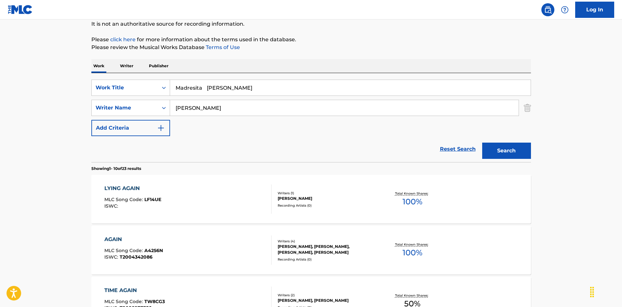
click at [314, 111] on div "SearchWithCriteriaec16a890-3cf4-4741-acda-05bc44b2cc6e Work Title Madresita [PE…" at bounding box center [311, 108] width 440 height 57
type input "Madresita"
drag, startPoint x: 499, startPoint y: 150, endPoint x: 454, endPoint y: 163, distance: 46.6
click at [499, 149] on button "Search" at bounding box center [506, 151] width 49 height 16
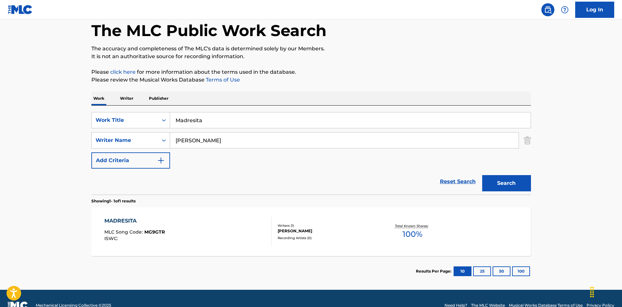
scroll to position [47, 0]
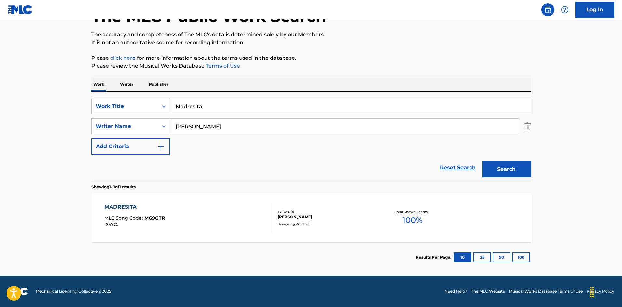
click at [247, 214] on div "MADRESITA MLC Song Code : MG9GTR ISWC :" at bounding box center [187, 217] width 167 height 29
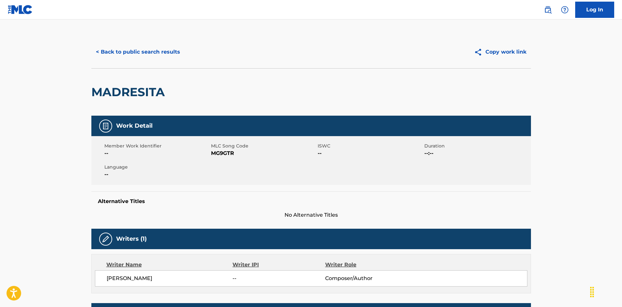
click at [170, 49] on button "< Back to public search results" at bounding box center [137, 52] width 93 height 16
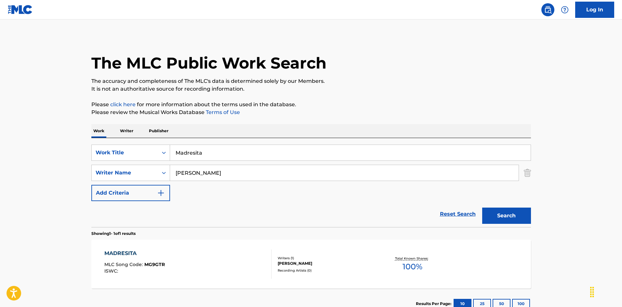
scroll to position [9, 0]
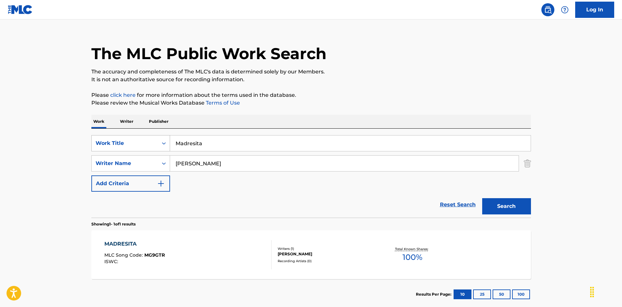
drag, startPoint x: 207, startPoint y: 139, endPoint x: 164, endPoint y: 138, distance: 42.9
click at [162, 138] on div "SearchWithCriteriaec16a890-3cf4-4741-acda-05bc44b2cc6e Work Title Madresita" at bounding box center [311, 143] width 440 height 16
click at [375, 298] on html "Accessibility Screen-Reader Guide, Feedback, and Issue Reporting | New window L…" at bounding box center [311, 144] width 622 height 307
click at [280, 141] on input "Make A Lot Of Know How [PERSON_NAME]" at bounding box center [350, 144] width 361 height 16
drag, startPoint x: 280, startPoint y: 141, endPoint x: 273, endPoint y: 147, distance: 9.5
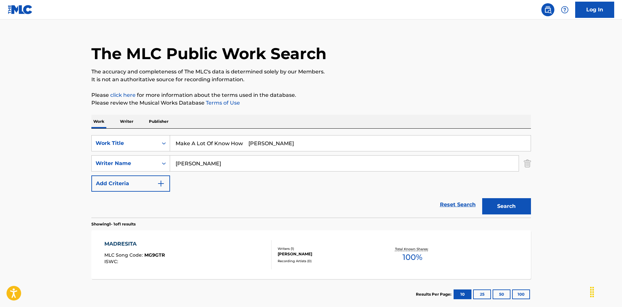
click at [280, 142] on input "Make A Lot Of Know How [PERSON_NAME]" at bounding box center [350, 144] width 361 height 16
type input "Make A Lot Of Know How [PERSON_NAME]"
click at [211, 162] on input "[PERSON_NAME]" at bounding box center [344, 164] width 349 height 16
drag, startPoint x: 201, startPoint y: 160, endPoint x: 245, endPoint y: 152, distance: 45.0
click at [164, 158] on div "SearchWithCriteriaa76f2a92-b0f2-4f62-be12-af0a64e7b772 Writer Name [PERSON_NAME]" at bounding box center [311, 163] width 440 height 16
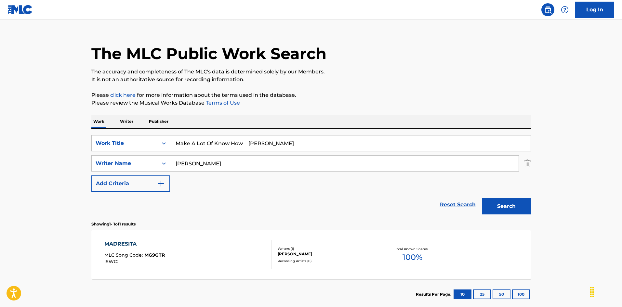
type input "[PERSON_NAME]"
drag, startPoint x: 293, startPoint y: 153, endPoint x: 336, endPoint y: 164, distance: 44.3
click at [316, 159] on div "SearchWithCriteriaec16a890-3cf4-4741-acda-05bc44b2cc6e Work Title Make A Lot Of…" at bounding box center [311, 163] width 440 height 57
type input "Make A Lot Of Know How"
click at [494, 202] on button "Search" at bounding box center [506, 206] width 49 height 16
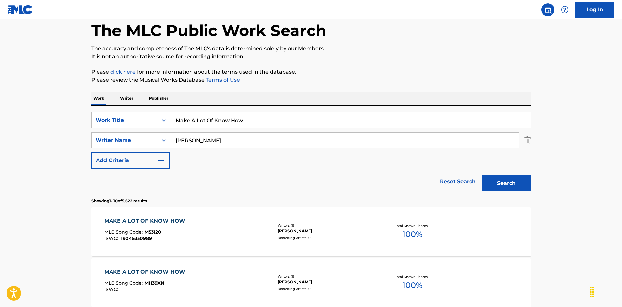
scroll to position [98, 0]
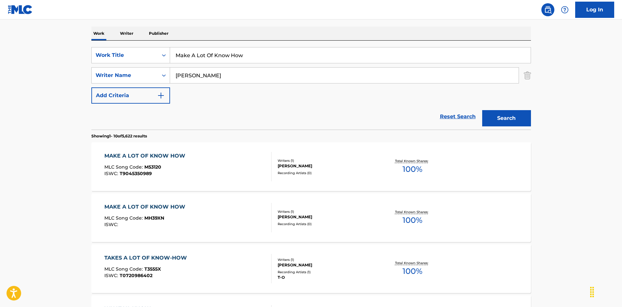
click at [248, 216] on div "MAKE A LOT OF KNOW HOW MLC Song Code : MH39XN ISWC :" at bounding box center [187, 217] width 167 height 29
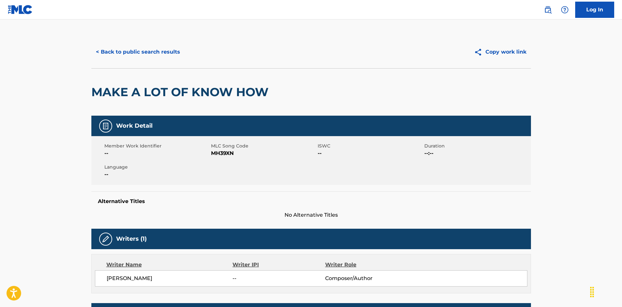
click at [158, 50] on button "< Back to public search results" at bounding box center [137, 52] width 93 height 16
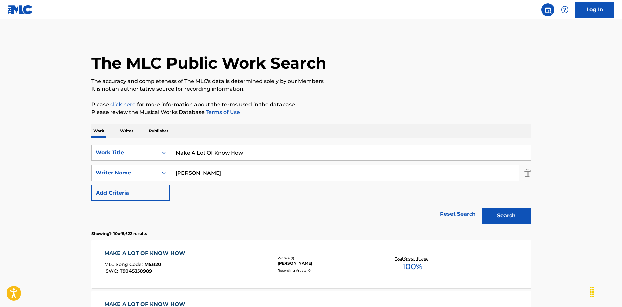
scroll to position [98, 0]
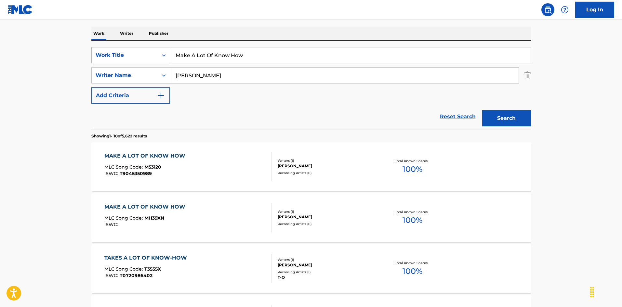
drag, startPoint x: 248, startPoint y: 50, endPoint x: 150, endPoint y: 48, distance: 97.9
click at [150, 48] on div "SearchWithCriteriaec16a890-3cf4-4741-acda-05bc44b2cc6e Work Title Make A Lot Of…" at bounding box center [311, 55] width 440 height 16
click at [302, 54] on input "Make My Home Where I Hang My Hat [PERSON_NAME]" at bounding box center [350, 55] width 361 height 16
click at [294, 54] on input "Make My Home Where I Hang My Hat [PERSON_NAME]" at bounding box center [350, 55] width 361 height 16
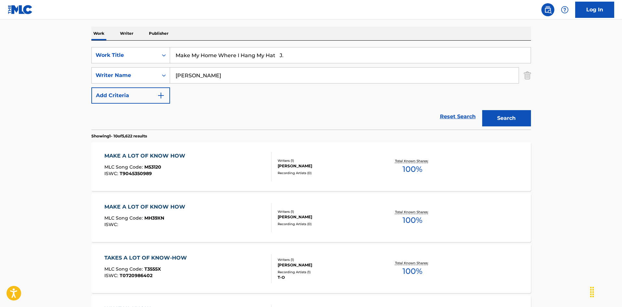
type input "Make My Home Where I Hang My Hat J."
drag, startPoint x: 212, startPoint y: 74, endPoint x: 144, endPoint y: 68, distance: 68.2
click at [144, 69] on div "SearchWithCriteriaa76f2a92-b0f2-4f62-be12-af0a64e7b772 Writer Name [PERSON_NAME]" at bounding box center [311, 75] width 440 height 16
type input "[PERSON_NAME]"
drag, startPoint x: 277, startPoint y: 55, endPoint x: 290, endPoint y: 54, distance: 12.4
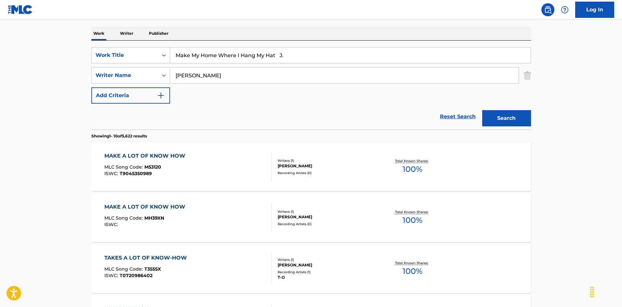
click at [290, 54] on input "Make My Home Where I Hang My Hat J." at bounding box center [350, 55] width 361 height 16
type input "Make My Home Where I Hang My Hat"
click at [512, 120] on button "Search" at bounding box center [506, 118] width 49 height 16
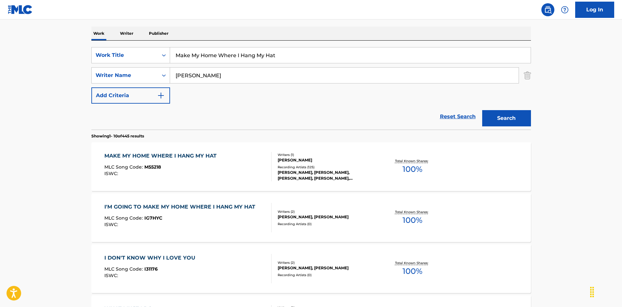
click at [253, 154] on div "MAKE MY HOME WHERE I HANG MY HAT MLC Song Code : M55218 ISWC :" at bounding box center [187, 166] width 167 height 29
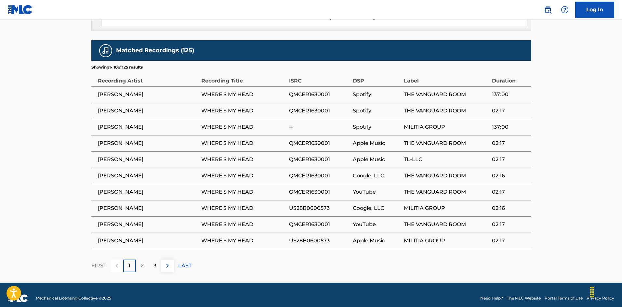
click at [142, 262] on p "2" at bounding box center [142, 266] width 3 height 8
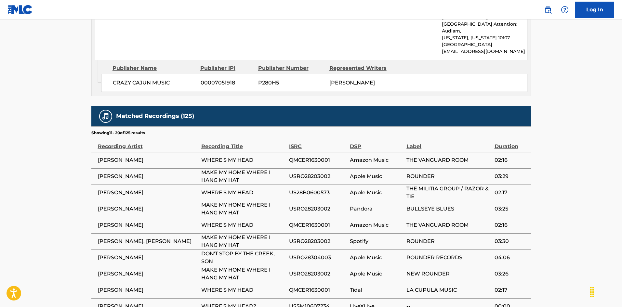
scroll to position [351, 0]
click at [324, 156] on span "QMCER1630001" at bounding box center [318, 160] width 58 height 8
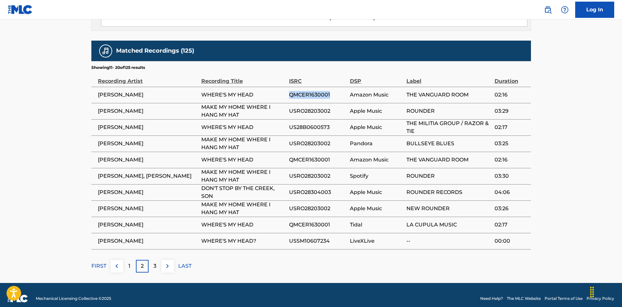
scroll to position [417, 0]
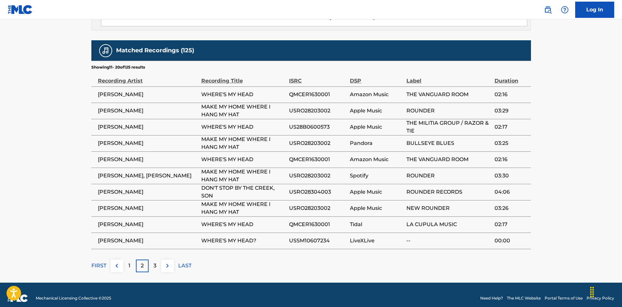
click at [129, 262] on p "1" at bounding box center [129, 266] width 2 height 8
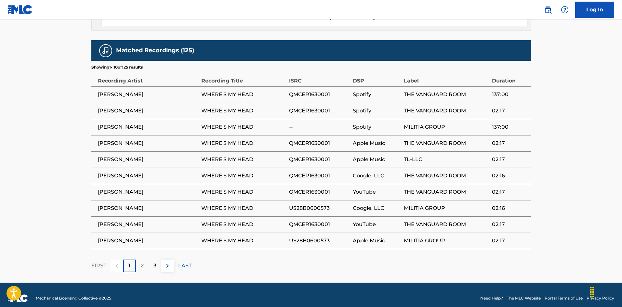
click at [144, 260] on div "2" at bounding box center [142, 266] width 13 height 13
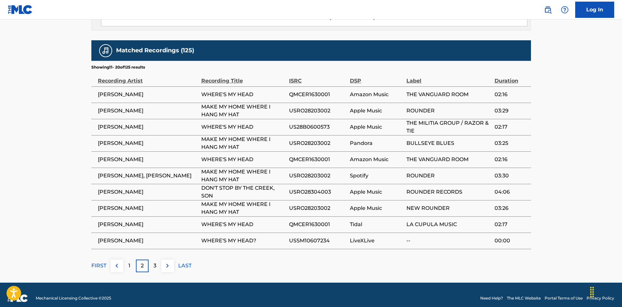
click at [128, 262] on p "1" at bounding box center [129, 266] width 2 height 8
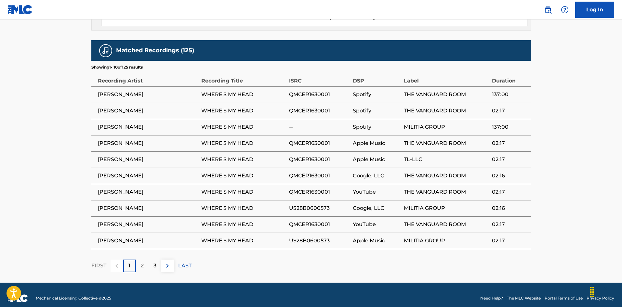
click at [139, 261] on div "2" at bounding box center [142, 266] width 13 height 13
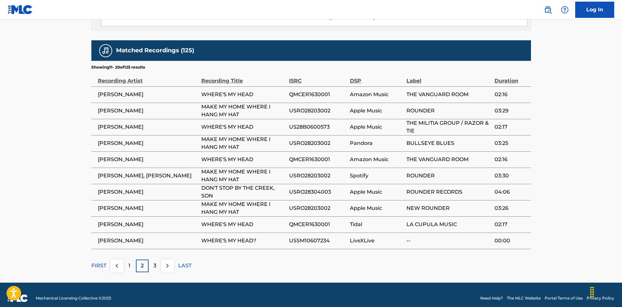
click at [320, 91] on span "QMCER1630001" at bounding box center [318, 95] width 58 height 8
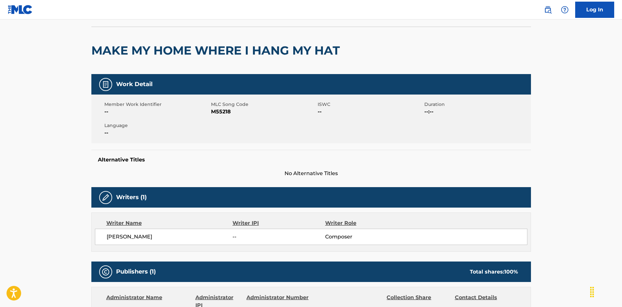
scroll to position [9, 0]
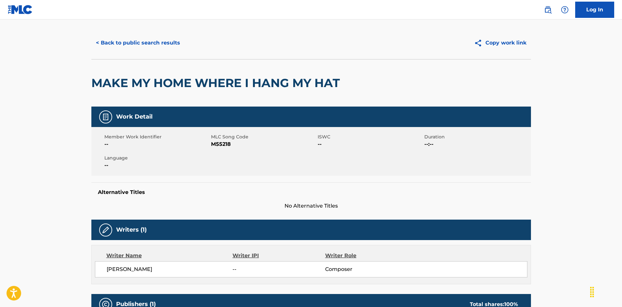
click at [161, 43] on button "< Back to public search results" at bounding box center [137, 43] width 93 height 16
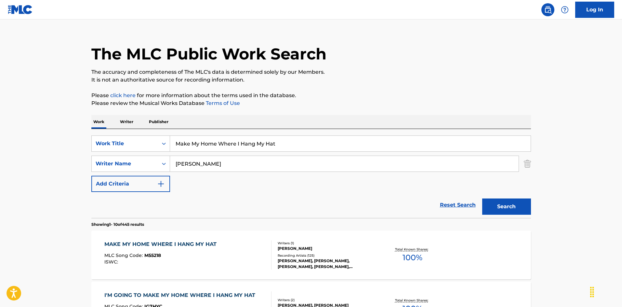
scroll to position [98, 0]
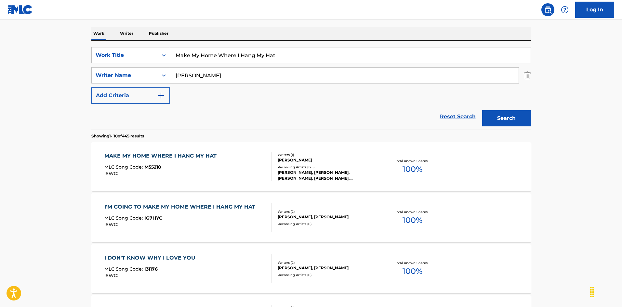
click at [213, 159] on div "MAKE MY HOME WHERE I HANG MY HAT" at bounding box center [161, 156] width 115 height 8
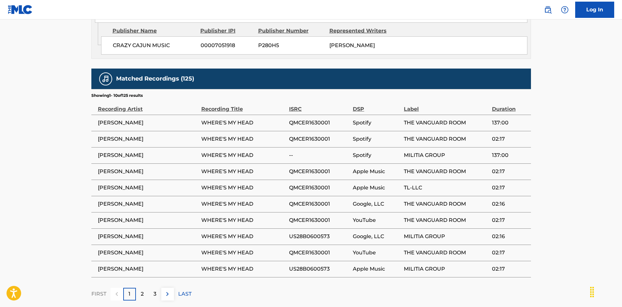
scroll to position [387, 0]
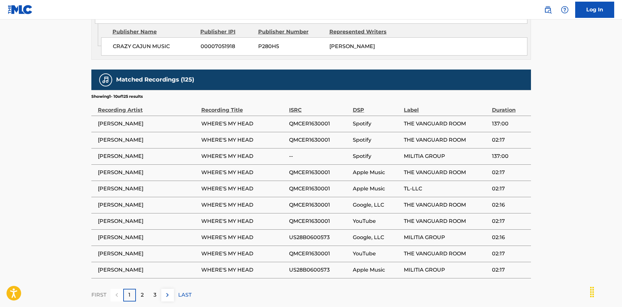
click at [318, 120] on span "QMCER1630001" at bounding box center [319, 124] width 60 height 8
click at [174, 266] on span "[PERSON_NAME]" at bounding box center [148, 270] width 100 height 8
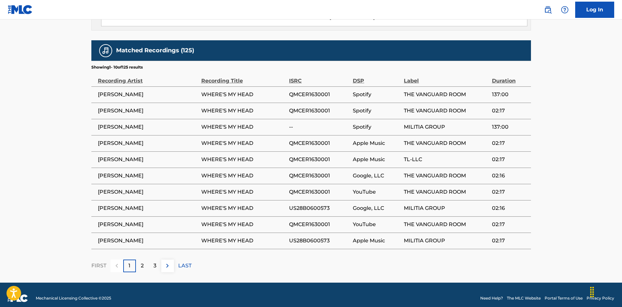
click at [140, 260] on div "2" at bounding box center [142, 266] width 13 height 13
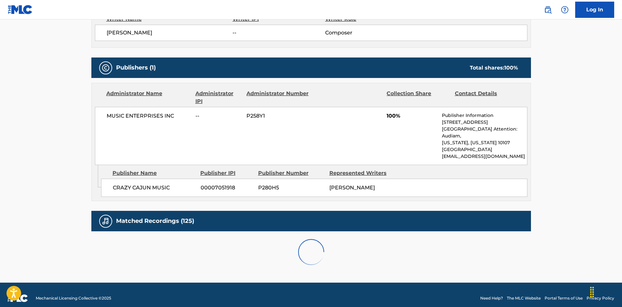
scroll to position [417, 0]
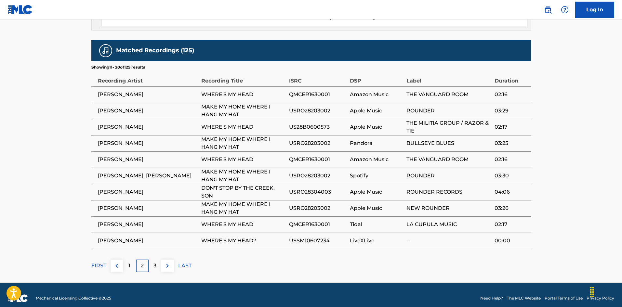
click at [312, 188] on span "USRO28304003" at bounding box center [318, 192] width 58 height 8
click at [155, 262] on p "3" at bounding box center [155, 266] width 3 height 8
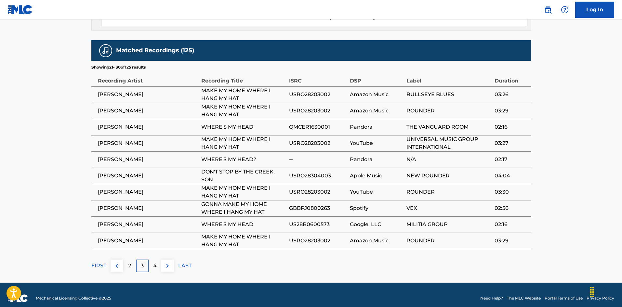
click at [309, 172] on span "USRO28304003" at bounding box center [318, 176] width 58 height 8
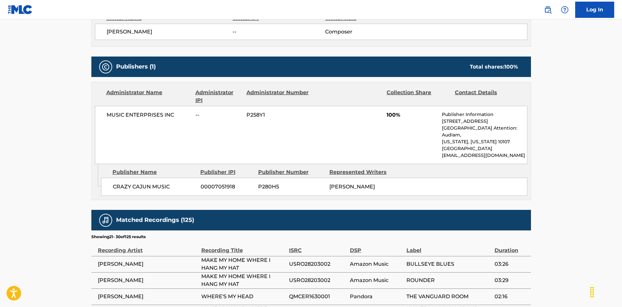
scroll to position [0, 0]
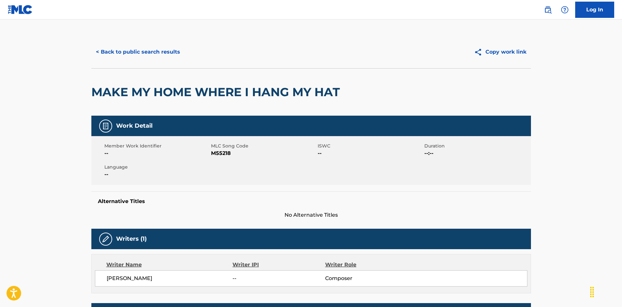
click at [136, 53] on button "< Back to public search results" at bounding box center [137, 52] width 93 height 16
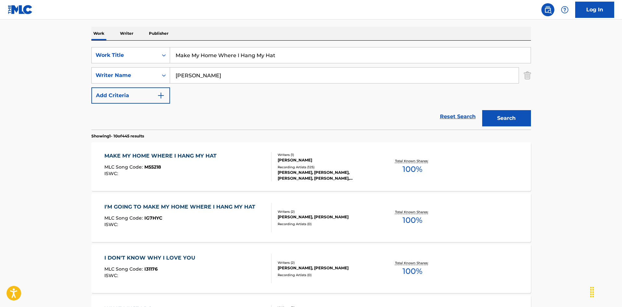
drag, startPoint x: 161, startPoint y: 40, endPoint x: 138, endPoint y: 41, distance: 23.1
click at [138, 41] on div "SearchWithCriteriaec16a890-3cf4-4741-acda-05bc44b2cc6e Work Title Make My Home …" at bounding box center [311, 85] width 440 height 89
click at [223, 53] on input "Mama [PERSON_NAME]" at bounding box center [350, 55] width 361 height 16
click at [142, 63] on div "SearchWithCriteriaec16a890-3cf4-4741-acda-05bc44b2cc6e Work Title Mama [PERSON_…" at bounding box center [311, 75] width 440 height 57
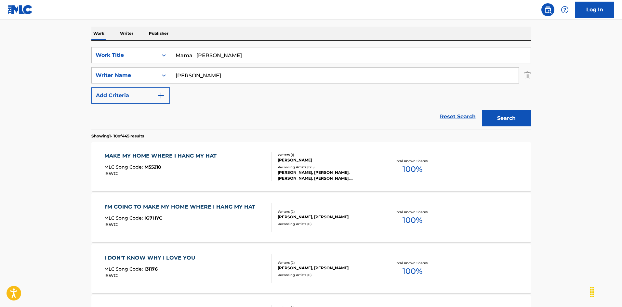
click at [323, 63] on div "Mama [PERSON_NAME]" at bounding box center [350, 55] width 361 height 16
click at [435, 19] on div "Log In The MLC Public Work Search The accuracy and completeness of The MLC's da…" at bounding box center [311, 310] width 622 height 816
drag, startPoint x: 503, startPoint y: 118, endPoint x: 494, endPoint y: 120, distance: 9.0
click at [503, 117] on button "Search" at bounding box center [506, 118] width 49 height 16
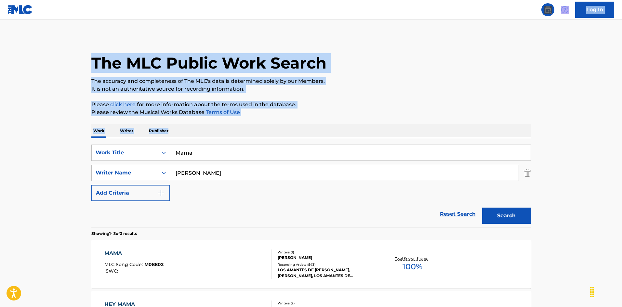
click at [431, 82] on p "The accuracy and completeness of The MLC's data is determined solely by our Mem…" at bounding box center [311, 81] width 440 height 8
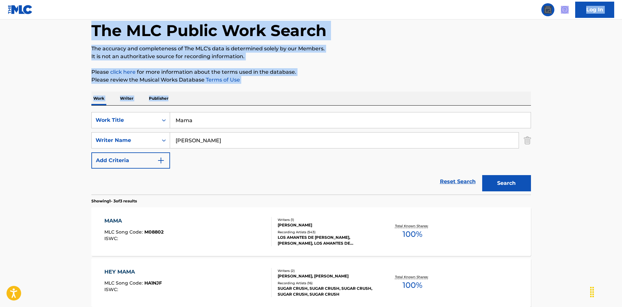
scroll to position [98, 0]
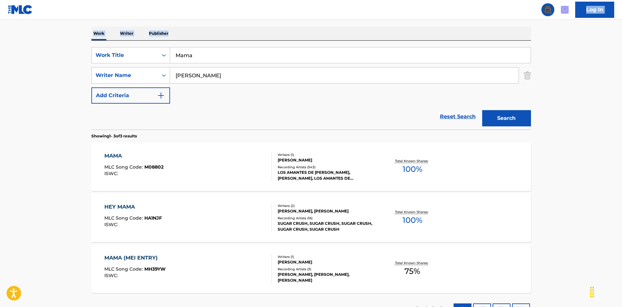
click at [238, 144] on div "MAMA MLC Song Code : M08802 ISWC : Writers ( 1 ) [PERSON_NAME] Recording Artist…" at bounding box center [311, 166] width 440 height 49
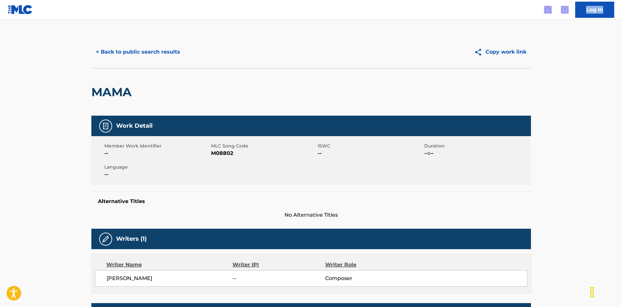
click at [139, 50] on button "< Back to public search results" at bounding box center [137, 52] width 93 height 16
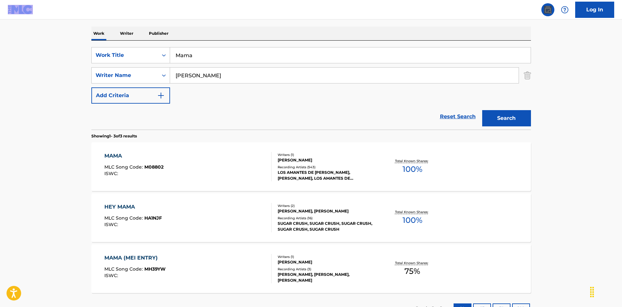
scroll to position [130, 0]
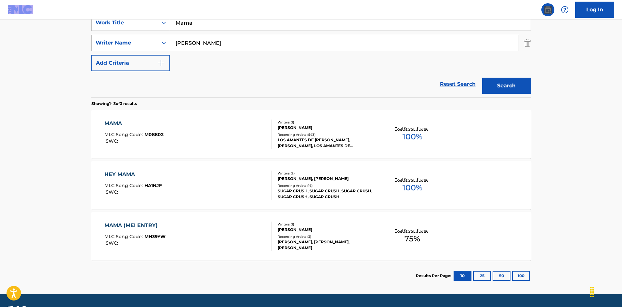
click at [254, 128] on div "MAMA MLC Song Code : M08802 ISWC :" at bounding box center [187, 134] width 167 height 29
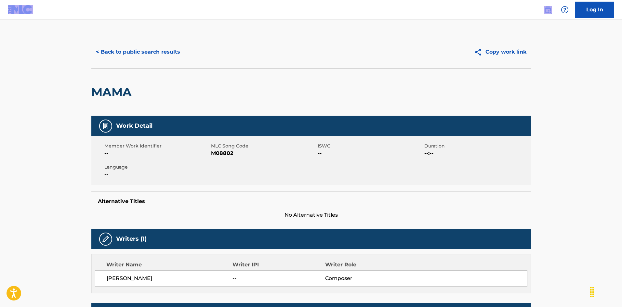
click at [161, 50] on button "< Back to public search results" at bounding box center [137, 52] width 93 height 16
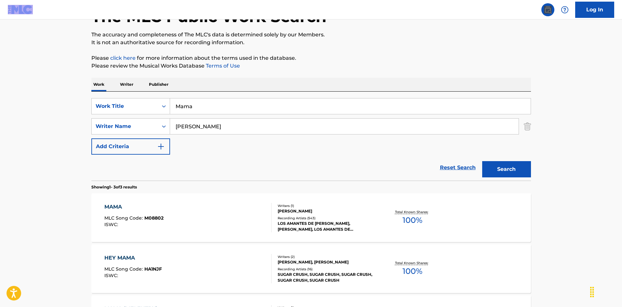
scroll to position [14, 0]
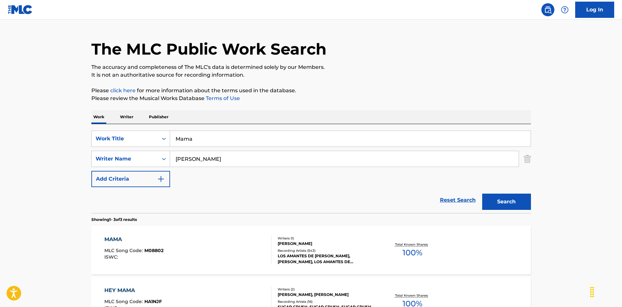
drag, startPoint x: 160, startPoint y: 131, endPoint x: 147, endPoint y: 129, distance: 13.4
click at [147, 129] on div "SearchWithCriteriaec16a890-3cf4-4741-acda-05bc44b2cc6e Work Title Mama SearchWi…" at bounding box center [311, 168] width 440 height 89
click at [228, 142] on input "Maman [PERSON_NAME]" at bounding box center [350, 139] width 361 height 16
drag, startPoint x: 206, startPoint y: 157, endPoint x: 168, endPoint y: 156, distance: 38.4
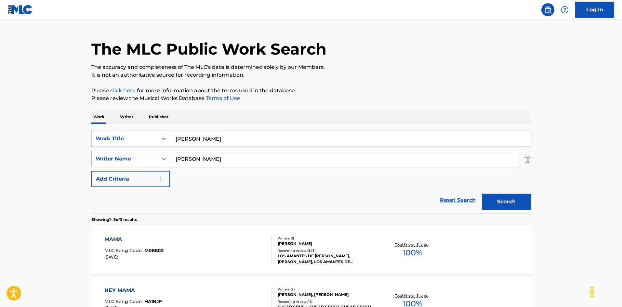
click at [157, 161] on div "SearchWithCriteriaa76f2a92-b0f2-4f62-be12-af0a64e7b772 Writer Name [PERSON_NAME]" at bounding box center [311, 159] width 440 height 16
drag, startPoint x: 224, startPoint y: 139, endPoint x: 208, endPoint y: 141, distance: 15.7
click at [227, 139] on input "[PERSON_NAME]" at bounding box center [350, 139] width 361 height 16
drag, startPoint x: 180, startPoint y: 138, endPoint x: 166, endPoint y: 136, distance: 14.2
click at [164, 137] on div "SearchWithCriteriaec16a890-3cf4-4741-acda-05bc44b2cc6e Work Title Maman" at bounding box center [311, 139] width 440 height 16
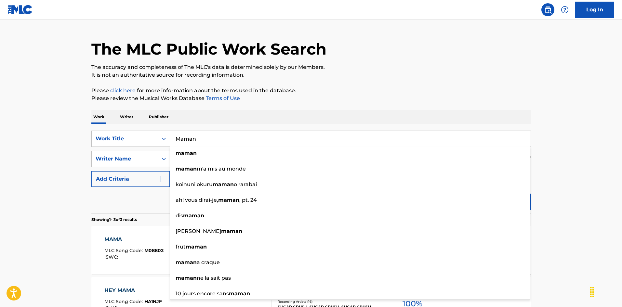
click at [469, 114] on div "Work Writer Publisher" at bounding box center [311, 117] width 440 height 14
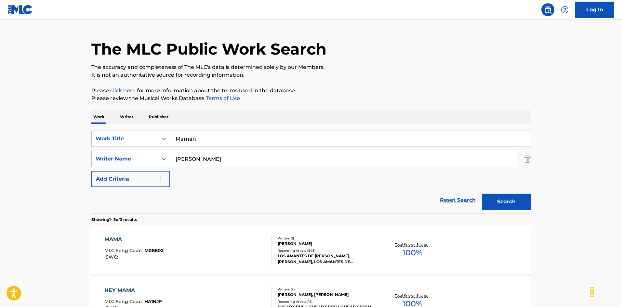
drag, startPoint x: 517, startPoint y: 199, endPoint x: 513, endPoint y: 201, distance: 4.8
click at [517, 199] on button "Search" at bounding box center [506, 202] width 49 height 16
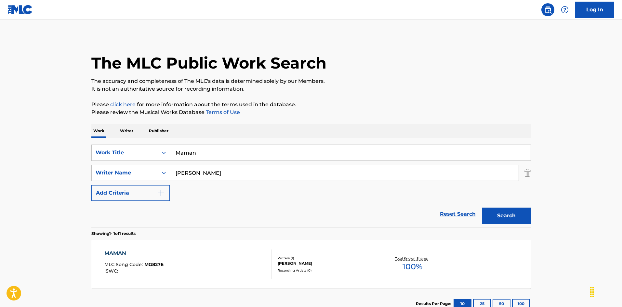
scroll to position [47, 0]
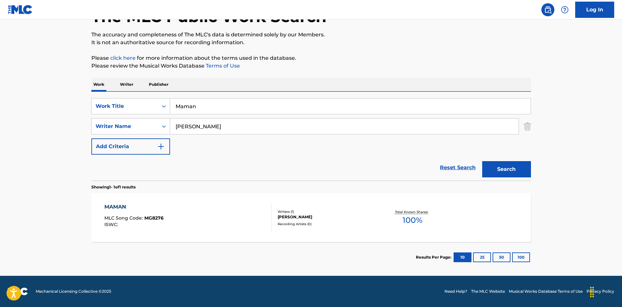
click at [230, 211] on div "MAMAN MLC Song Code : MG8276 ISWC :" at bounding box center [187, 217] width 167 height 29
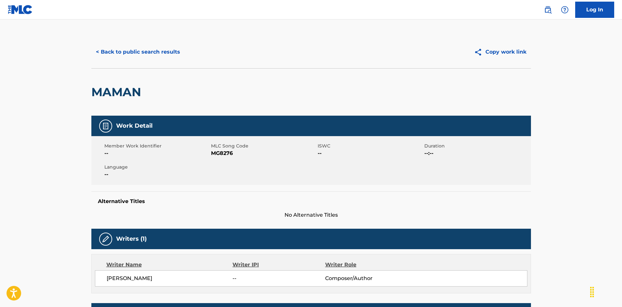
click at [164, 55] on button "< Back to public search results" at bounding box center [137, 52] width 93 height 16
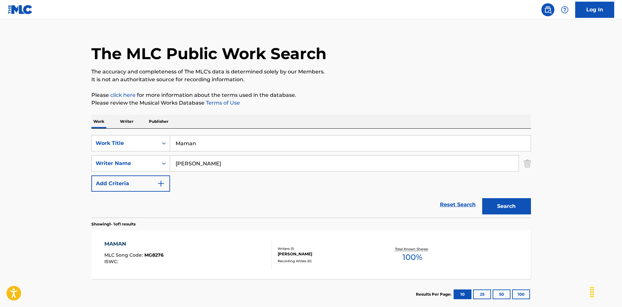
scroll to position [42, 0]
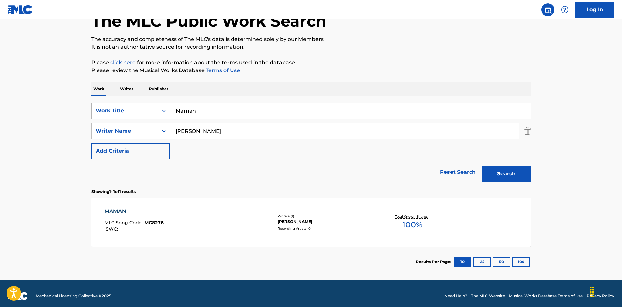
click at [162, 112] on div "SearchWithCriteriaec16a890-3cf4-4741-acda-05bc44b2cc6e Work Title Maman" at bounding box center [311, 111] width 440 height 16
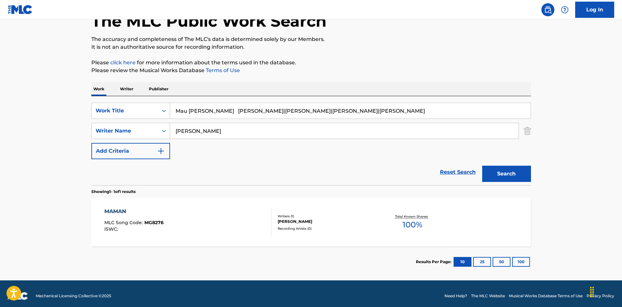
click at [247, 111] on input "Mau [PERSON_NAME] [PERSON_NAME]|[PERSON_NAME]|[PERSON_NAME]|[PERSON_NAME]" at bounding box center [350, 111] width 361 height 16
drag, startPoint x: 172, startPoint y: 124, endPoint x: 163, endPoint y: 124, distance: 9.8
click at [163, 124] on div "SearchWithCriteriaa76f2a92-b0f2-4f62-be12-af0a64e7b772 Writer Name [PERSON_NAME]" at bounding box center [311, 131] width 440 height 16
drag, startPoint x: 219, startPoint y: 110, endPoint x: 386, endPoint y: 130, distance: 167.7
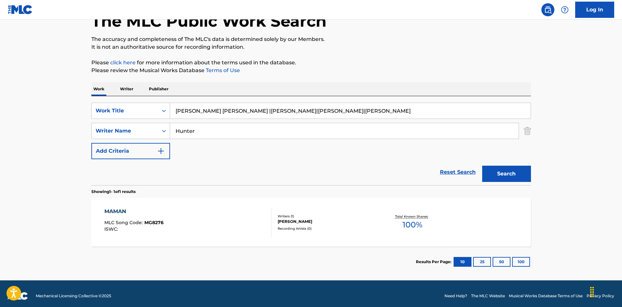
click at [403, 126] on div "SearchWithCriteriaec16a890-3cf4-4741-acda-05bc44b2cc6e Work Title [PERSON_NAME]…" at bounding box center [311, 131] width 440 height 57
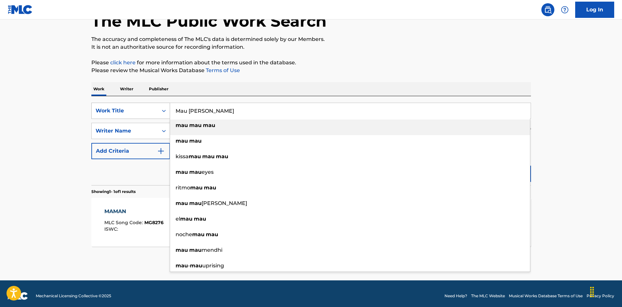
drag, startPoint x: 196, startPoint y: 107, endPoint x: 164, endPoint y: 106, distance: 31.9
click at [163, 106] on div "SearchWithCriteriaec16a890-3cf4-4741-acda-05bc44b2cc6e Work Title [PERSON_NAME]…" at bounding box center [311, 111] width 440 height 16
click at [369, 78] on div "The MLC Public Work Search The accuracy and completeness of The MLC's data is d…" at bounding box center [311, 136] width 455 height 284
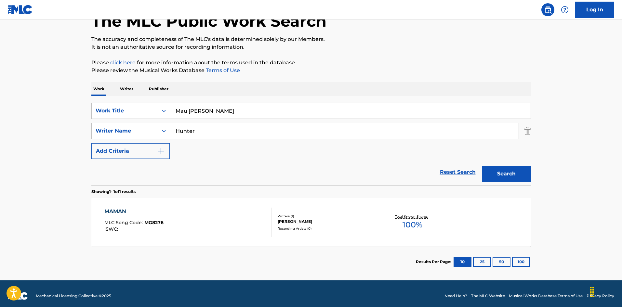
drag, startPoint x: 502, startPoint y: 178, endPoint x: 482, endPoint y: 175, distance: 19.4
click at [502, 178] on button "Search" at bounding box center [506, 174] width 49 height 16
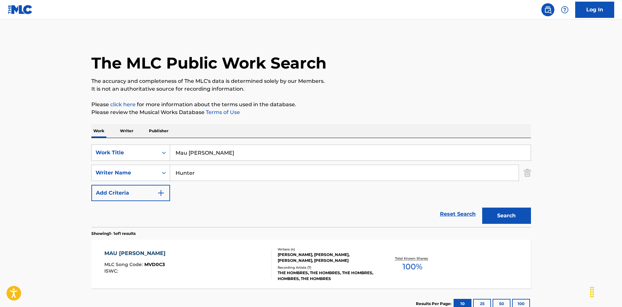
scroll to position [47, 0]
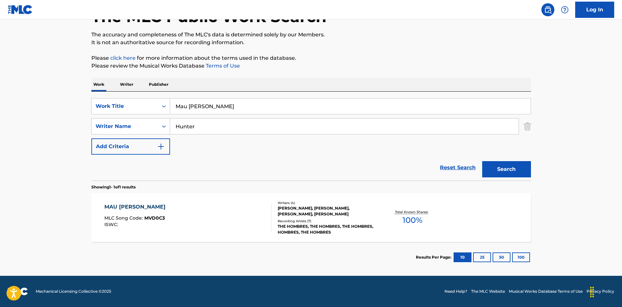
click at [239, 204] on div "MAU [PERSON_NAME] MLC Song Code : MVD0C3 ISWC :" at bounding box center [187, 217] width 167 height 29
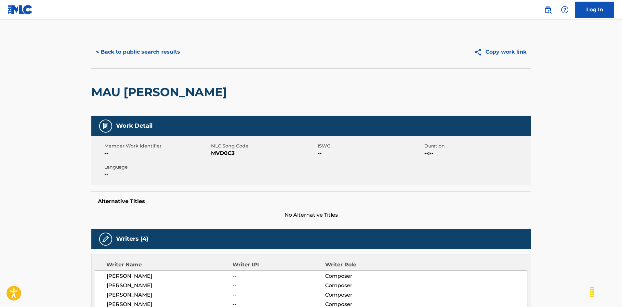
click at [223, 156] on span "MVD0C3" at bounding box center [263, 154] width 105 height 8
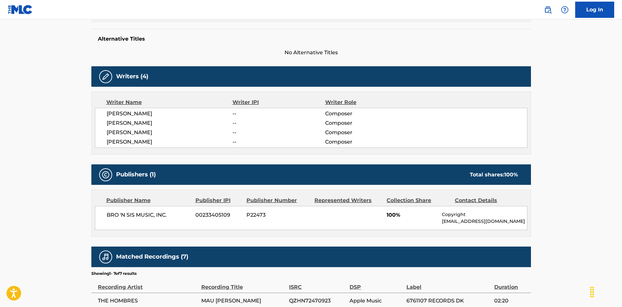
scroll to position [228, 0]
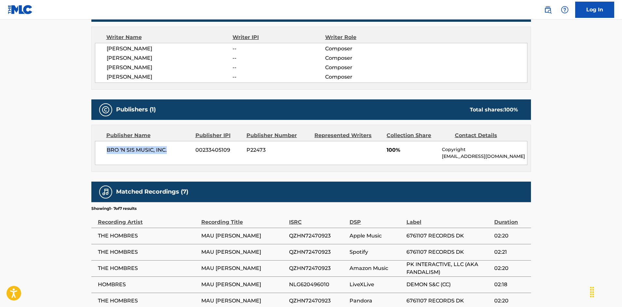
drag, startPoint x: 106, startPoint y: 148, endPoint x: 173, endPoint y: 154, distance: 67.2
click at [173, 154] on div "BRO 'N SIS MUSIC, INC. 00233405109 P22473 100% Copyright [EMAIL_ADDRESS][DOMAIN…" at bounding box center [311, 153] width 433 height 24
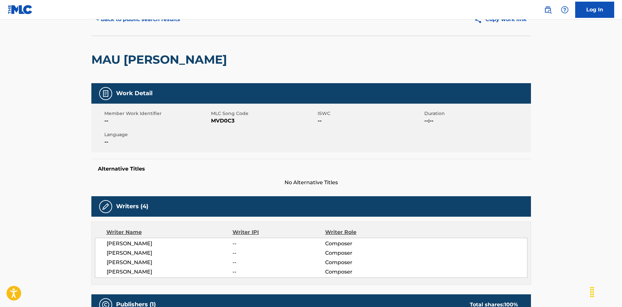
scroll to position [0, 0]
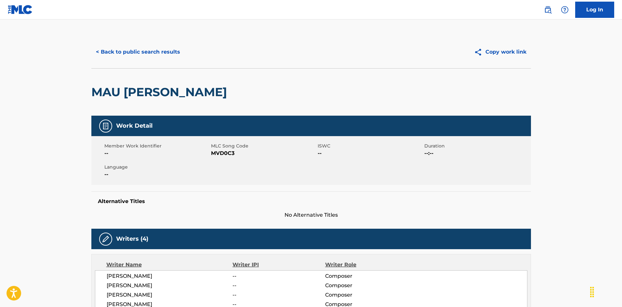
click at [154, 53] on button "< Back to public search results" at bounding box center [137, 52] width 93 height 16
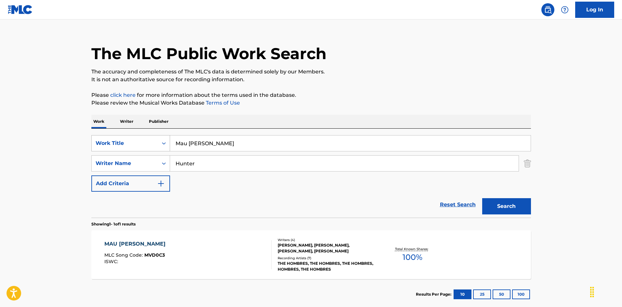
drag, startPoint x: 180, startPoint y: 135, endPoint x: 163, endPoint y: 138, distance: 17.5
click at [145, 132] on div "SearchWithCriteriaec16a890-3cf4-4741-acda-05bc44b2cc6e Work Title Mau [PERSON_N…" at bounding box center [311, 173] width 440 height 89
click at [273, 144] on input "Maybe We Could Slip Away [PERSON_NAME]|[PERSON_NAME]|[PERSON_NAME]" at bounding box center [350, 144] width 361 height 16
click at [150, 160] on div "SearchWithCriteriaa76f2a92-b0f2-4f62-be12-af0a64e7b772 Writer Name [PERSON_NAME]" at bounding box center [311, 163] width 440 height 16
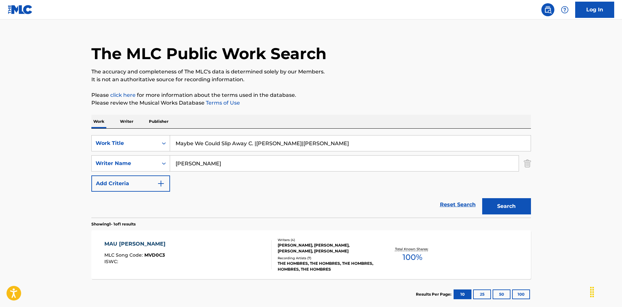
drag, startPoint x: 256, startPoint y: 141, endPoint x: 360, endPoint y: 155, distance: 105.3
click at [360, 155] on div "SearchWithCriteriaec16a890-3cf4-4741-acda-05bc44b2cc6e Work Title Maybe We Coul…" at bounding box center [311, 163] width 440 height 57
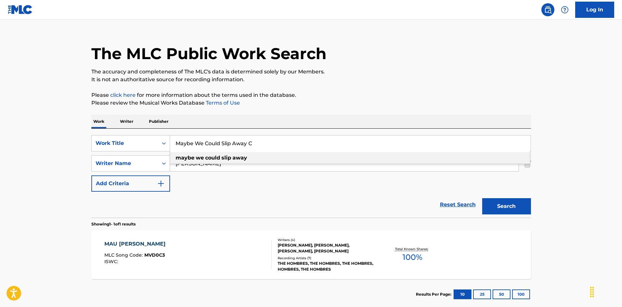
drag, startPoint x: 249, startPoint y: 144, endPoint x: 281, endPoint y: 144, distance: 31.6
click at [273, 144] on input "Maybe We Could Slip Away C" at bounding box center [350, 144] width 361 height 16
drag, startPoint x: 251, startPoint y: 143, endPoint x: 211, endPoint y: 152, distance: 40.8
click at [127, 141] on div "SearchWithCriteriaec16a890-3cf4-4741-acda-05bc44b2cc6e Work Title Maybe We Coul…" at bounding box center [311, 143] width 440 height 16
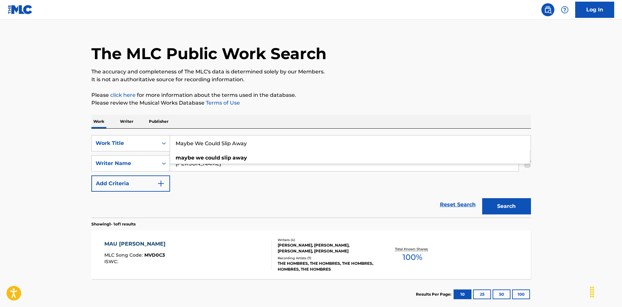
click at [301, 115] on div "Work Writer Publisher" at bounding box center [311, 122] width 440 height 14
click at [486, 205] on button "Search" at bounding box center [506, 206] width 49 height 16
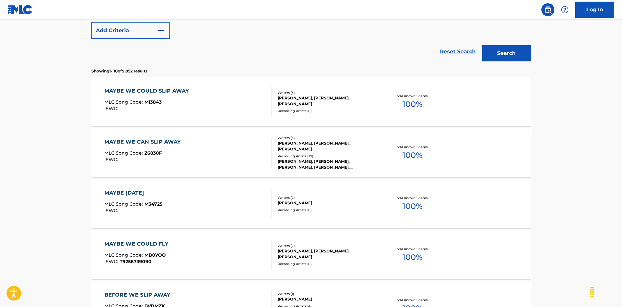
scroll to position [98, 0]
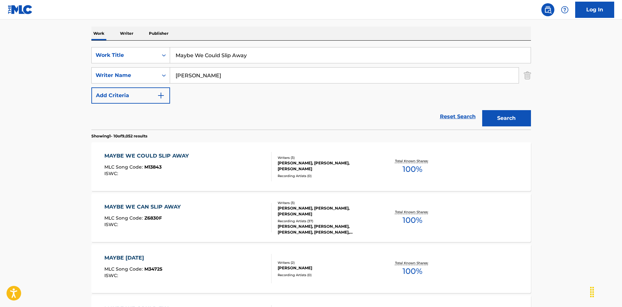
click at [247, 165] on div "MAYBE WE COULD SLIP AWAY MLC Song Code : M13843 ISWC :" at bounding box center [187, 166] width 167 height 29
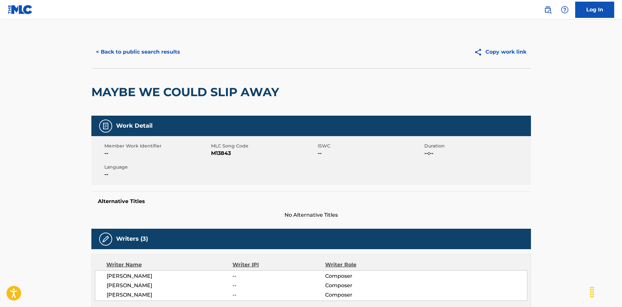
click at [146, 50] on button "< Back to public search results" at bounding box center [137, 52] width 93 height 16
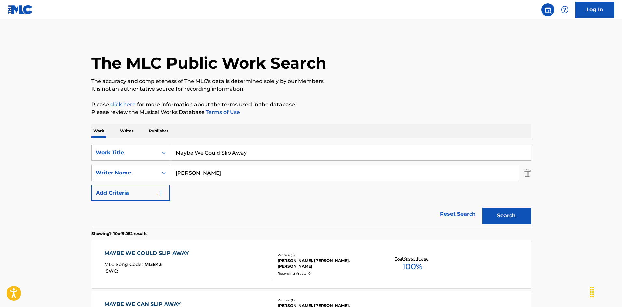
scroll to position [98, 0]
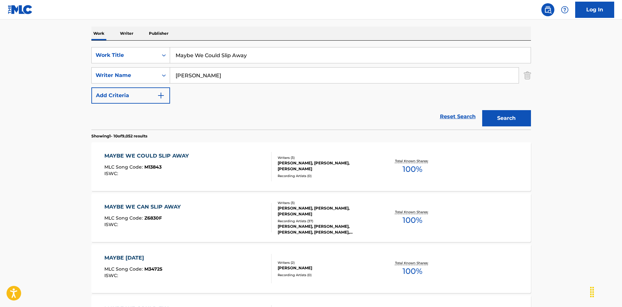
drag, startPoint x: 185, startPoint y: 47, endPoint x: 151, endPoint y: 45, distance: 34.9
click at [151, 45] on div "SearchWithCriteriaec16a890-3cf4-4741-acda-05bc44b2cc6e Work Title Maybe We Coul…" at bounding box center [311, 85] width 440 height 89
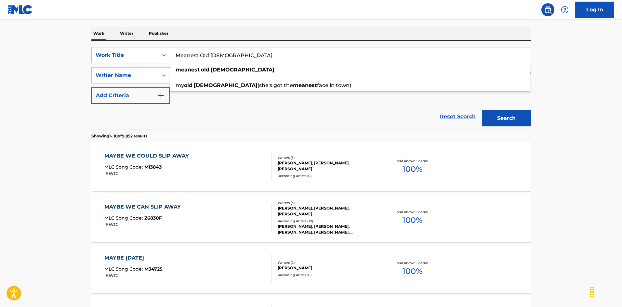
drag, startPoint x: 208, startPoint y: 22, endPoint x: 199, endPoint y: 55, distance: 34.1
click at [208, 21] on div "The MLC Public Work Search The accuracy and completeness of The MLC's data is d…" at bounding box center [311, 311] width 455 height 746
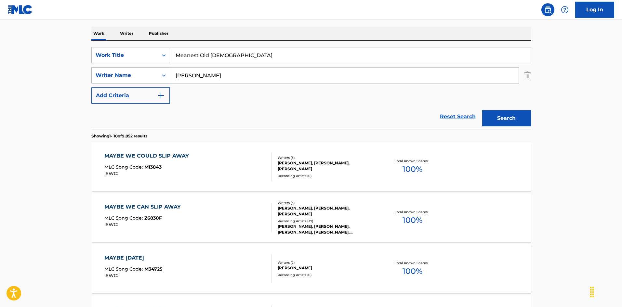
click at [161, 70] on div "SearchWithCriteriaa76f2a92-b0f2-4f62-be12-af0a64e7b772 Writer Name [PERSON_NAME]" at bounding box center [311, 75] width 440 height 16
click at [493, 119] on button "Search" at bounding box center [506, 118] width 49 height 16
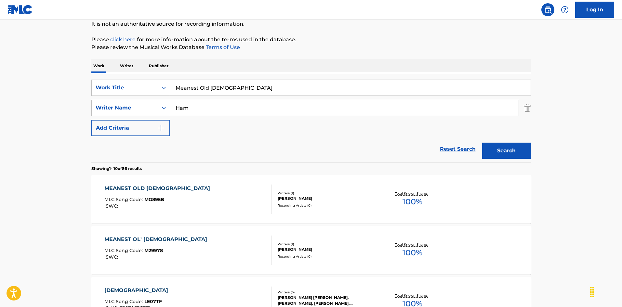
scroll to position [130, 0]
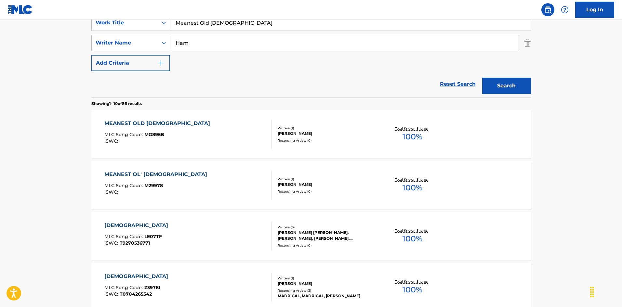
click at [255, 134] on div "MEANEST OLD [DEMOGRAPHIC_DATA] MLC Song Code : MG895B ISWC :" at bounding box center [187, 134] width 167 height 29
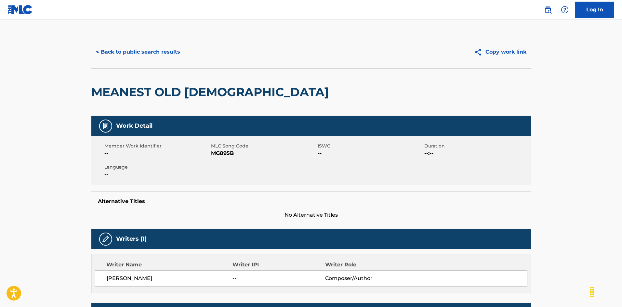
click at [106, 51] on button "< Back to public search results" at bounding box center [137, 52] width 93 height 16
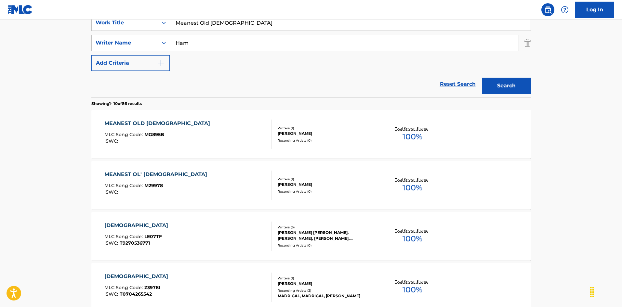
scroll to position [163, 0]
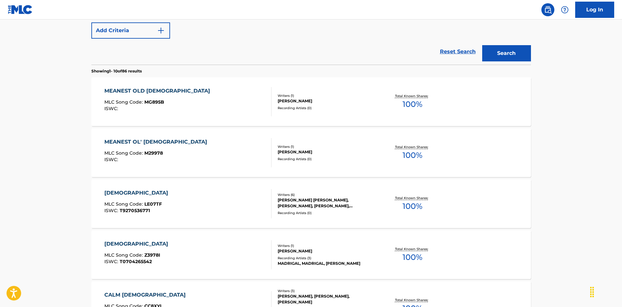
click at [230, 154] on div "MEANEST OL' [DEMOGRAPHIC_DATA] MLC Song Code : M29978 ISWC :" at bounding box center [187, 152] width 167 height 29
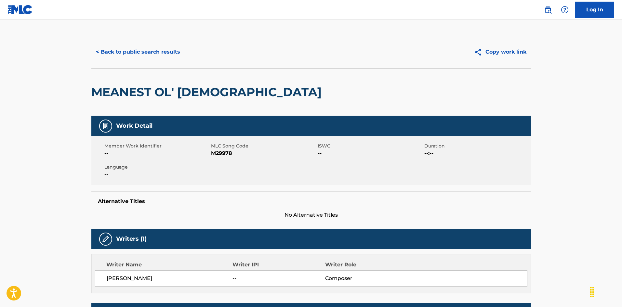
click at [160, 54] on button "< Back to public search results" at bounding box center [137, 52] width 93 height 16
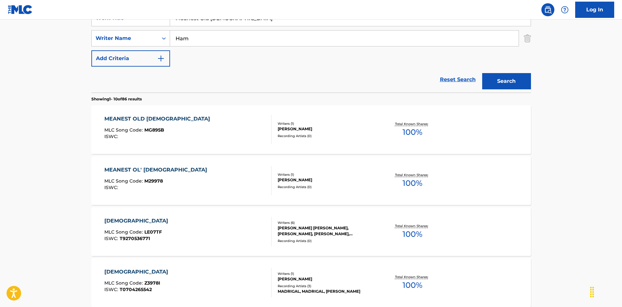
scroll to position [102, 0]
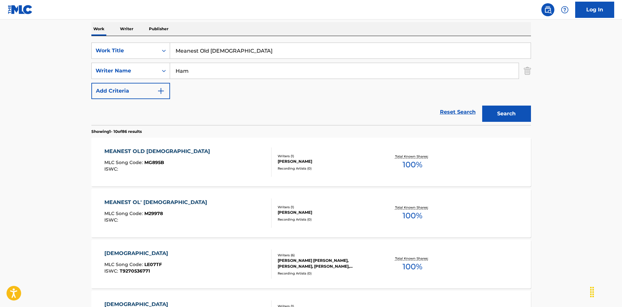
click at [226, 53] on input "Meanest Old [DEMOGRAPHIC_DATA]" at bounding box center [350, 51] width 361 height 16
click at [159, 44] on div "SearchWithCriteriaec16a890-3cf4-4741-acda-05bc44b2cc6e Work Title Meanest Old […" at bounding box center [311, 51] width 440 height 16
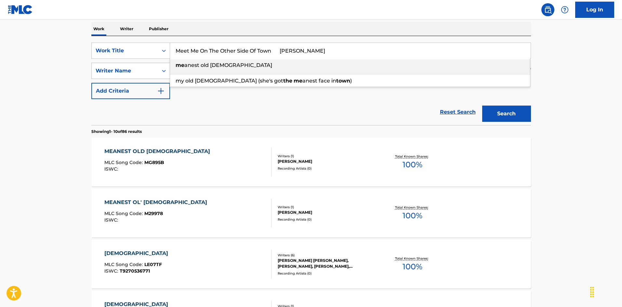
click at [273, 33] on div "Work Writer Publisher" at bounding box center [311, 29] width 440 height 14
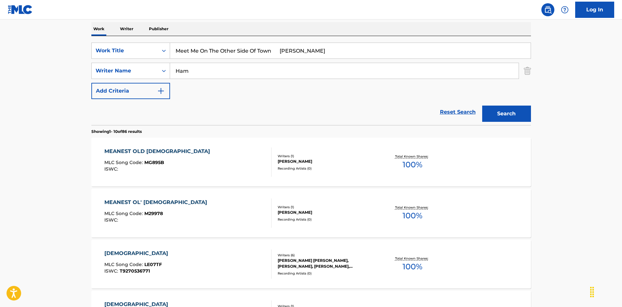
drag, startPoint x: 276, startPoint y: 51, endPoint x: 306, endPoint y: 61, distance: 31.8
click at [321, 57] on input "Meet Me On The Other Side Of Town [PERSON_NAME]" at bounding box center [350, 51] width 361 height 16
drag, startPoint x: 200, startPoint y: 72, endPoint x: 168, endPoint y: 70, distance: 32.0
click at [168, 70] on div "SearchWithCriteriaa76f2a92-b0f2-4f62-be12-af0a64e7b772 Writer Name [PERSON_NAME]" at bounding box center [311, 71] width 440 height 16
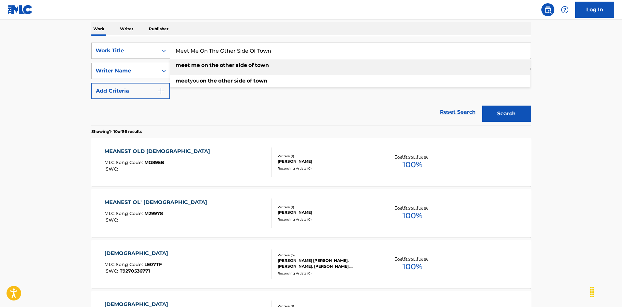
drag, startPoint x: 186, startPoint y: 41, endPoint x: 175, endPoint y: 41, distance: 11.1
click at [175, 41] on div "SearchWithCriteriaec16a890-3cf4-4741-acda-05bc44b2cc6e Work Title Meet Me On Th…" at bounding box center [311, 80] width 440 height 89
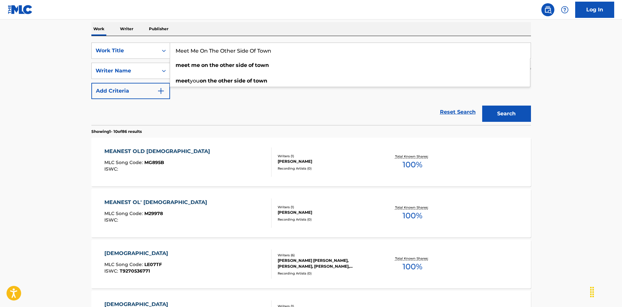
click at [518, 112] on button "Search" at bounding box center [506, 114] width 49 height 16
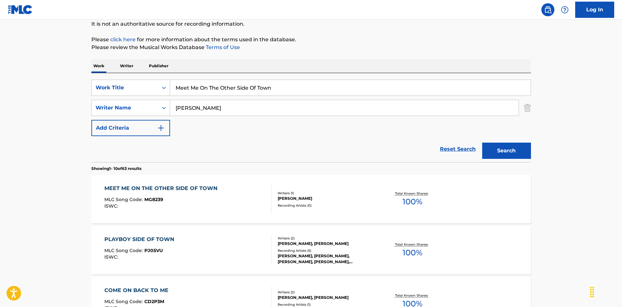
scroll to position [98, 0]
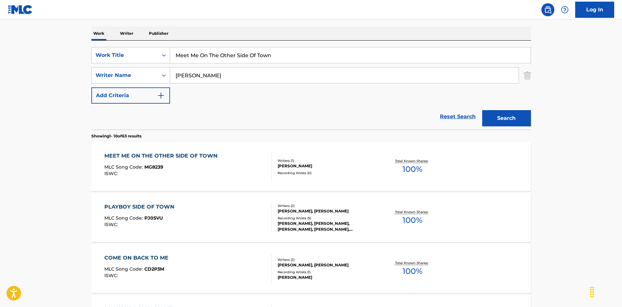
click at [244, 155] on div "MEET ME ON THE OTHER SIDE OF TOWN MLC Song Code : MG8239 ISWC :" at bounding box center [187, 166] width 167 height 29
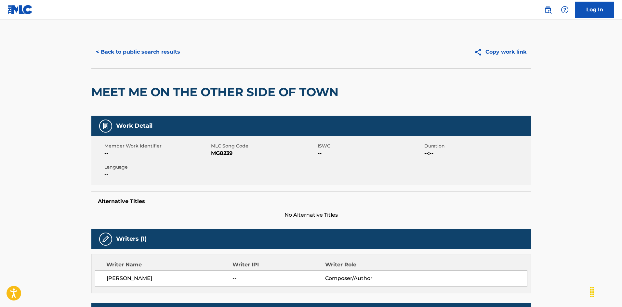
click at [171, 53] on button "< Back to public search results" at bounding box center [137, 52] width 93 height 16
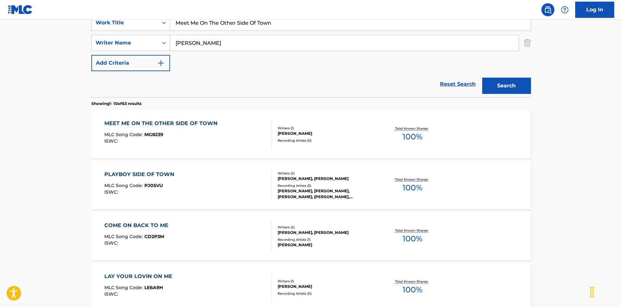
scroll to position [98, 0]
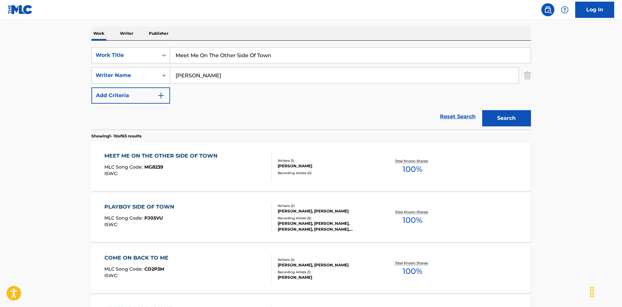
click at [238, 57] on input "Meet Me On The Other Side Of Town" at bounding box center [350, 55] width 361 height 16
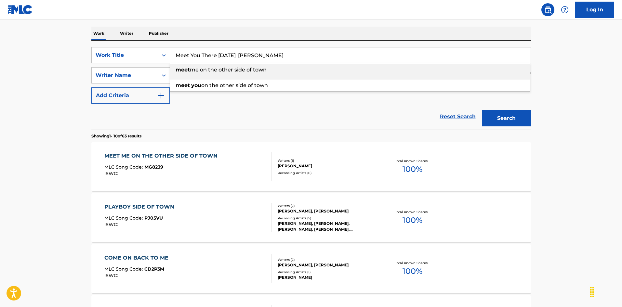
click at [288, 39] on div "Work Writer Publisher" at bounding box center [311, 34] width 440 height 14
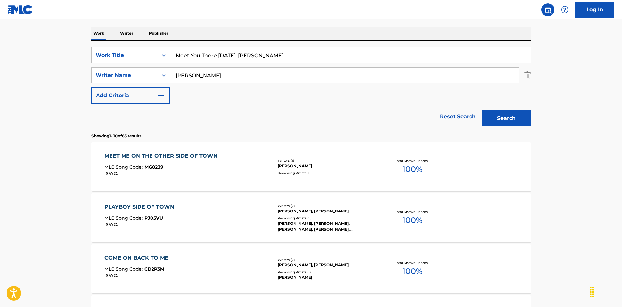
click at [288, 56] on input "Meet You There [DATE] [PERSON_NAME]" at bounding box center [350, 55] width 361 height 16
drag, startPoint x: 159, startPoint y: 66, endPoint x: 163, endPoint y: 66, distance: 4.3
click at [159, 66] on div "SearchWithCriteriaec16a890-3cf4-4741-acda-05bc44b2cc6e Work Title Meet You Ther…" at bounding box center [311, 75] width 440 height 57
drag, startPoint x: 251, startPoint y: 53, endPoint x: 267, endPoint y: 67, distance: 21.0
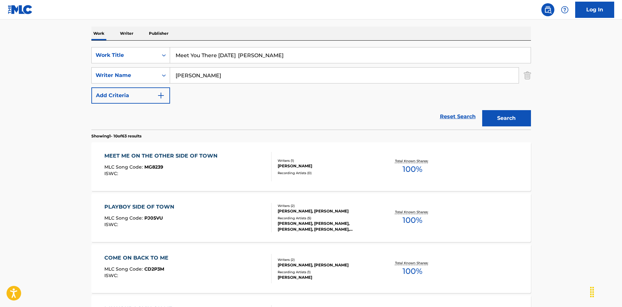
click at [333, 68] on div "SearchWithCriteriaec16a890-3cf4-4741-acda-05bc44b2cc6e Work Title Meet You Ther…" at bounding box center [311, 75] width 440 height 57
drag, startPoint x: 209, startPoint y: 52, endPoint x: 203, endPoint y: 53, distance: 6.1
click at [188, 51] on input "Meet You There [DATE]" at bounding box center [350, 55] width 361 height 16
drag, startPoint x: 237, startPoint y: 61, endPoint x: 247, endPoint y: 55, distance: 11.6
click at [237, 60] on input "Meet You There [DATE]" at bounding box center [350, 55] width 361 height 16
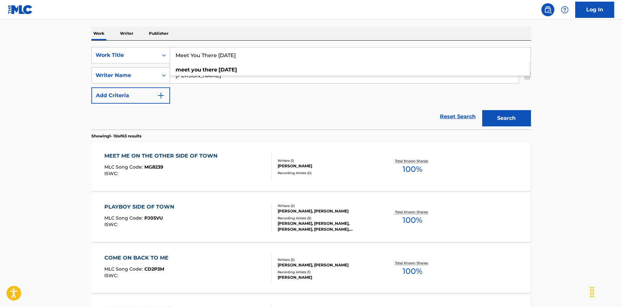
click at [247, 54] on input "Meet You There [DATE]" at bounding box center [350, 55] width 361 height 16
click at [245, 39] on div "Work Writer Publisher" at bounding box center [311, 34] width 440 height 14
drag, startPoint x: 245, startPoint y: 54, endPoint x: 152, endPoint y: 50, distance: 93.8
click at [152, 50] on div "SearchWithCriteriaec16a890-3cf4-4741-acda-05bc44b2cc6e Work Title Meet You Ther…" at bounding box center [311, 55] width 440 height 16
click at [493, 120] on button "Search" at bounding box center [506, 118] width 49 height 16
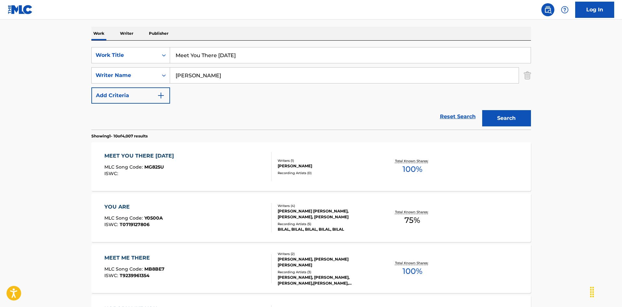
click at [239, 161] on div "MEET YOU THERE [DATE] MLC Song Code : MG825U ISWC :" at bounding box center [187, 166] width 167 height 29
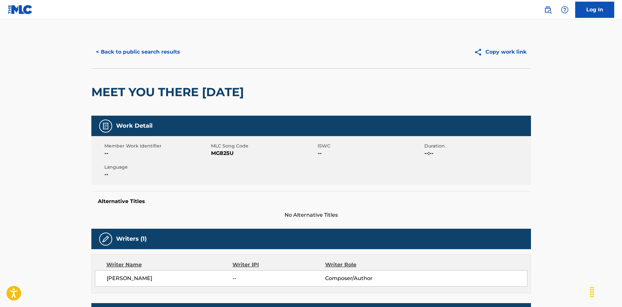
click at [175, 50] on button "< Back to public search results" at bounding box center [137, 52] width 93 height 16
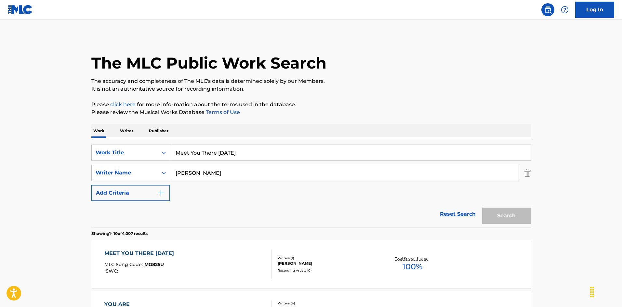
scroll to position [98, 0]
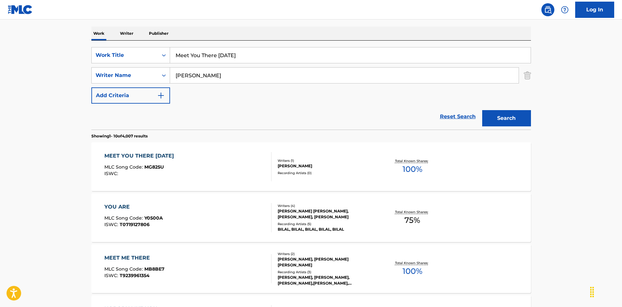
click at [285, 29] on div "Work Writer Publisher" at bounding box center [311, 34] width 440 height 14
click at [279, 54] on input "Memories (Of [PERSON_NAME]) [PERSON_NAME]|[PERSON_NAME]" at bounding box center [350, 55] width 361 height 16
drag, startPoint x: 152, startPoint y: 60, endPoint x: 141, endPoint y: 58, distance: 10.7
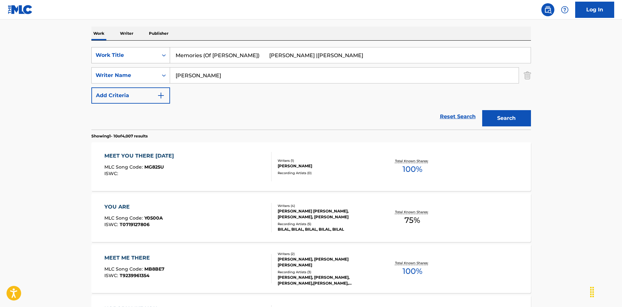
click at [141, 58] on div "SearchWithCriteriaec16a890-3cf4-4741-acda-05bc44b2cc6e Work Title Memories (Of …" at bounding box center [311, 75] width 440 height 57
drag, startPoint x: 252, startPoint y: 54, endPoint x: 406, endPoint y: 74, distance: 155.2
click at [405, 74] on div "SearchWithCriteriaec16a890-3cf4-4741-acda-05bc44b2cc6e Work Title Memories (Of …" at bounding box center [311, 75] width 440 height 57
click at [500, 116] on button "Search" at bounding box center [506, 118] width 49 height 16
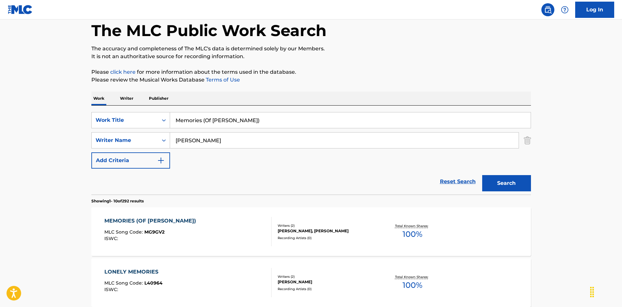
scroll to position [65, 0]
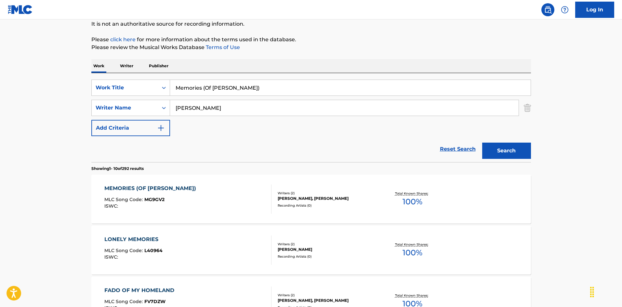
click at [249, 195] on div "MEMORIES (OF [PERSON_NAME]) MLC Song Code : MG9GV2 ISWC :" at bounding box center [187, 199] width 167 height 29
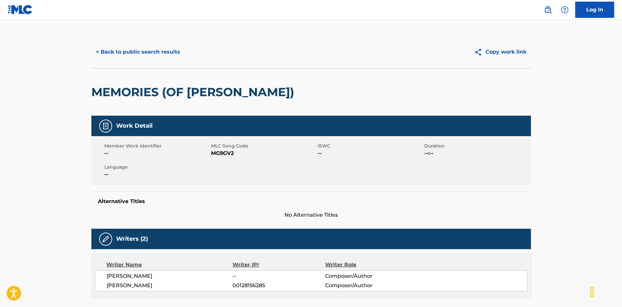
click at [164, 48] on button "< Back to public search results" at bounding box center [137, 52] width 93 height 16
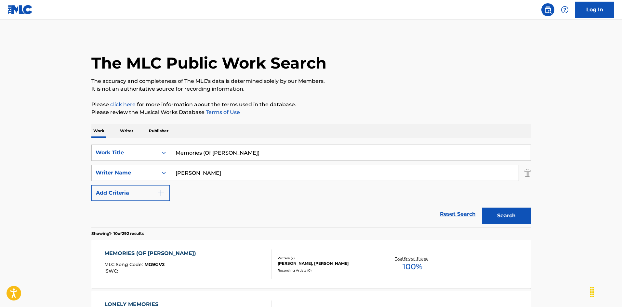
scroll to position [65, 0]
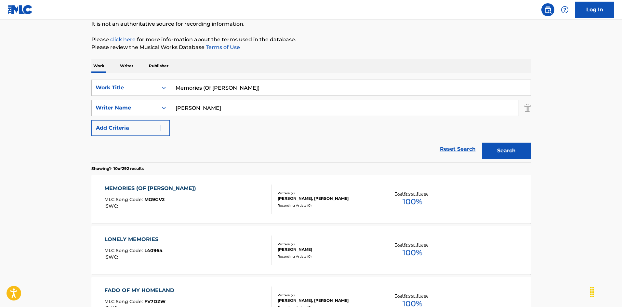
drag, startPoint x: 208, startPoint y: 83, endPoint x: 174, endPoint y: 82, distance: 34.5
click at [170, 83] on input "Memories (Of [PERSON_NAME])" at bounding box center [350, 88] width 361 height 16
drag, startPoint x: 253, startPoint y: 83, endPoint x: 120, endPoint y: 76, distance: 132.5
click at [119, 76] on div "SearchWithCriteriaec16a890-3cf4-4741-acda-05bc44b2cc6e Work Title Memories To B…" at bounding box center [311, 117] width 440 height 89
click at [252, 89] on input "Memories To Break [PERSON_NAME]" at bounding box center [350, 88] width 361 height 16
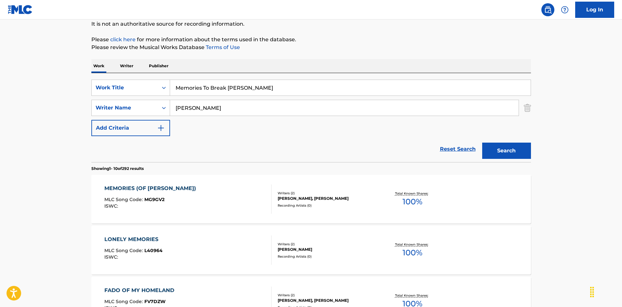
click at [252, 89] on input "Memories To Break [PERSON_NAME]" at bounding box center [350, 88] width 361 height 16
click at [146, 94] on div "SearchWithCriteriaec16a890-3cf4-4741-acda-05bc44b2cc6e Work Title Memories To B…" at bounding box center [311, 108] width 440 height 57
drag, startPoint x: 227, startPoint y: 87, endPoint x: 235, endPoint y: 99, distance: 14.0
click at [288, 99] on div "SearchWithCriteriaec16a890-3cf4-4741-acda-05bc44b2cc6e Work Title Memories To B…" at bounding box center [311, 108] width 440 height 57
drag, startPoint x: 138, startPoint y: 87, endPoint x: 144, endPoint y: 88, distance: 6.8
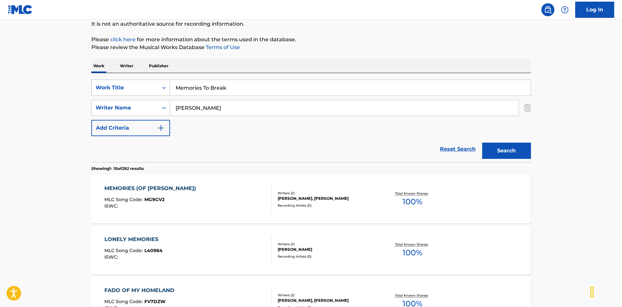
click at [138, 87] on div "SearchWithCriteriaec16a890-3cf4-4741-acda-05bc44b2cc6e Work Title Memories To B…" at bounding box center [311, 88] width 440 height 16
click at [494, 152] on button "Search" at bounding box center [506, 151] width 49 height 16
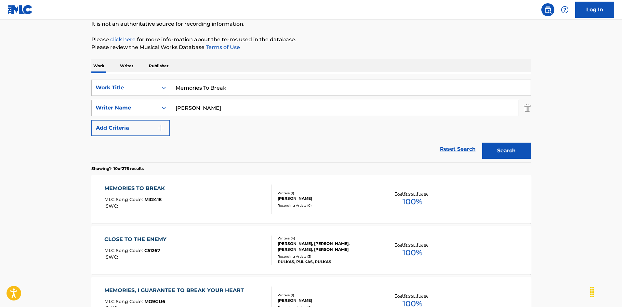
scroll to position [98, 0]
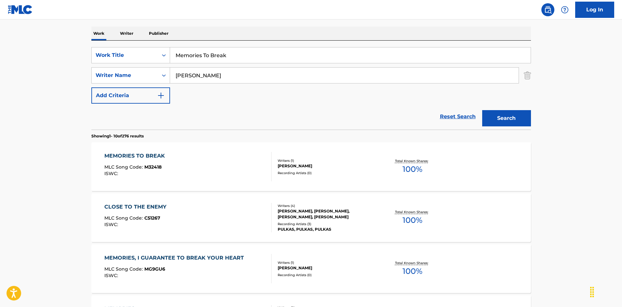
click at [243, 172] on div "MEMORIES TO BREAK MLC Song Code : M32418 ISWC :" at bounding box center [187, 166] width 167 height 29
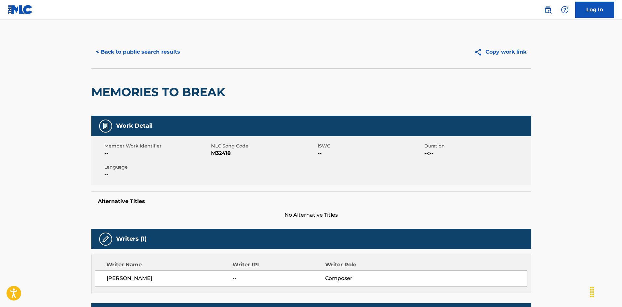
click at [149, 51] on button "< Back to public search results" at bounding box center [137, 52] width 93 height 16
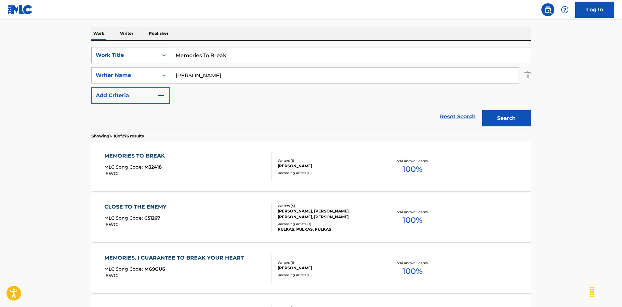
drag, startPoint x: 181, startPoint y: 45, endPoint x: 135, endPoint y: 50, distance: 47.1
click at [128, 43] on div "SearchWithCriteriaec16a890-3cf4-4741-acda-05bc44b2cc6e Work Title Memories To B…" at bounding box center [311, 85] width 440 height 89
click at [298, 57] on input "Memories! Memories! [PERSON_NAME]|[PERSON_NAME]" at bounding box center [350, 55] width 361 height 16
drag, startPoint x: 199, startPoint y: 74, endPoint x: 156, endPoint y: 74, distance: 42.9
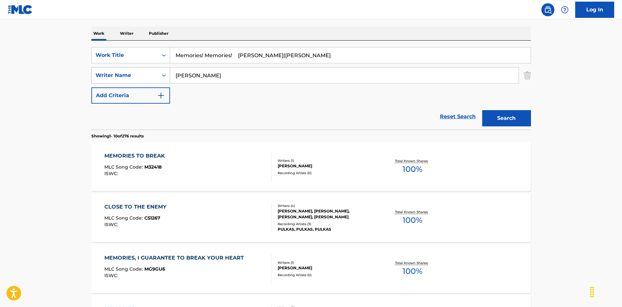
click at [156, 74] on div "SearchWithCriteriaa76f2a92-b0f2-4f62-be12-af0a64e7b772 Writer Name [PERSON_NAME]" at bounding box center [311, 75] width 440 height 16
drag, startPoint x: 243, startPoint y: 54, endPoint x: 348, endPoint y: 72, distance: 107.0
click at [345, 72] on div "SearchWithCriteriaec16a890-3cf4-4741-acda-05bc44b2cc6e Work Title Memories! Mem…" at bounding box center [311, 75] width 440 height 57
click at [499, 124] on button "Search" at bounding box center [506, 118] width 49 height 16
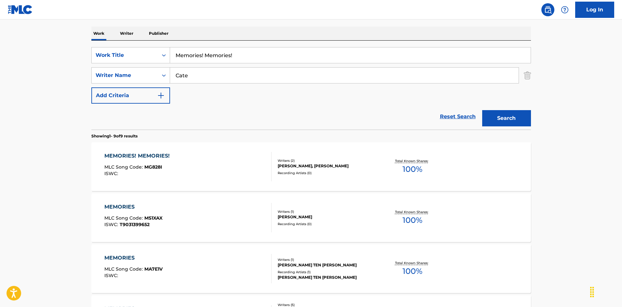
click at [212, 173] on div "MEMORIES! MEMORIES! MLC Song Code : MG828I ISWC :" at bounding box center [187, 166] width 167 height 29
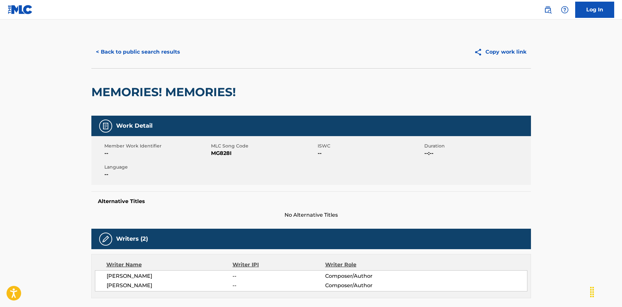
click at [161, 52] on button "< Back to public search results" at bounding box center [137, 52] width 93 height 16
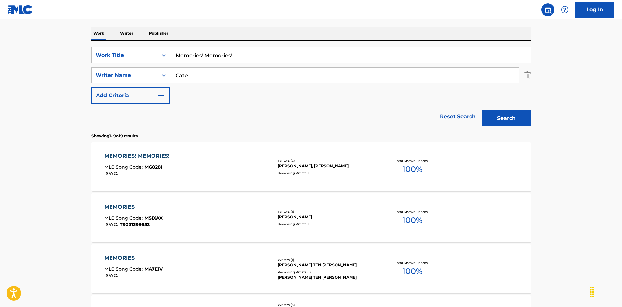
scroll to position [65, 0]
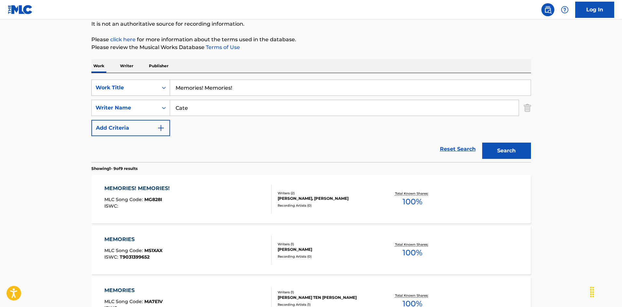
drag, startPoint x: 185, startPoint y: 87, endPoint x: 135, endPoint y: 83, distance: 50.9
click at [135, 83] on div "SearchWithCriteriaec16a890-3cf4-4741-acda-05bc44b2cc6e Work Title Memories! Mem…" at bounding box center [311, 88] width 440 height 16
click at [246, 90] on input "Memphis [PERSON_NAME]" at bounding box center [350, 88] width 361 height 16
click at [246, 89] on input "Memphis [PERSON_NAME]" at bounding box center [350, 88] width 361 height 16
drag, startPoint x: 153, startPoint y: 100, endPoint x: 146, endPoint y: 101, distance: 7.3
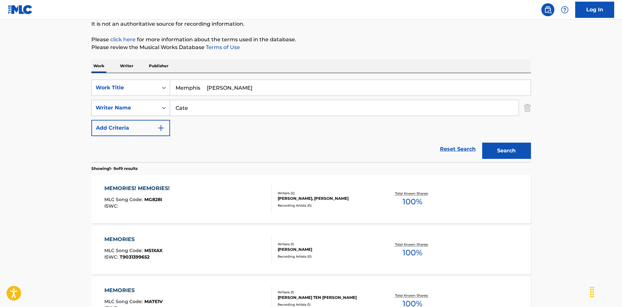
click at [141, 98] on div "SearchWithCriteriaec16a890-3cf4-4741-acda-05bc44b2cc6e Work Title Memphis [PERS…" at bounding box center [311, 108] width 440 height 57
drag, startPoint x: 210, startPoint y: 86, endPoint x: 293, endPoint y: 105, distance: 85.6
click at [293, 103] on div "SearchWithCriteriaec16a890-3cf4-4741-acda-05bc44b2cc6e Work Title Memphis [PERS…" at bounding box center [311, 108] width 440 height 57
drag, startPoint x: 498, startPoint y: 145, endPoint x: 427, endPoint y: 141, distance: 71.0
click at [497, 145] on button "Search" at bounding box center [506, 151] width 49 height 16
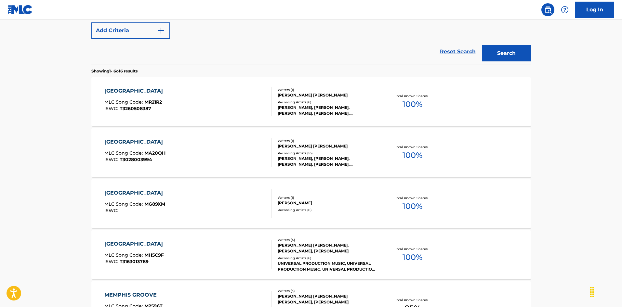
scroll to position [228, 0]
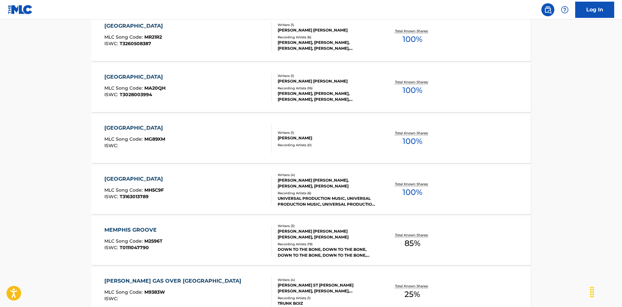
click at [237, 142] on div "MEMPHIS MLC Song Code : MG89XM ISWC :" at bounding box center [187, 138] width 167 height 29
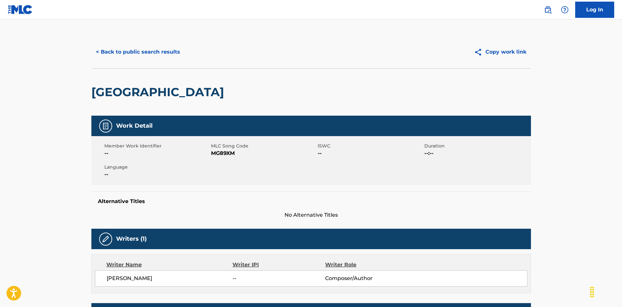
click at [227, 150] on span "MG89XM" at bounding box center [263, 154] width 105 height 8
click at [148, 50] on button "< Back to public search results" at bounding box center [137, 52] width 93 height 16
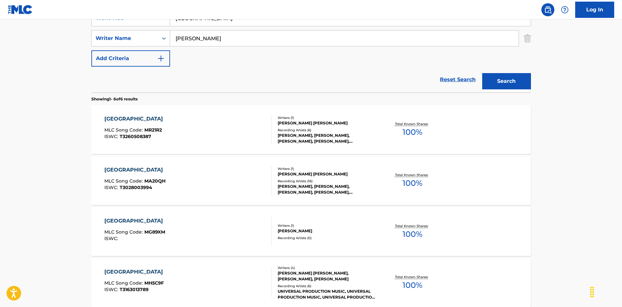
scroll to position [70, 0]
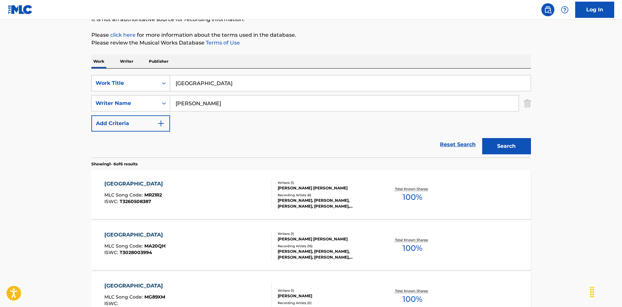
drag, startPoint x: 208, startPoint y: 88, endPoint x: 160, endPoint y: 77, distance: 49.5
click at [160, 77] on div "SearchWithCriteriaec16a890-3cf4-4741-acda-05bc44b2cc6e Work Title [GEOGRAPHIC_D…" at bounding box center [311, 83] width 440 height 16
click at [273, 82] on input "Mi Corazon Te Espera [PERSON_NAME]|[PERSON_NAME]" at bounding box center [350, 83] width 361 height 16
drag, startPoint x: 273, startPoint y: 82, endPoint x: 250, endPoint y: 104, distance: 32.4
click at [273, 82] on input "Mi Corazon Te Espera [PERSON_NAME]|[PERSON_NAME]" at bounding box center [350, 83] width 361 height 16
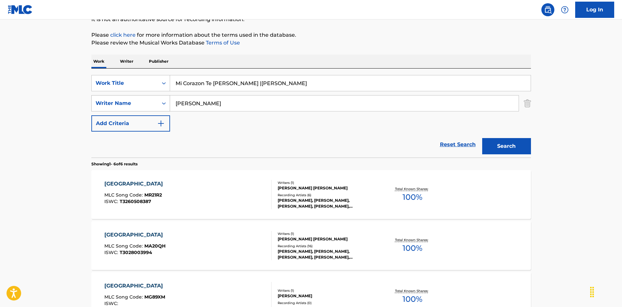
click at [158, 99] on div "SearchWithCriteriaa76f2a92-b0f2-4f62-be12-af0a64e7b772 Writer Name [PERSON_NAME]" at bounding box center [311, 103] width 440 height 16
drag, startPoint x: 242, startPoint y: 86, endPoint x: 373, endPoint y: 109, distance: 133.1
click at [361, 105] on div "SearchWithCriteriaec16a890-3cf4-4741-acda-05bc44b2cc6e Work Title Mi Corazon Te…" at bounding box center [311, 103] width 440 height 57
drag, startPoint x: 501, startPoint y: 145, endPoint x: 381, endPoint y: 119, distance: 122.5
click at [500, 145] on button "Search" at bounding box center [506, 146] width 49 height 16
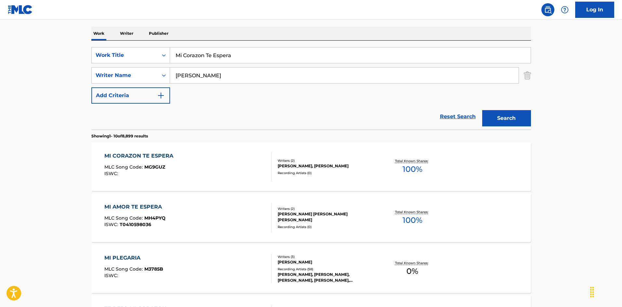
scroll to position [130, 0]
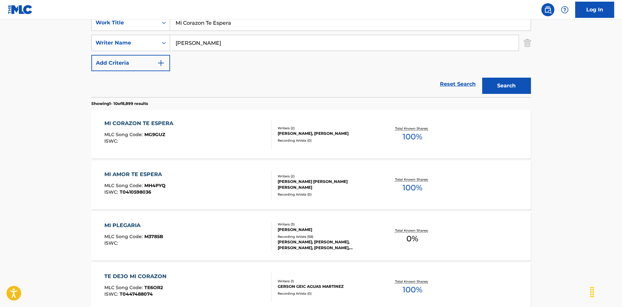
click at [223, 133] on div "MI CORAZON TE ESPERA MLC Song Code : MG9GUZ ISWC :" at bounding box center [187, 134] width 167 height 29
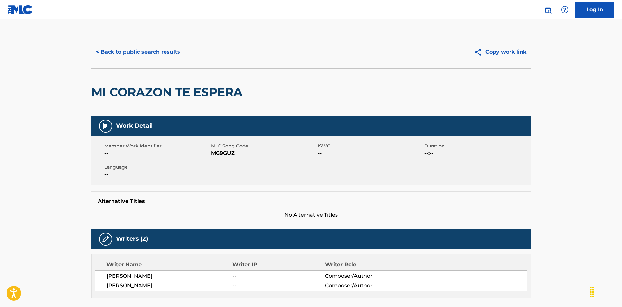
click at [159, 48] on button "< Back to public search results" at bounding box center [137, 52] width 93 height 16
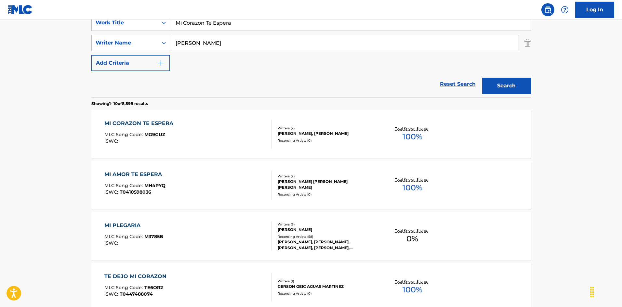
scroll to position [65, 0]
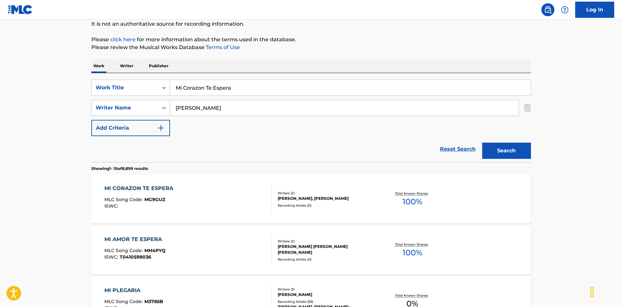
drag, startPoint x: 220, startPoint y: 79, endPoint x: 121, endPoint y: 63, distance: 99.6
click at [235, 86] on input "Mis [PERSON_NAME]" at bounding box center [350, 88] width 361 height 16
drag, startPoint x: 199, startPoint y: 110, endPoint x: 156, endPoint y: 96, distance: 45.3
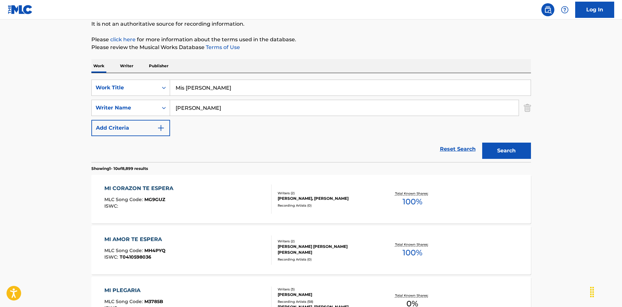
click at [156, 96] on div "SearchWithCriteriaec16a890-3cf4-4741-acda-05bc44b2cc6e Work Title Mis Sionos [P…" at bounding box center [311, 108] width 440 height 57
drag, startPoint x: 207, startPoint y: 86, endPoint x: 299, endPoint y: 103, distance: 93.3
click at [316, 103] on div "SearchWithCriteriaec16a890-3cf4-4741-acda-05bc44b2cc6e Work Title Mis Sionos [P…" at bounding box center [311, 108] width 440 height 57
drag, startPoint x: 154, startPoint y: 81, endPoint x: 189, endPoint y: 93, distance: 36.8
click at [150, 81] on div "SearchWithCriteriaec16a890-3cf4-4741-acda-05bc44b2cc6e Work Title Mis Sionos mi…" at bounding box center [311, 88] width 440 height 16
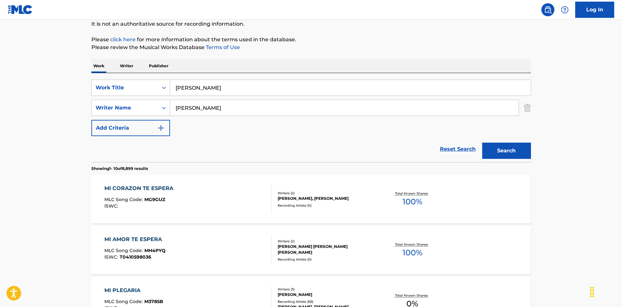
click at [502, 146] on button "Search" at bounding box center [506, 151] width 49 height 16
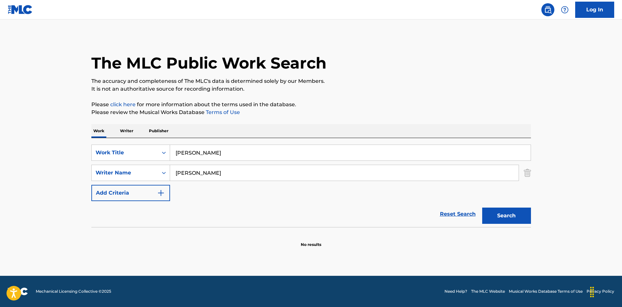
drag, startPoint x: 143, startPoint y: 142, endPoint x: 168, endPoint y: 131, distance: 26.8
click at [142, 141] on div "SearchWithCriteriaec16a890-3cf4-4741-acda-05bc44b2cc6e Work Title Mis Sionos Se…" at bounding box center [311, 182] width 440 height 89
click at [57, 113] on main "The MLC Public Work Search The accuracy and completeness of The MLC's data is d…" at bounding box center [311, 148] width 622 height 257
click at [152, 164] on div "SearchWithCriteriaec16a890-3cf4-4741-acda-05bc44b2cc6e Work Title Mis Sionos Se…" at bounding box center [311, 173] width 440 height 57
click at [516, 212] on button "Search" at bounding box center [506, 216] width 49 height 16
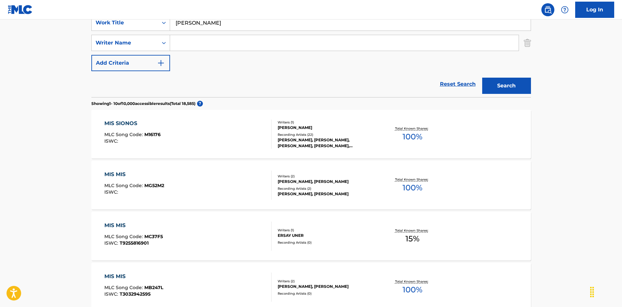
scroll to position [163, 0]
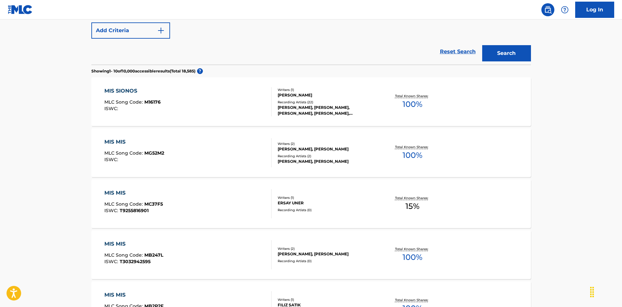
click at [237, 111] on div "MIS SIONOS MLC Song Code : M16176 ISWC :" at bounding box center [187, 101] width 167 height 29
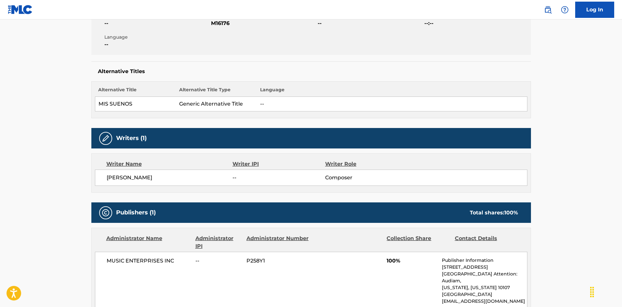
scroll to position [65, 0]
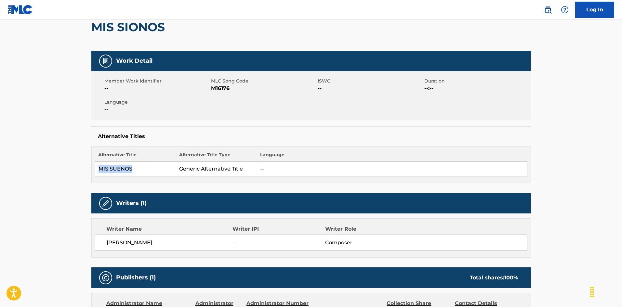
drag, startPoint x: 108, startPoint y: 169, endPoint x: 139, endPoint y: 169, distance: 30.9
click at [139, 169] on td "MIS SUENOS" at bounding box center [135, 169] width 81 height 15
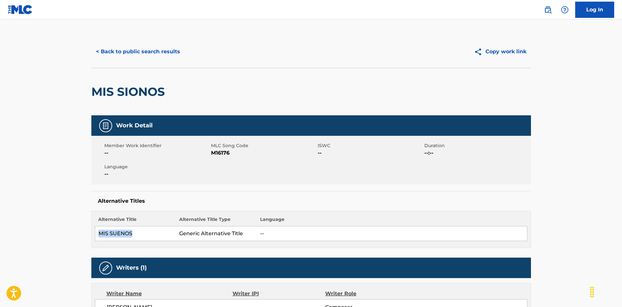
scroll to position [0, 0]
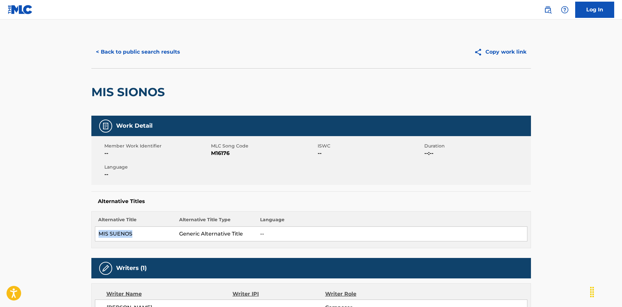
click at [155, 55] on button "< Back to public search results" at bounding box center [137, 52] width 93 height 16
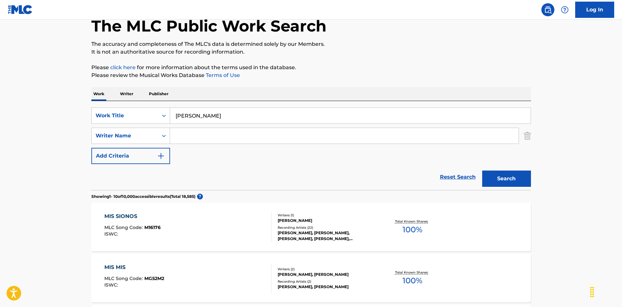
scroll to position [5, 0]
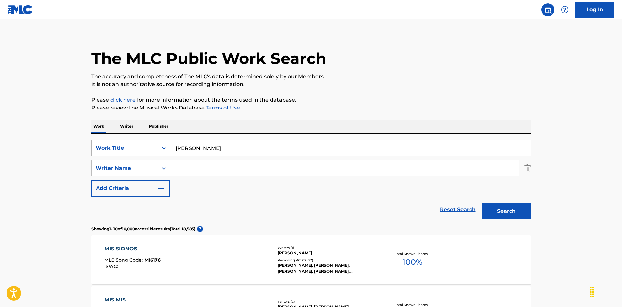
drag, startPoint x: 204, startPoint y: 149, endPoint x: 168, endPoint y: 147, distance: 35.5
click at [168, 147] on div "SearchWithCriteriaec16a890-3cf4-4741-acda-05bc44b2cc6e Work Title Mis Sionos" at bounding box center [311, 148] width 440 height 16
drag, startPoint x: 265, startPoint y: 148, endPoint x: 284, endPoint y: 147, distance: 18.6
click at [284, 148] on input "[US_STATE] Blues [PERSON_NAME]" at bounding box center [350, 149] width 361 height 16
click at [280, 139] on div "SearchWithCriteriaec16a890-3cf4-4741-acda-05bc44b2cc6e Work Title [US_STATE] Bl…" at bounding box center [311, 178] width 440 height 89
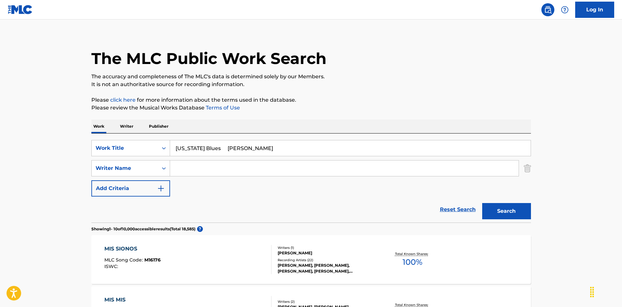
click at [272, 150] on input "[US_STATE] Blues [PERSON_NAME]" at bounding box center [350, 149] width 361 height 16
click at [272, 149] on input "[US_STATE] Blues [PERSON_NAME]" at bounding box center [350, 149] width 361 height 16
click at [241, 172] on input "Search Form" at bounding box center [344, 169] width 349 height 16
drag, startPoint x: 246, startPoint y: 150, endPoint x: 262, endPoint y: 151, distance: 15.9
click at [263, 149] on input "[US_STATE] Blues [PERSON_NAME]" at bounding box center [350, 149] width 361 height 16
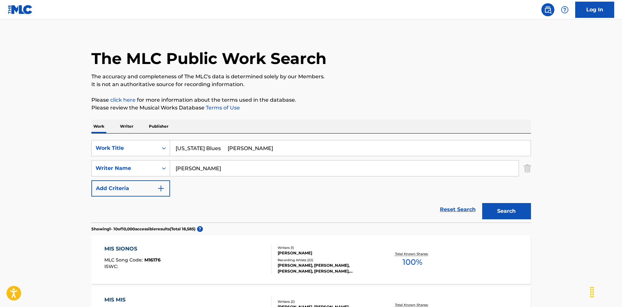
click at [255, 150] on input "[US_STATE] Blues [PERSON_NAME]" at bounding box center [350, 149] width 361 height 16
drag, startPoint x: 246, startPoint y: 150, endPoint x: 264, endPoint y: 149, distance: 18.2
click at [264, 149] on input "[US_STATE] Blues [PERSON_NAME]" at bounding box center [350, 149] width 361 height 16
drag, startPoint x: 209, startPoint y: 165, endPoint x: 161, endPoint y: 161, distance: 48.3
click at [161, 161] on div "SearchWithCriteriaa76f2a92-b0f2-4f62-be12-af0a64e7b772 Writer Name [PERSON_NAME]" at bounding box center [311, 168] width 440 height 16
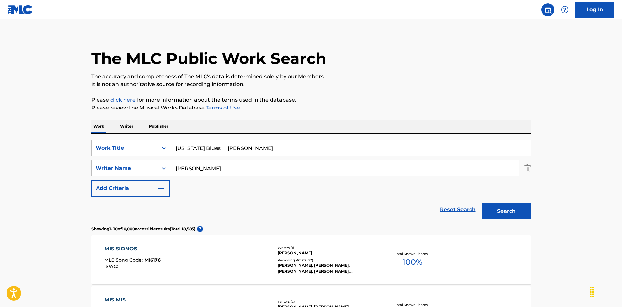
drag, startPoint x: 275, startPoint y: 152, endPoint x: 286, endPoint y: 152, distance: 10.8
click at [286, 152] on input "[US_STATE] Blues [PERSON_NAME]" at bounding box center [350, 149] width 361 height 16
click at [482, 203] on button "Search" at bounding box center [506, 211] width 49 height 16
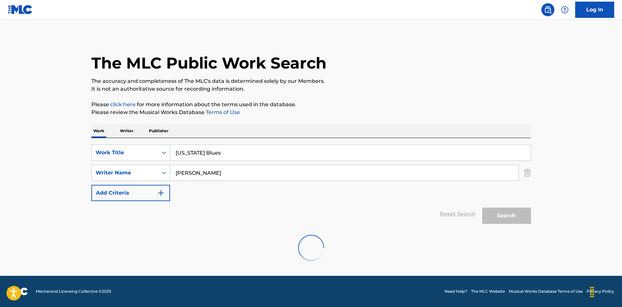
scroll to position [0, 0]
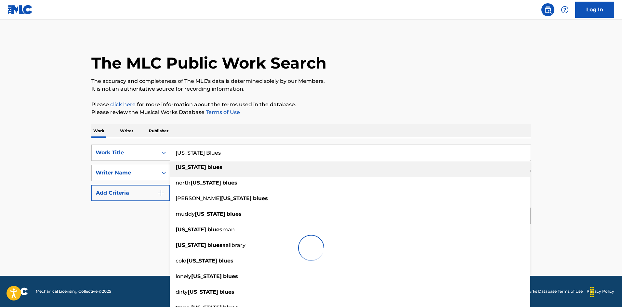
click at [365, 90] on p "It is not an authoritative source for recording information." at bounding box center [311, 89] width 440 height 8
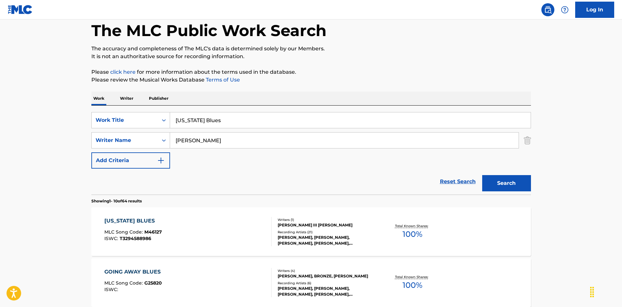
scroll to position [65, 0]
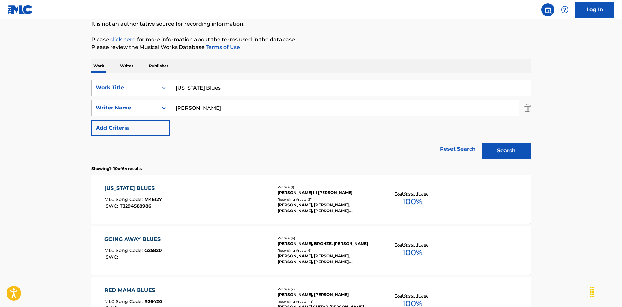
click at [260, 200] on div "[US_STATE] BLUES MLC Song Code : M46127 ISWC : T3294588986" at bounding box center [187, 199] width 167 height 29
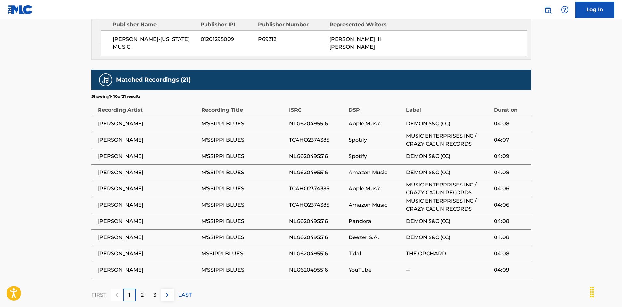
scroll to position [452, 0]
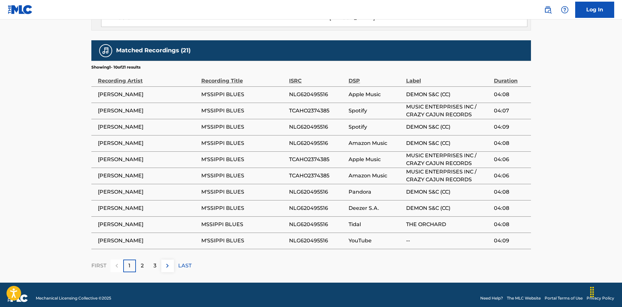
click at [143, 262] on p "2" at bounding box center [142, 266] width 3 height 8
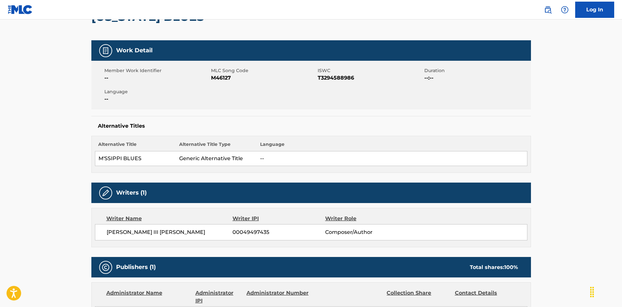
scroll to position [0, 0]
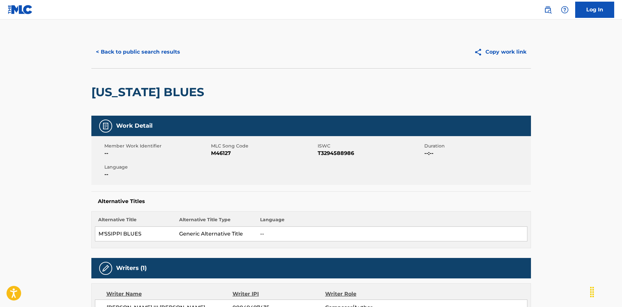
click at [169, 54] on button "< Back to public search results" at bounding box center [137, 52] width 93 height 16
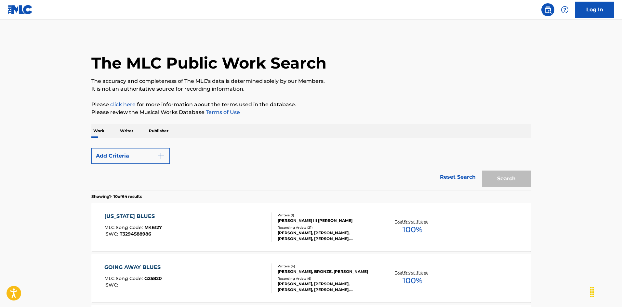
scroll to position [65, 0]
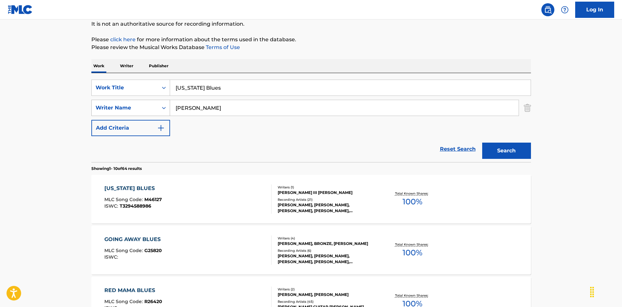
drag, startPoint x: 199, startPoint y: 107, endPoint x: 137, endPoint y: 101, distance: 62.5
click at [137, 101] on div "SearchWithCriteriaa76f2a92-b0f2-4f62-be12-af0a64e7b772 Writer Name [PERSON_NAME]" at bounding box center [311, 108] width 440 height 16
click at [482, 143] on button "Search" at bounding box center [506, 151] width 49 height 16
click at [223, 199] on div "[US_STATE] BLUES MLC Song Code : M46127 ISWC : T3294588986" at bounding box center [187, 199] width 167 height 29
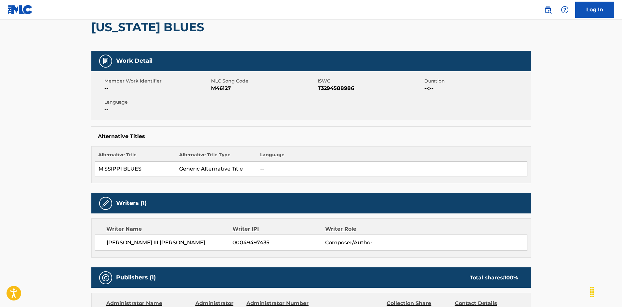
scroll to position [33, 0]
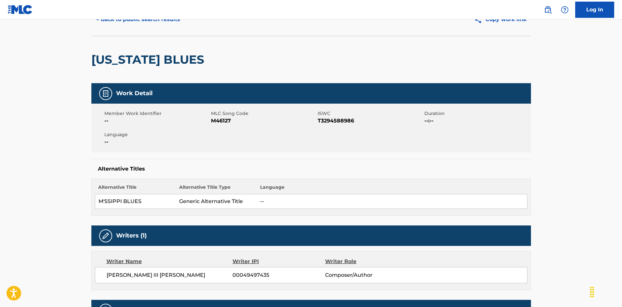
click at [226, 120] on span "M46127" at bounding box center [263, 121] width 105 height 8
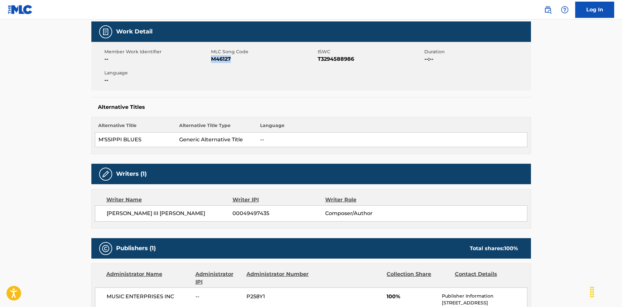
scroll to position [29, 0]
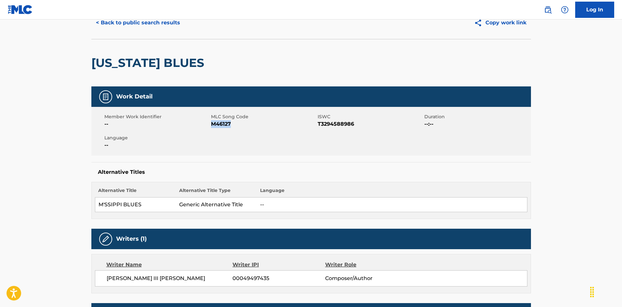
click at [159, 24] on button "< Back to public search results" at bounding box center [137, 23] width 93 height 16
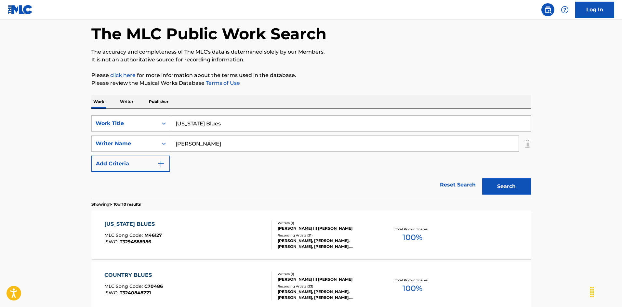
scroll to position [65, 0]
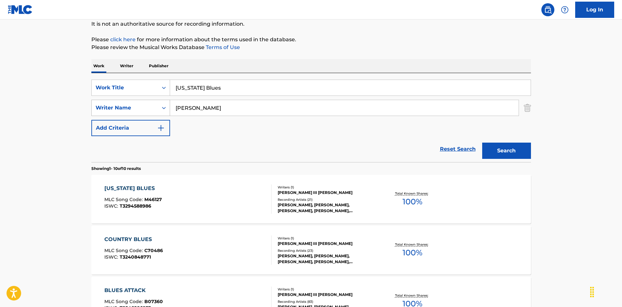
drag, startPoint x: 228, startPoint y: 88, endPoint x: 163, endPoint y: 103, distance: 66.8
click at [163, 103] on div "SearchWithCriteriaec16a890-3cf4-4741-acda-05bc44b2cc6e Work Title [US_STATE] Bl…" at bounding box center [311, 108] width 440 height 57
click at [256, 49] on p "Please review the Musical Works Database Terms of Use" at bounding box center [311, 48] width 440 height 8
drag, startPoint x: 195, startPoint y: 106, endPoint x: 168, endPoint y: 105, distance: 26.4
click at [168, 105] on div "SearchWithCriteriaa76f2a92-b0f2-4f62-be12-af0a64e7b772 Writer Name [PERSON_NAME]" at bounding box center [311, 108] width 440 height 16
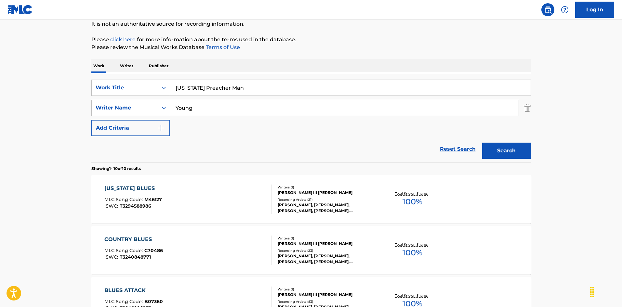
click at [492, 151] on button "Search" at bounding box center [506, 151] width 49 height 16
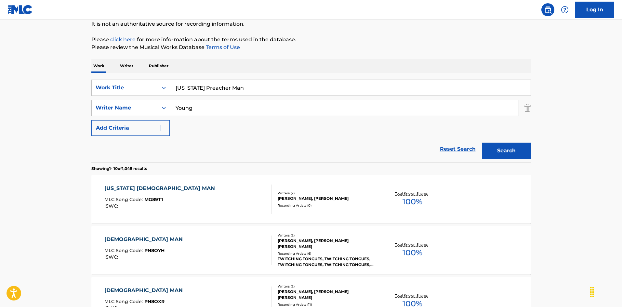
click at [249, 208] on div "[US_STATE] [DEMOGRAPHIC_DATA] MAN MLC Song Code : MG89T1 ISWC :" at bounding box center [187, 199] width 167 height 29
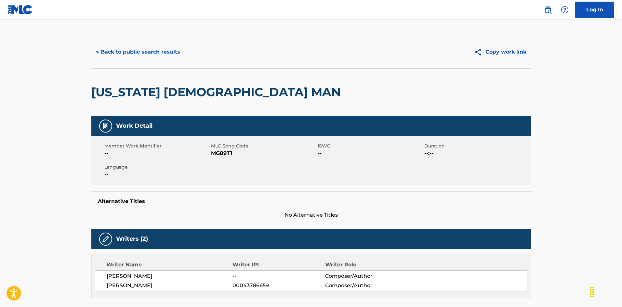
click at [163, 52] on button "< Back to public search results" at bounding box center [137, 52] width 93 height 16
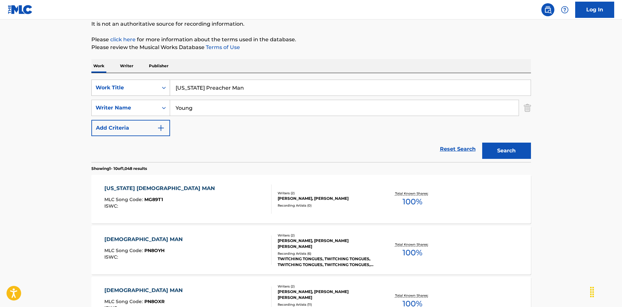
click at [145, 83] on div "SearchWithCriteriaec16a890-3cf4-4741-acda-05bc44b2cc6e Work Title [US_STATE] Pr…" at bounding box center [311, 88] width 440 height 16
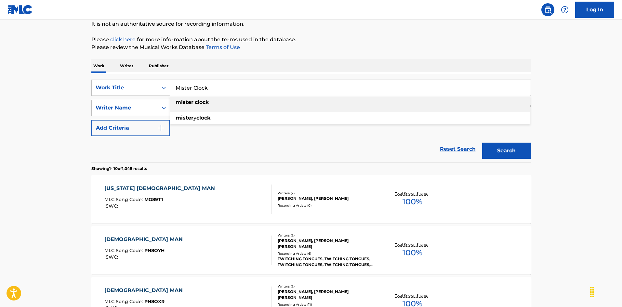
click at [201, 101] on strong "clock" at bounding box center [202, 102] width 14 height 6
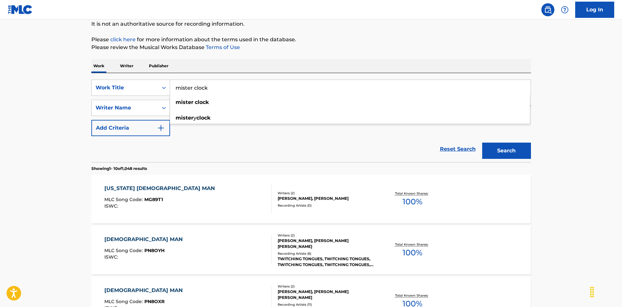
click at [161, 103] on div "SearchWithCriteriaa76f2a92-b0f2-4f62-be12-af0a64e7b772 Writer Name Young" at bounding box center [311, 108] width 440 height 16
click at [482, 143] on button "Search" at bounding box center [506, 151] width 49 height 16
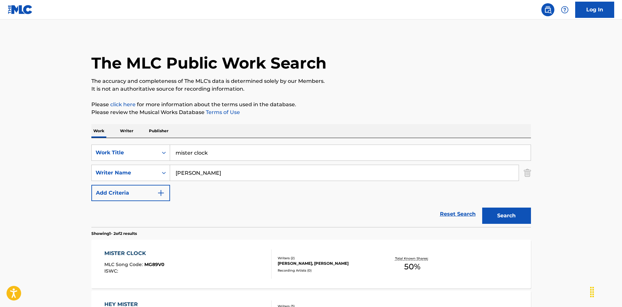
scroll to position [98, 0]
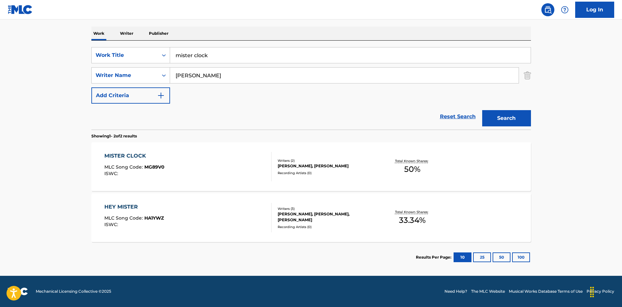
click at [226, 170] on div "MISTER CLOCK MLC Song Code : MG89V0 ISWC :" at bounding box center [187, 166] width 167 height 29
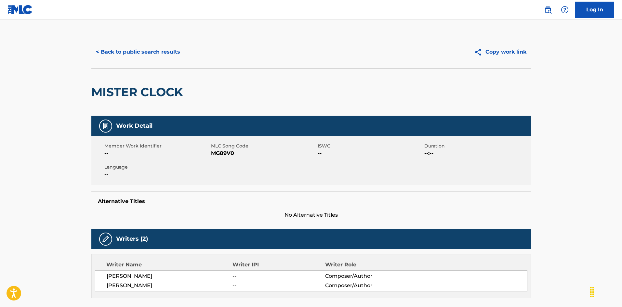
click at [143, 49] on button "< Back to public search results" at bounding box center [137, 52] width 93 height 16
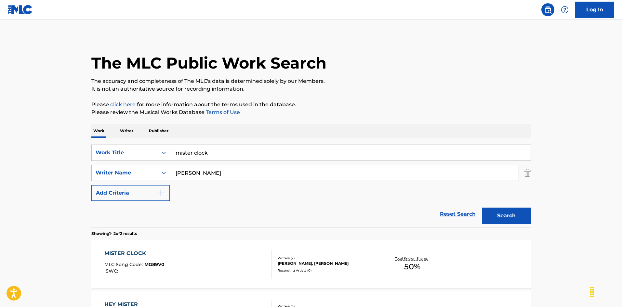
scroll to position [60, 0]
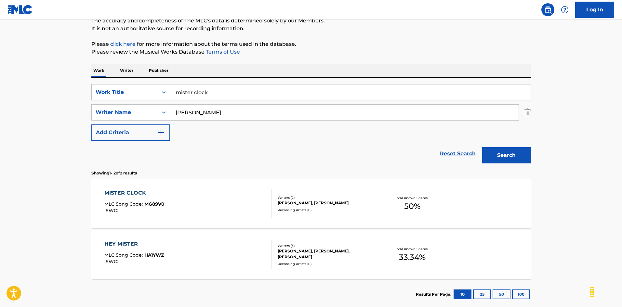
drag, startPoint x: 189, startPoint y: 87, endPoint x: 137, endPoint y: 80, distance: 52.5
click at [133, 80] on div "SearchWithCriteriaec16a890-3cf4-4741-acda-05bc44b2cc6e Work Title mister clock …" at bounding box center [311, 122] width 440 height 89
click at [151, 108] on div "SearchWithCriteriaa76f2a92-b0f2-4f62-be12-af0a64e7b772 Writer Name [PERSON_NAME]" at bounding box center [311, 112] width 440 height 16
click at [496, 158] on button "Search" at bounding box center [506, 155] width 49 height 16
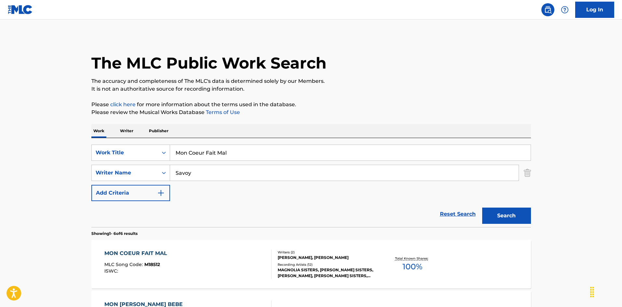
scroll to position [65, 0]
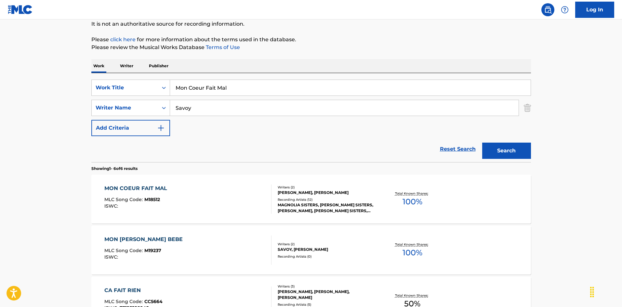
click at [260, 198] on div "MON COEUR FAIT MAL MLC Song Code : M18512 ISWC :" at bounding box center [187, 199] width 167 height 29
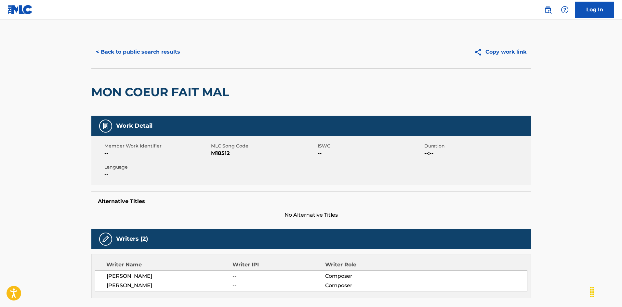
click at [150, 51] on button "< Back to public search results" at bounding box center [137, 52] width 93 height 16
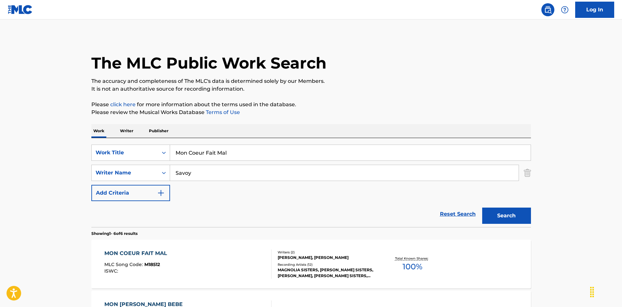
scroll to position [65, 0]
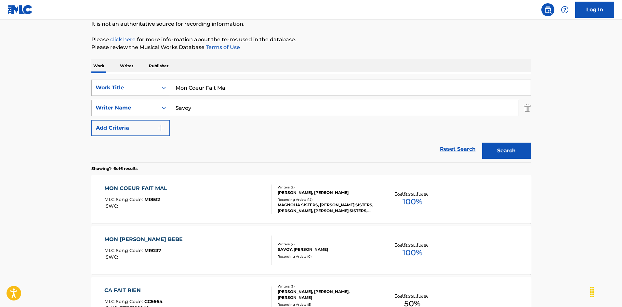
drag, startPoint x: 103, startPoint y: 71, endPoint x: 169, endPoint y: 93, distance: 69.7
click at [105, 69] on div "Work Writer Publisher SearchWithCriteriaec16a890-3cf4-4741-acda-05bc44b2cc6e Wo…" at bounding box center [311, 284] width 440 height 450
click at [273, 86] on input "[DATE] Mornin' Blues [PERSON_NAME]" at bounding box center [350, 88] width 361 height 16
click at [253, 62] on div "Work Writer Publisher" at bounding box center [311, 66] width 440 height 14
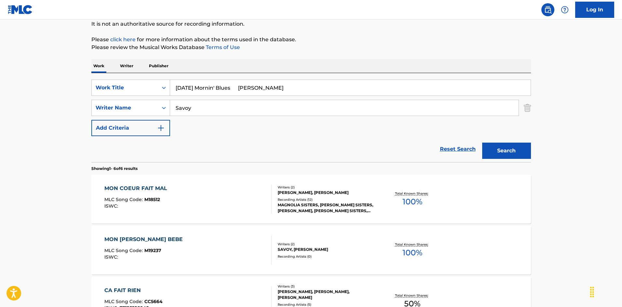
drag, startPoint x: 181, startPoint y: 106, endPoint x: 224, endPoint y: 84, distance: 48.3
click at [123, 93] on div "SearchWithCriteriaec16a890-3cf4-4741-acda-05bc44b2cc6e Work Title [DATE] Mornin…" at bounding box center [311, 108] width 440 height 57
drag, startPoint x: 241, startPoint y: 87, endPoint x: 325, endPoint y: 112, distance: 88.2
click at [316, 104] on div "SearchWithCriteriaec16a890-3cf4-4741-acda-05bc44b2cc6e Work Title [DATE] Mornin…" at bounding box center [311, 108] width 440 height 57
drag, startPoint x: 505, startPoint y: 152, endPoint x: 480, endPoint y: 148, distance: 25.5
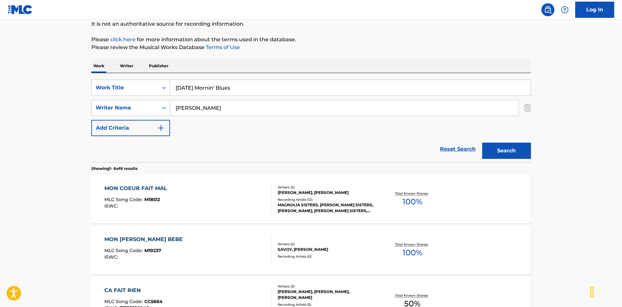
click at [505, 152] on button "Search" at bounding box center [506, 151] width 49 height 16
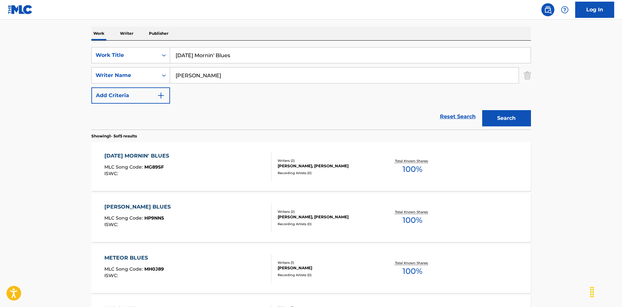
scroll to position [130, 0]
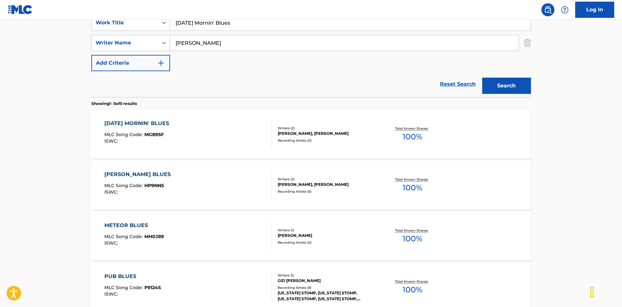
click at [236, 142] on div "[DATE] MORNIN' BLUES MLC Song Code : MG89SF ISWC :" at bounding box center [187, 134] width 167 height 29
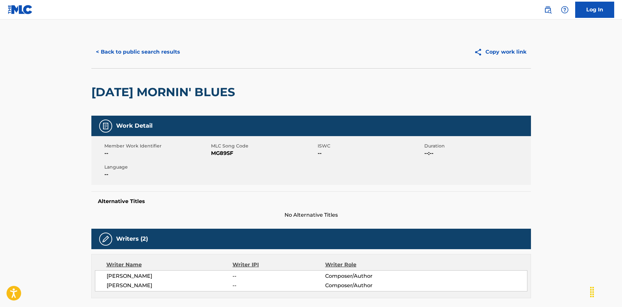
click at [161, 49] on button "< Back to public search results" at bounding box center [137, 52] width 93 height 16
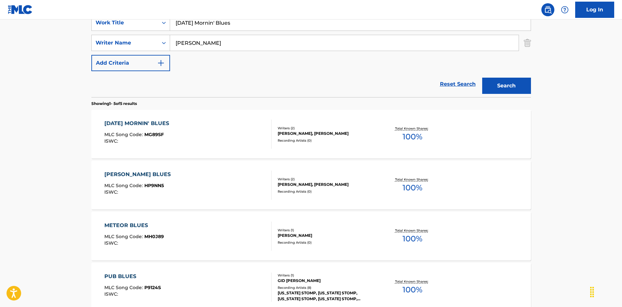
scroll to position [98, 0]
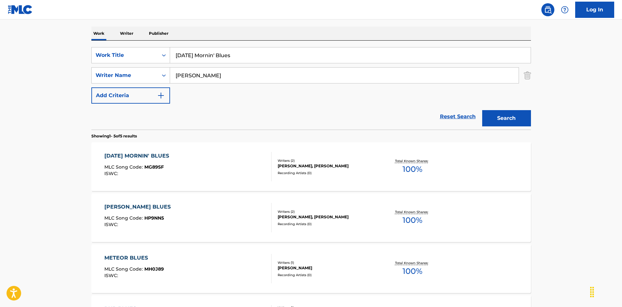
click at [97, 32] on div "Work Writer Publisher SearchWithCriteriaec16a890-3cf4-4741-acda-05bc44b2cc6e Wo…" at bounding box center [311, 226] width 440 height 399
click at [282, 54] on input "Monkey Song [PERSON_NAME]|[PERSON_NAME]" at bounding box center [350, 55] width 361 height 16
drag, startPoint x: 204, startPoint y: 72, endPoint x: 123, endPoint y: 62, distance: 81.0
click at [123, 62] on div "SearchWithCriteriaec16a890-3cf4-4741-acda-05bc44b2cc6e Work Title Monkey Song […" at bounding box center [311, 75] width 440 height 57
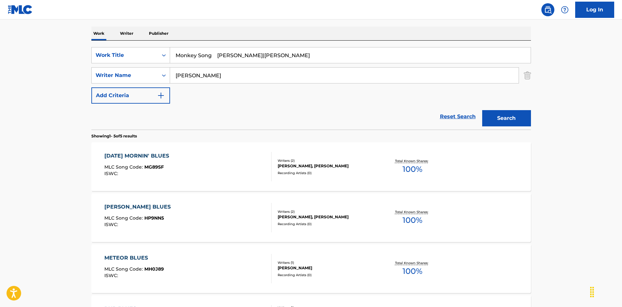
drag, startPoint x: 216, startPoint y: 53, endPoint x: 334, endPoint y: 64, distance: 118.9
click at [332, 64] on div "SearchWithCriteriaec16a890-3cf4-4741-acda-05bc44b2cc6e Work Title Monkey Song […" at bounding box center [311, 75] width 440 height 57
drag, startPoint x: 525, startPoint y: 117, endPoint x: 503, endPoint y: 117, distance: 21.5
click at [524, 116] on button "Search" at bounding box center [506, 118] width 49 height 16
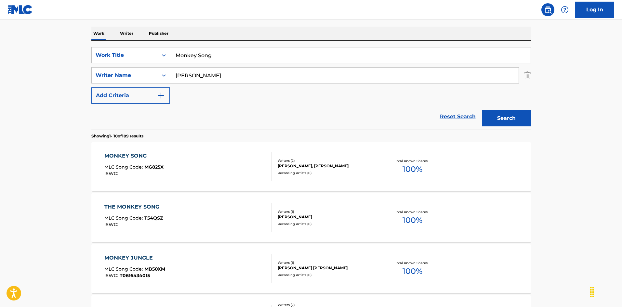
click at [221, 162] on div "MONKEY SONG MLC Song Code : MG825X ISWC :" at bounding box center [187, 166] width 167 height 29
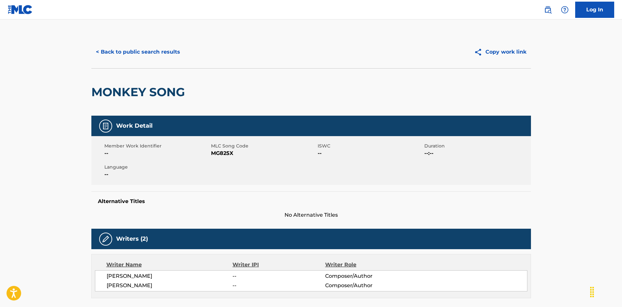
click at [120, 43] on div "< Back to public search results Copy work link" at bounding box center [311, 52] width 440 height 33
click at [118, 51] on button "< Back to public search results" at bounding box center [137, 52] width 93 height 16
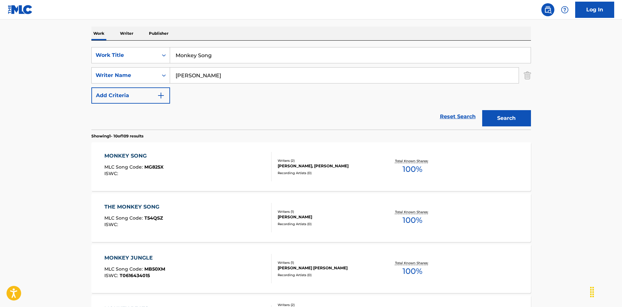
scroll to position [65, 0]
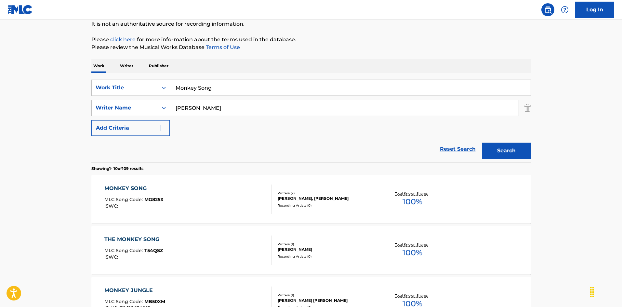
drag, startPoint x: 217, startPoint y: 85, endPoint x: 146, endPoint y: 73, distance: 72.0
click at [329, 86] on input "Mother Can Your Child Come Home [PERSON_NAME]|[PERSON_NAME]" at bounding box center [350, 88] width 361 height 16
drag, startPoint x: 221, startPoint y: 107, endPoint x: 168, endPoint y: 98, distance: 53.2
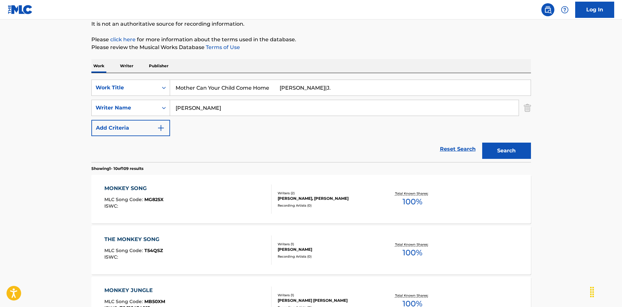
click at [148, 96] on div "SearchWithCriteriaec16a890-3cf4-4741-acda-05bc44b2cc6e Work Title Mother Can Yo…" at bounding box center [311, 108] width 440 height 57
drag, startPoint x: 275, startPoint y: 86, endPoint x: 372, endPoint y: 101, distance: 98.4
click at [372, 101] on div "SearchWithCriteriaec16a890-3cf4-4741-acda-05bc44b2cc6e Work Title Mother Can Yo…" at bounding box center [311, 108] width 440 height 57
click at [490, 153] on button "Search" at bounding box center [506, 151] width 49 height 16
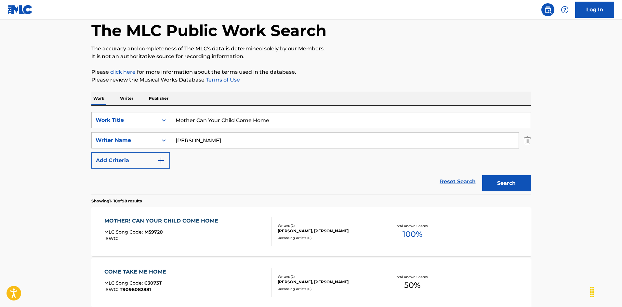
scroll to position [98, 0]
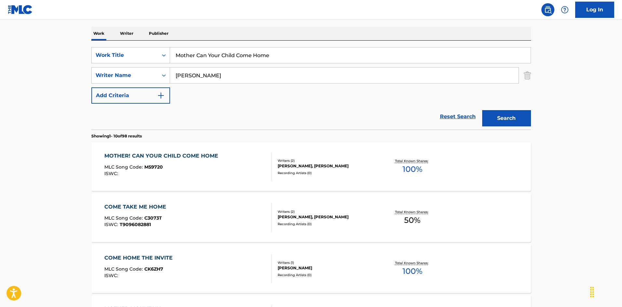
click at [250, 171] on div "MOTHER! CAN YOUR CHILD COME HOME MLC Song Code : M59720 ISWC :" at bounding box center [187, 166] width 167 height 29
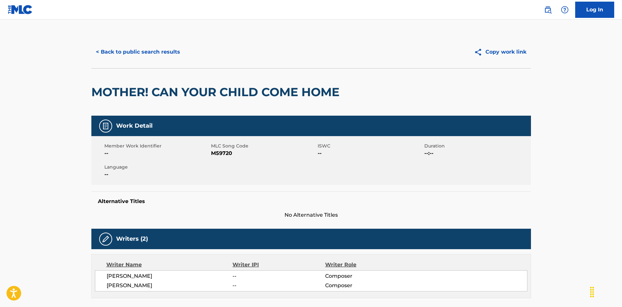
click at [166, 48] on button "< Back to public search results" at bounding box center [137, 52] width 93 height 16
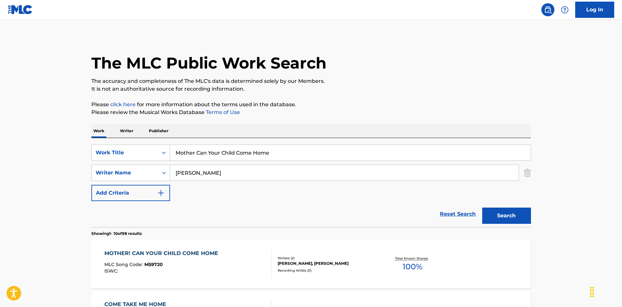
scroll to position [98, 0]
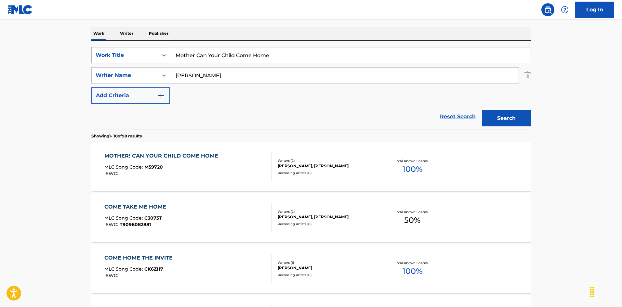
drag, startPoint x: 128, startPoint y: 42, endPoint x: 131, endPoint y: 49, distance: 8.6
click at [263, 53] on input "Mr. Peepers [PERSON_NAME]" at bounding box center [350, 55] width 361 height 16
click at [262, 53] on input "Mr. Peepers [PERSON_NAME]" at bounding box center [350, 55] width 361 height 16
click at [146, 66] on div "SearchWithCriteriaec16a890-3cf4-4741-acda-05bc44b2cc6e Work Title Mr. Peepers […" at bounding box center [311, 75] width 440 height 57
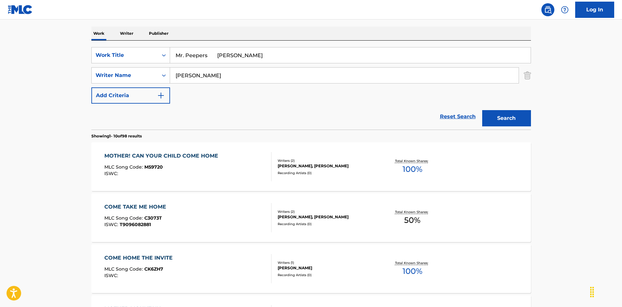
drag, startPoint x: 209, startPoint y: 52, endPoint x: 289, endPoint y: 61, distance: 80.9
click at [289, 61] on input "Mr. Peepers [PERSON_NAME]" at bounding box center [350, 55] width 361 height 16
click at [490, 118] on button "Search" at bounding box center [506, 118] width 49 height 16
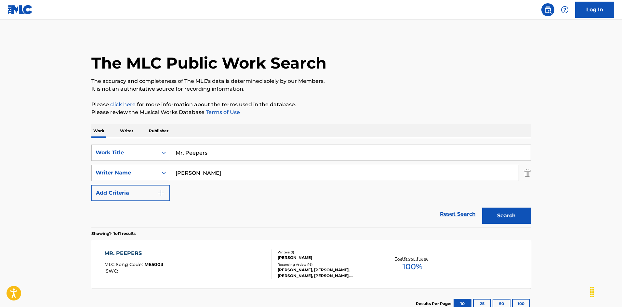
scroll to position [47, 0]
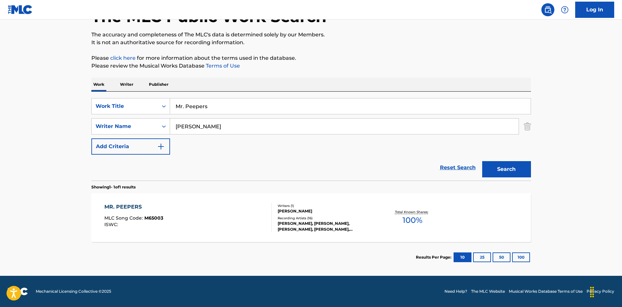
click at [233, 214] on div "MR. PEEPERS MLC Song Code : M65003 ISWC :" at bounding box center [187, 217] width 167 height 29
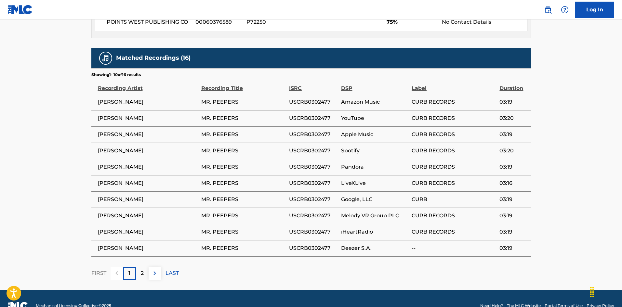
scroll to position [430, 0]
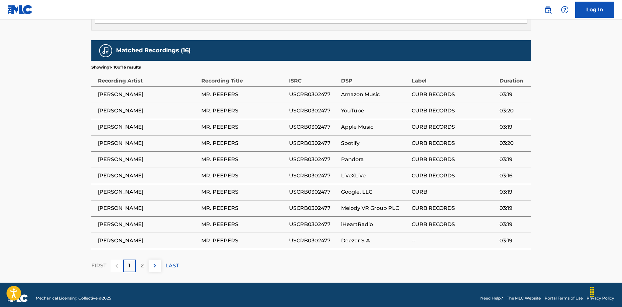
click at [145, 261] on div "2" at bounding box center [142, 266] width 13 height 13
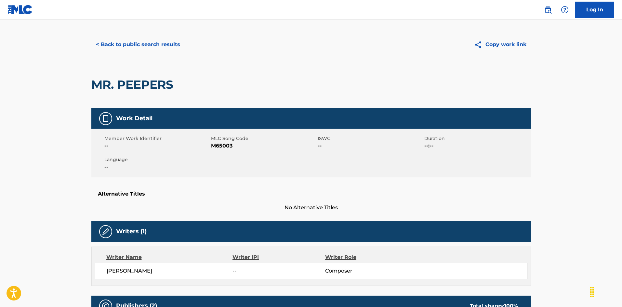
scroll to position [0, 0]
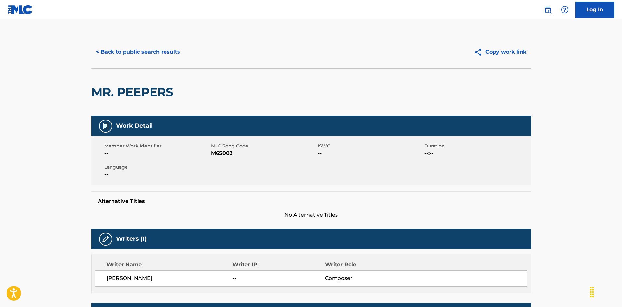
click at [155, 53] on button "< Back to public search results" at bounding box center [137, 52] width 93 height 16
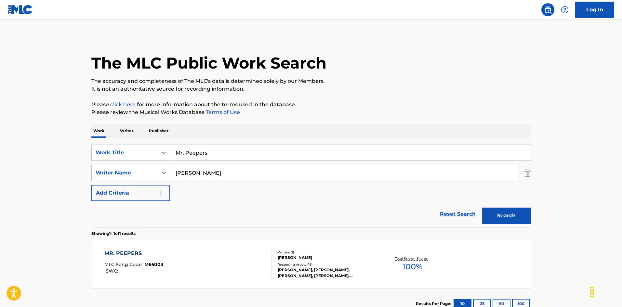
scroll to position [9, 0]
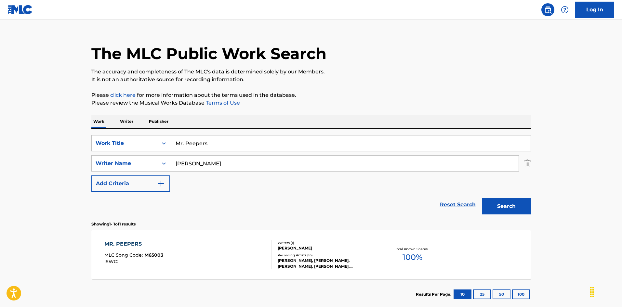
drag, startPoint x: 150, startPoint y: 132, endPoint x: 154, endPoint y: 130, distance: 4.2
click at [147, 131] on div "SearchWithCriteriaec16a890-3cf4-4741-acda-05bc44b2cc6e Work Title Mr. Peepers S…" at bounding box center [311, 173] width 440 height 89
drag, startPoint x: 168, startPoint y: 155, endPoint x: 170, endPoint y: 168, distance: 13.2
click at [149, 154] on div "SearchWithCriteriaec16a890-3cf4-4741-acda-05bc44b2cc6e Work Title Mule Kicking …" at bounding box center [311, 163] width 440 height 57
click at [519, 199] on button "Search" at bounding box center [506, 206] width 49 height 16
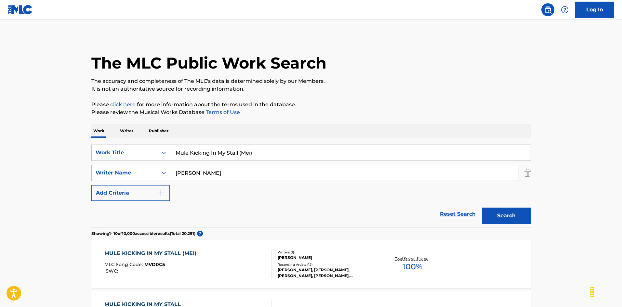
scroll to position [65, 0]
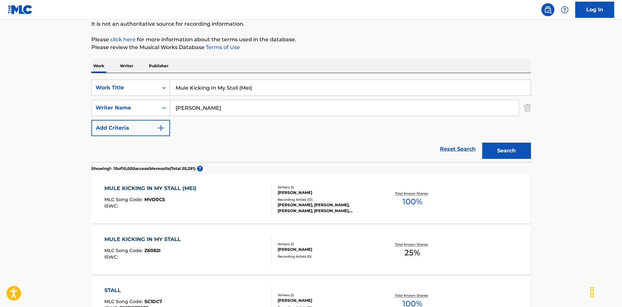
click at [233, 199] on div "MULE KICKING IN MY STALL (MEI) MLC Song Code : MVD0C5 ISWC :" at bounding box center [187, 199] width 167 height 29
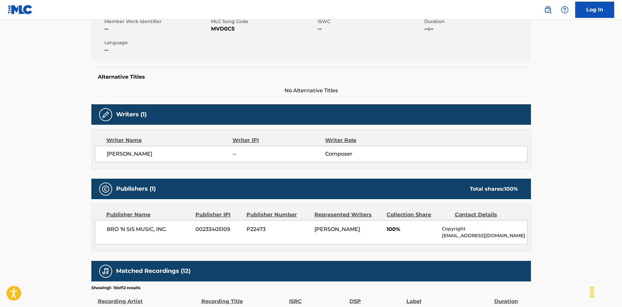
scroll to position [92, 0]
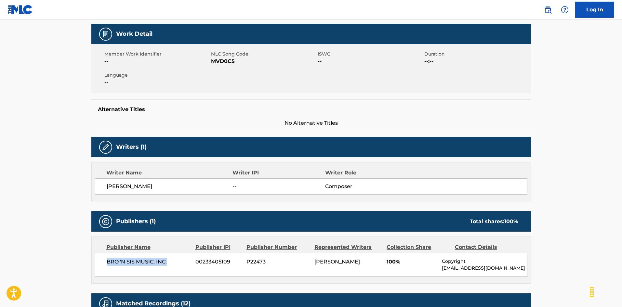
drag, startPoint x: 108, startPoint y: 261, endPoint x: 174, endPoint y: 262, distance: 66.1
click at [174, 262] on span "BRO 'N SIS MUSIC, INC." at bounding box center [149, 262] width 84 height 8
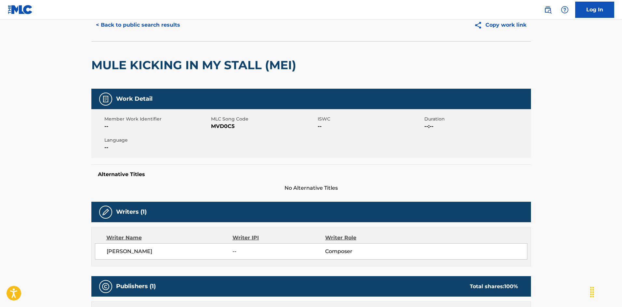
scroll to position [0, 0]
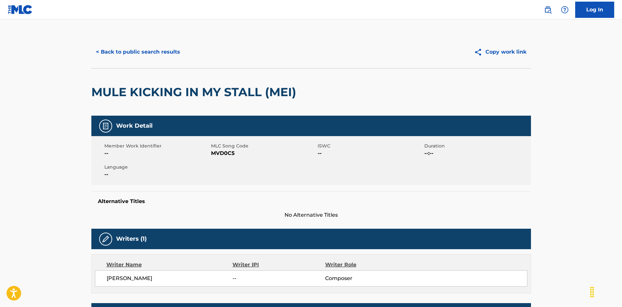
click at [168, 52] on button "< Back to public search results" at bounding box center [137, 52] width 93 height 16
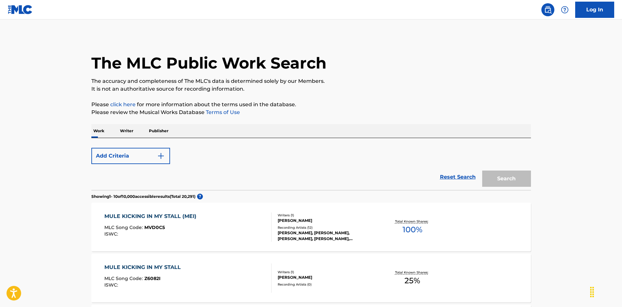
scroll to position [65, 0]
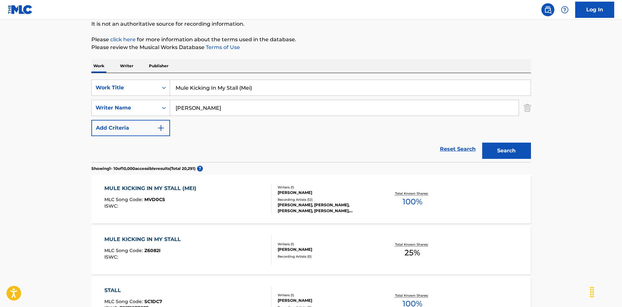
drag, startPoint x: 118, startPoint y: 72, endPoint x: 153, endPoint y: 77, distance: 34.9
drag, startPoint x: 170, startPoint y: 104, endPoint x: 156, endPoint y: 104, distance: 13.3
click at [138, 102] on div "SearchWithCriteriaec16a890-3cf4-4741-acda-05bc44b2cc6e Work Title Musicians Wal…" at bounding box center [311, 108] width 440 height 57
click at [190, 150] on div "Reset Search Search" at bounding box center [311, 149] width 440 height 26
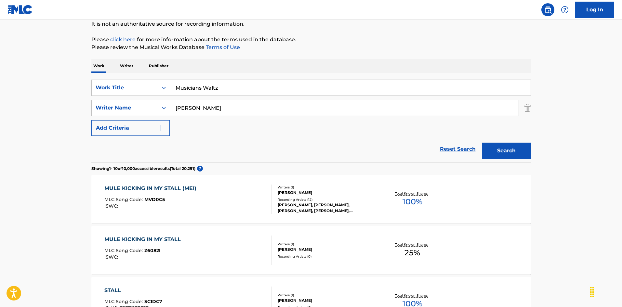
drag, startPoint x: 187, startPoint y: 107, endPoint x: 150, endPoint y: 99, distance: 38.4
click at [148, 99] on div "SearchWithCriteriaec16a890-3cf4-4741-acda-05bc44b2cc6e Work Title Musicians Wal…" at bounding box center [311, 108] width 440 height 57
click at [494, 146] on button "Search" at bounding box center [506, 151] width 49 height 16
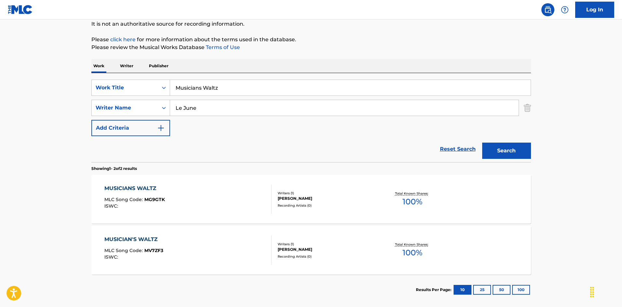
click at [226, 200] on div "MUSICIANS WALTZ MLC Song Code : MG9GTK ISWC :" at bounding box center [187, 199] width 167 height 29
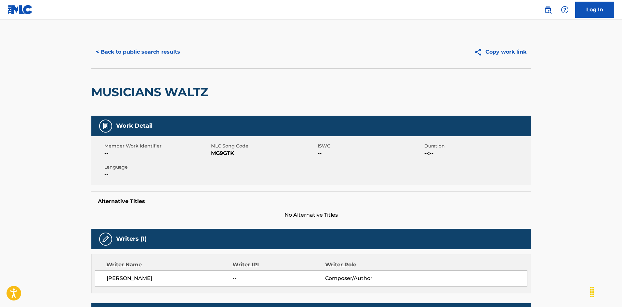
click at [225, 154] on span "MG9GTK" at bounding box center [263, 154] width 105 height 8
click at [154, 53] on button "< Back to public search results" at bounding box center [137, 52] width 93 height 16
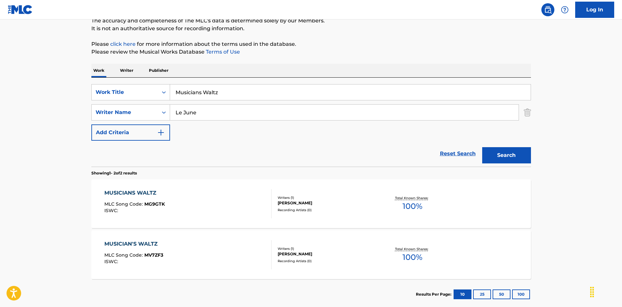
scroll to position [28, 0]
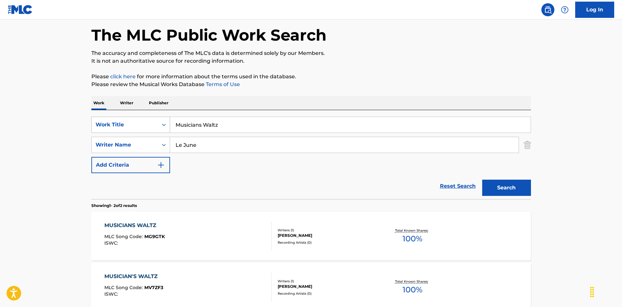
drag, startPoint x: 226, startPoint y: 125, endPoint x: 159, endPoint y: 118, distance: 67.4
click at [134, 107] on div "Work Writer Publisher SearchWithCriteriaec16a890-3cf4-4741-acda-05bc44b2cc6e Wo…" at bounding box center [311, 219] width 440 height 246
click at [256, 124] on input "My Baby's Calling [PERSON_NAME]" at bounding box center [350, 125] width 361 height 16
drag, startPoint x: 147, startPoint y: 136, endPoint x: 150, endPoint y: 127, distance: 9.4
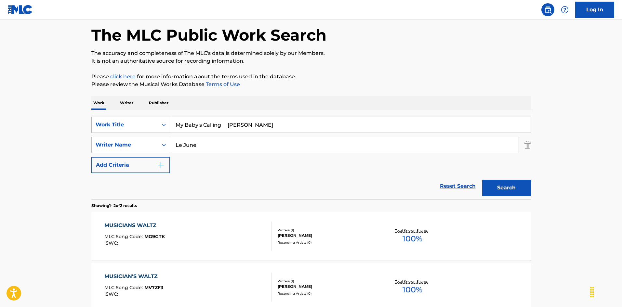
click at [125, 127] on div "SearchWithCriteriaec16a890-3cf4-4741-acda-05bc44b2cc6e Work Title My Baby's Cal…" at bounding box center [311, 145] width 440 height 57
drag, startPoint x: 255, startPoint y: 125, endPoint x: 216, endPoint y: 131, distance: 39.8
click at [263, 128] on input "My Baby's Calling [PERSON_NAME]" at bounding box center [350, 125] width 361 height 16
drag, startPoint x: 224, startPoint y: 125, endPoint x: 150, endPoint y: 107, distance: 76.1
click at [150, 106] on div "Work Writer Publisher SearchWithCriteriaec16a890-3cf4-4741-acda-05bc44b2cc6e Wo…" at bounding box center [311, 219] width 440 height 246
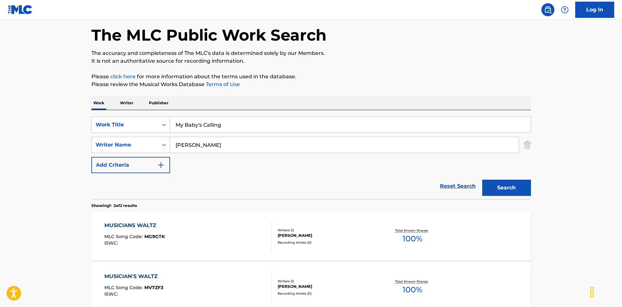
click at [486, 184] on button "Search" at bounding box center [506, 188] width 49 height 16
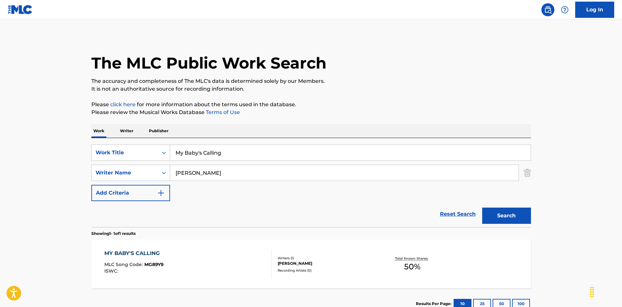
drag, startPoint x: 224, startPoint y: 149, endPoint x: 141, endPoint y: 141, distance: 84.0
click at [128, 137] on div "Work Writer Publisher SearchWithCriteriaec16a890-3cf4-4741-acda-05bc44b2cc6e Wo…" at bounding box center [311, 221] width 440 height 195
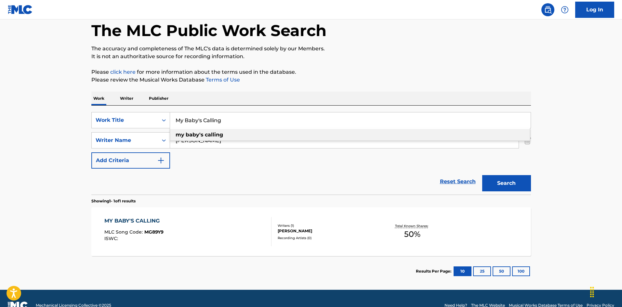
scroll to position [47, 0]
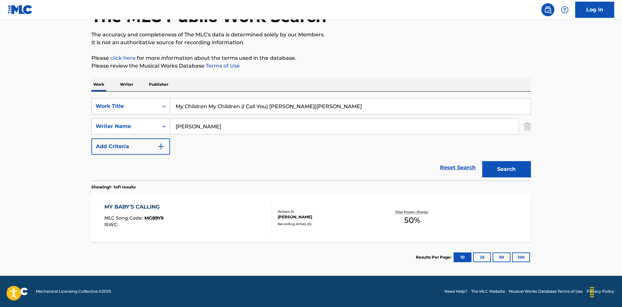
click at [322, 101] on input "My Children My Children (I Call You) [PERSON_NAME]|[PERSON_NAME]" at bounding box center [350, 107] width 361 height 16
drag, startPoint x: 122, startPoint y: 116, endPoint x: 169, endPoint y: 119, distance: 47.9
click at [123, 116] on div "SearchWithCriteriaec16a890-3cf4-4741-acda-05bc44b2cc6e Work Title My Children M…" at bounding box center [311, 126] width 440 height 57
drag, startPoint x: 277, startPoint y: 105, endPoint x: 365, endPoint y: 125, distance: 89.7
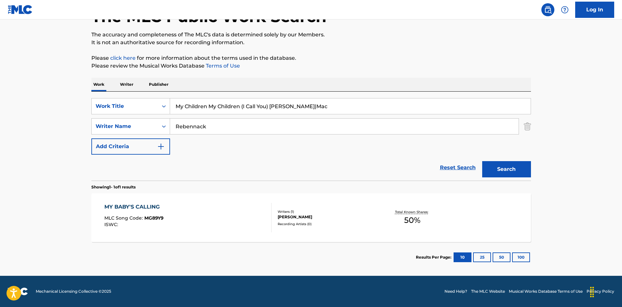
click at [369, 123] on div "SearchWithCriteriaec16a890-3cf4-4741-acda-05bc44b2cc6e Work Title My Children M…" at bounding box center [311, 126] width 440 height 57
click at [494, 171] on button "Search" at bounding box center [506, 169] width 49 height 16
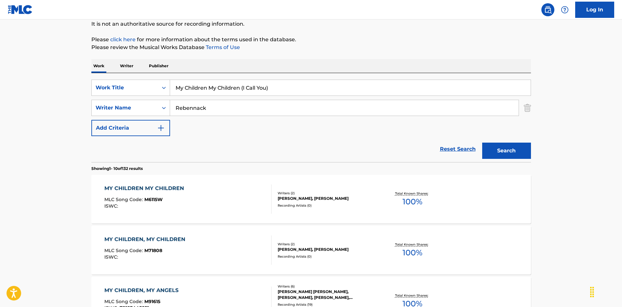
scroll to position [130, 0]
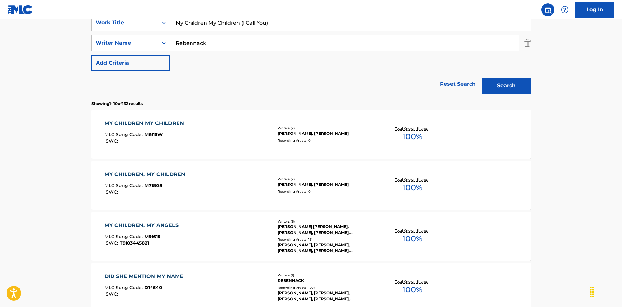
click at [222, 182] on div "MY CHILDREN, MY CHILDREN MLC Song Code : M71808 ISWC :" at bounding box center [187, 185] width 167 height 29
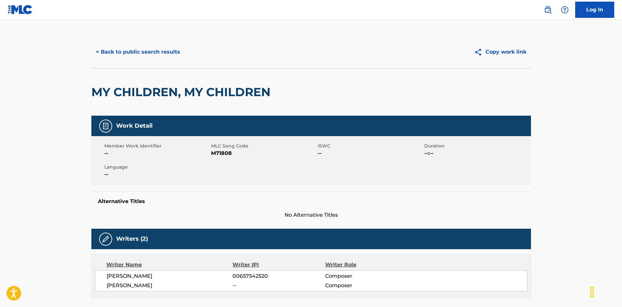
click at [155, 51] on button "< Back to public search results" at bounding box center [137, 52] width 93 height 16
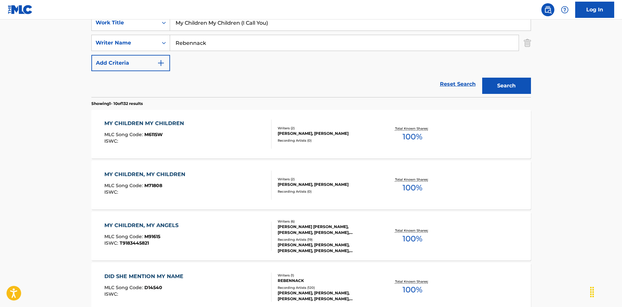
scroll to position [163, 0]
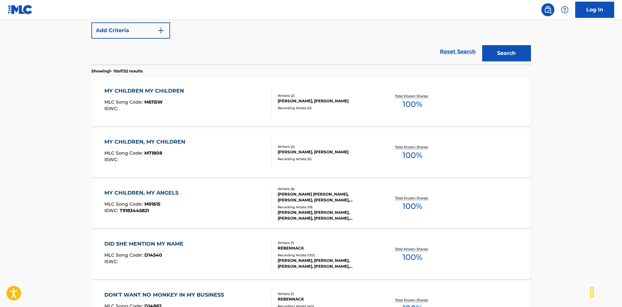
click at [256, 108] on div "MY CHILDREN MY CHILDREN MLC Song Code : M6115W ISWC :" at bounding box center [187, 101] width 167 height 29
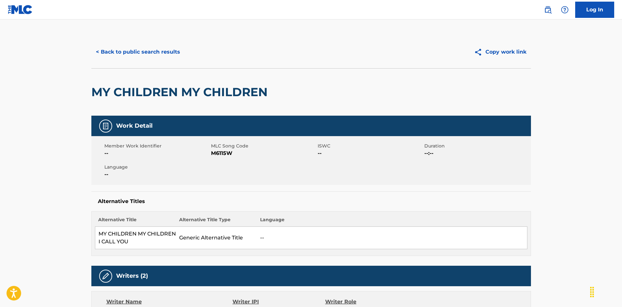
click at [223, 155] on span "M6115W" at bounding box center [263, 154] width 105 height 8
click at [114, 52] on button "< Back to public search results" at bounding box center [137, 52] width 93 height 16
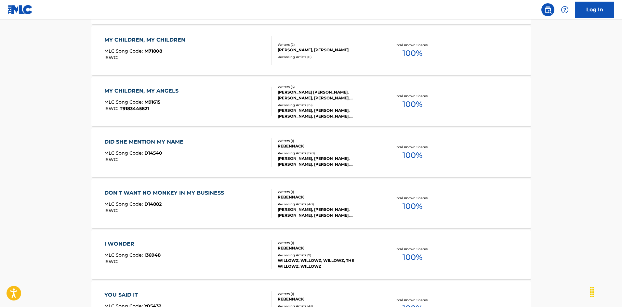
scroll to position [200, 0]
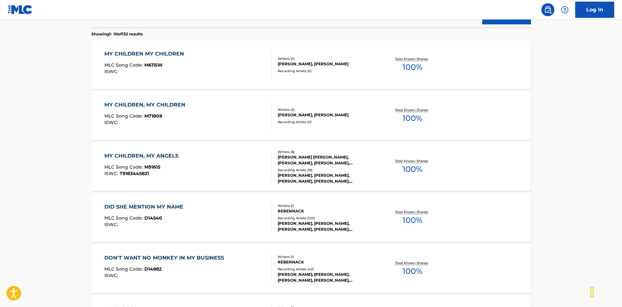
click at [247, 111] on div "MY CHILDREN, MY CHILDREN MLC Song Code : M71808 ISWC :" at bounding box center [187, 115] width 167 height 29
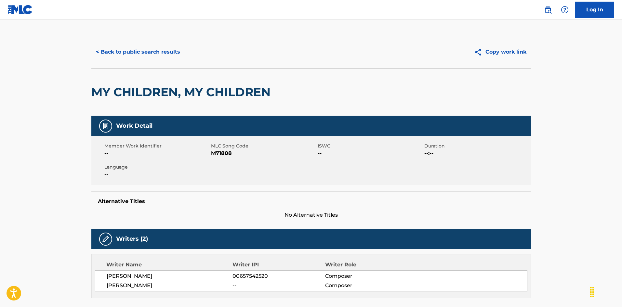
click at [154, 50] on button "< Back to public search results" at bounding box center [137, 52] width 93 height 16
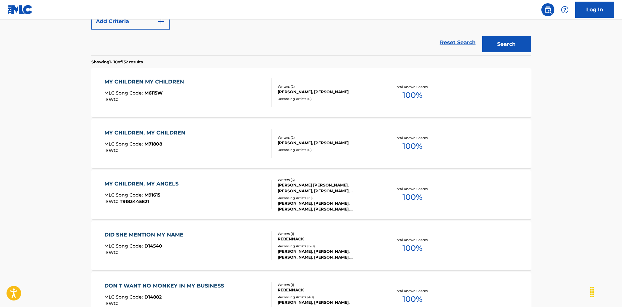
scroll to position [139, 0]
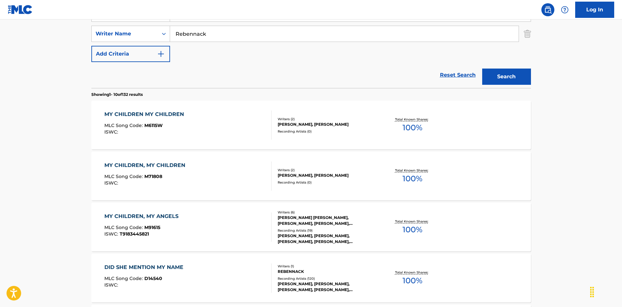
click at [226, 115] on div "MY CHILDREN MY CHILDREN MLC Song Code : M6115W ISWC :" at bounding box center [187, 125] width 167 height 29
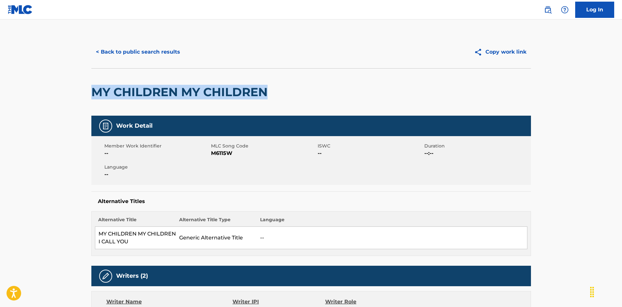
drag, startPoint x: 86, startPoint y: 89, endPoint x: 275, endPoint y: 106, distance: 190.1
click at [271, 90] on div "< Back to public search results Copy work link MY CHILDREN MY CHILDREN Work Det…" at bounding box center [311, 288] width 455 height 504
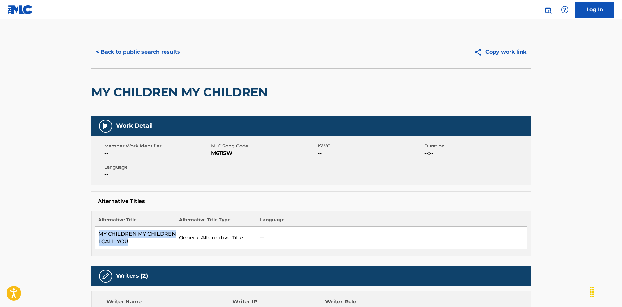
drag, startPoint x: 99, startPoint y: 235, endPoint x: 128, endPoint y: 240, distance: 29.6
click at [128, 240] on td "MY CHILDREN MY CHILDREN I CALL YOU" at bounding box center [135, 238] width 81 height 22
click at [154, 58] on button "< Back to public search results" at bounding box center [137, 52] width 93 height 16
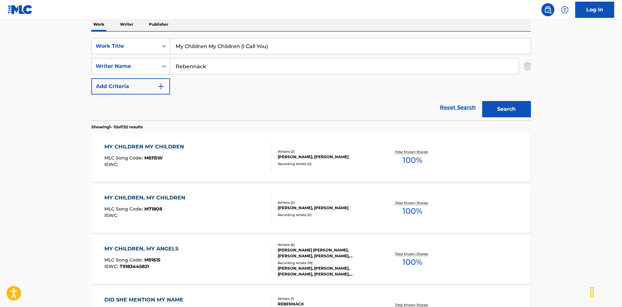
scroll to position [42, 0]
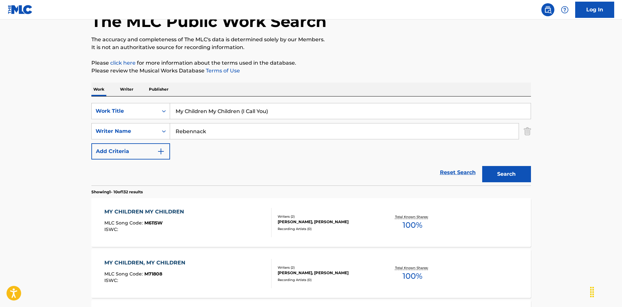
drag, startPoint x: 276, startPoint y: 111, endPoint x: 134, endPoint y: 99, distance: 142.0
click at [132, 97] on div "SearchWithCriteriaec16a890-3cf4-4741-acda-05bc44b2cc6e Work Title My Children M…" at bounding box center [311, 141] width 440 height 89
drag, startPoint x: 183, startPoint y: 124, endPoint x: 158, endPoint y: 133, distance: 26.5
click at [141, 125] on div "SearchWithCriteriaa76f2a92-b0f2-4f62-be12-af0a64e7b772 Writer Name Rebennack" at bounding box center [311, 131] width 440 height 16
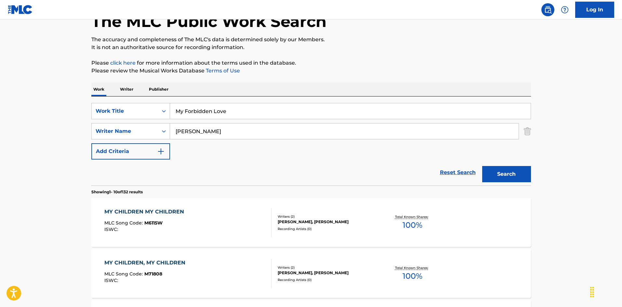
click at [496, 176] on button "Search" at bounding box center [506, 174] width 49 height 16
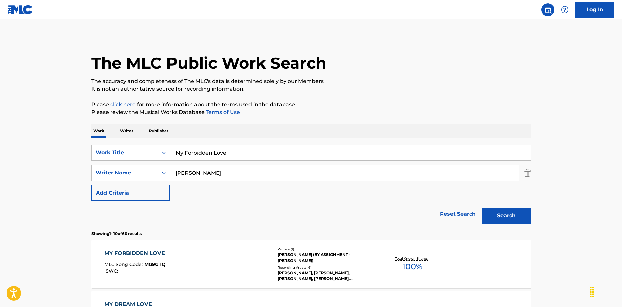
scroll to position [65, 0]
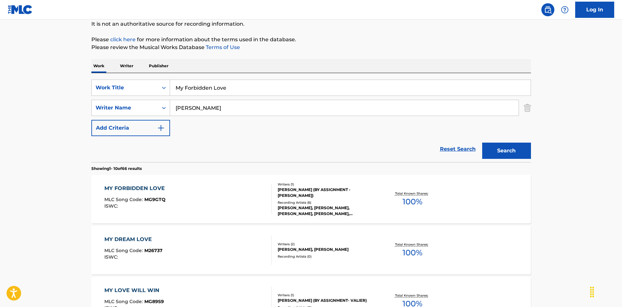
click at [226, 195] on div "MY FORBIDDEN LOVE MLC Song Code : MG9GTQ ISWC :" at bounding box center [187, 199] width 167 height 29
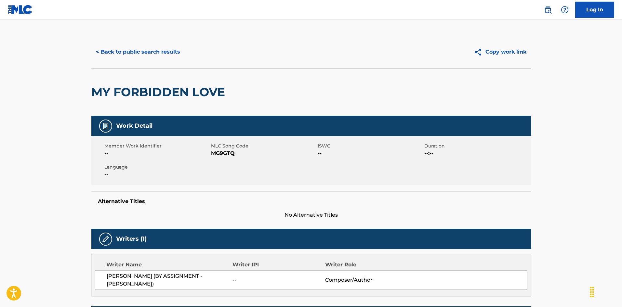
click at [168, 49] on button "< Back to public search results" at bounding box center [137, 52] width 93 height 16
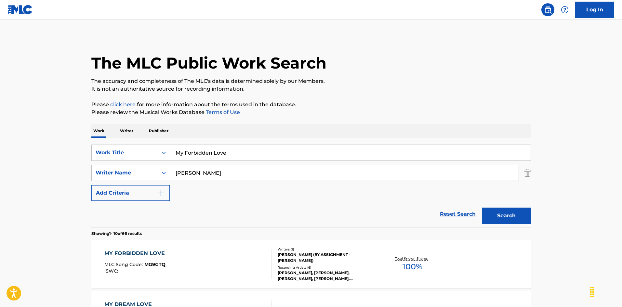
scroll to position [65, 0]
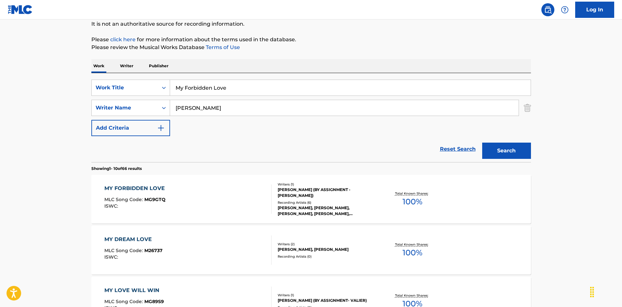
click at [219, 207] on div "MY FORBIDDEN LOVE MLC Song Code : MG9GTQ ISWC :" at bounding box center [187, 199] width 167 height 29
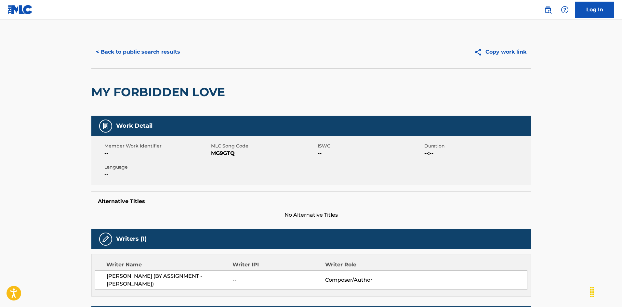
click at [140, 48] on button "< Back to public search results" at bounding box center [137, 52] width 93 height 16
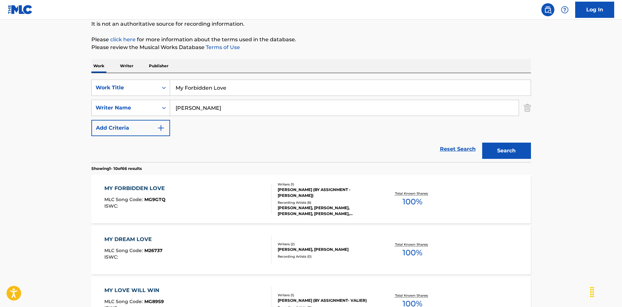
drag, startPoint x: 213, startPoint y: 80, endPoint x: 156, endPoint y: 74, distance: 57.3
click at [155, 74] on div "SearchWithCriteriaec16a890-3cf4-4741-acda-05bc44b2cc6e Work Title My Forbidden …" at bounding box center [311, 117] width 440 height 89
click at [266, 90] on input "My Heart Belongs To You [PERSON_NAME]" at bounding box center [350, 88] width 361 height 16
drag, startPoint x: 199, startPoint y: 107, endPoint x: 150, endPoint y: 98, distance: 50.0
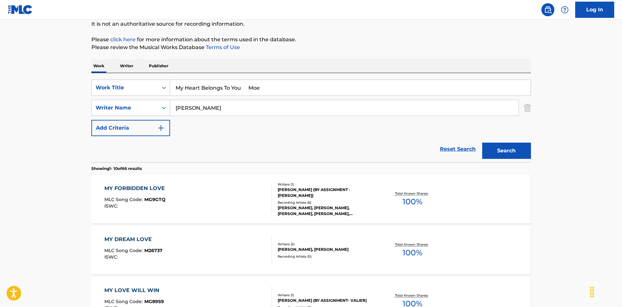
click at [150, 98] on div "SearchWithCriteriaec16a890-3cf4-4741-acda-05bc44b2cc6e Work Title My Heart Belo…" at bounding box center [311, 108] width 440 height 57
drag, startPoint x: 243, startPoint y: 87, endPoint x: 304, endPoint y: 103, distance: 63.0
click at [286, 96] on div "SearchWithCriteriaec16a890-3cf4-4741-acda-05bc44b2cc6e Work Title My Heart Belo…" at bounding box center [311, 108] width 440 height 57
drag, startPoint x: 508, startPoint y: 156, endPoint x: 457, endPoint y: 170, distance: 53.3
click at [507, 156] on button "Search" at bounding box center [506, 151] width 49 height 16
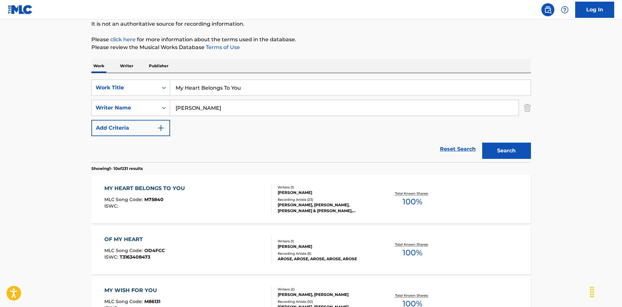
scroll to position [98, 0]
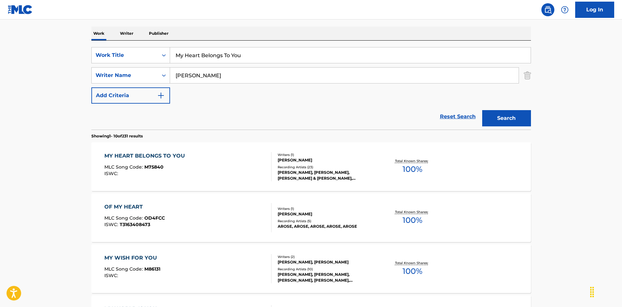
click at [240, 163] on div "MY HEART BELONGS TO YOU MLC Song Code : M75840 ISWC :" at bounding box center [187, 166] width 167 height 29
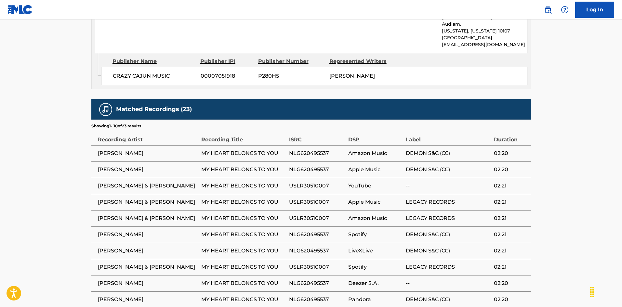
scroll to position [417, 0]
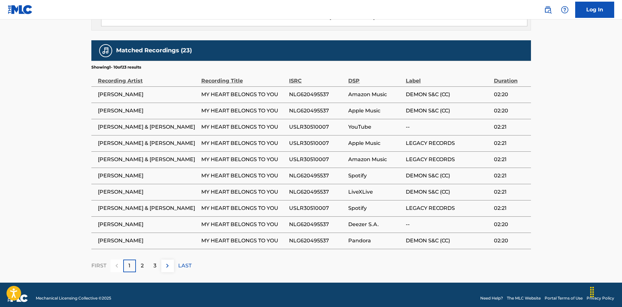
click at [140, 264] on div "2" at bounding box center [142, 266] width 13 height 13
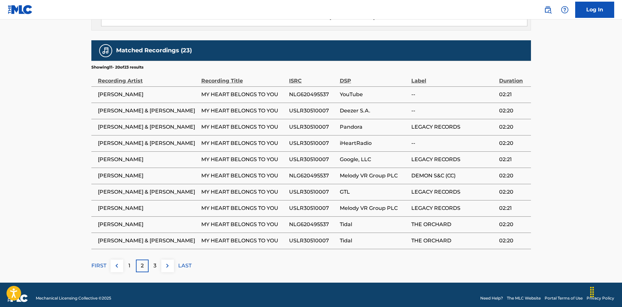
click at [158, 260] on div "3" at bounding box center [155, 266] width 13 height 13
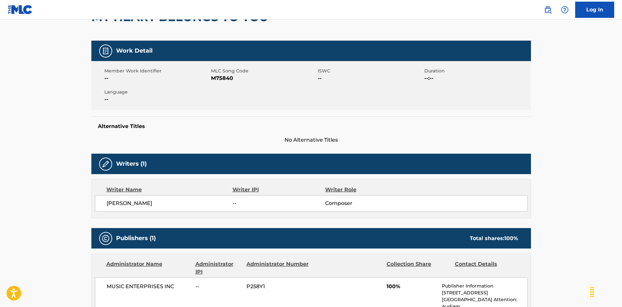
scroll to position [0, 0]
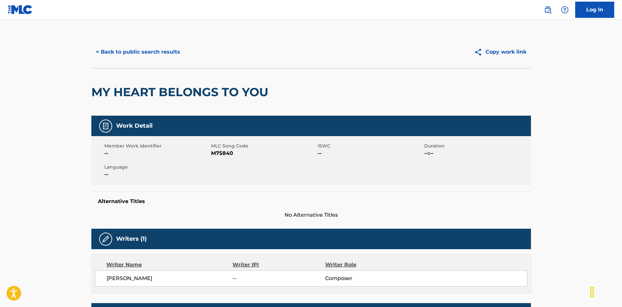
click at [165, 55] on button "< Back to public search results" at bounding box center [137, 52] width 93 height 16
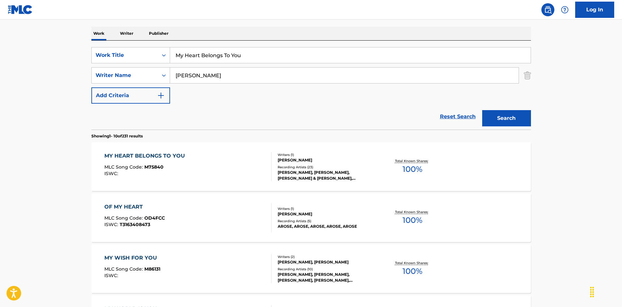
drag, startPoint x: 249, startPoint y: 56, endPoint x: 136, endPoint y: 42, distance: 114.3
click at [281, 55] on input "My Heart Can't Understand [PERSON_NAME]|[PERSON_NAME] [PERSON_NAME]" at bounding box center [350, 55] width 361 height 16
click at [131, 64] on div "SearchWithCriteriaec16a890-3cf4-4741-acda-05bc44b2cc6e Work Title My Heart Can'…" at bounding box center [311, 75] width 440 height 57
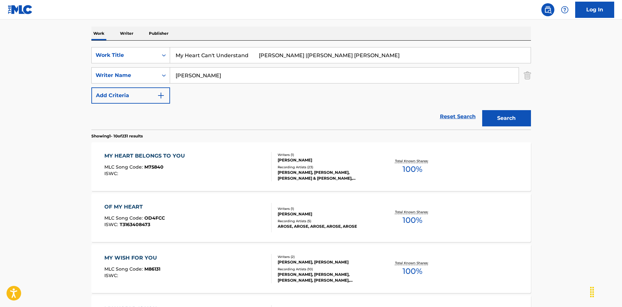
drag, startPoint x: 255, startPoint y: 55, endPoint x: 381, endPoint y: 80, distance: 129.0
click at [395, 79] on div "SearchWithCriteriaec16a890-3cf4-4741-acda-05bc44b2cc6e Work Title My Heart Can'…" at bounding box center [311, 75] width 440 height 57
click at [491, 116] on button "Search" at bounding box center [506, 118] width 49 height 16
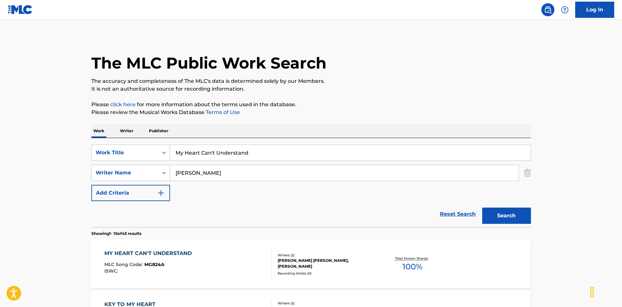
scroll to position [33, 0]
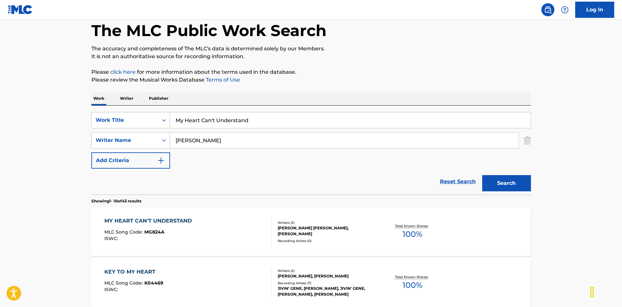
click at [238, 219] on div "MY HEART CAN'T UNDERSTAND MLC Song Code : MG824A ISWC :" at bounding box center [187, 231] width 167 height 29
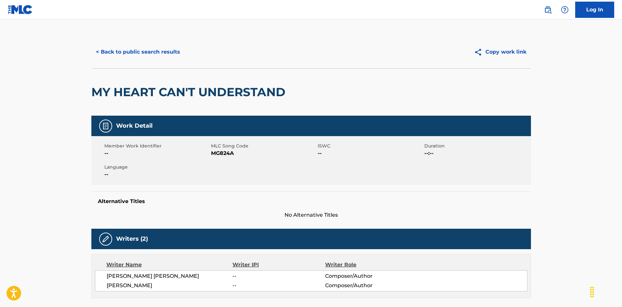
click at [169, 45] on button "< Back to public search results" at bounding box center [137, 52] width 93 height 16
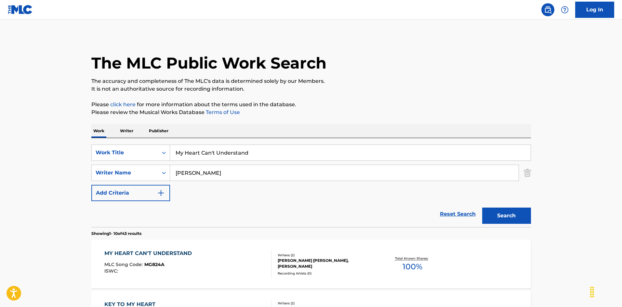
scroll to position [33, 0]
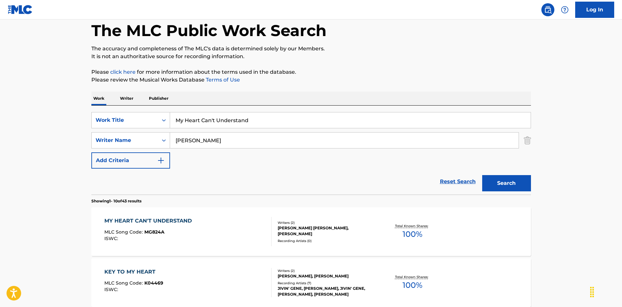
drag, startPoint x: 246, startPoint y: 121, endPoint x: 143, endPoint y: 103, distance: 104.0
click at [268, 122] on input "My Home Town [PERSON_NAME]" at bounding box center [350, 121] width 361 height 16
drag, startPoint x: 194, startPoint y: 138, endPoint x: 160, endPoint y: 127, distance: 35.1
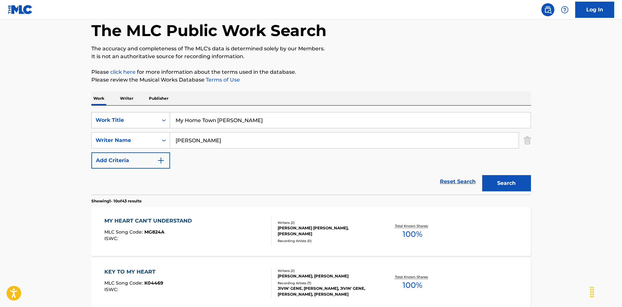
click at [144, 127] on div "SearchWithCriteriaec16a890-3cf4-4741-acda-05bc44b2cc6e Work Title My Home Town …" at bounding box center [311, 140] width 440 height 57
drag, startPoint x: 220, startPoint y: 119, endPoint x: 304, endPoint y: 139, distance: 86.2
click at [305, 137] on div "SearchWithCriteriaec16a890-3cf4-4741-acda-05bc44b2cc6e Work Title My Home Town …" at bounding box center [311, 140] width 440 height 57
click at [506, 181] on button "Search" at bounding box center [506, 183] width 49 height 16
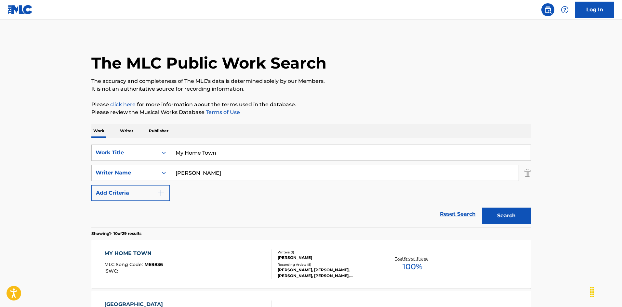
scroll to position [98, 0]
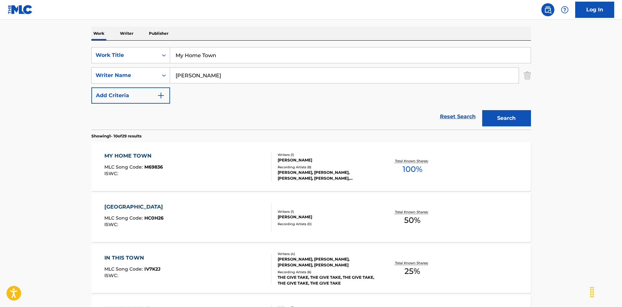
click at [252, 159] on div "MY HOME TOWN MLC Song Code : M69836 ISWC :" at bounding box center [187, 166] width 167 height 29
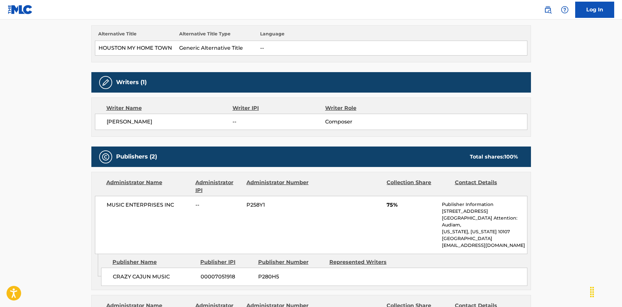
scroll to position [121, 0]
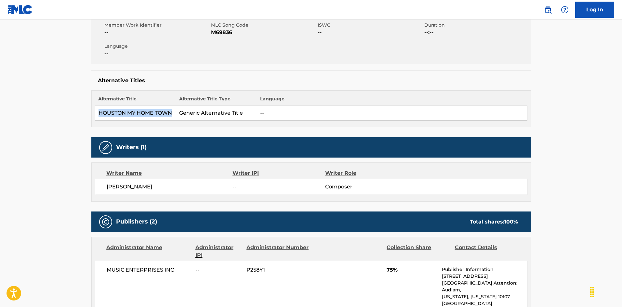
drag, startPoint x: 97, startPoint y: 113, endPoint x: 184, endPoint y: 132, distance: 89.1
click at [179, 114] on tr "HOUSTON MY HOME TOWN Generic Alternative Title --" at bounding box center [311, 113] width 432 height 15
drag, startPoint x: 573, startPoint y: 140, endPoint x: 567, endPoint y: 144, distance: 7.6
click at [573, 140] on main "< Back to public search results Copy work link MY HOME TOWN Work Detail Member …" at bounding box center [311, 270] width 622 height 742
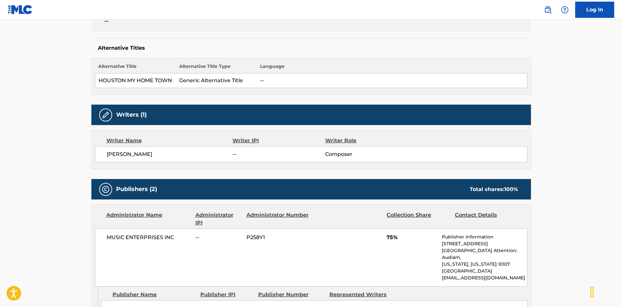
scroll to position [186, 0]
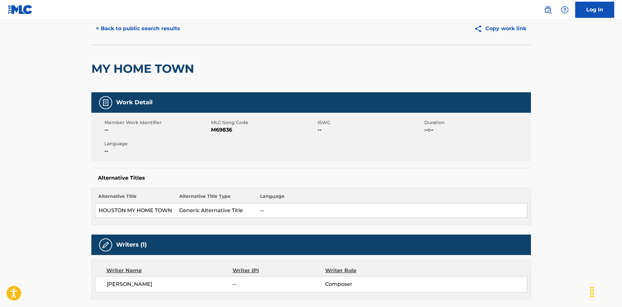
click at [158, 30] on button "< Back to public search results" at bounding box center [137, 28] width 93 height 16
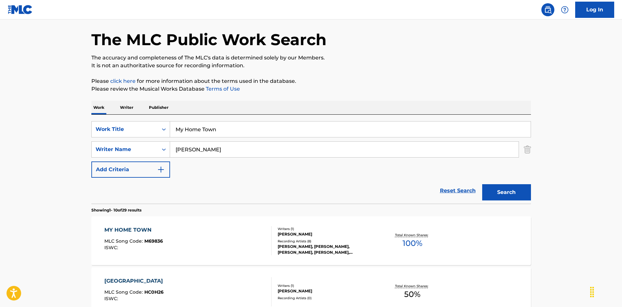
scroll to position [98, 0]
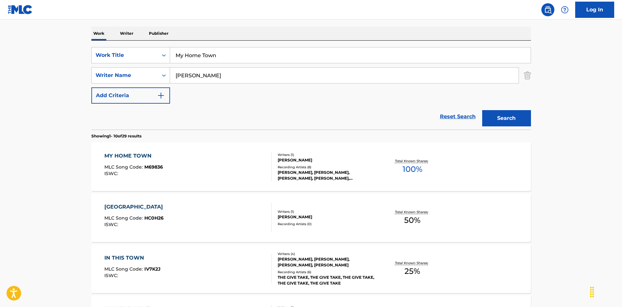
drag, startPoint x: 226, startPoint y: 57, endPoint x: 150, endPoint y: 46, distance: 77.6
click at [150, 46] on div "SearchWithCriteriaec16a890-3cf4-4741-acda-05bc44b2cc6e Work Title My Home Town …" at bounding box center [311, 85] width 440 height 89
click at [255, 53] on input "My Little [PERSON_NAME] [PERSON_NAME]" at bounding box center [350, 55] width 361 height 16
click at [255, 52] on input "My Little [PERSON_NAME] [PERSON_NAME]" at bounding box center [350, 55] width 361 height 16
drag, startPoint x: 172, startPoint y: 74, endPoint x: 225, endPoint y: 58, distance: 55.0
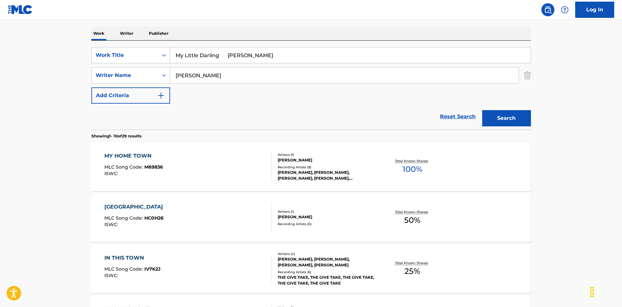
click at [154, 73] on div "SearchWithCriteriaa76f2a92-b0f2-4f62-be12-af0a64e7b772 Writer Name [PERSON_NAME]" at bounding box center [311, 75] width 440 height 16
drag, startPoint x: 219, startPoint y: 53, endPoint x: 287, endPoint y: 82, distance: 74.1
click at [282, 62] on input "My Little Darling [PERSON_NAME]" at bounding box center [350, 55] width 361 height 16
click at [359, 41] on div "SearchWithCriteriaec16a890-3cf4-4741-acda-05bc44b2cc6e Work Title yes my little…" at bounding box center [311, 85] width 440 height 89
drag, startPoint x: 163, startPoint y: 36, endPoint x: 156, endPoint y: 38, distance: 6.4
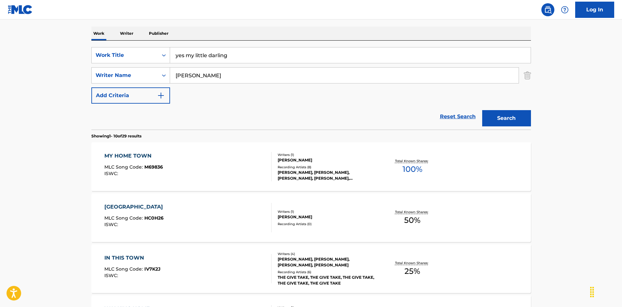
click at [218, 23] on div "The MLC Public Work Search The accuracy and completeness of The MLC's data is d…" at bounding box center [311, 311] width 455 height 746
click at [495, 120] on button "Search" at bounding box center [506, 118] width 49 height 16
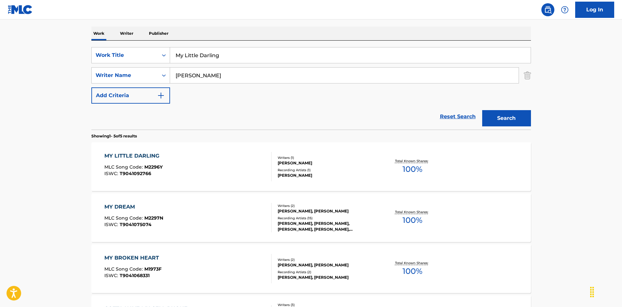
click at [225, 174] on div "MY LITTLE DARLING MLC Song Code : M2296Y ISWC : T9041092766" at bounding box center [187, 166] width 167 height 29
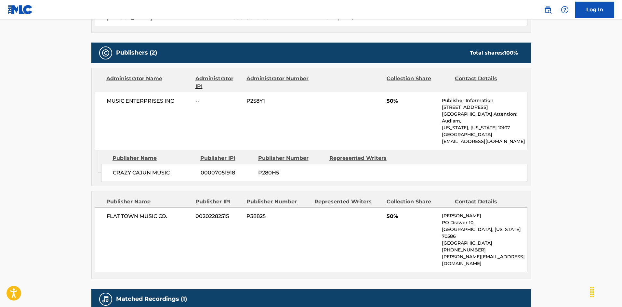
scroll to position [384, 0]
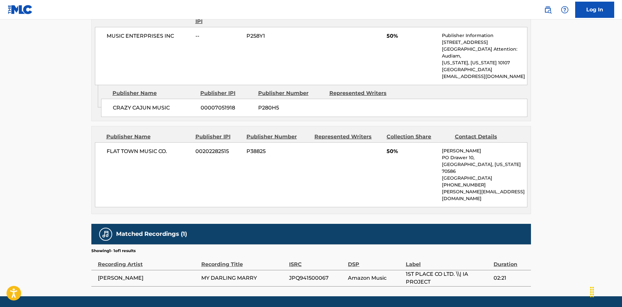
click at [304, 275] on span "JPQ941500067" at bounding box center [317, 279] width 56 height 8
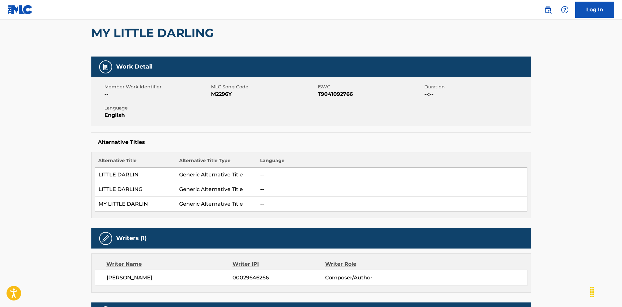
scroll to position [0, 0]
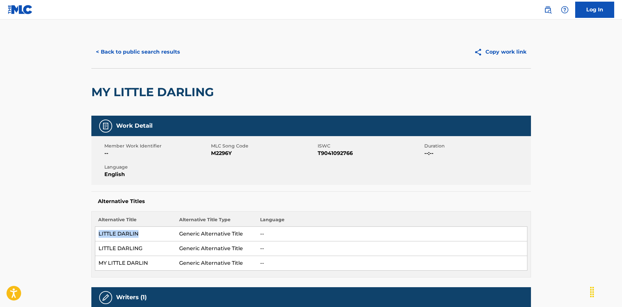
drag, startPoint x: 99, startPoint y: 234, endPoint x: 173, endPoint y: 236, distance: 74.2
click at [173, 236] on td "LITTLE DARLIN" at bounding box center [135, 234] width 81 height 15
click at [162, 52] on button "< Back to public search results" at bounding box center [137, 52] width 93 height 16
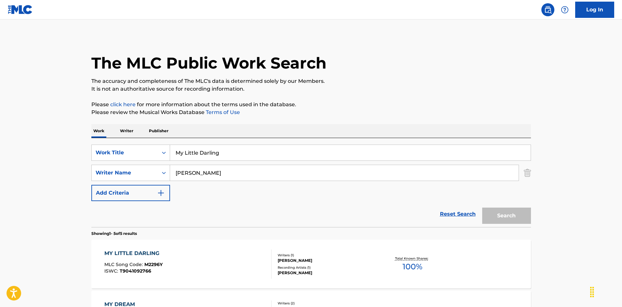
scroll to position [98, 0]
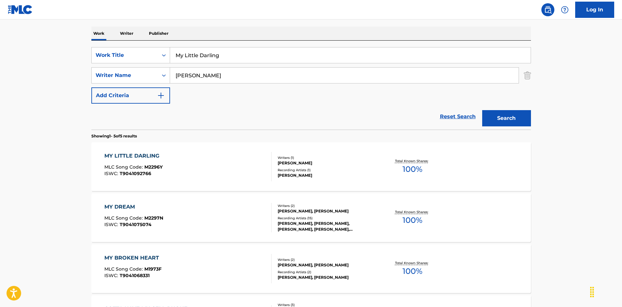
drag, startPoint x: 199, startPoint y: 45, endPoint x: 157, endPoint y: 43, distance: 42.0
click at [157, 43] on div "SearchWithCriteriaec16a890-3cf4-4741-acda-05bc44b2cc6e Work Title My Little Dar…" at bounding box center [311, 85] width 440 height 89
drag, startPoint x: 192, startPoint y: 74, endPoint x: 148, endPoint y: 72, distance: 44.0
click at [148, 71] on div "SearchWithCriteriaa76f2a92-b0f2-4f62-be12-af0a64e7b772 Writer Name [PERSON_NAME]" at bounding box center [311, 75] width 440 height 16
click at [495, 122] on button "Search" at bounding box center [506, 118] width 49 height 16
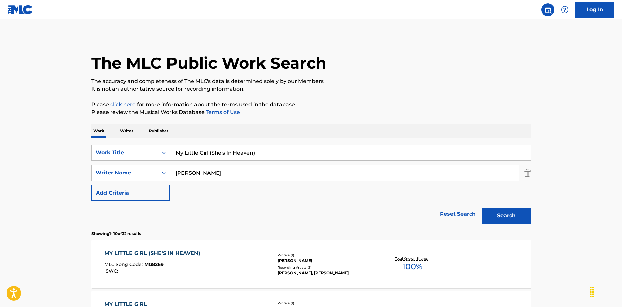
scroll to position [33, 0]
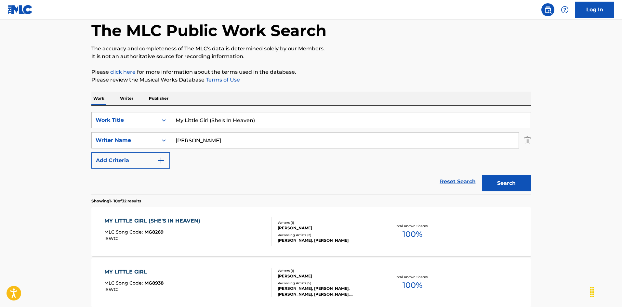
click at [237, 229] on div "MY LITTLE GIRL (SHE'S IN HEAVEN) MLC Song Code : MG8269 ISWC :" at bounding box center [187, 231] width 167 height 29
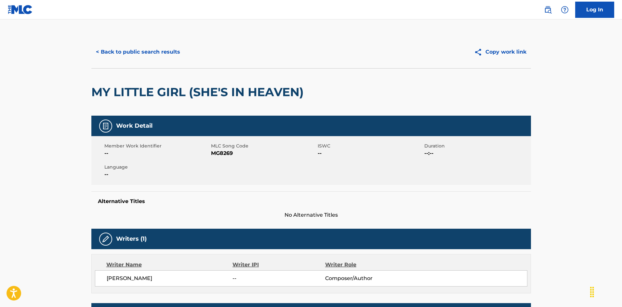
click at [145, 49] on button "< Back to public search results" at bounding box center [137, 52] width 93 height 16
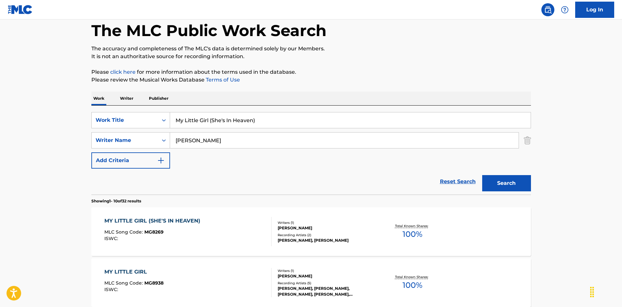
scroll to position [98, 0]
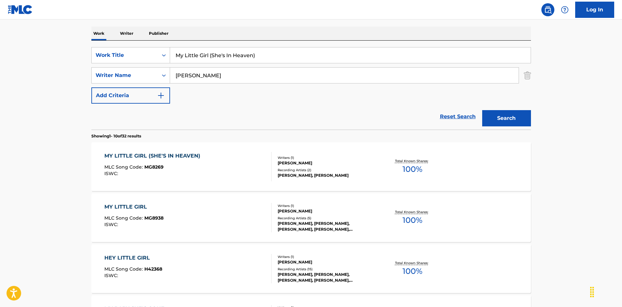
click at [228, 212] on div "MY LITTLE GIRL MLC Song Code : MG8938 ISWC :" at bounding box center [187, 217] width 167 height 29
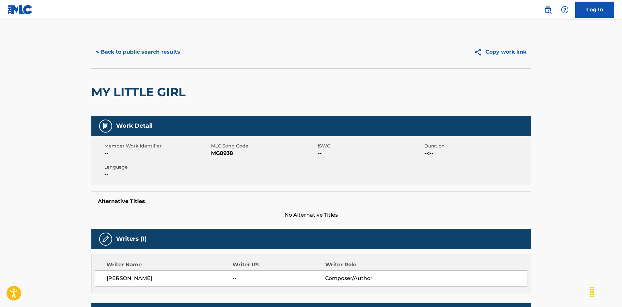
click at [155, 55] on button "< Back to public search results" at bounding box center [137, 52] width 93 height 16
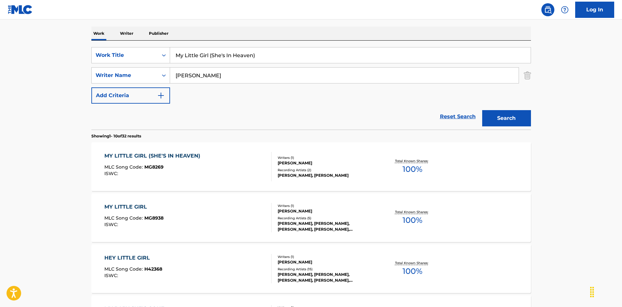
click at [207, 174] on div "MY LITTLE GIRL (SHE'S IN HEAVEN) MLC Song Code : MG8269 ISWC :" at bounding box center [187, 166] width 167 height 29
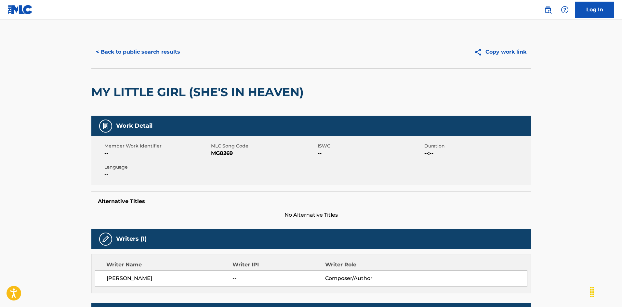
click at [124, 54] on button "< Back to public search results" at bounding box center [137, 52] width 93 height 16
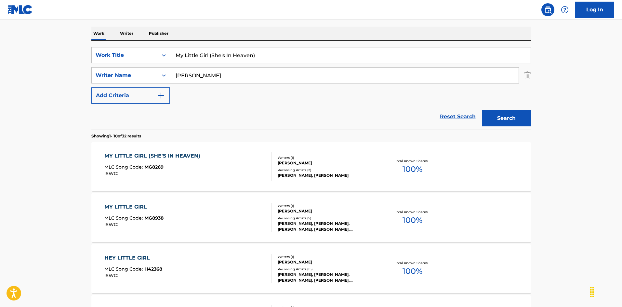
click at [232, 165] on div "MY LITTLE GIRL (SHE'S IN HEAVEN) MLC Song Code : MG8269 ISWC :" at bounding box center [187, 166] width 167 height 29
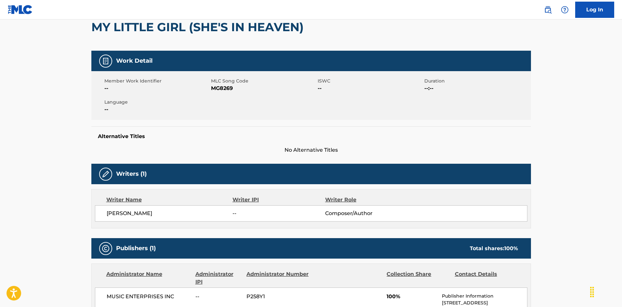
scroll to position [33, 0]
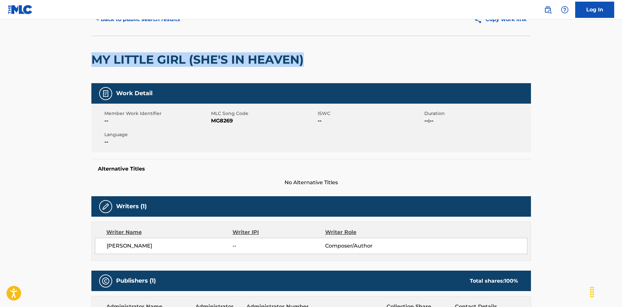
drag, startPoint x: 94, startPoint y: 59, endPoint x: 327, endPoint y: 68, distance: 233.7
click at [329, 67] on div "MY LITTLE GIRL (SHE'S IN HEAVEN)" at bounding box center [311, 59] width 440 height 47
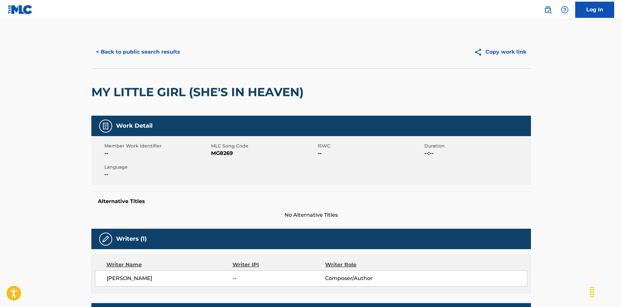
click at [216, 155] on span "MG8269" at bounding box center [263, 154] width 105 height 8
click at [158, 43] on div "< Back to public search results Copy work link" at bounding box center [311, 52] width 440 height 33
click at [157, 48] on button "< Back to public search results" at bounding box center [137, 52] width 93 height 16
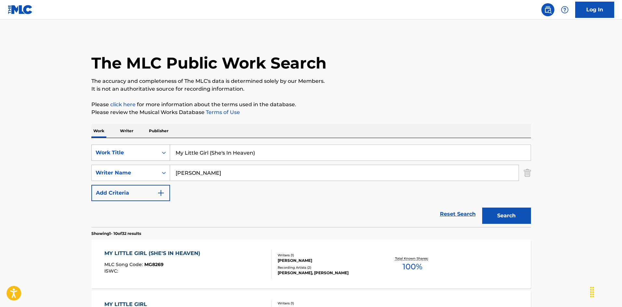
click at [157, 145] on div "Work Title" at bounding box center [130, 153] width 79 height 16
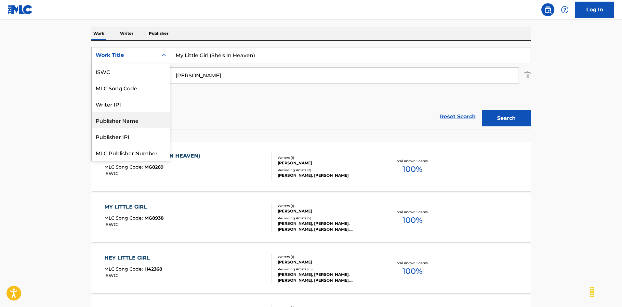
scroll to position [16, 0]
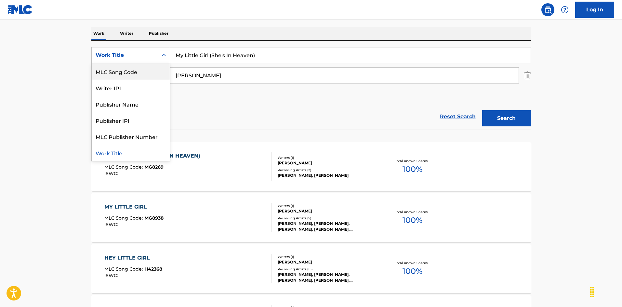
click at [228, 47] on div "SearchWithCriteriaec16a890-3cf4-4741-acda-05bc44b2cc6e 7 results available. Use…" at bounding box center [311, 85] width 440 height 89
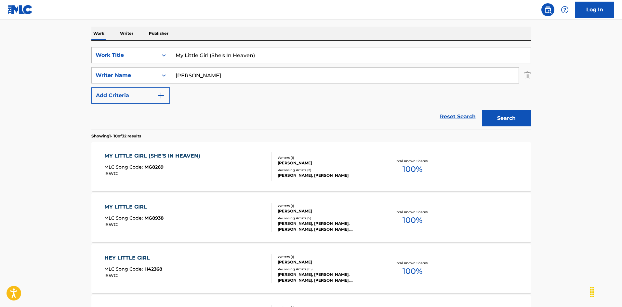
drag, startPoint x: 264, startPoint y: 51, endPoint x: 140, endPoint y: 49, distance: 124.3
click at [138, 49] on div "SearchWithCriteriaec16a890-3cf4-4741-acda-05bc44b2cc6e Work Title My Little Gir…" at bounding box center [311, 55] width 440 height 16
click at [284, 56] on input "My Love Is A Burnin Desire [PERSON_NAME]" at bounding box center [350, 55] width 361 height 16
click at [284, 55] on input "My Love Is A Burnin Desire [PERSON_NAME]" at bounding box center [350, 55] width 361 height 16
click at [156, 74] on div "SearchWithCriteriaa76f2a92-b0f2-4f62-be12-af0a64e7b772 Writer Name [PERSON_NAME]" at bounding box center [311, 75] width 440 height 16
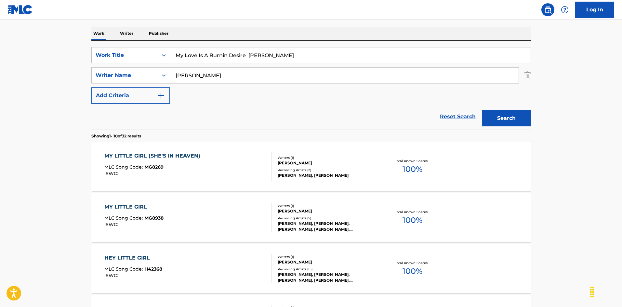
drag, startPoint x: 252, startPoint y: 55, endPoint x: 279, endPoint y: 56, distance: 27.0
click at [279, 56] on input "My Love Is A Burnin Desire [PERSON_NAME]" at bounding box center [350, 55] width 361 height 16
drag, startPoint x: 245, startPoint y: 57, endPoint x: 155, endPoint y: 50, distance: 90.3
click at [153, 49] on div "SearchWithCriteriaec16a890-3cf4-4741-acda-05bc44b2cc6e Work Title My Love Is A …" at bounding box center [311, 55] width 440 height 16
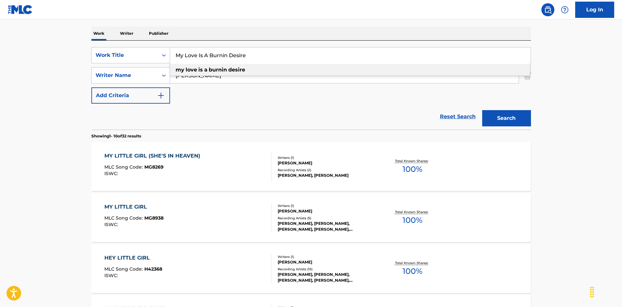
click at [514, 115] on button "Search" at bounding box center [506, 118] width 49 height 16
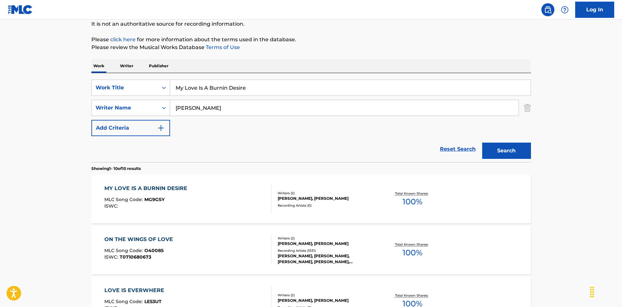
scroll to position [130, 0]
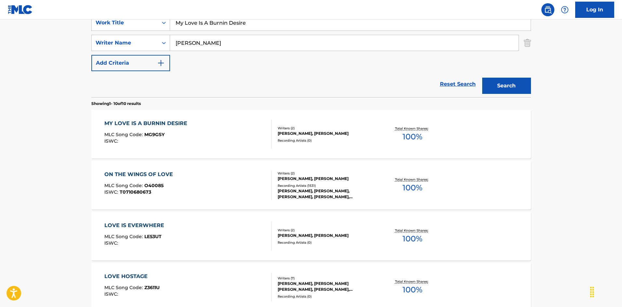
click at [247, 142] on div "MY LOVE IS A BURNIN DESIRE MLC Song Code : MG9GSY ISWC :" at bounding box center [187, 134] width 167 height 29
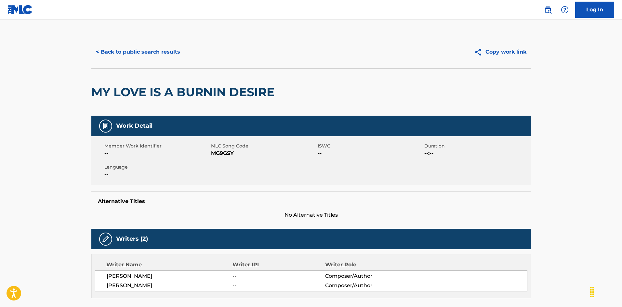
click at [149, 54] on button "< Back to public search results" at bounding box center [137, 52] width 93 height 16
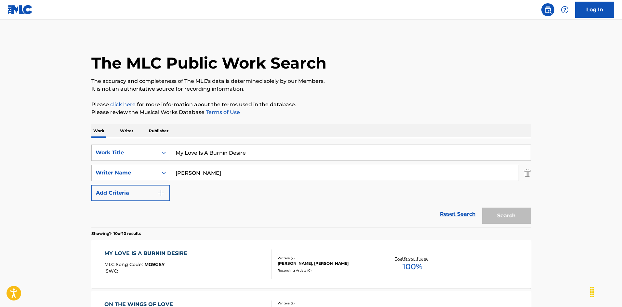
scroll to position [130, 0]
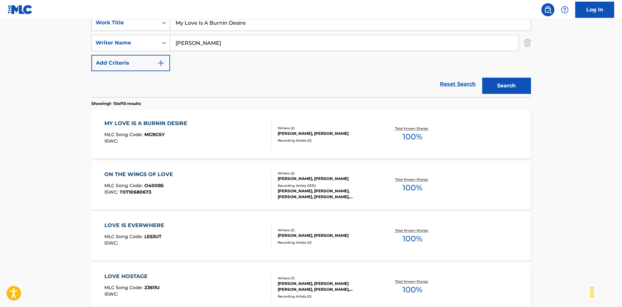
drag, startPoint x: 217, startPoint y: 20, endPoint x: 154, endPoint y: 20, distance: 62.1
click at [155, 20] on div "SearchWithCriteriaec16a890-3cf4-4741-acda-05bc44b2cc6e Work Title My Love Is A …" at bounding box center [311, 23] width 440 height 16
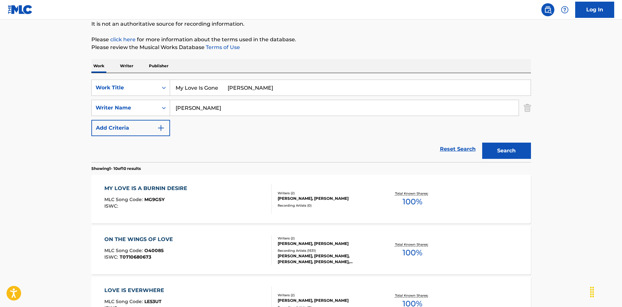
drag, startPoint x: 236, startPoint y: 87, endPoint x: 249, endPoint y: 86, distance: 13.1
click at [249, 86] on input "My Love Is Gone [PERSON_NAME]" at bounding box center [350, 88] width 361 height 16
drag, startPoint x: 199, startPoint y: 106, endPoint x: 245, endPoint y: 96, distance: 47.0
click at [157, 106] on div "SearchWithCriteriaa76f2a92-b0f2-4f62-be12-af0a64e7b772 Writer Name [PERSON_NAME]" at bounding box center [311, 108] width 440 height 16
drag, startPoint x: 220, startPoint y: 89, endPoint x: 267, endPoint y: 95, distance: 48.2
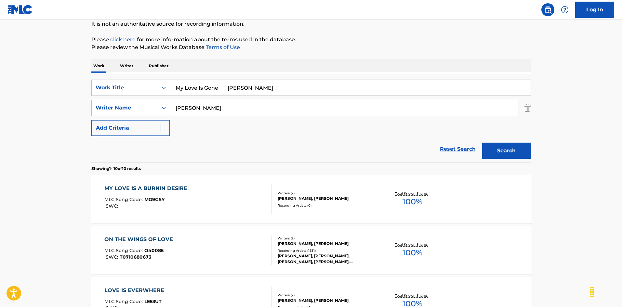
click at [285, 95] on input "My Love Is Gone [PERSON_NAME]" at bounding box center [350, 88] width 361 height 16
drag, startPoint x: 213, startPoint y: 88, endPoint x: 161, endPoint y: 91, distance: 52.4
click at [151, 87] on div "SearchWithCriteriaec16a890-3cf4-4741-acda-05bc44b2cc6e Work Title My Love Is Go…" at bounding box center [311, 88] width 440 height 16
click at [359, 40] on p "Please click here for more information about the terms used in the database." at bounding box center [311, 40] width 440 height 8
click at [482, 147] on button "Search" at bounding box center [506, 151] width 49 height 16
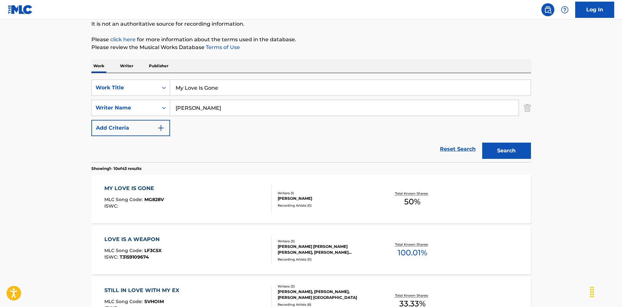
click at [248, 202] on div "MY LOVE IS GONE MLC Song Code : MG828V ISWC :" at bounding box center [187, 199] width 167 height 29
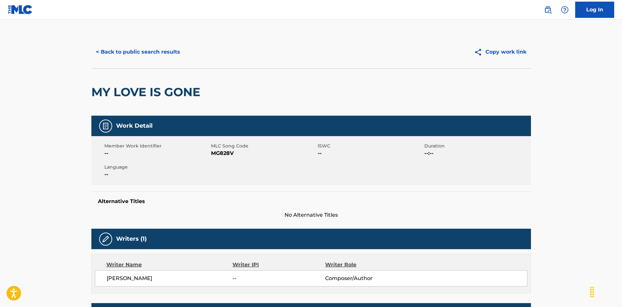
click at [138, 48] on button "< Back to public search results" at bounding box center [137, 52] width 93 height 16
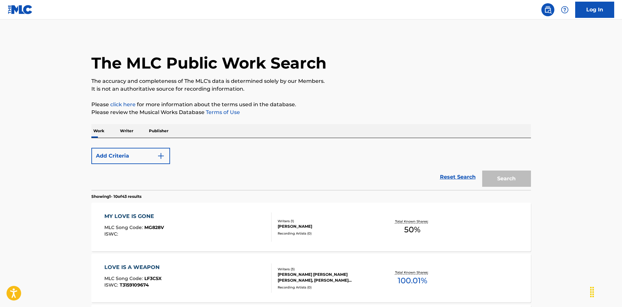
scroll to position [65, 0]
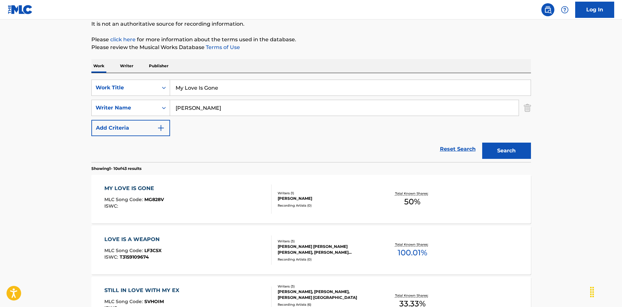
drag, startPoint x: 128, startPoint y: 74, endPoint x: 125, endPoint y: 74, distance: 3.9
click at [125, 74] on div "SearchWithCriteriaec16a890-3cf4-4741-acda-05bc44b2cc6e Work Title My Love Is Go…" at bounding box center [311, 117] width 440 height 89
click at [311, 88] on input "My Love Needs Company (Mei Entry) Royal [PERSON_NAME]" at bounding box center [350, 88] width 361 height 16
click at [311, 87] on input "My Love Needs Company (Mei Entry) Royal [PERSON_NAME]" at bounding box center [350, 88] width 361 height 16
drag, startPoint x: 168, startPoint y: 105, endPoint x: 219, endPoint y: 102, distance: 51.1
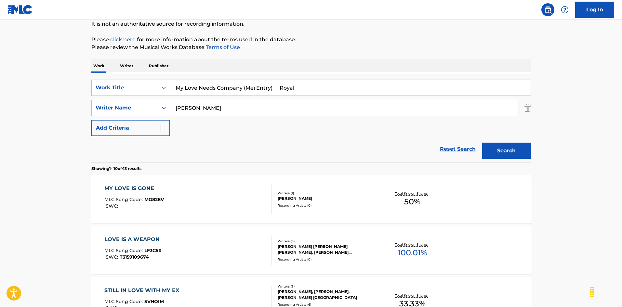
click at [167, 105] on div "SearchWithCriteriaa76f2a92-b0f2-4f62-be12-af0a64e7b772 Writer Name [PERSON_NAME]" at bounding box center [311, 108] width 440 height 16
drag, startPoint x: 274, startPoint y: 89, endPoint x: 343, endPoint y: 104, distance: 70.9
click at [346, 104] on div "SearchWithCriteriaec16a890-3cf4-4741-acda-05bc44b2cc6e Work Title My Love Needs…" at bounding box center [311, 108] width 440 height 57
drag, startPoint x: 276, startPoint y: 86, endPoint x: 177, endPoint y: 102, distance: 100.5
click at [144, 94] on div "SearchWithCriteriaec16a890-3cf4-4741-acda-05bc44b2cc6e Work Title My Love Needs…" at bounding box center [311, 88] width 440 height 16
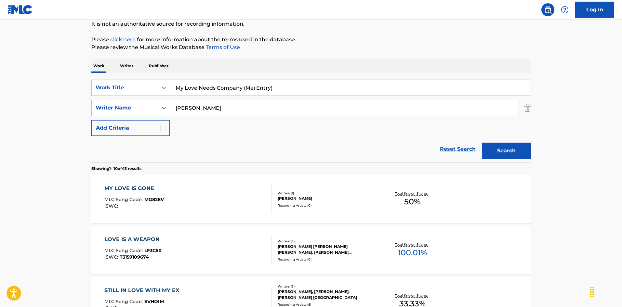
click at [497, 146] on button "Search" at bounding box center [506, 151] width 49 height 16
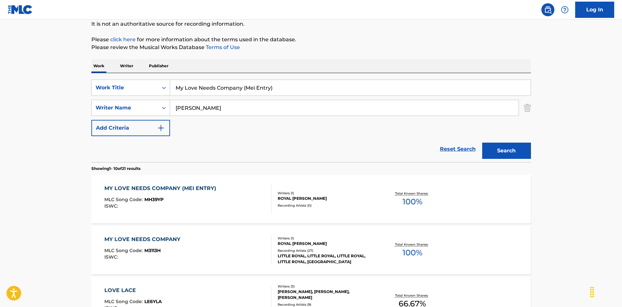
click at [244, 189] on div "MY LOVE NEEDS COMPANY (MEI ENTRY) MLC Song Code : MH39YP ISWC :" at bounding box center [187, 199] width 167 height 29
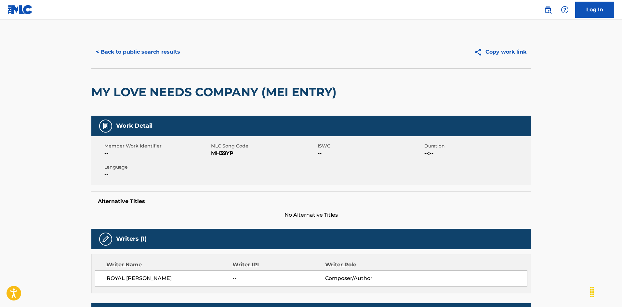
click at [138, 47] on button "< Back to public search results" at bounding box center [137, 52] width 93 height 16
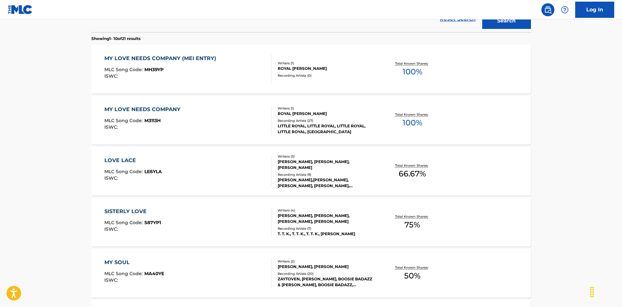
scroll to position [163, 0]
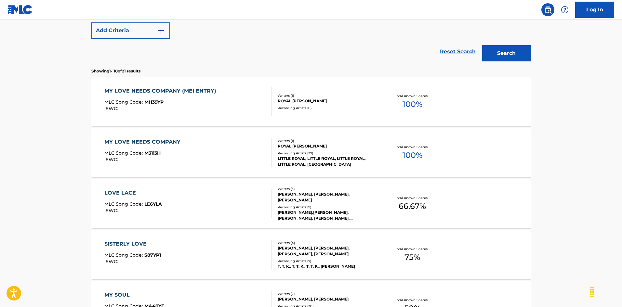
click at [219, 147] on div "MY LOVE NEEDS COMPANY MLC Song Code : M3113H ISWC :" at bounding box center [187, 152] width 167 height 29
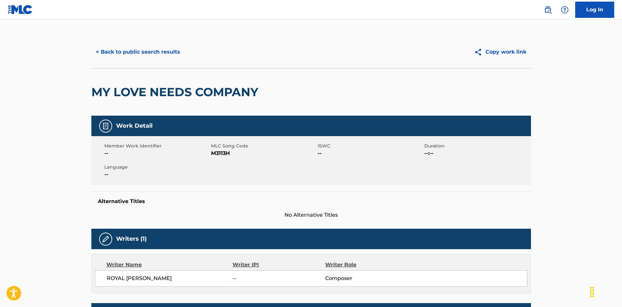
click at [169, 54] on button "< Back to public search results" at bounding box center [137, 52] width 93 height 16
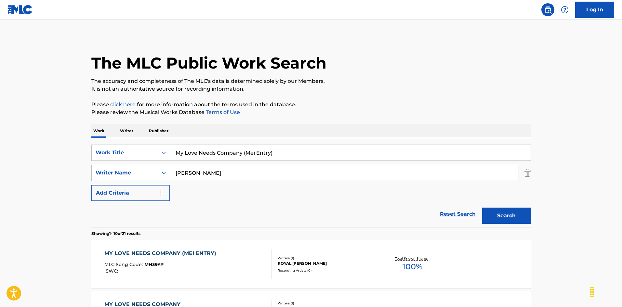
scroll to position [200, 0]
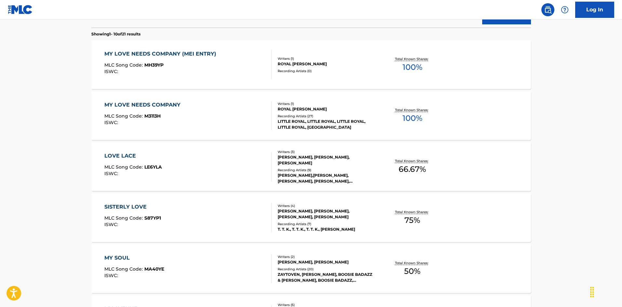
click at [217, 109] on div "MY LOVE NEEDS COMPANY MLC Song Code : M3113H ISWC :" at bounding box center [187, 115] width 167 height 29
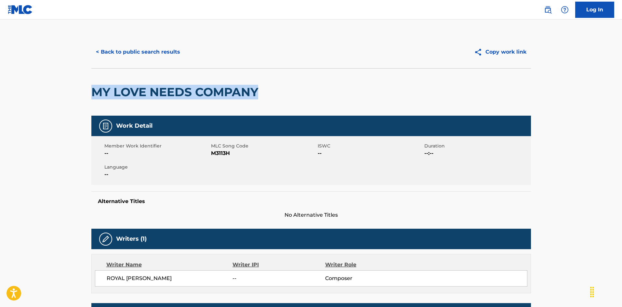
drag, startPoint x: 89, startPoint y: 94, endPoint x: 285, endPoint y: 80, distance: 196.6
click at [167, 49] on button "< Back to public search results" at bounding box center [137, 52] width 93 height 16
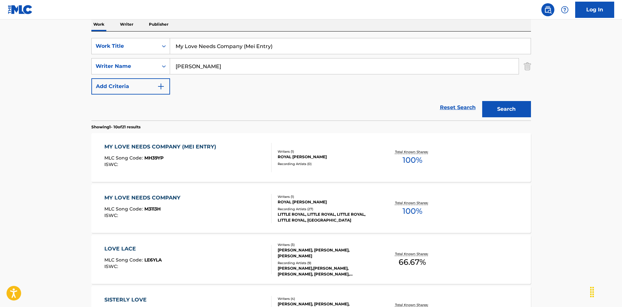
scroll to position [42, 0]
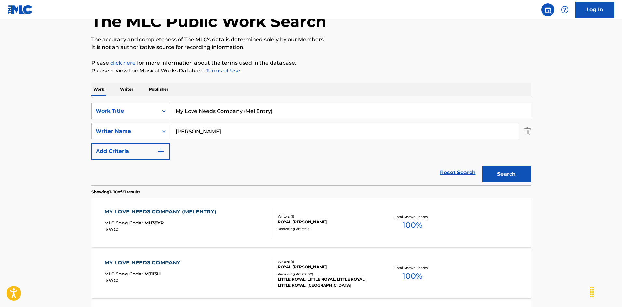
drag, startPoint x: 168, startPoint y: 108, endPoint x: 153, endPoint y: 113, distance: 16.0
click at [133, 106] on div "SearchWithCriteriaec16a890-3cf4-4741-acda-05bc44b2cc6e Work Title My Love Needs…" at bounding box center [311, 111] width 440 height 16
click at [260, 113] on input "My One Desire [PERSON_NAME]" at bounding box center [350, 111] width 361 height 16
drag, startPoint x: 202, startPoint y: 132, endPoint x: 166, endPoint y: 129, distance: 35.6
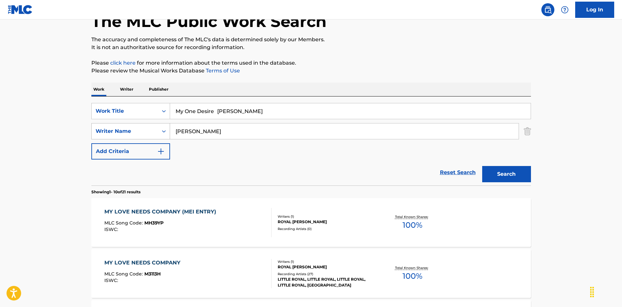
click at [166, 129] on div "SearchWithCriteriaa76f2a92-b0f2-4f62-be12-af0a64e7b772 Writer Name [PERSON_NAME]" at bounding box center [311, 131] width 440 height 16
drag, startPoint x: 218, startPoint y: 110, endPoint x: 310, endPoint y: 133, distance: 95.1
click at [311, 127] on div "SearchWithCriteriaec16a890-3cf4-4741-acda-05bc44b2cc6e Work Title My One Desire…" at bounding box center [311, 131] width 440 height 57
click at [506, 175] on button "Search" at bounding box center [506, 174] width 49 height 16
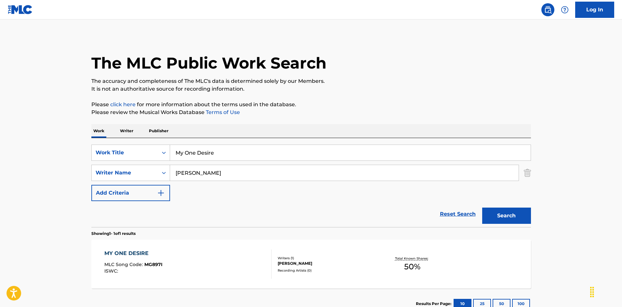
scroll to position [33, 0]
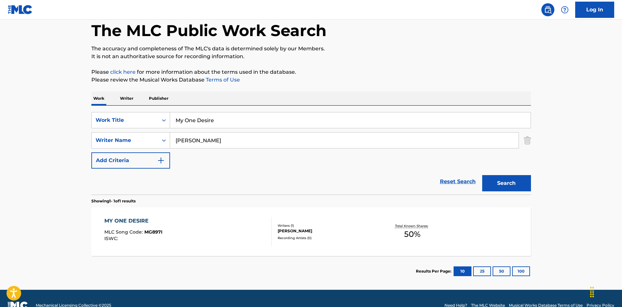
click at [231, 241] on div "MY ONE DESIRE MLC Song Code : MG897I ISWC :" at bounding box center [187, 231] width 167 height 29
